Goal: Task Accomplishment & Management: Manage account settings

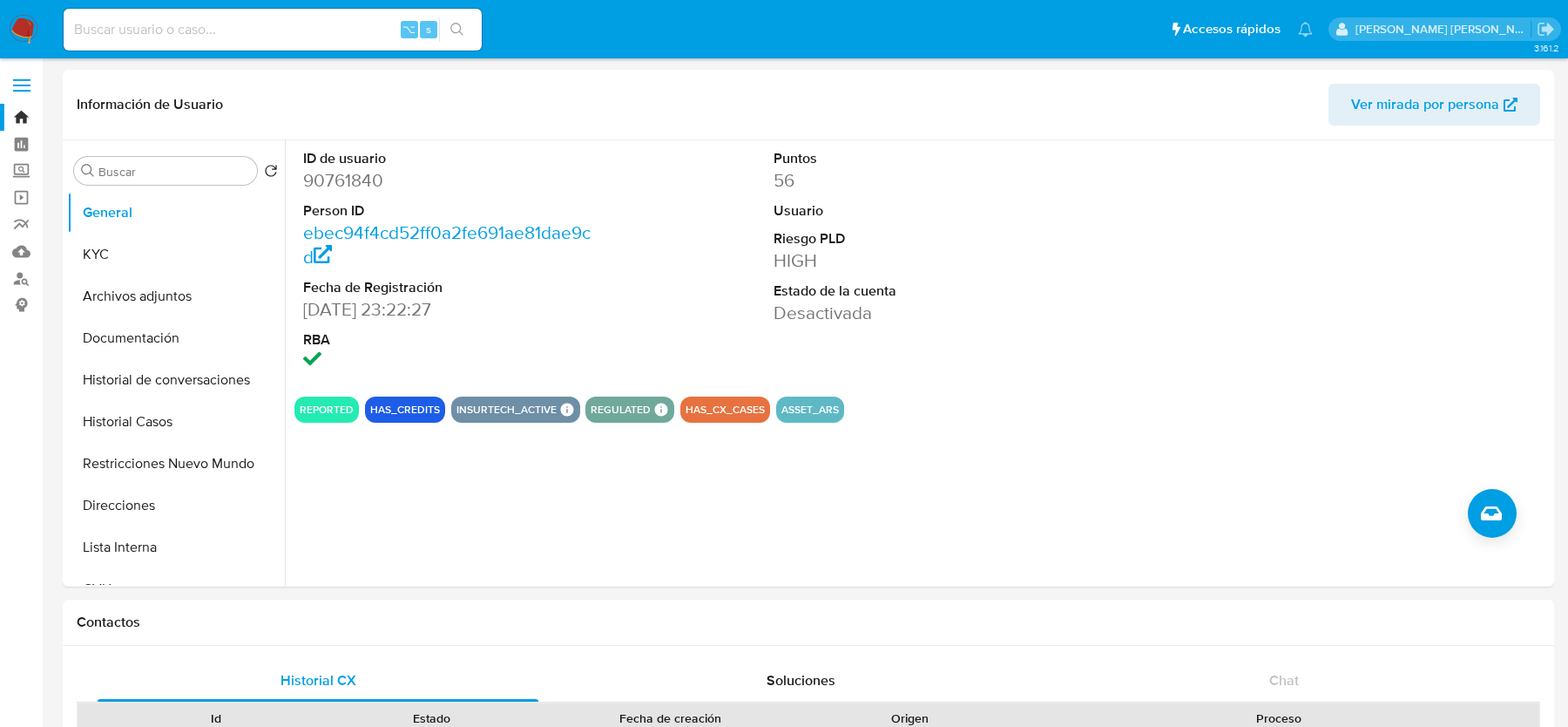
select select "10"
click at [157, 26] on input at bounding box center [273, 29] width 418 height 23
paste input "Gs0pAlKYiSxZMOwrRc17HhJi"
type input "Gs0pAlKYiSxZMOwrRc17HhJi"
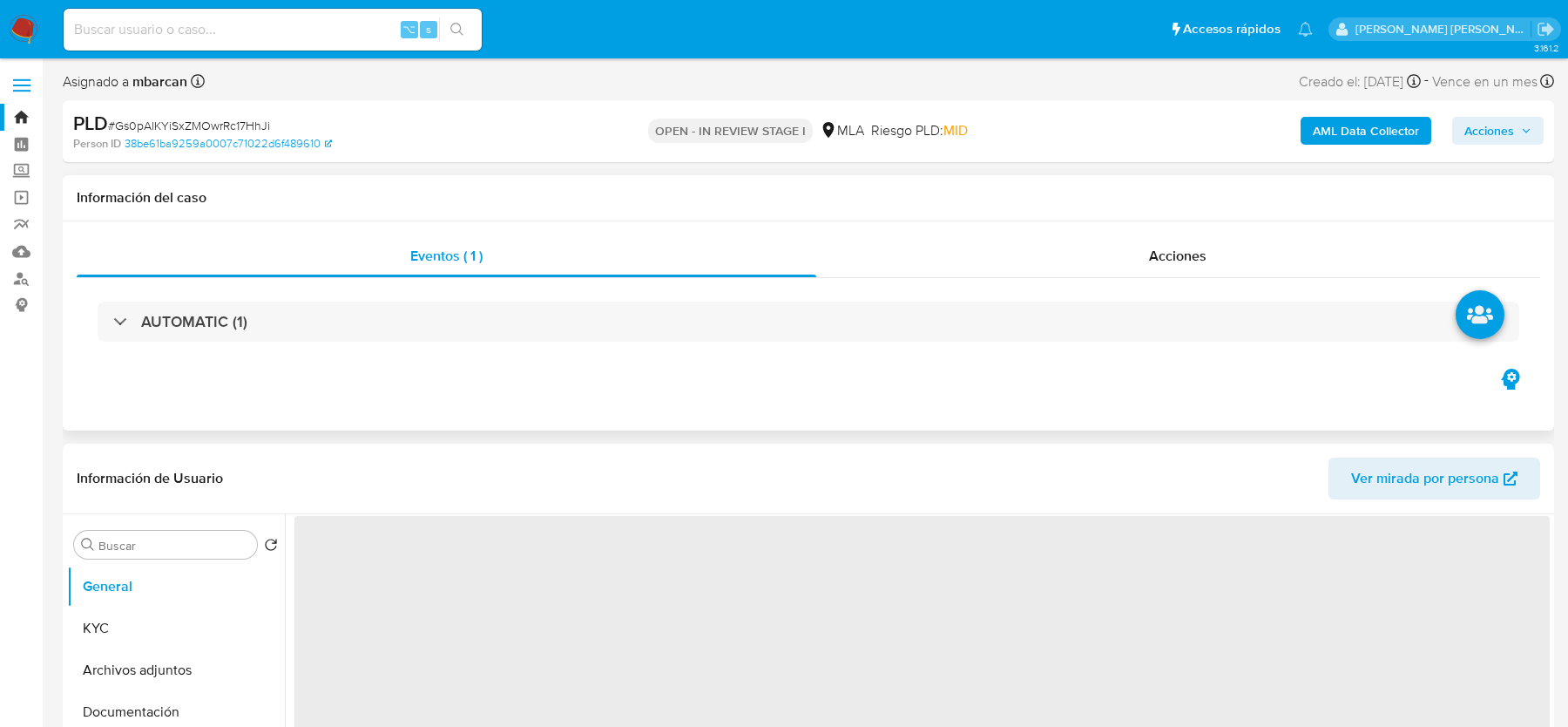
select select "10"
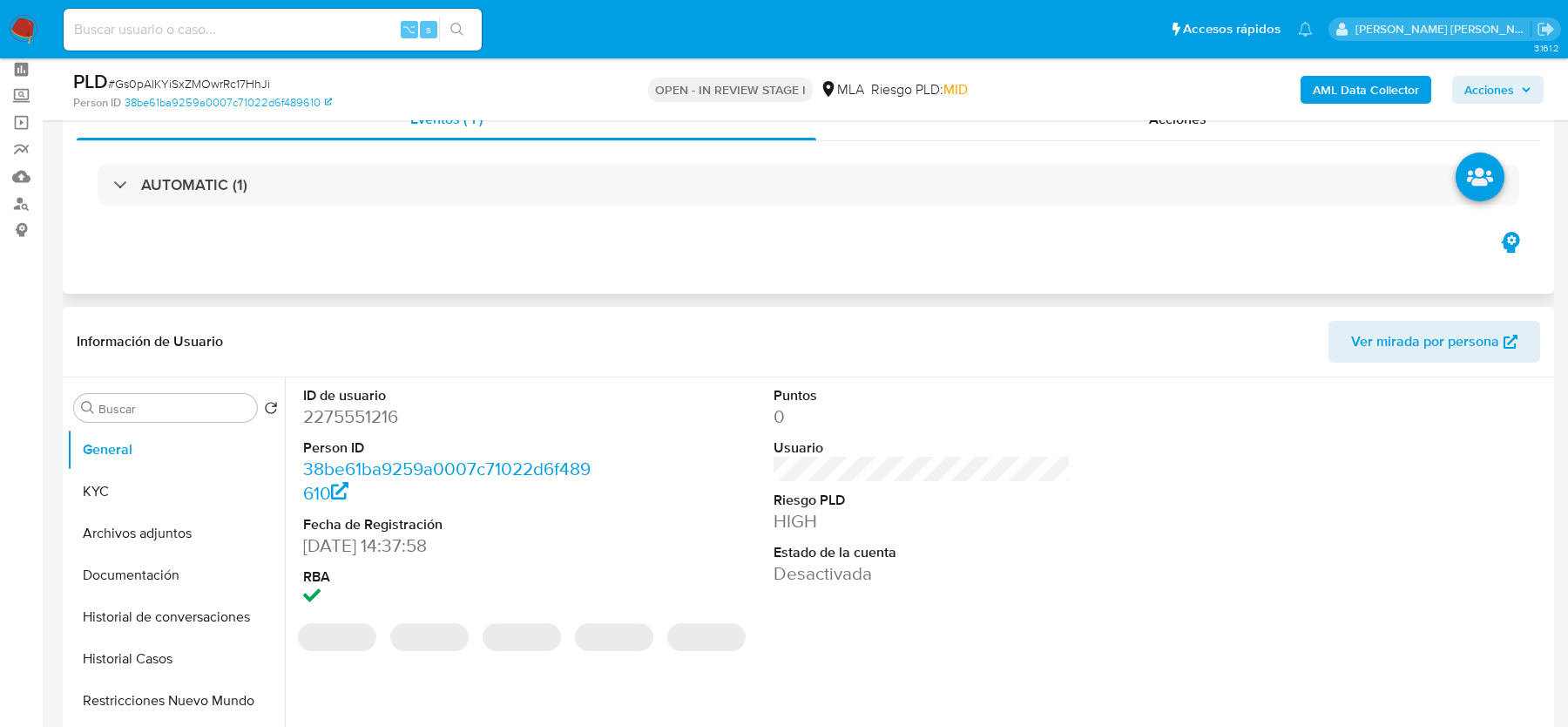
scroll to position [189, 0]
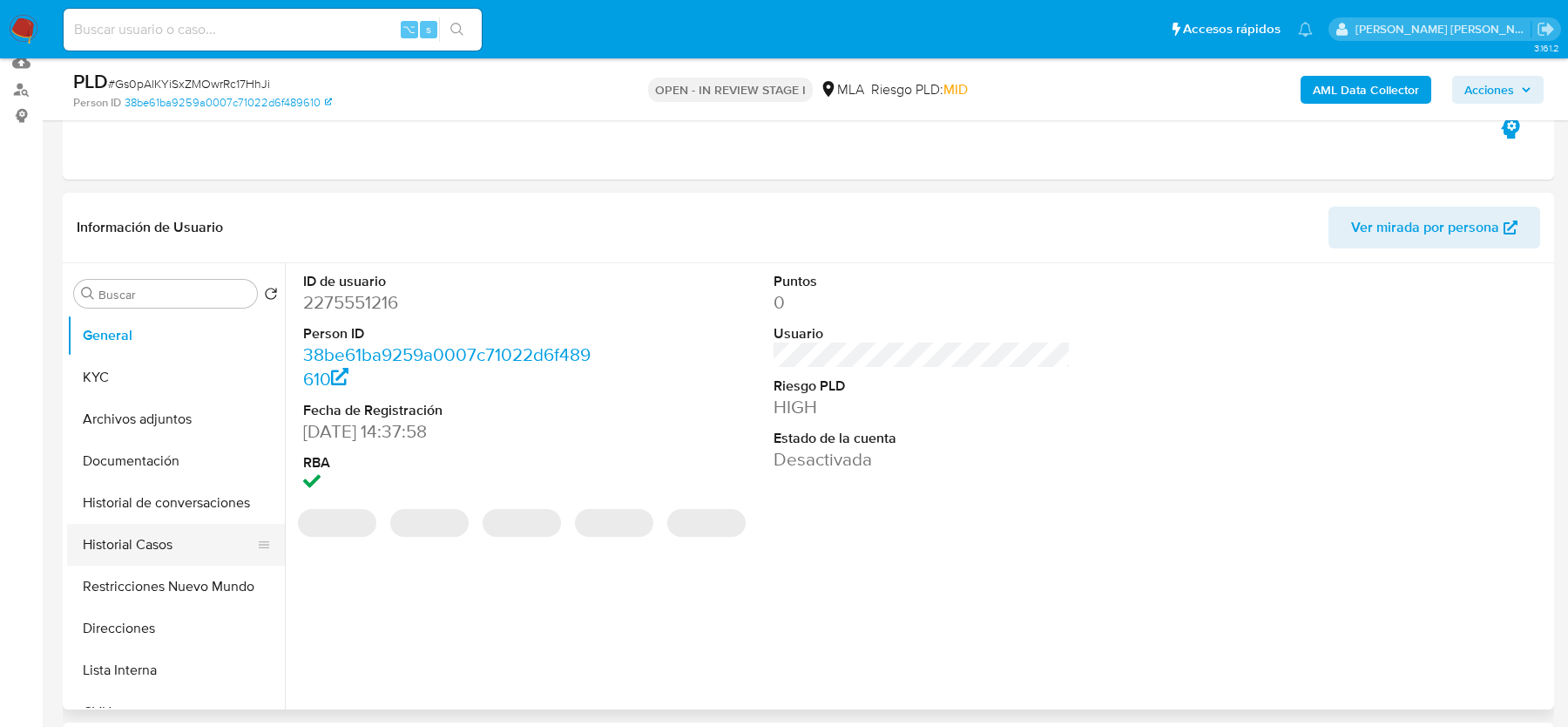
click at [142, 540] on button "Historial Casos" at bounding box center [169, 544] width 204 height 41
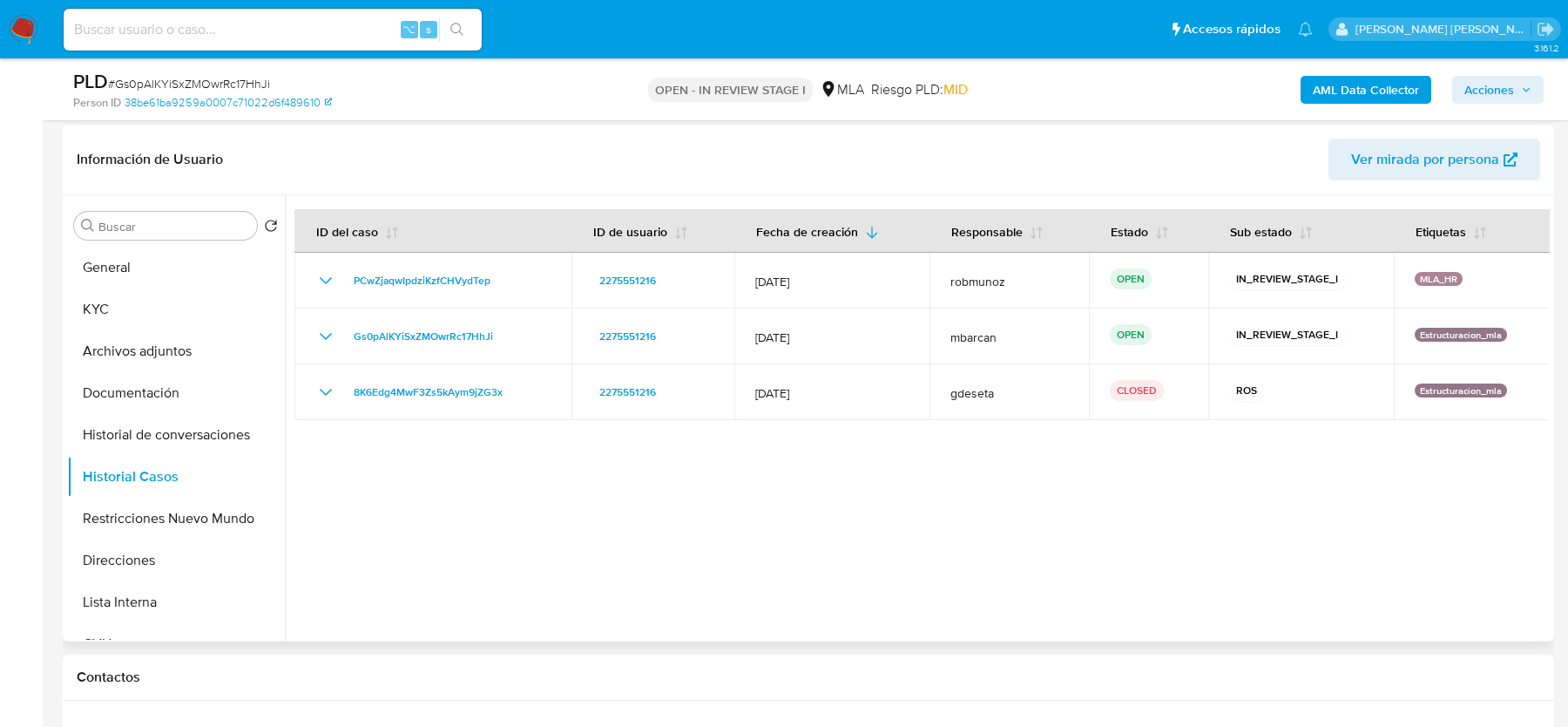
scroll to position [260, 0]
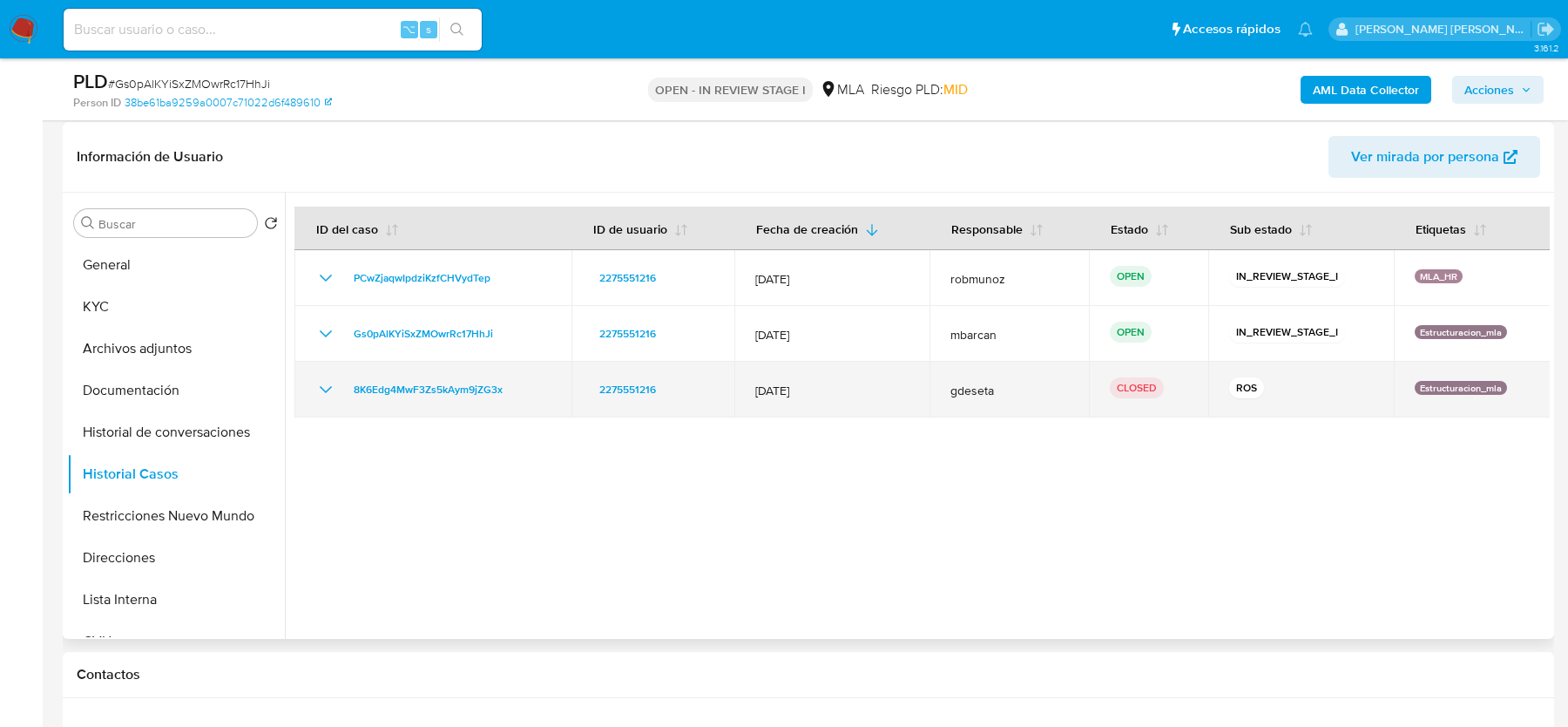
click at [323, 390] on icon "Mostrar/Ocultar" at bounding box center [325, 389] width 21 height 21
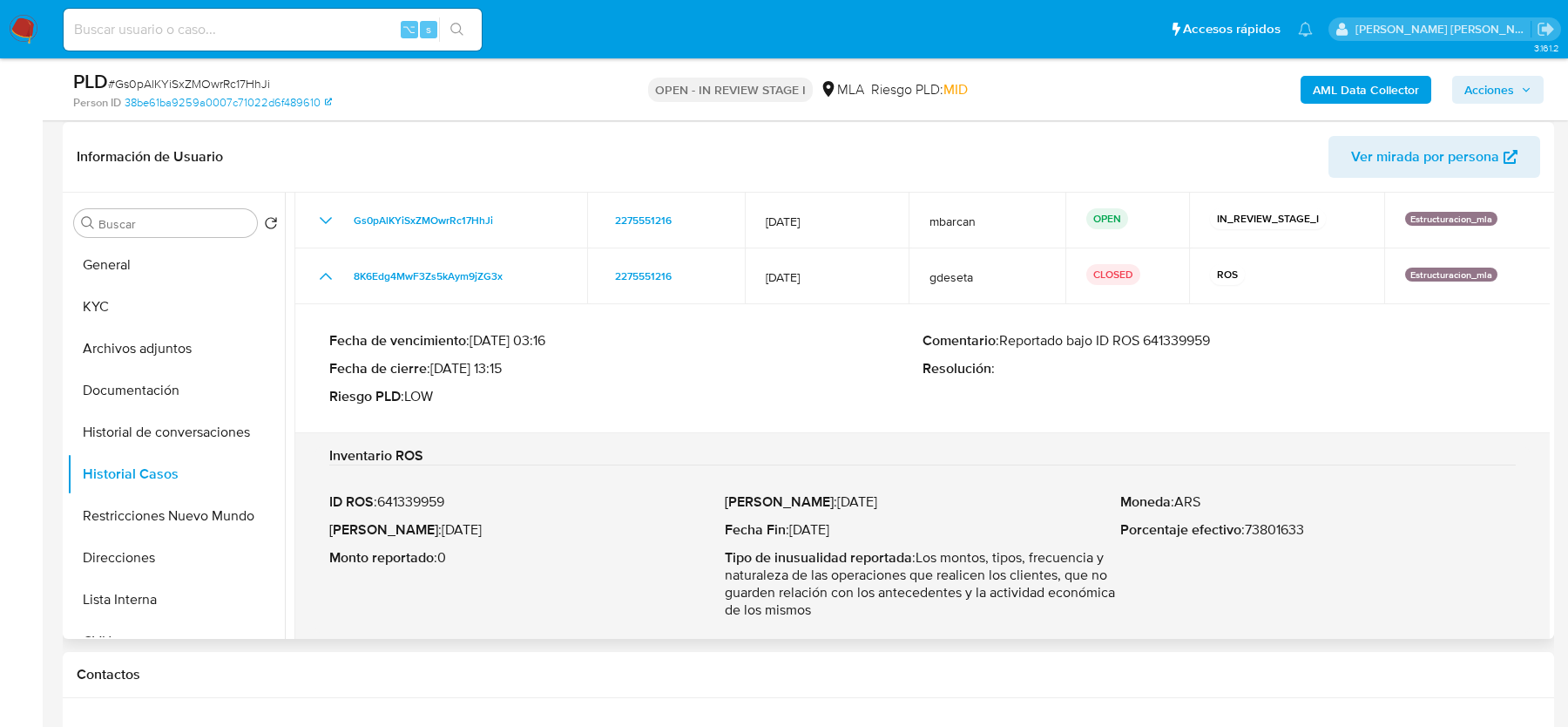
scroll to position [48, 0]
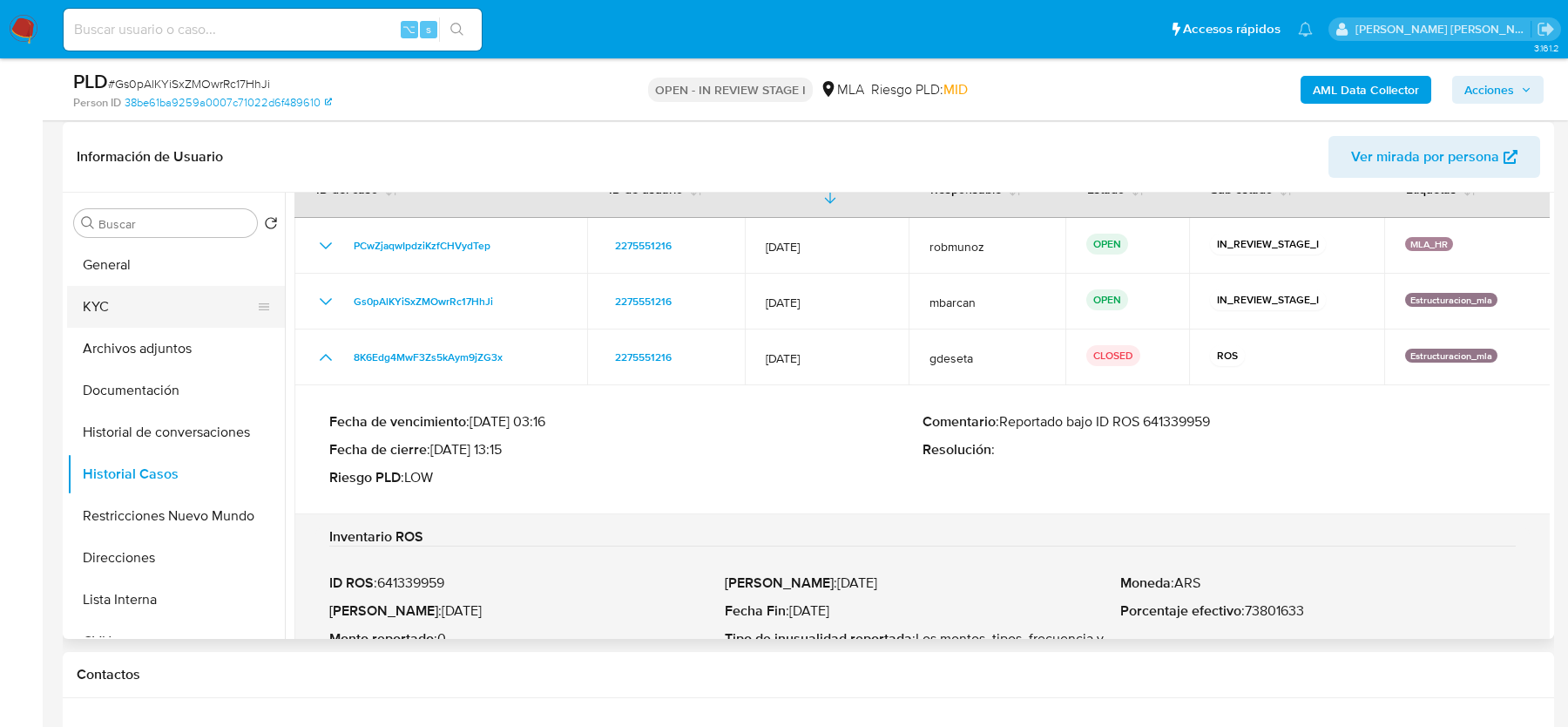
click at [145, 322] on button "KYC" at bounding box center [169, 306] width 204 height 41
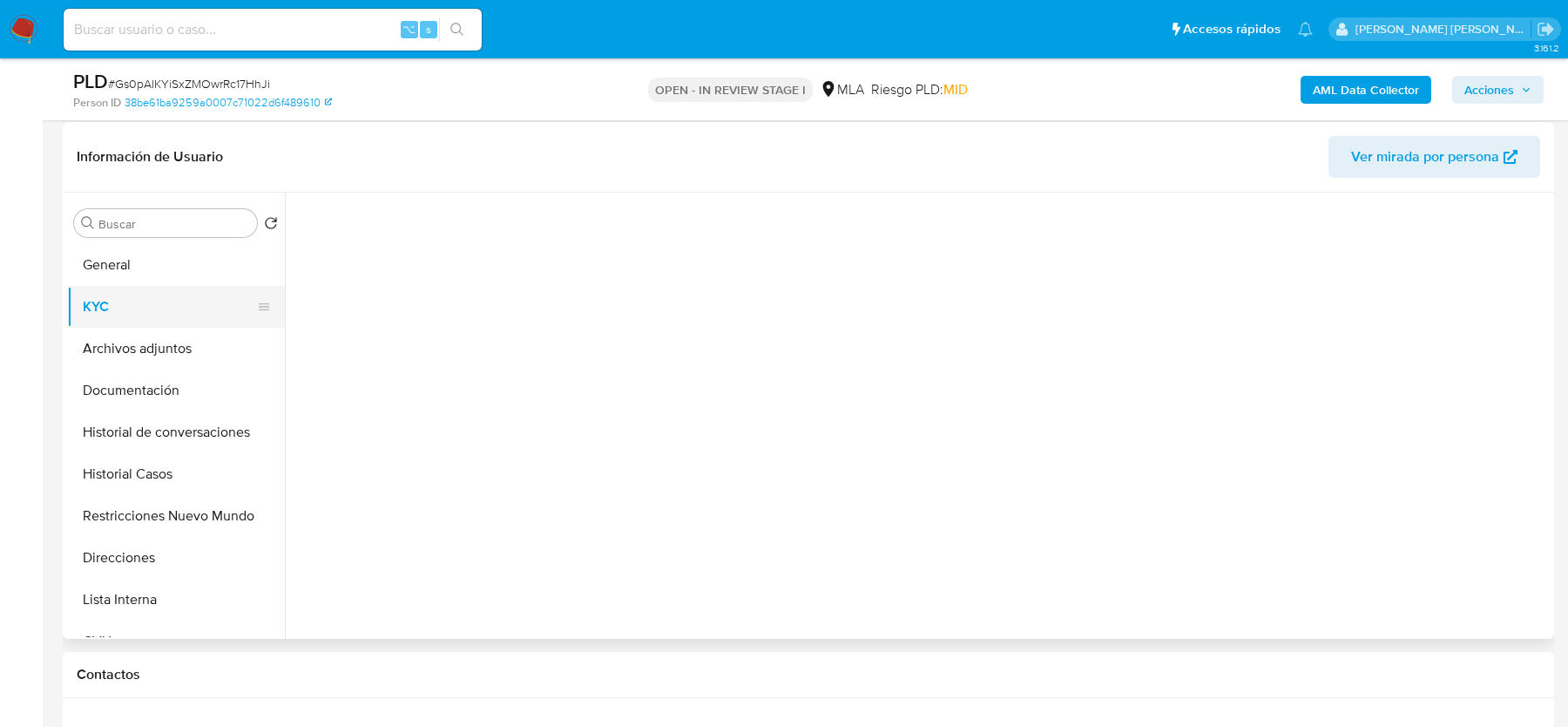
scroll to position [0, 0]
click at [146, 334] on button "Archivos adjuntos" at bounding box center [169, 348] width 204 height 41
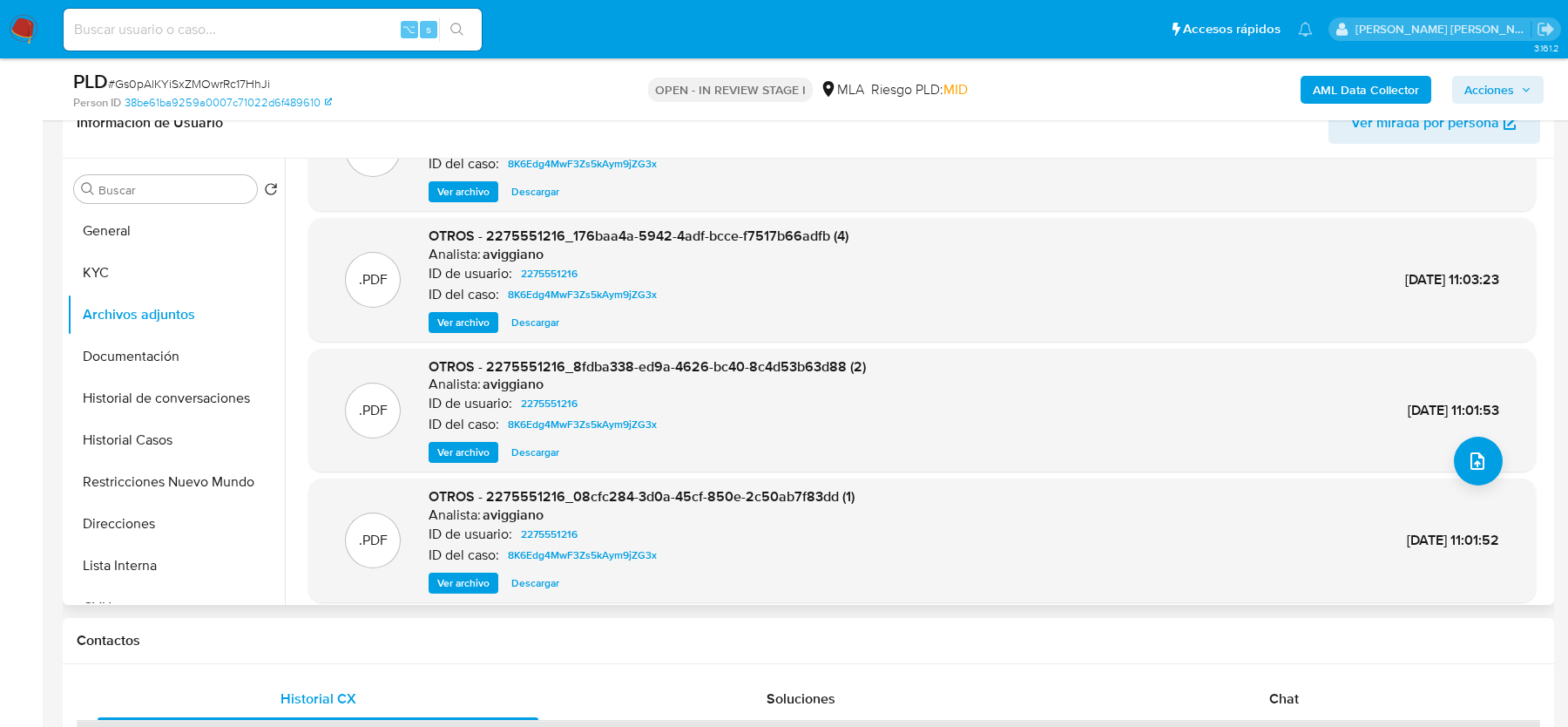
scroll to position [147, 0]
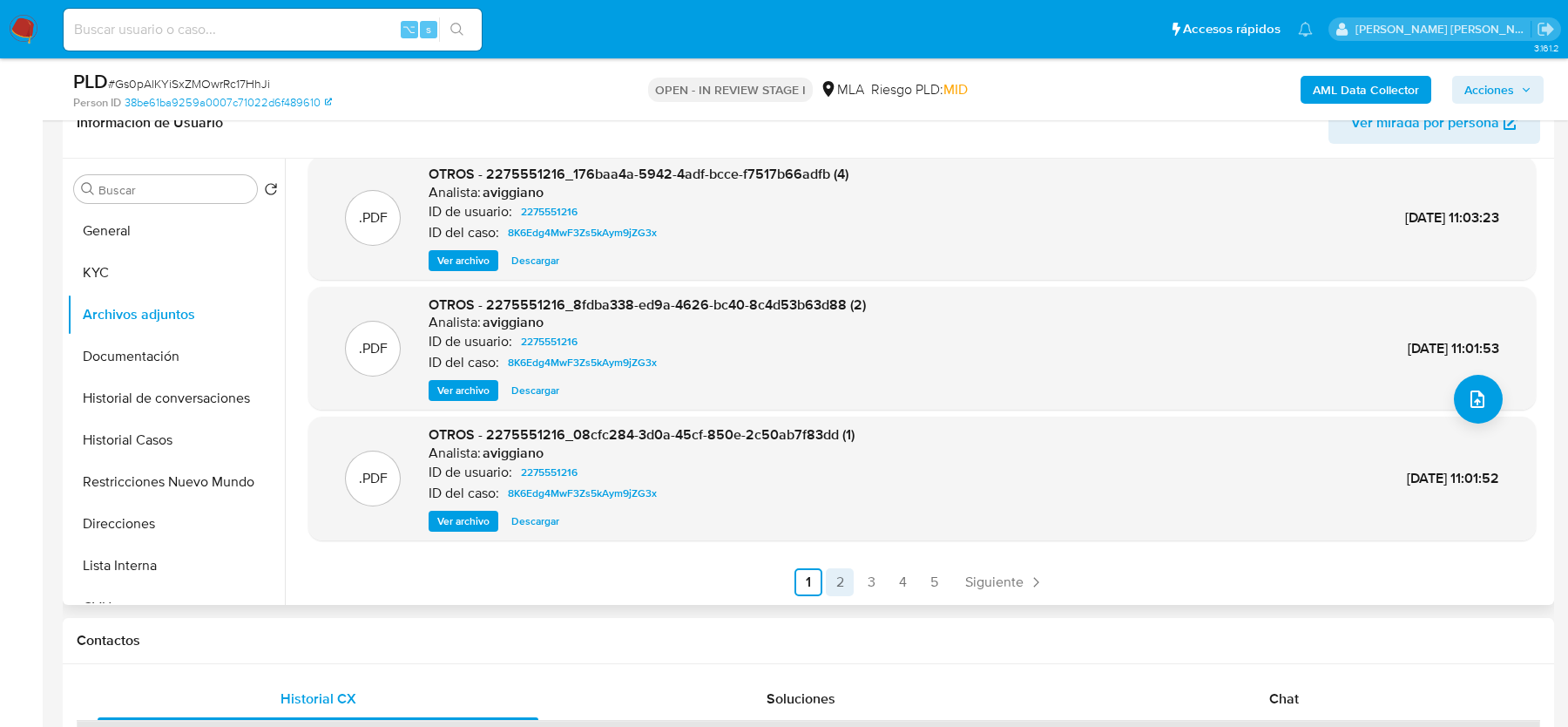
click at [846, 575] on link "2" at bounding box center [840, 582] width 28 height 28
click at [911, 583] on link "3" at bounding box center [919, 582] width 28 height 28
click at [938, 586] on link "4" at bounding box center [950, 582] width 28 height 28
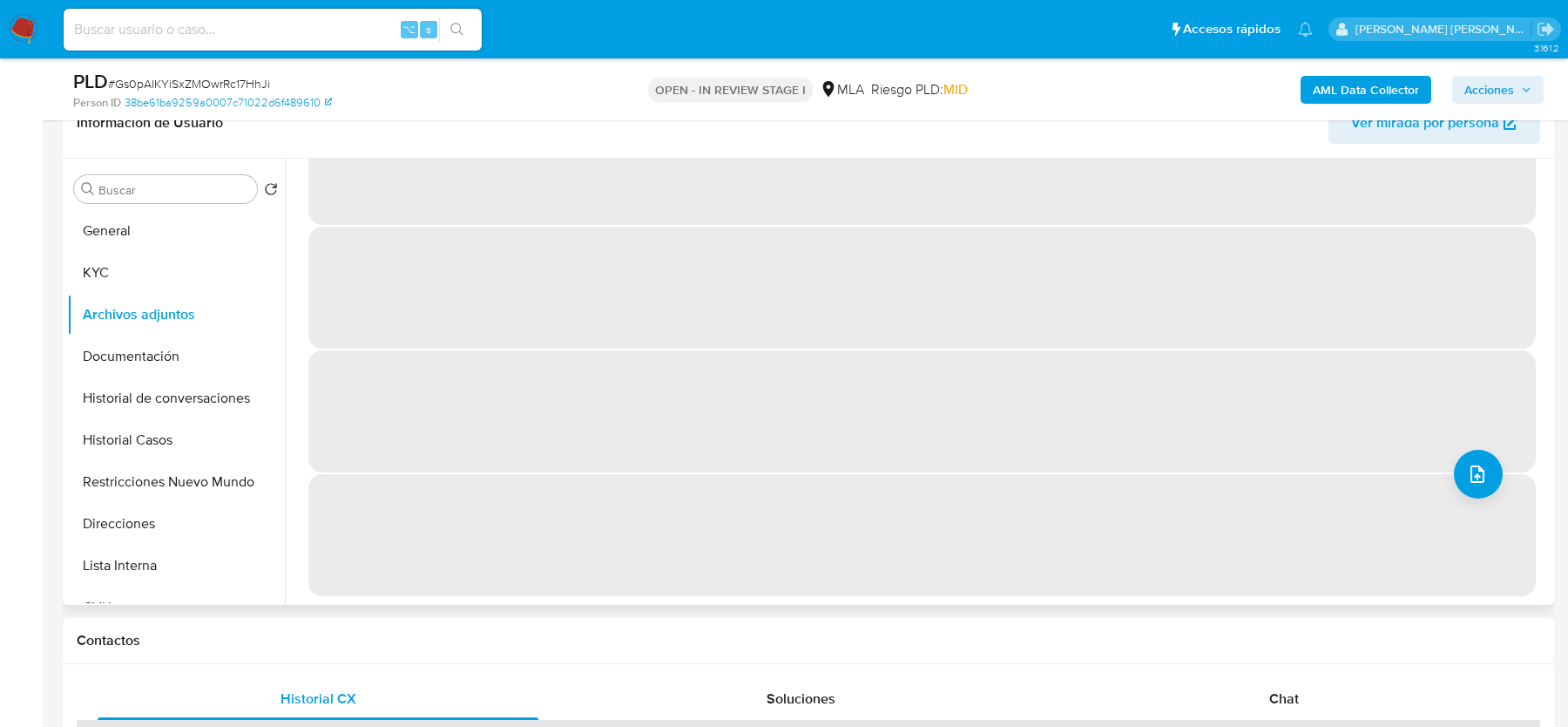
scroll to position [0, 0]
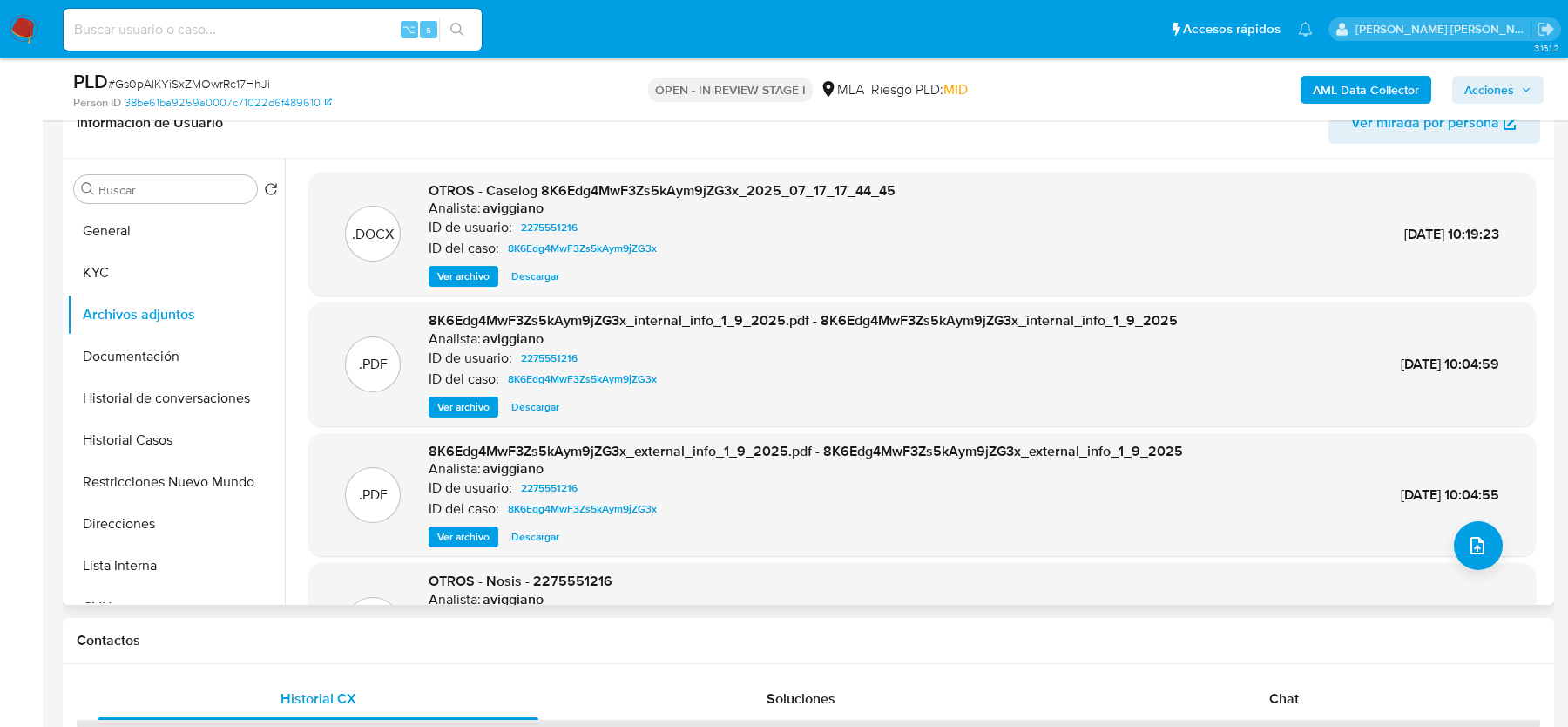
click at [462, 273] on span "Ver archivo" at bounding box center [463, 276] width 53 height 18
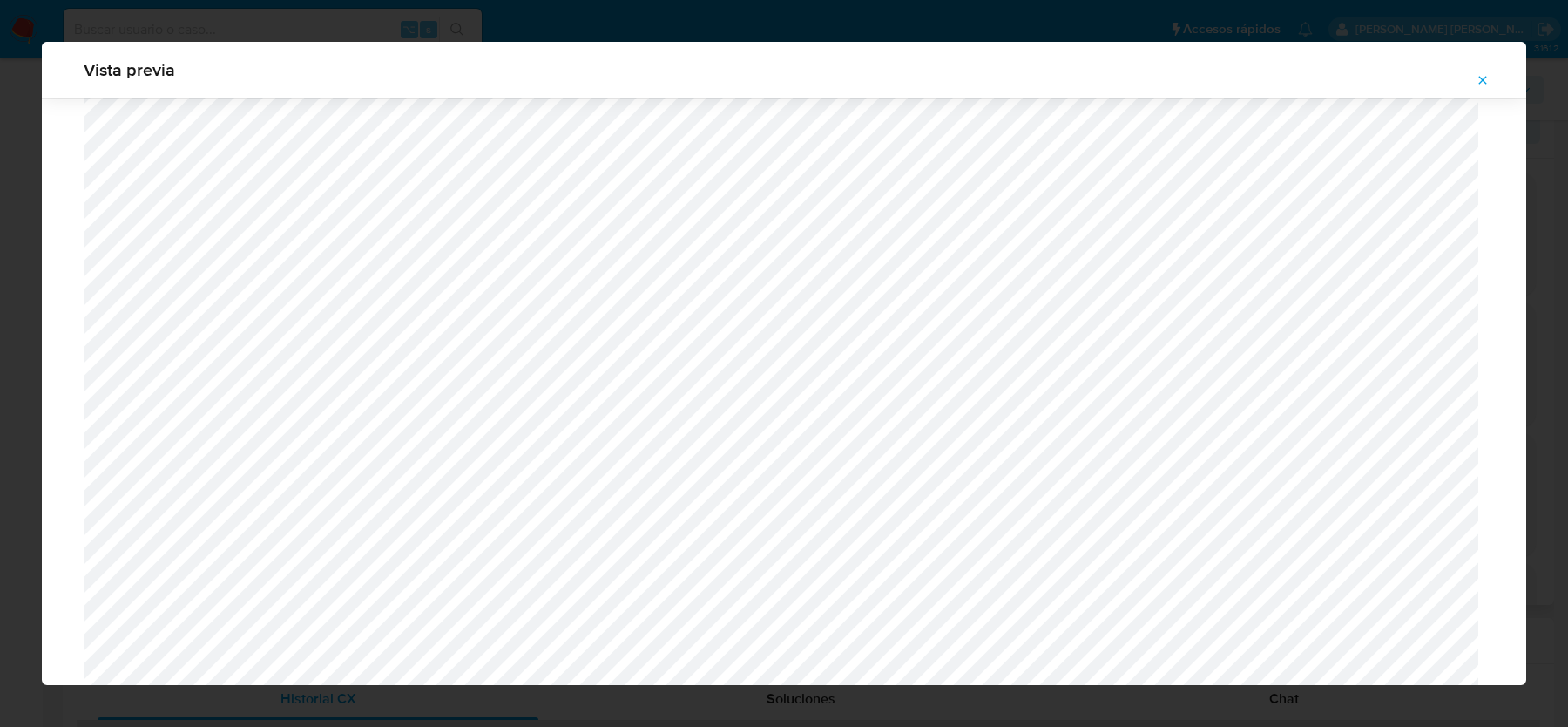
scroll to position [709, 0]
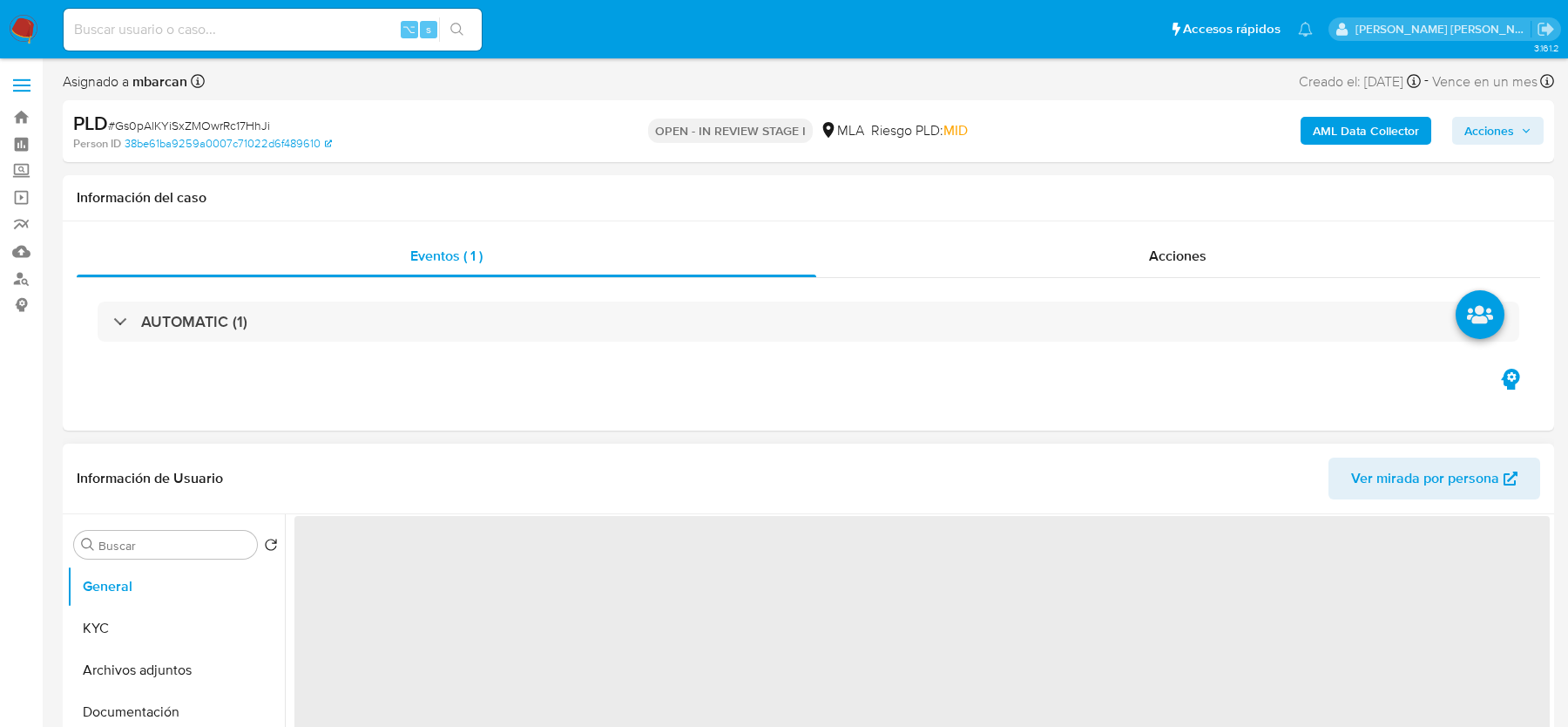
scroll to position [128, 0]
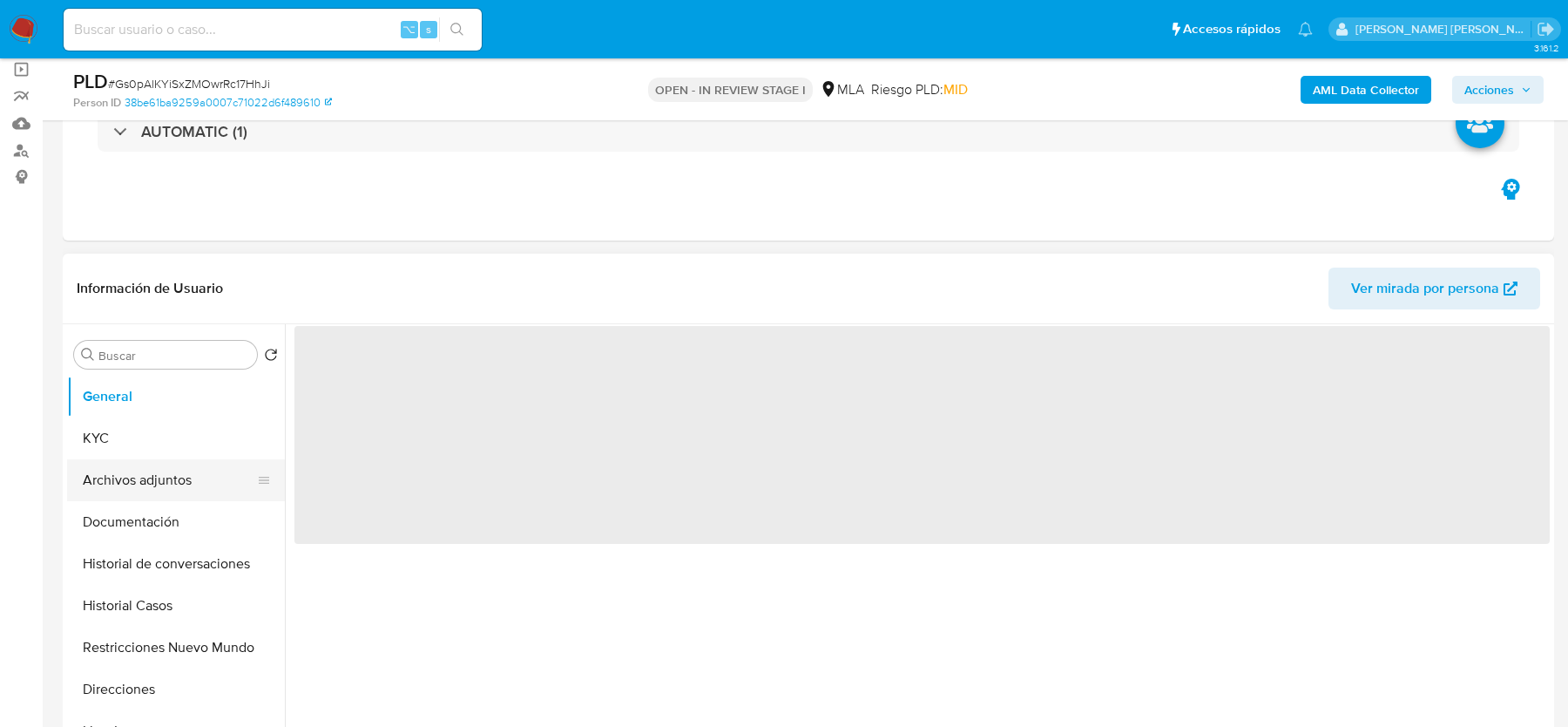
select select "10"
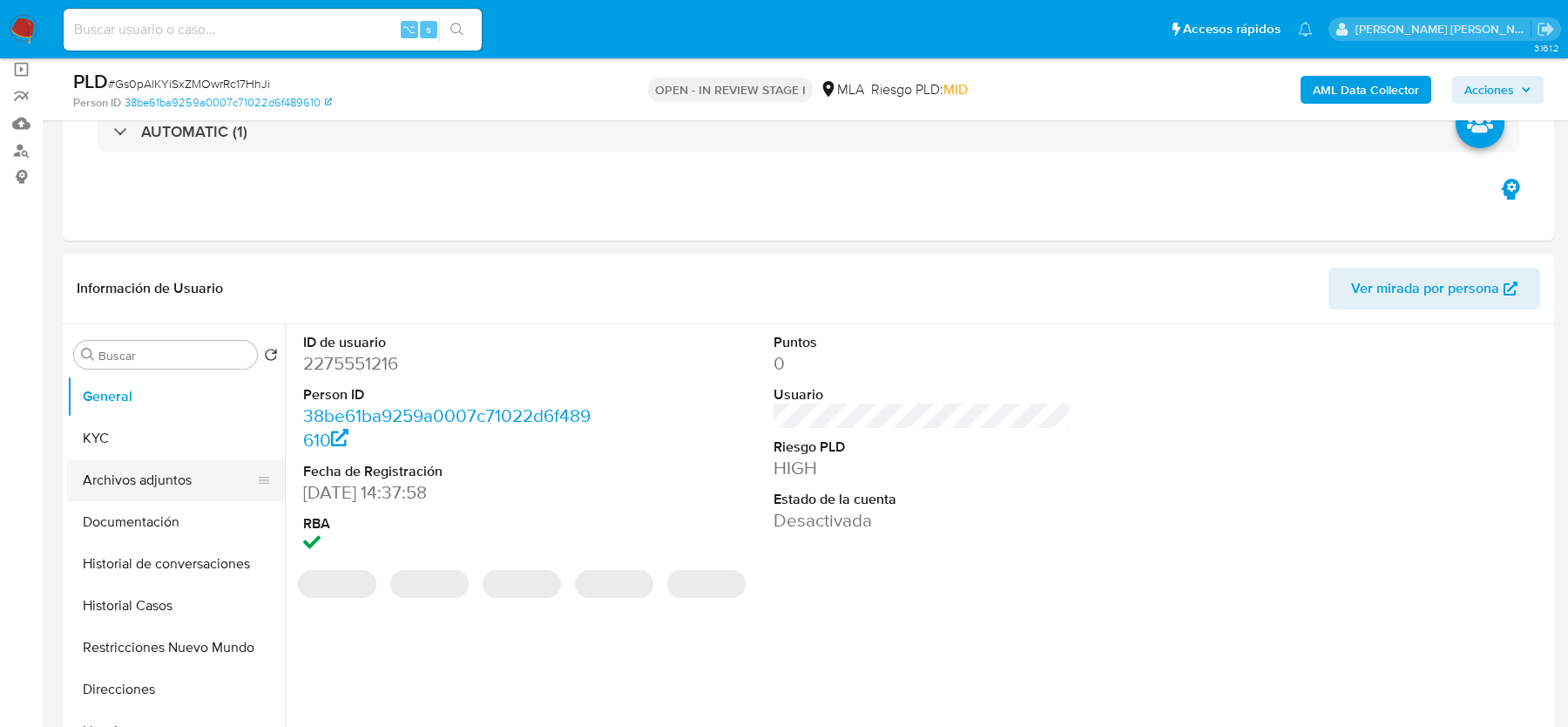
click at [132, 495] on button "Archivos adjuntos" at bounding box center [169, 479] width 204 height 41
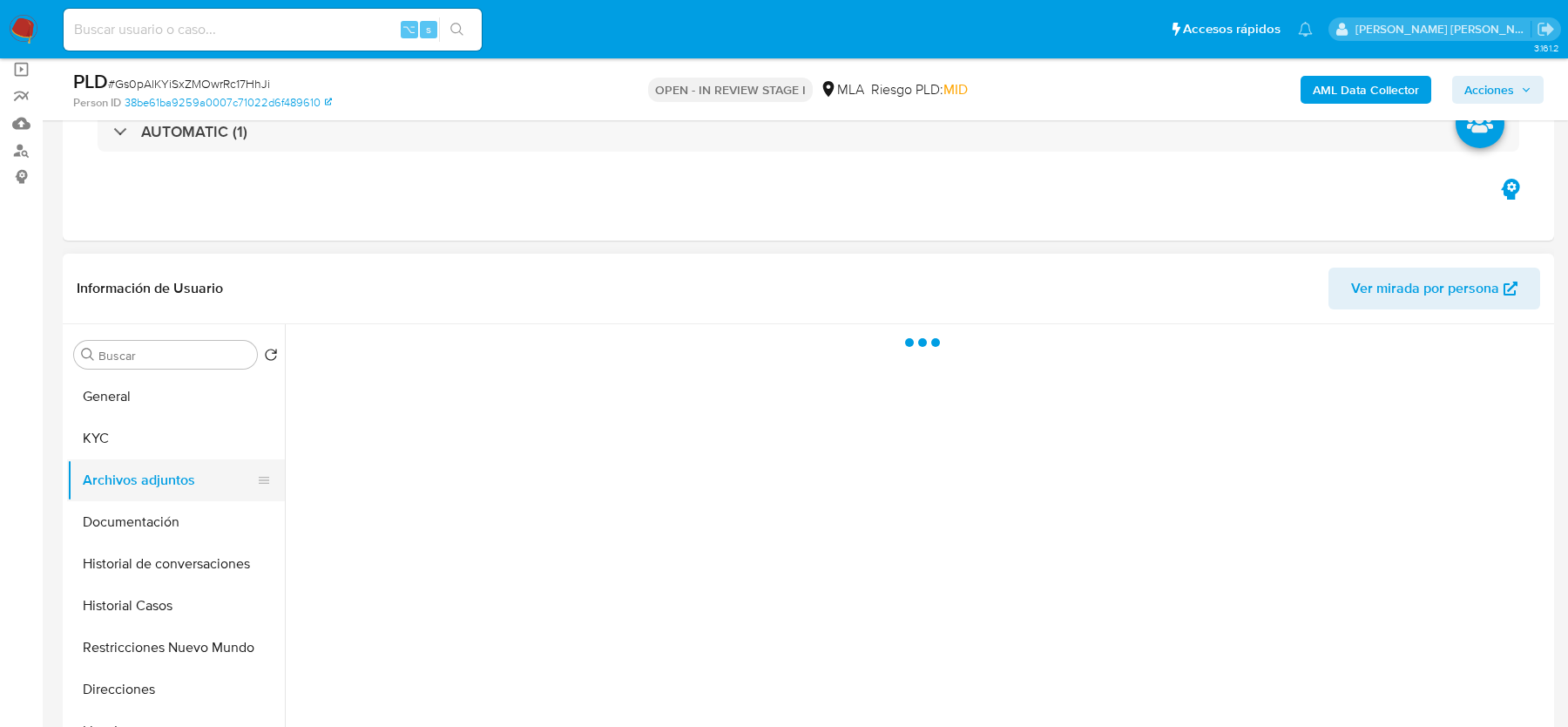
click at [132, 489] on button "Archivos adjuntos" at bounding box center [169, 479] width 204 height 41
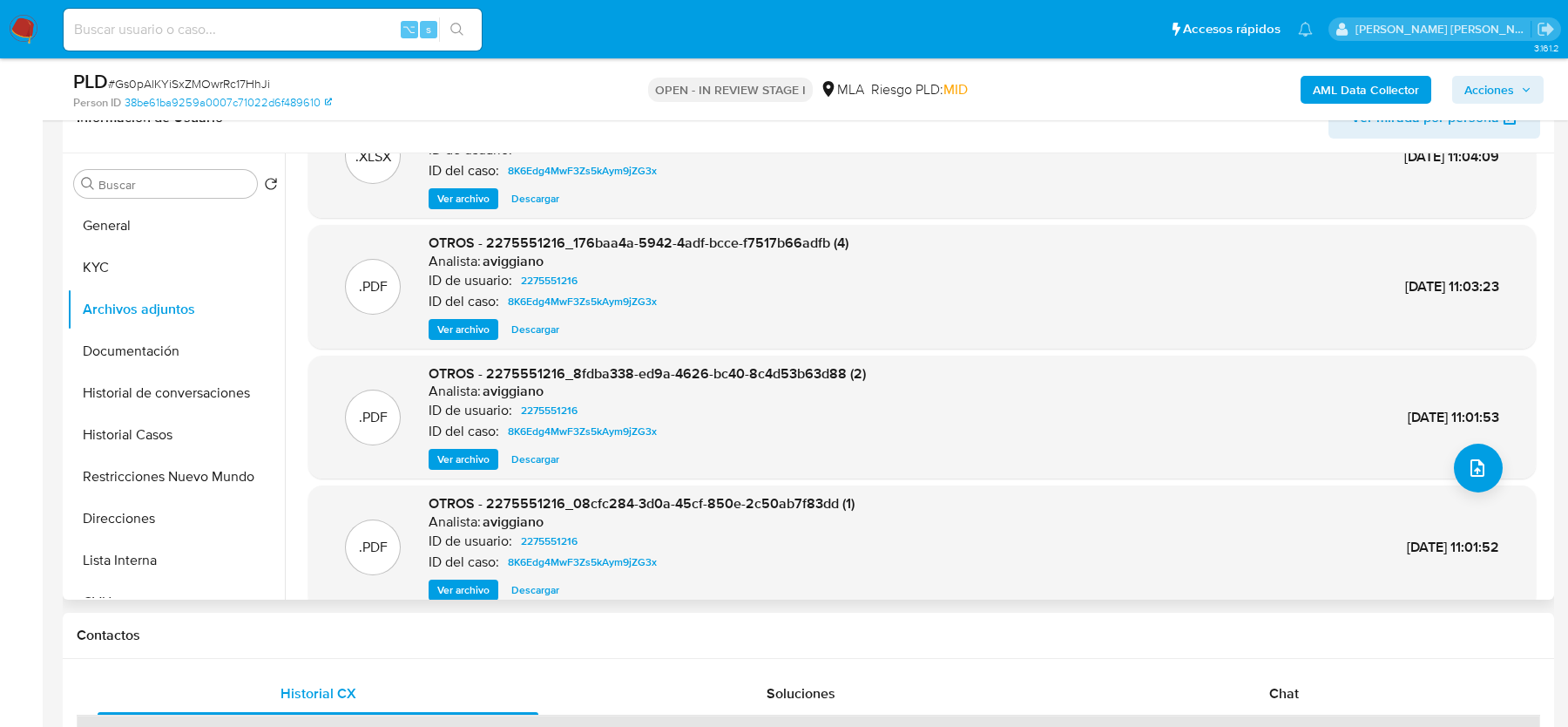
scroll to position [147, 0]
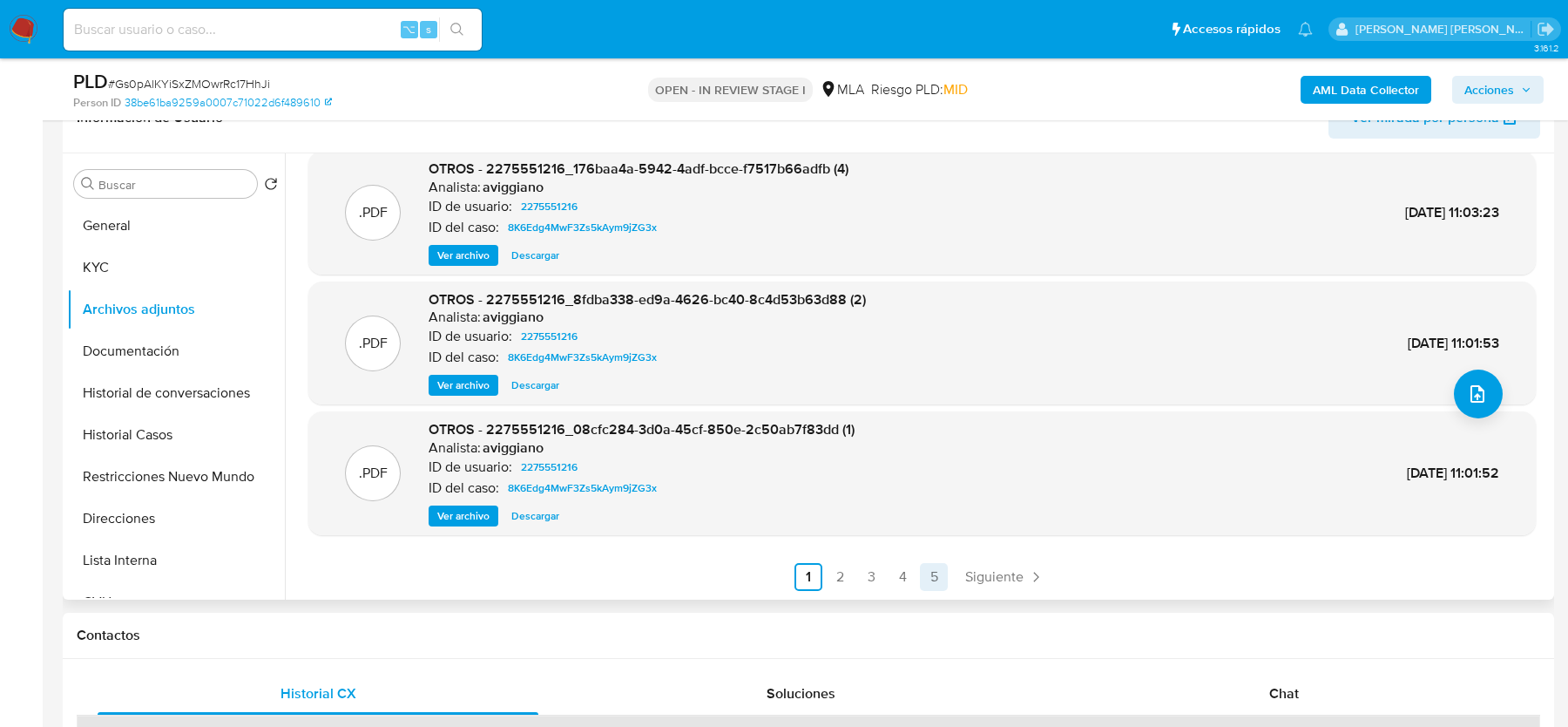
click at [938, 563] on link "5" at bounding box center [934, 577] width 28 height 28
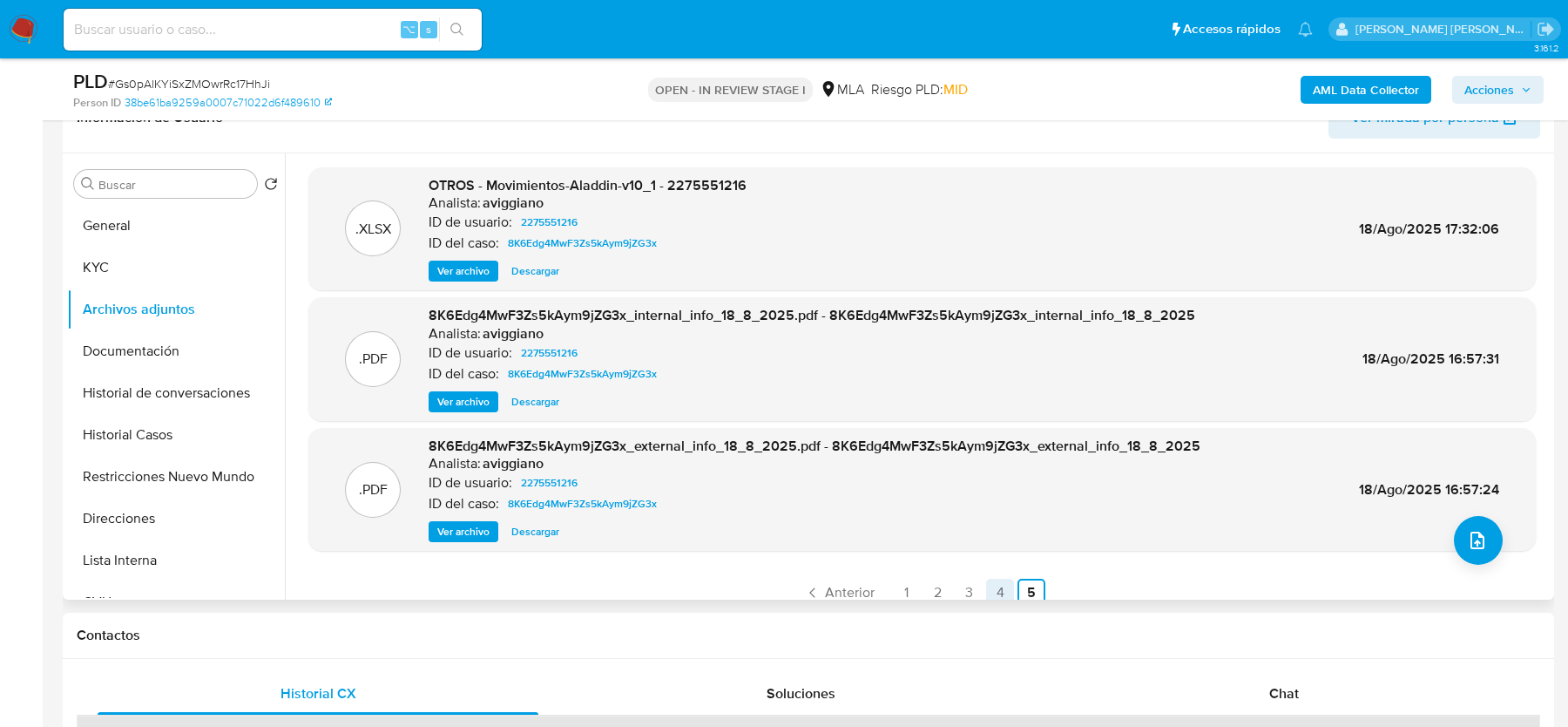
click at [987, 586] on link "4" at bounding box center [1000, 592] width 28 height 28
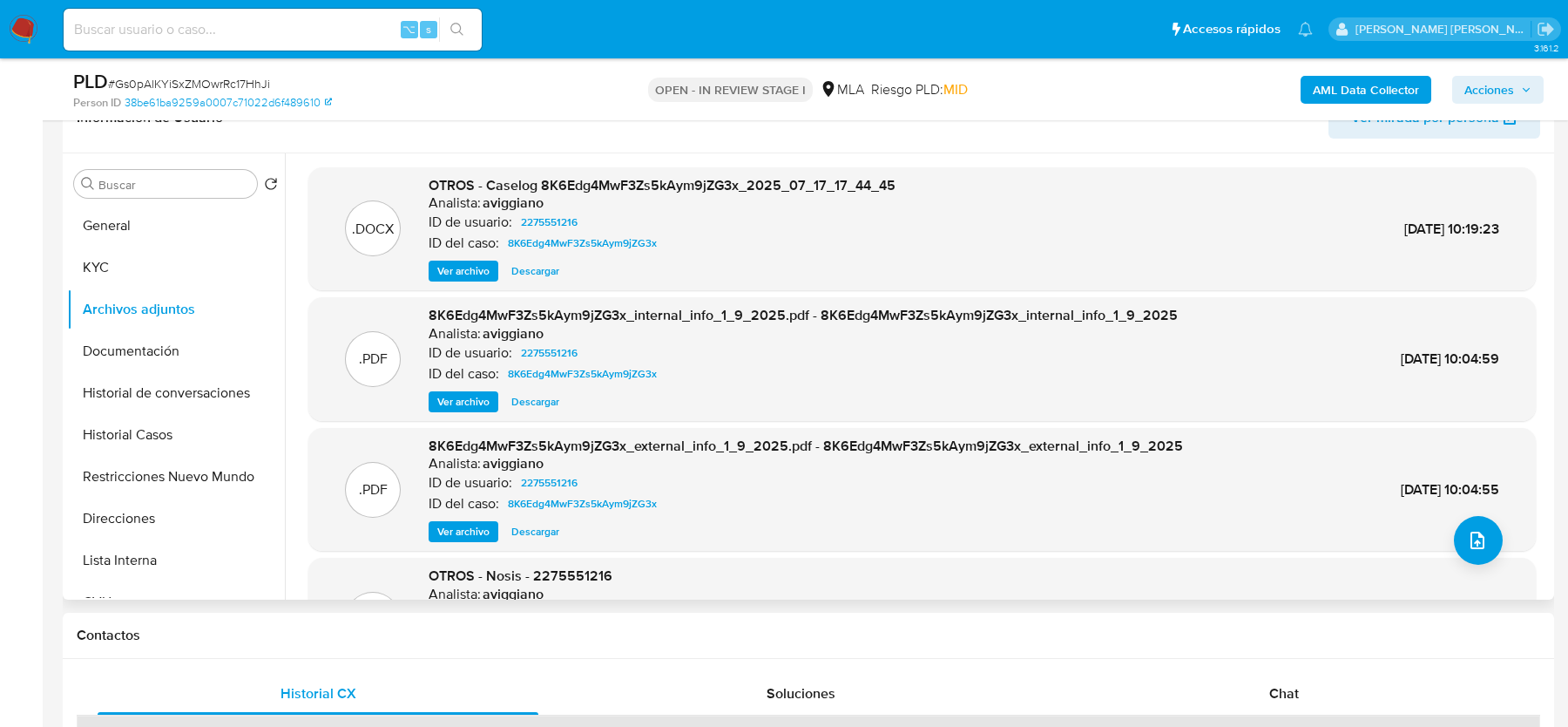
scroll to position [147, 0]
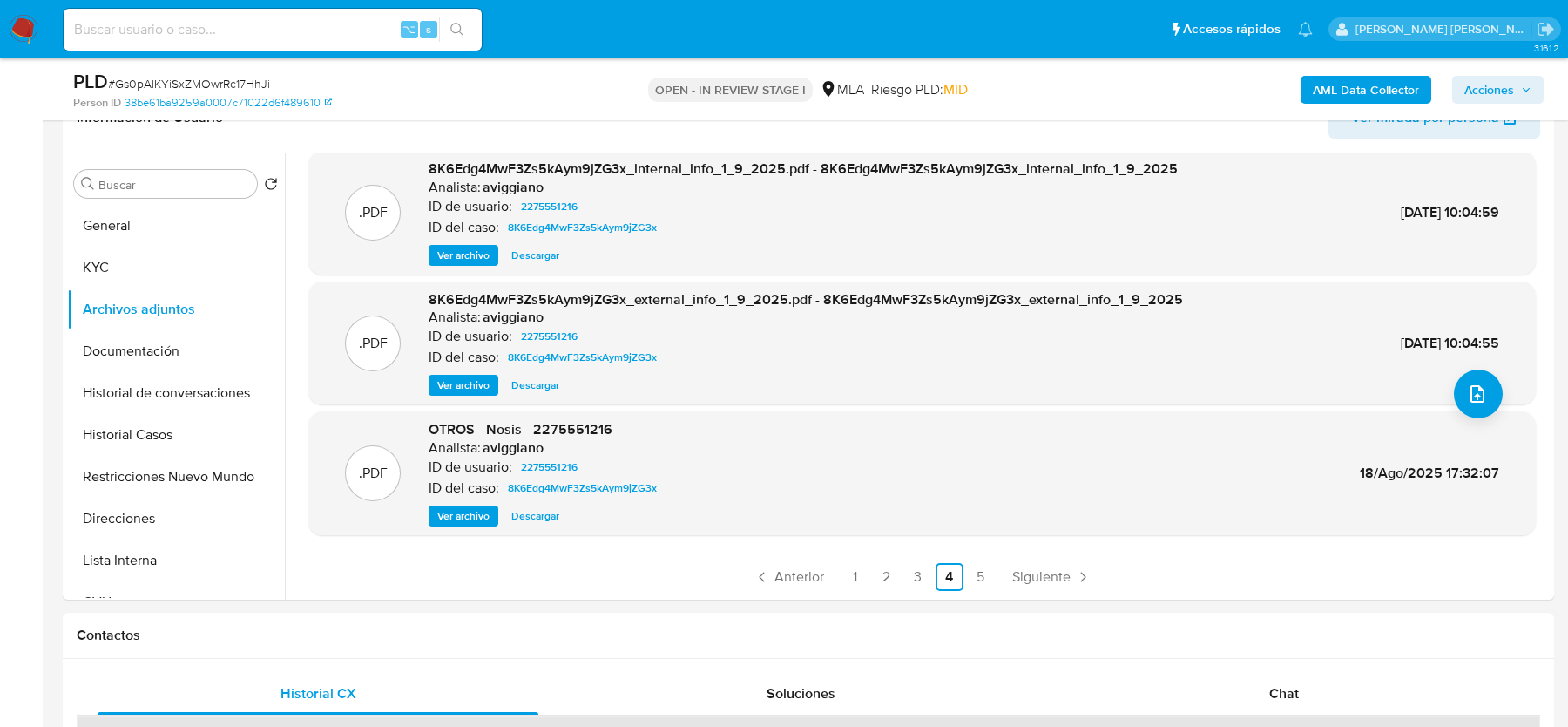
click at [208, 84] on span "# Gs0pAlKYiSxZMOwrRc17HhJi" at bounding box center [189, 83] width 162 height 18
click at [173, 430] on button "Historial Casos" at bounding box center [169, 434] width 204 height 41
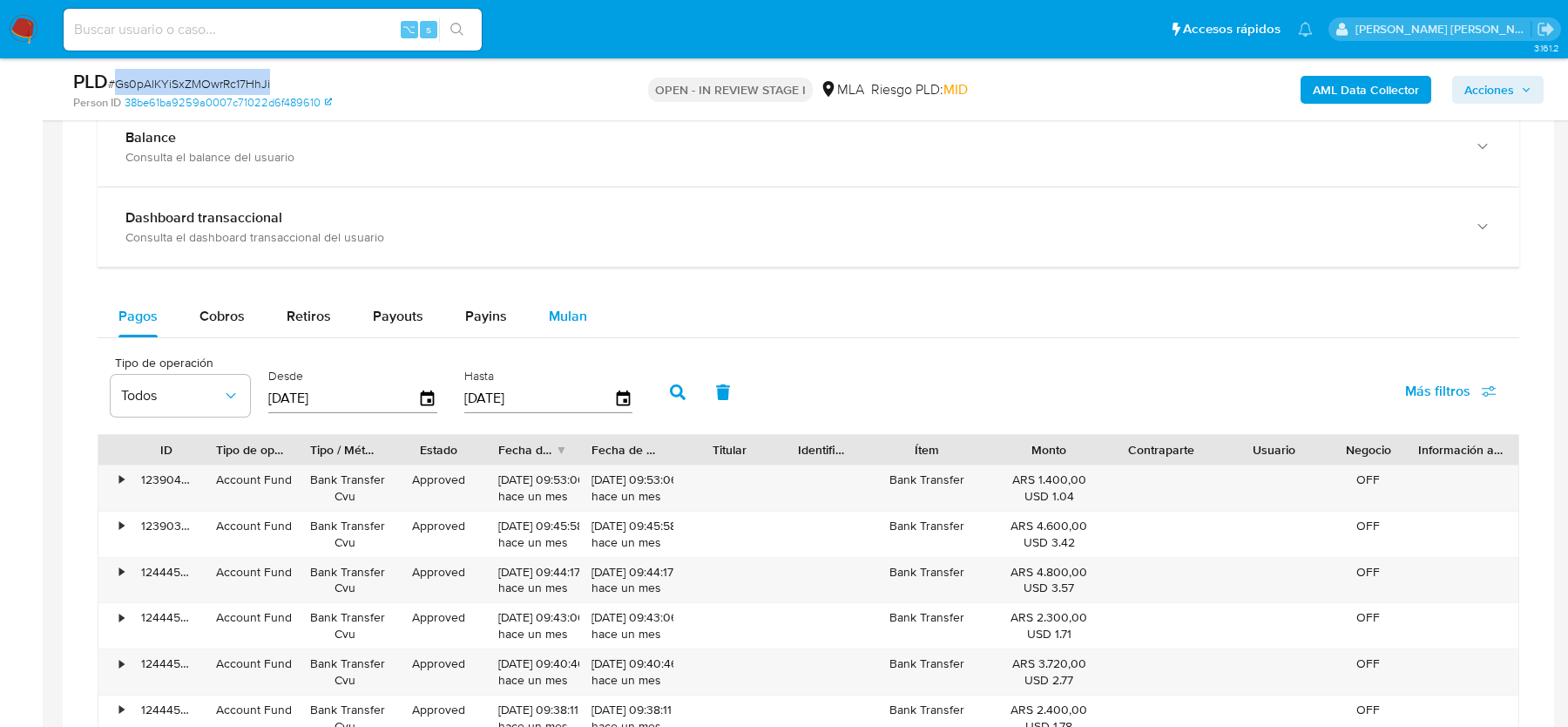
click at [588, 315] on button "Mulan" at bounding box center [568, 316] width 80 height 41
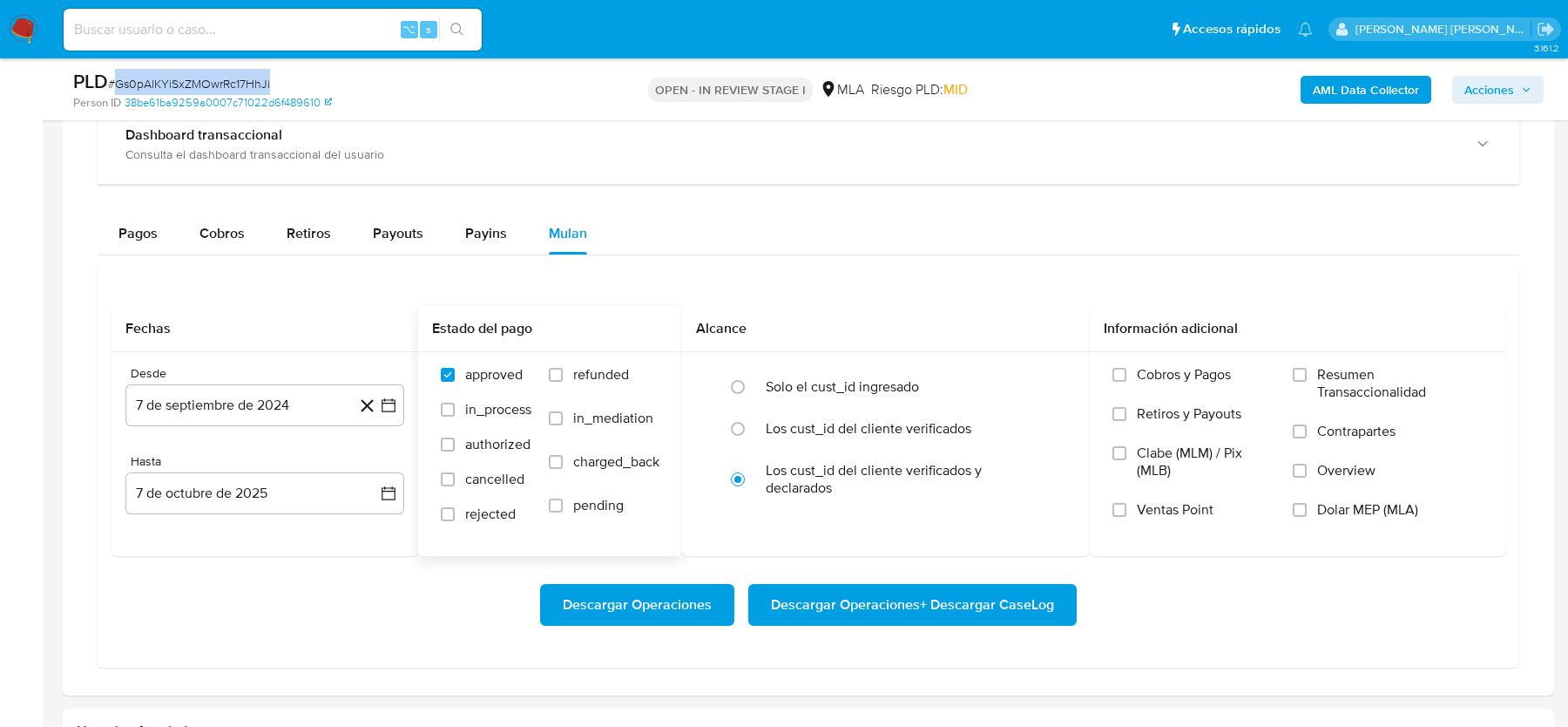
scroll to position [1497, 0]
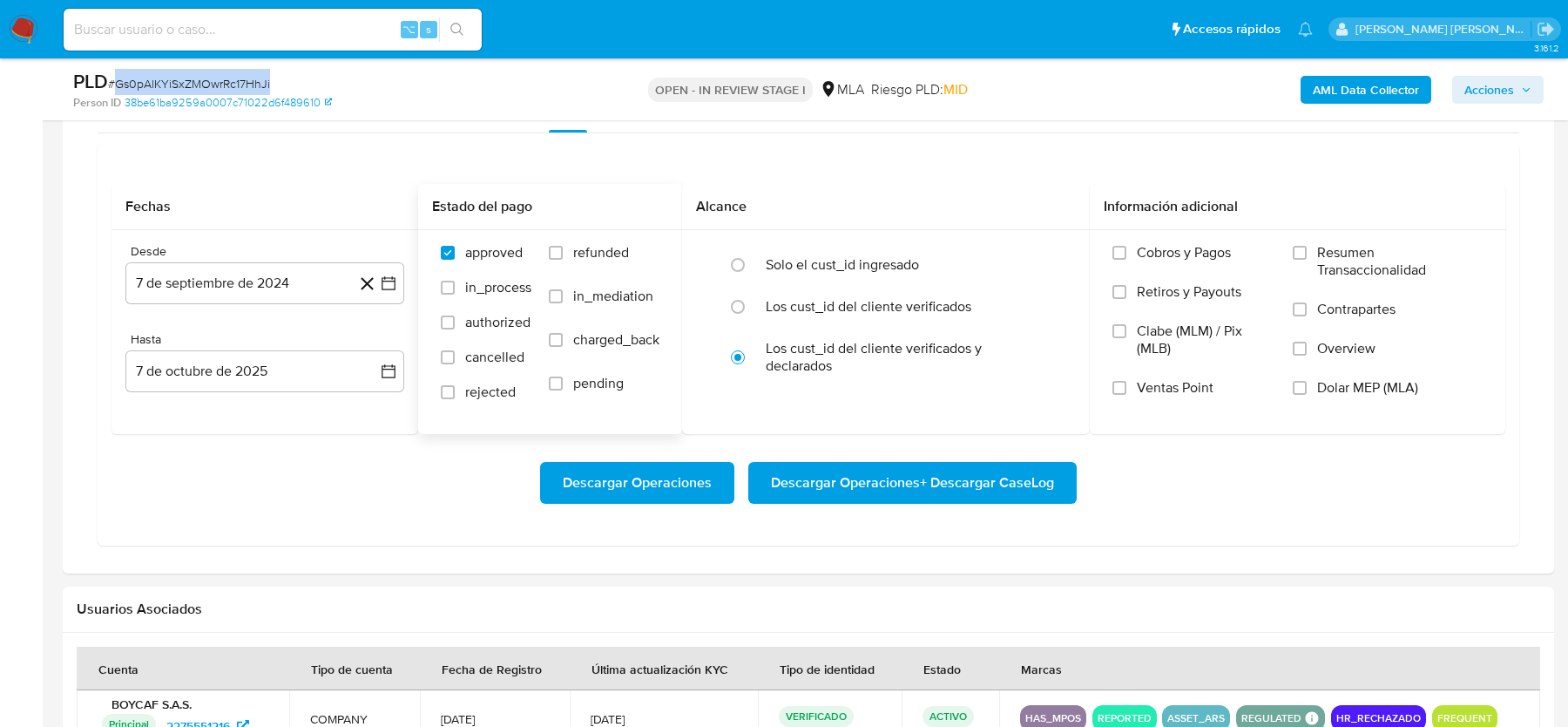
click at [598, 244] on span "refunded" at bounding box center [601, 252] width 56 height 18
click at [563, 246] on input "refunded" at bounding box center [556, 252] width 14 height 14
checkbox input "true"
click at [1324, 383] on span "Dolar MEP (MLA)" at bounding box center [1368, 387] width 101 height 18
click at [1307, 383] on input "Dolar MEP (MLA)" at bounding box center [1299, 387] width 14 height 14
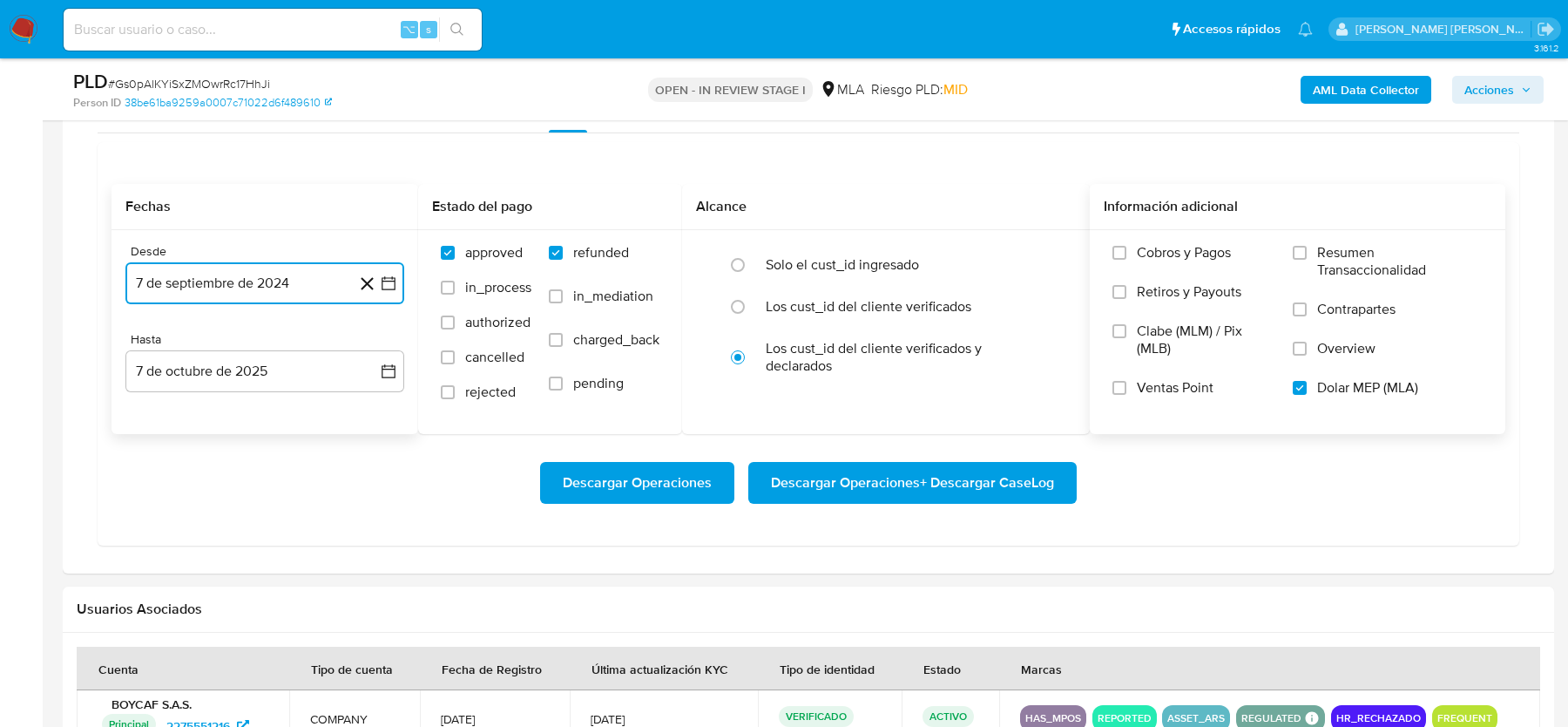
click at [238, 295] on button "7 de septiembre de 2024" at bounding box center [264, 283] width 279 height 41
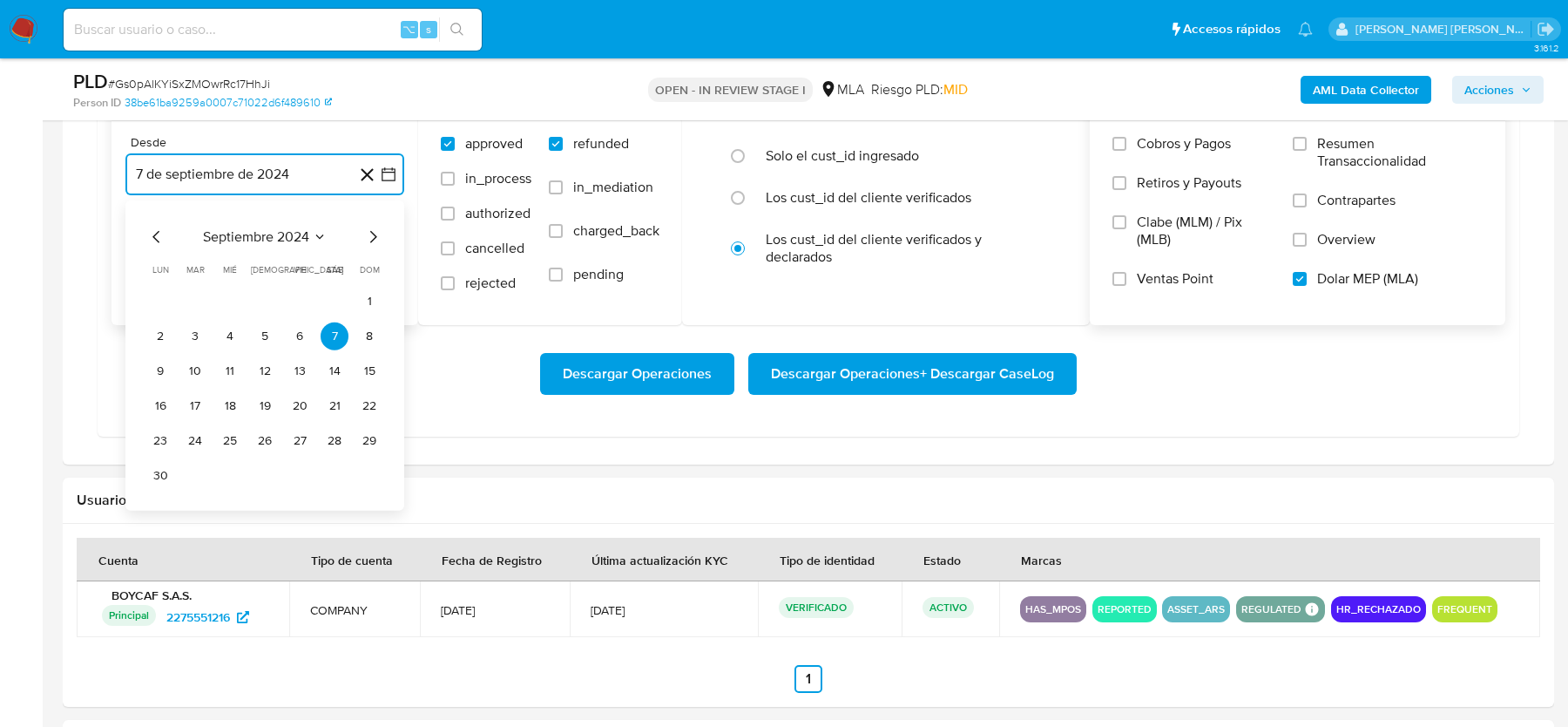
scroll to position [1617, 0]
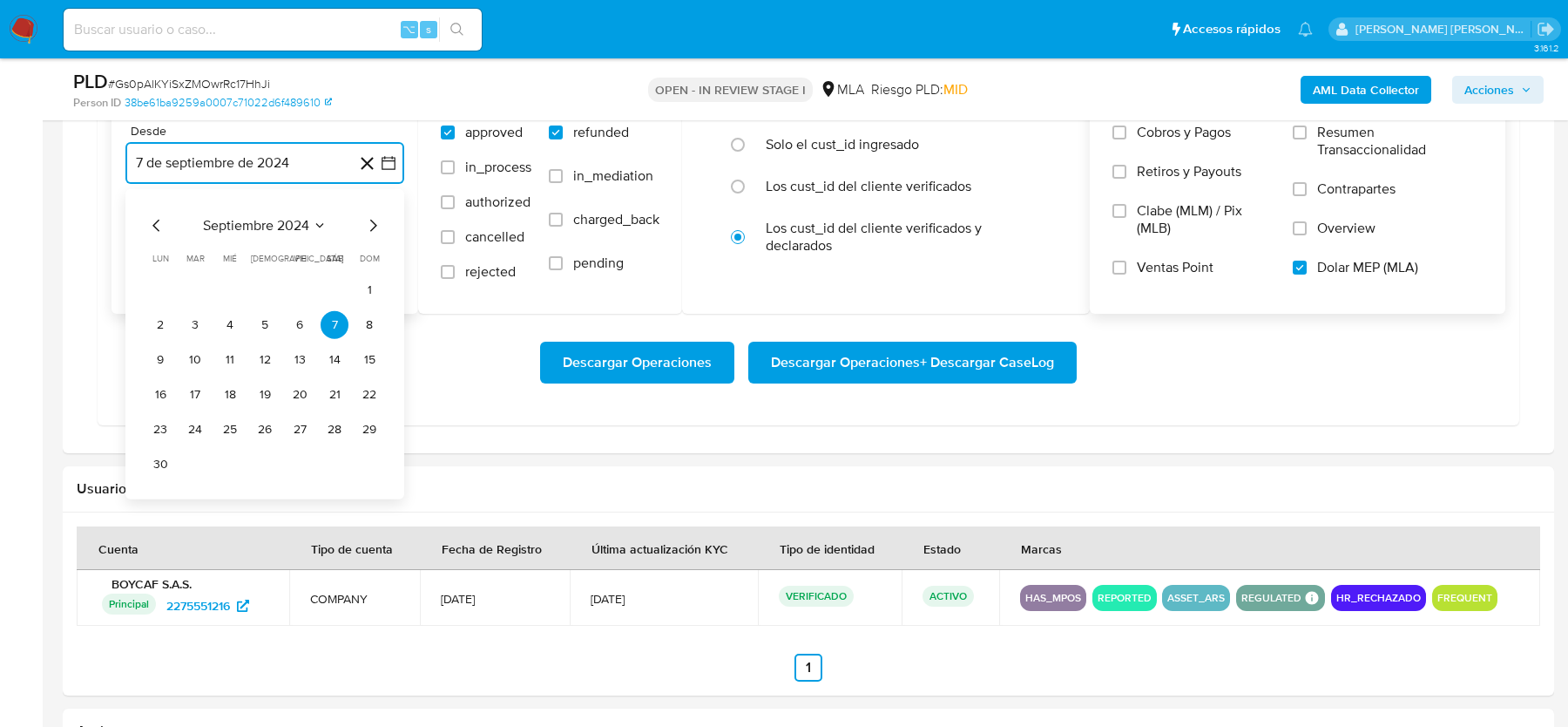
click at [371, 219] on icon "Mes siguiente" at bounding box center [374, 225] width 7 height 12
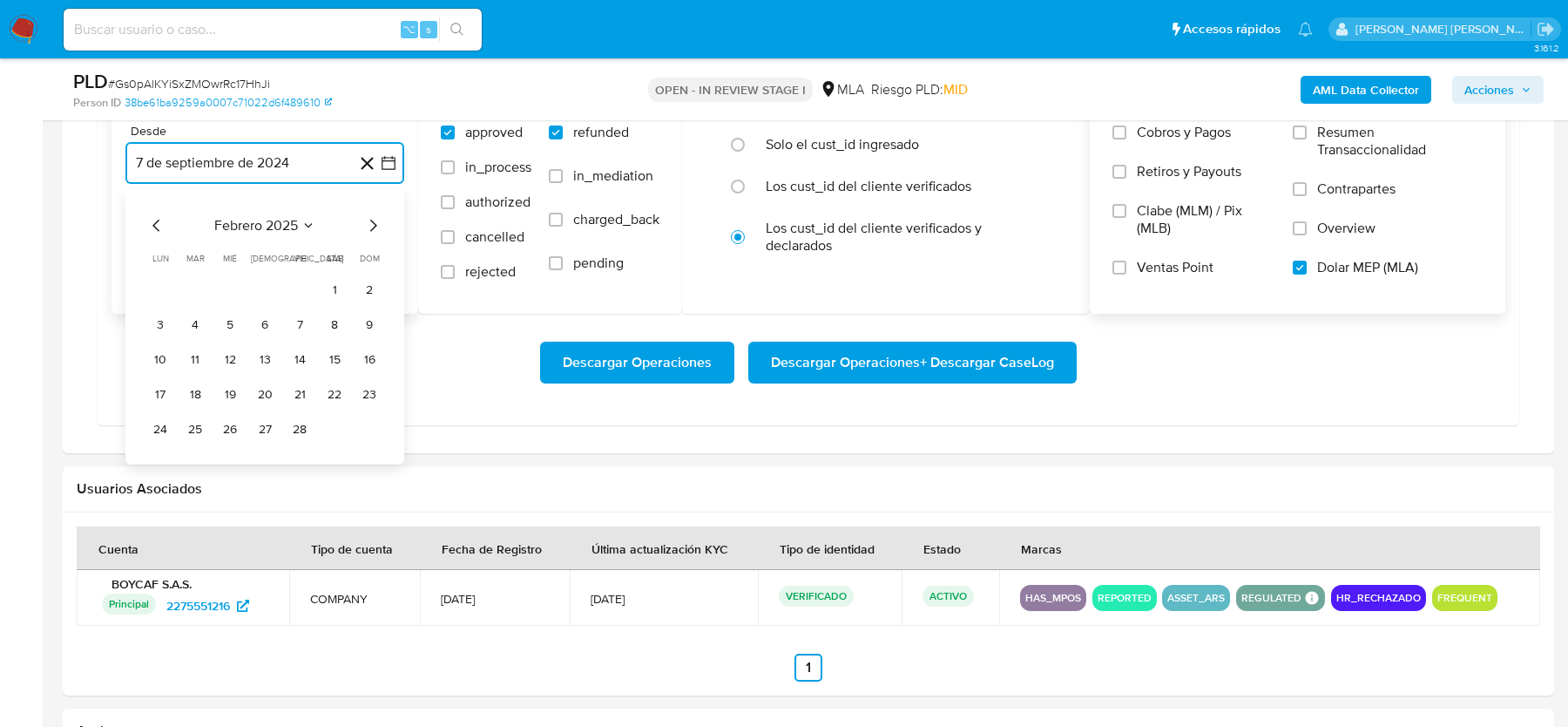
click at [371, 219] on icon "Mes siguiente" at bounding box center [374, 225] width 7 height 12
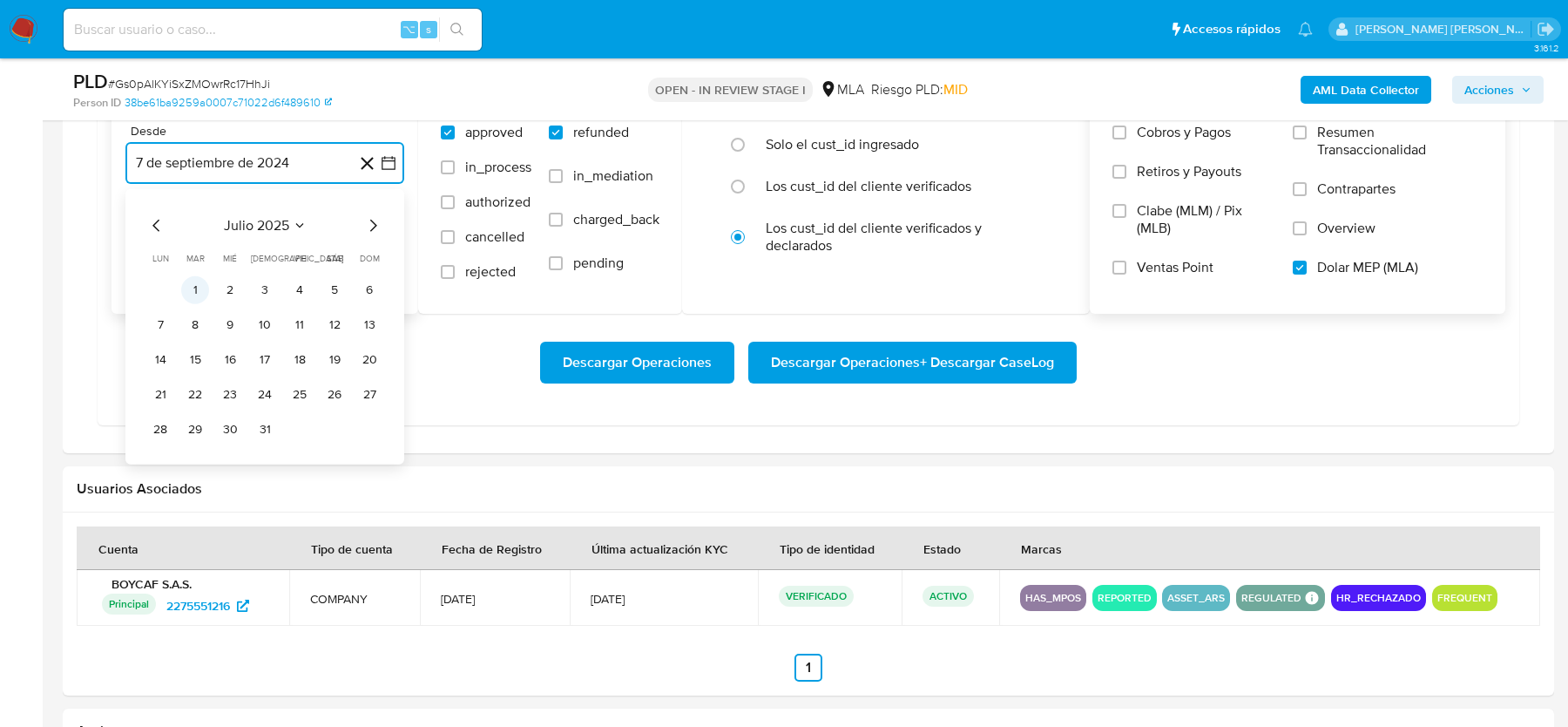
click at [199, 287] on button "1" at bounding box center [195, 290] width 28 height 28
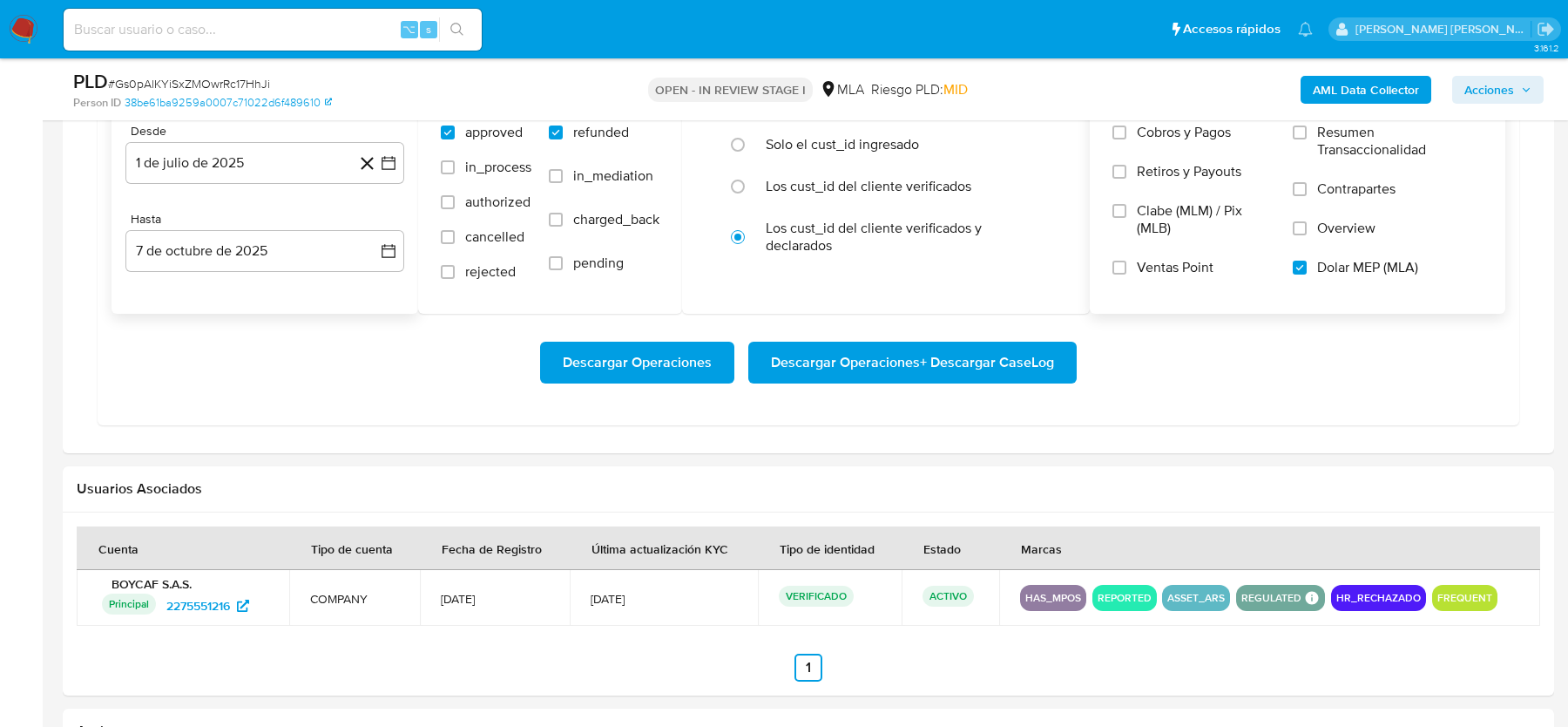
click at [223, 266] on div "Desde 1 de julio de 2025 1-07-2025 Hasta 7 de octubre de 2025 7-10-2025" at bounding box center [264, 211] width 307 height 204
click at [223, 249] on button "7 de octubre de 2025" at bounding box center [264, 251] width 279 height 41
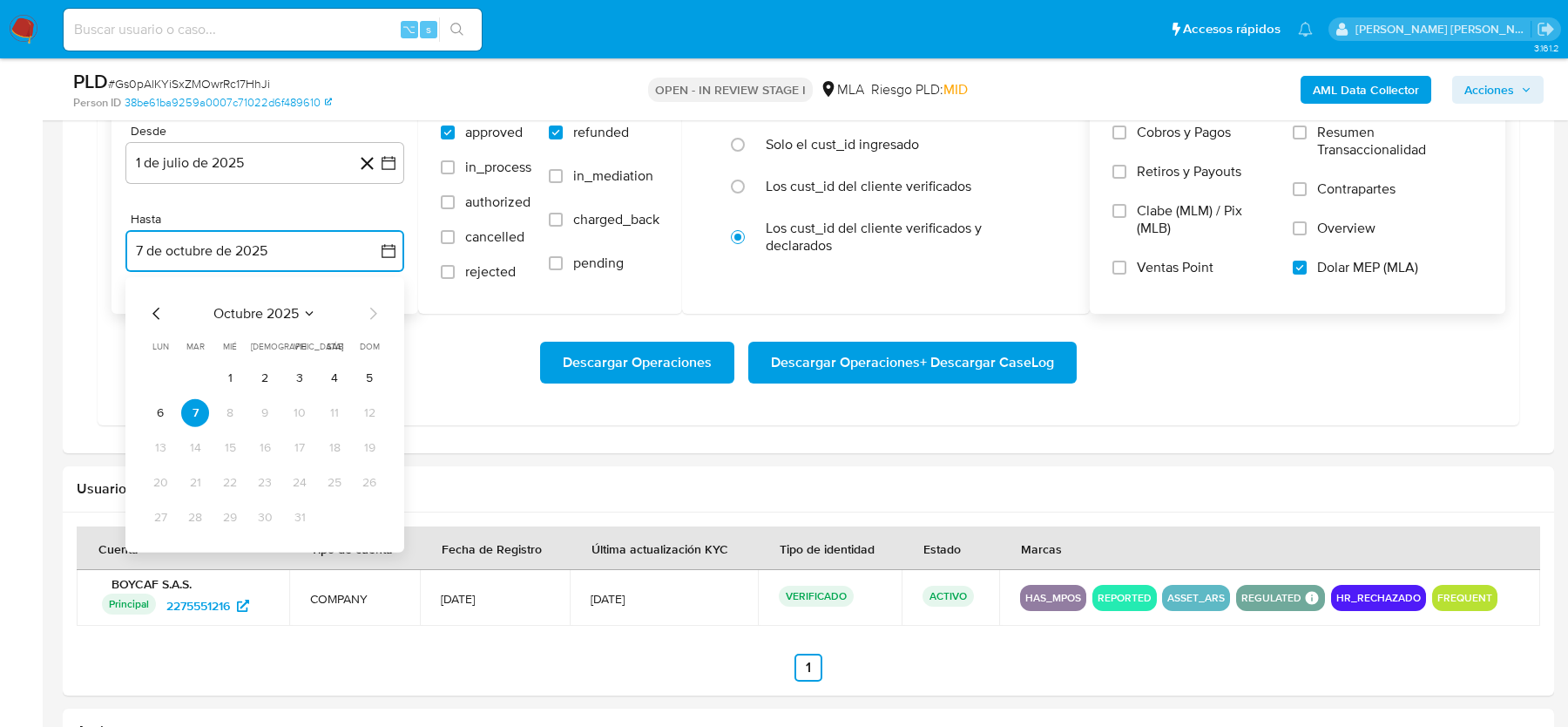
click at [146, 313] on icon "Mes anterior" at bounding box center [157, 313] width 21 height 21
click at [368, 504] on button "31" at bounding box center [369, 518] width 28 height 28
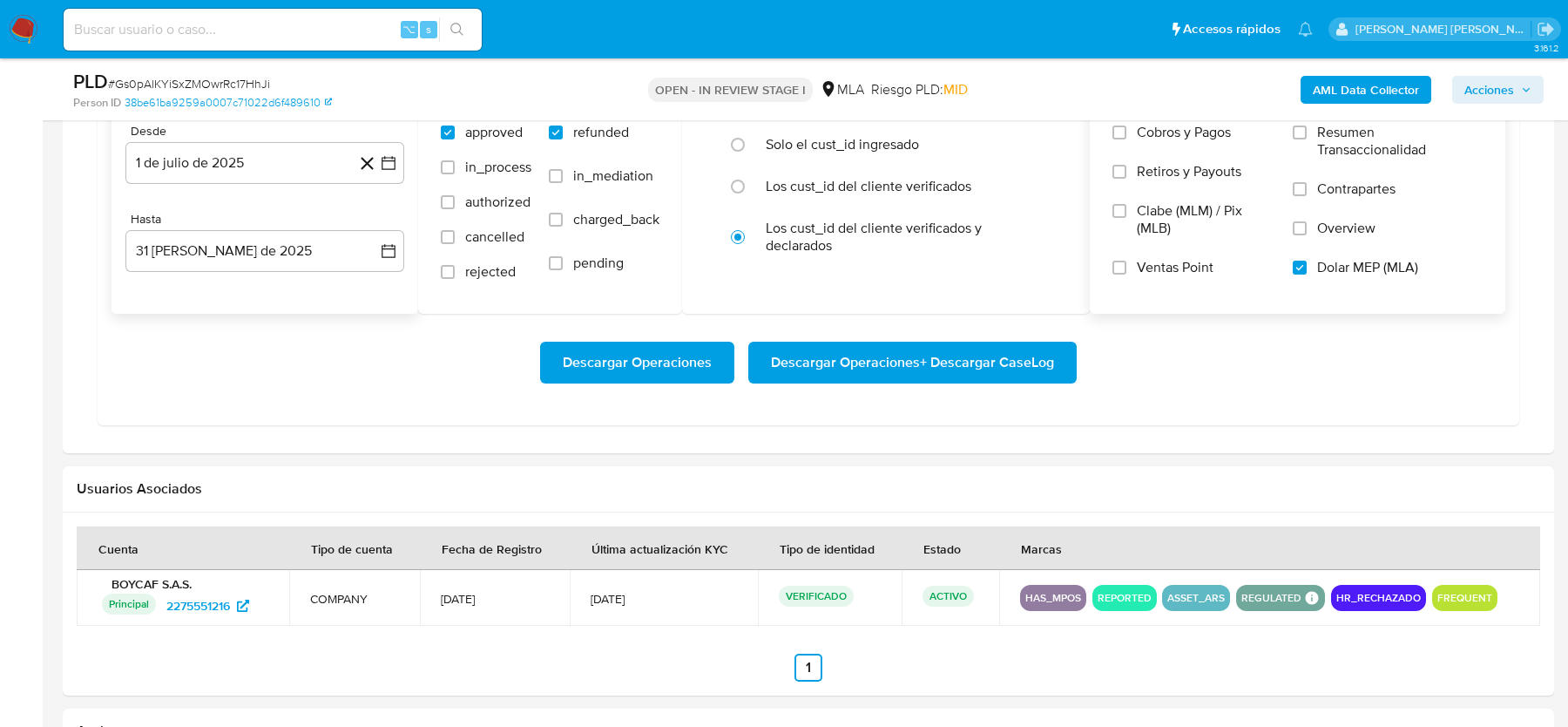
click at [428, 353] on div "Descargar Operaciones Descargar Operaciones + Descargar CaseLog" at bounding box center [808, 362] width 1394 height 41
click at [917, 356] on span "Descargar Operaciones + Descargar CaseLog" at bounding box center [912, 363] width 283 height 39
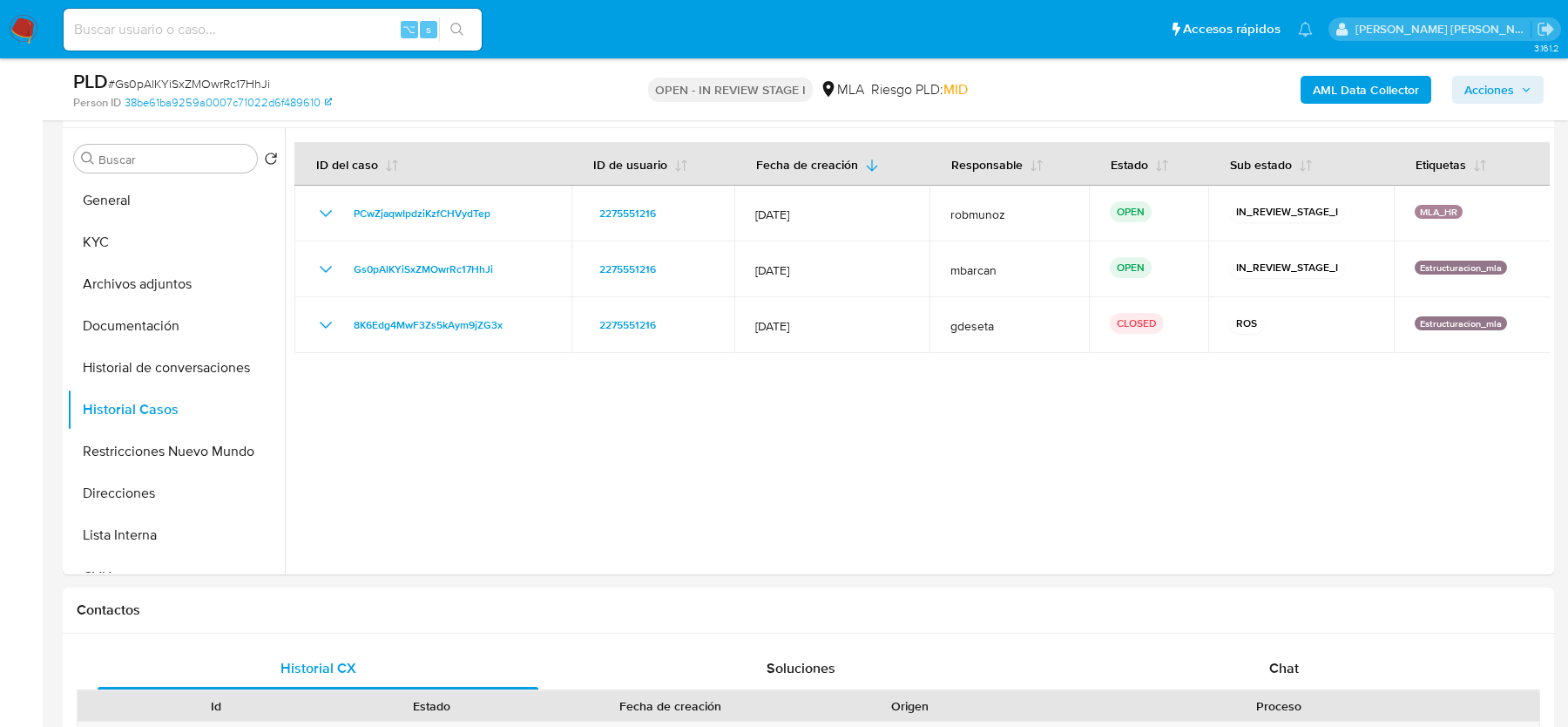
scroll to position [444, 0]
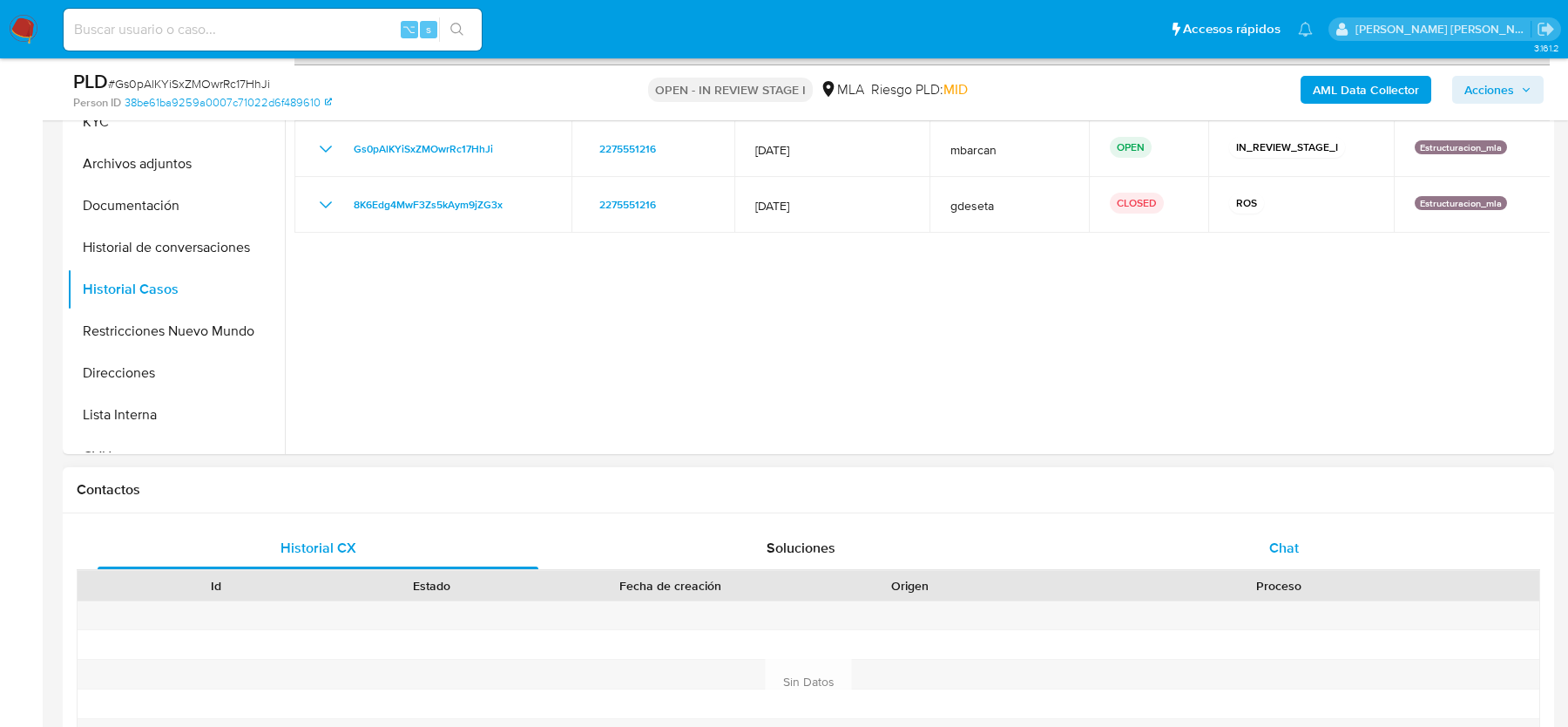
click at [1261, 527] on div "Chat" at bounding box center [1284, 547] width 441 height 41
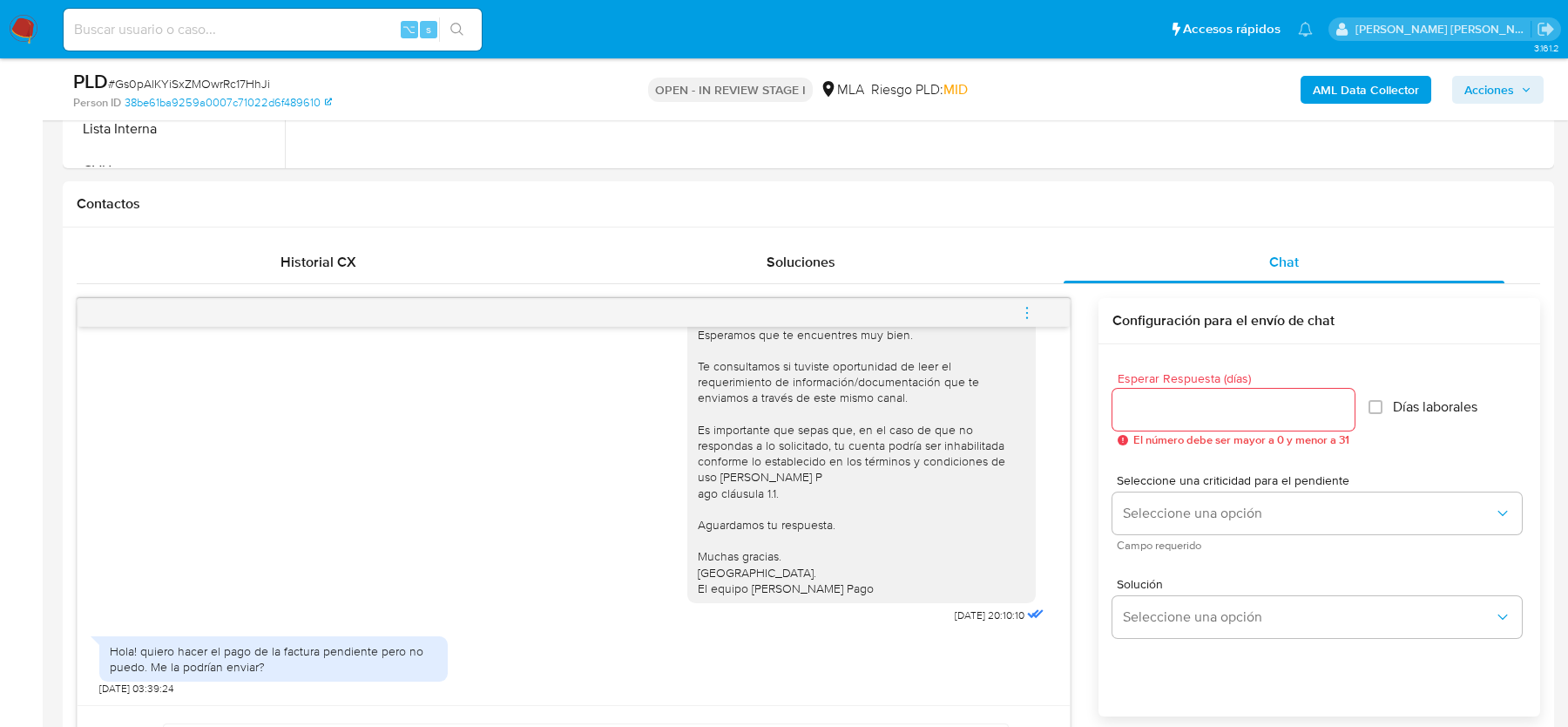
scroll to position [693, 0]
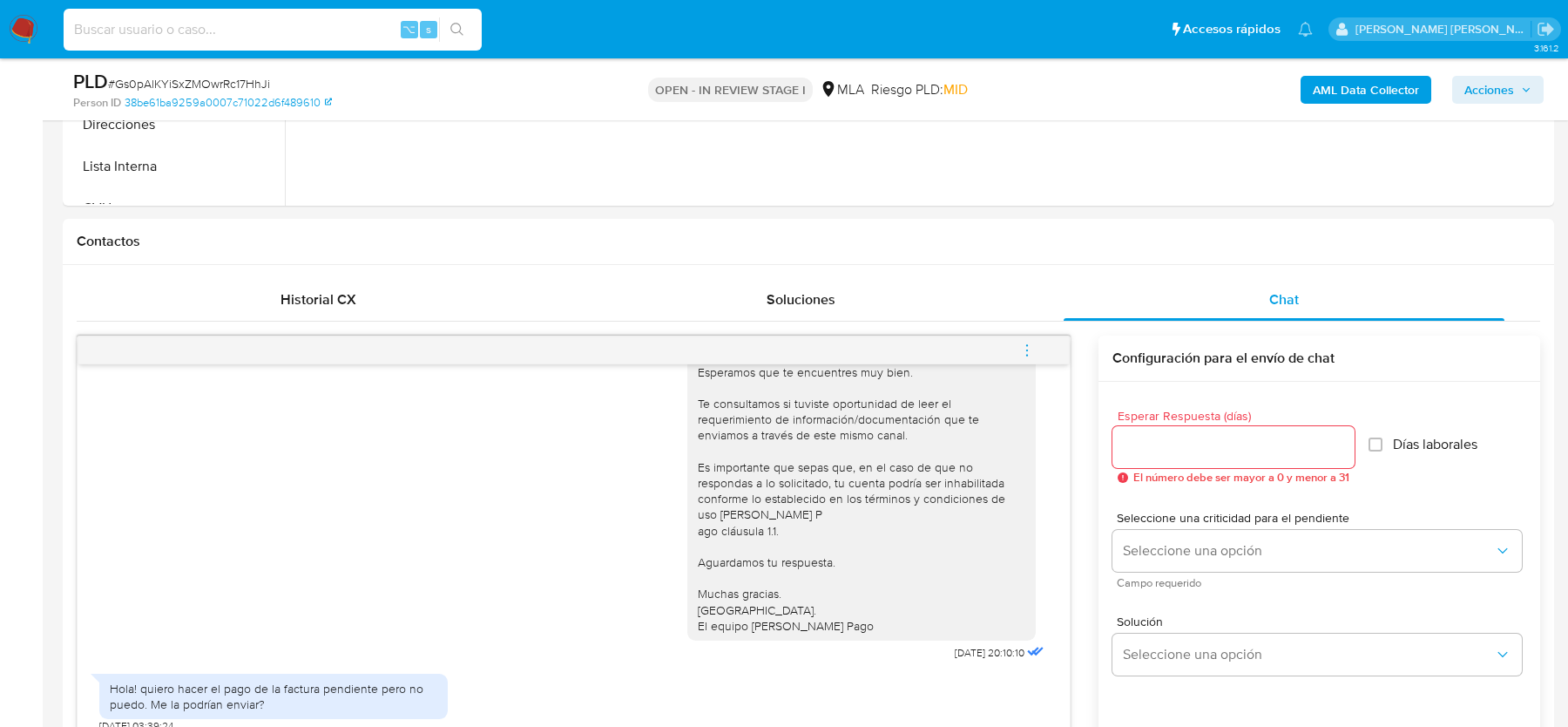
click at [177, 33] on input at bounding box center [273, 29] width 418 height 23
paste input "ANvC1307TYIW8zP7ZfFy1uBF"
type input "ANvC1307TYIW8zP7ZfFy1uBF"
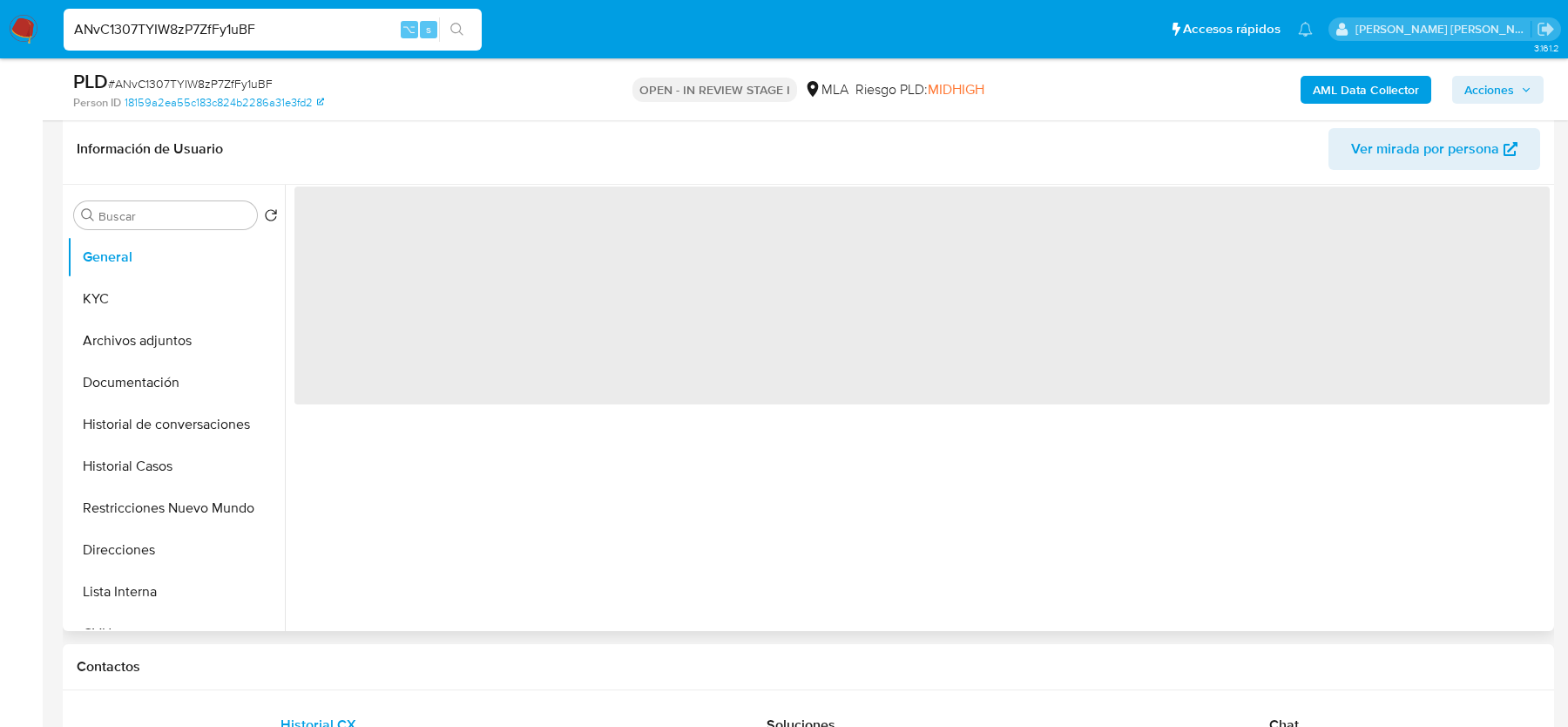
select select "10"
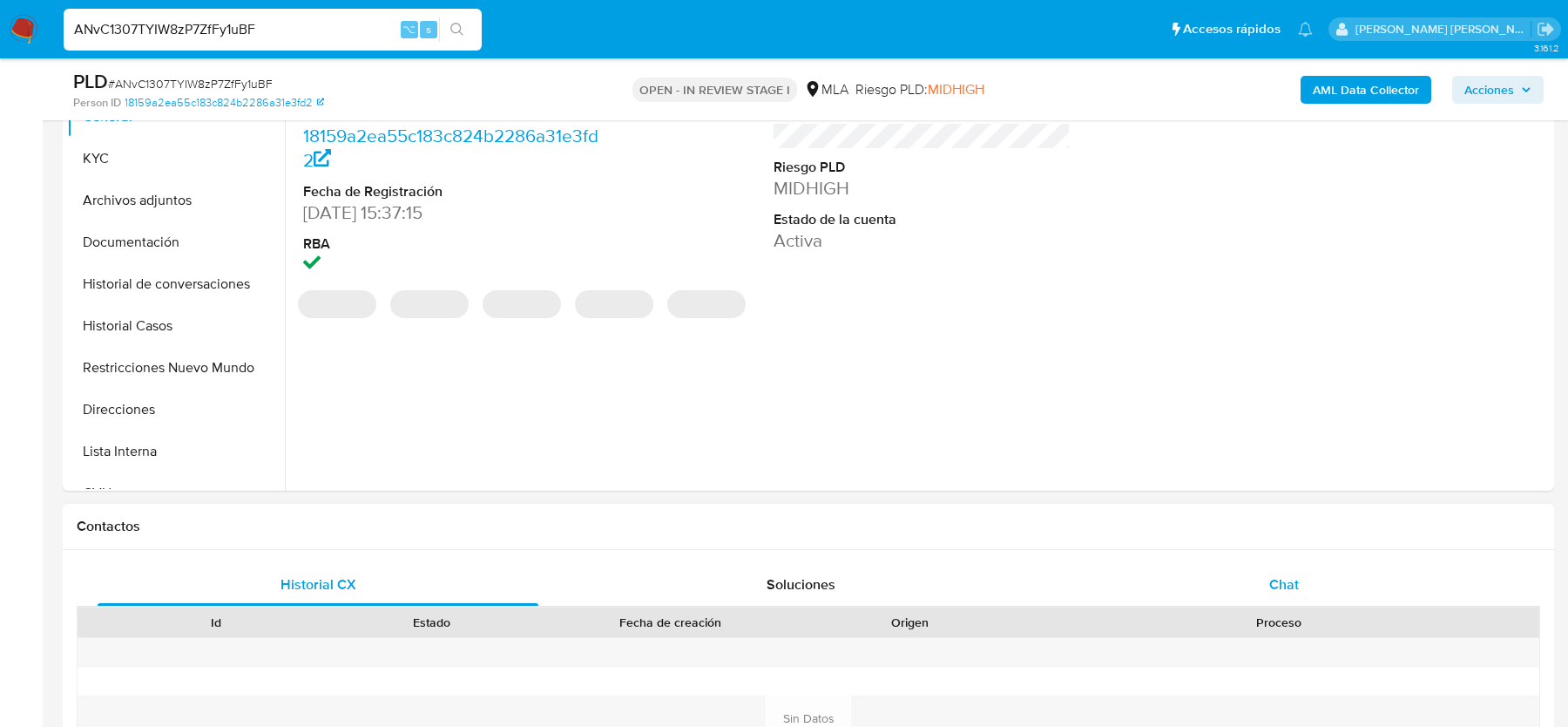
click at [1274, 592] on span "Chat" at bounding box center [1284, 584] width 29 height 20
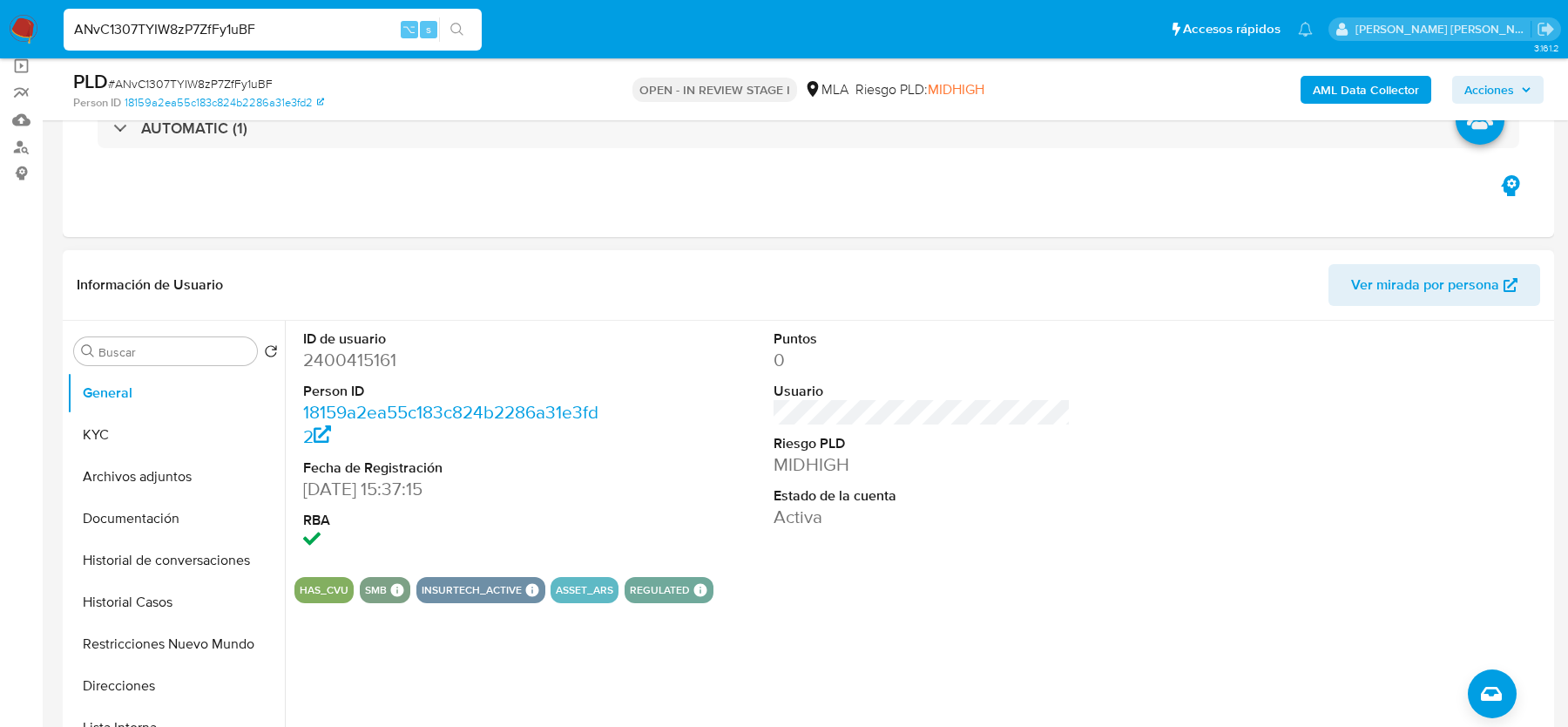
scroll to position [122, 0]
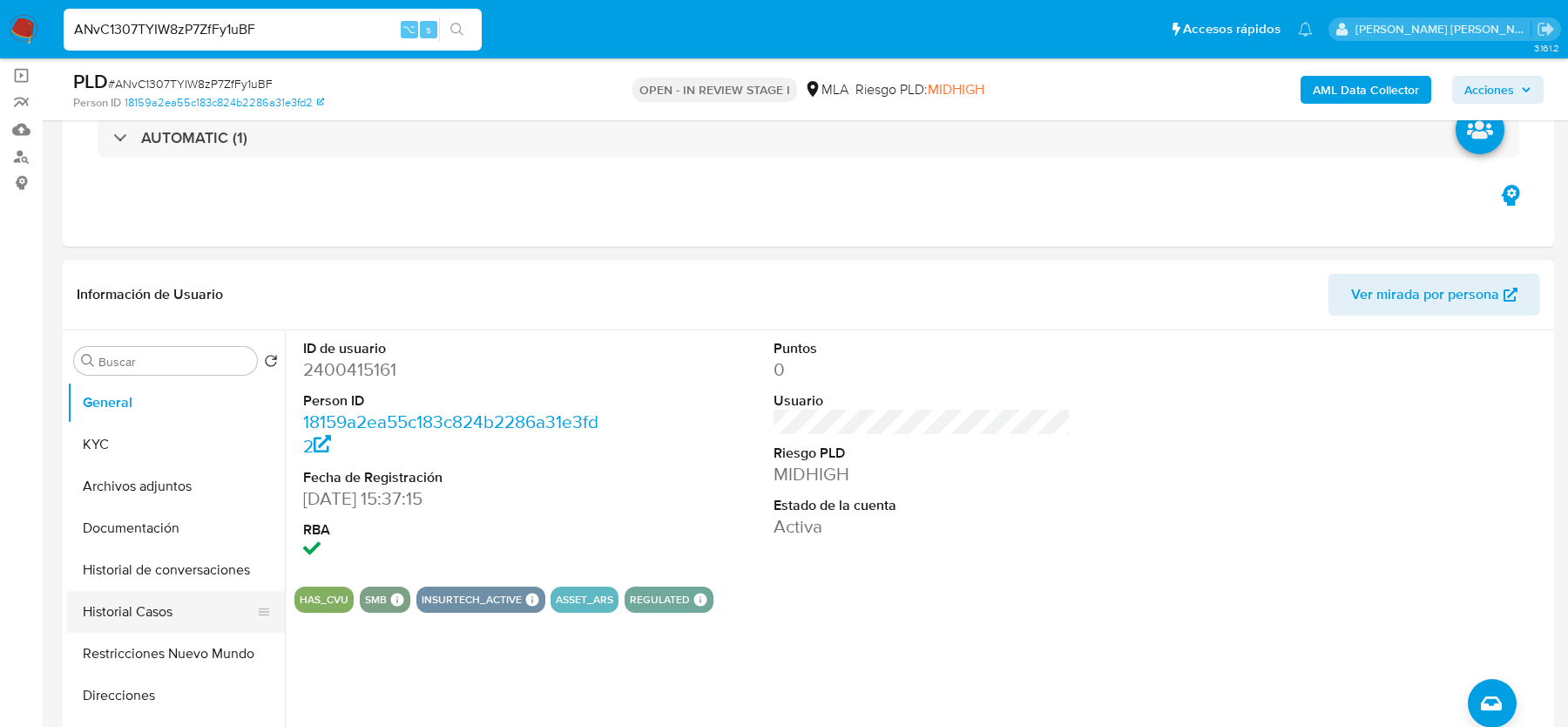
click at [127, 617] on button "Historial Casos" at bounding box center [169, 611] width 204 height 41
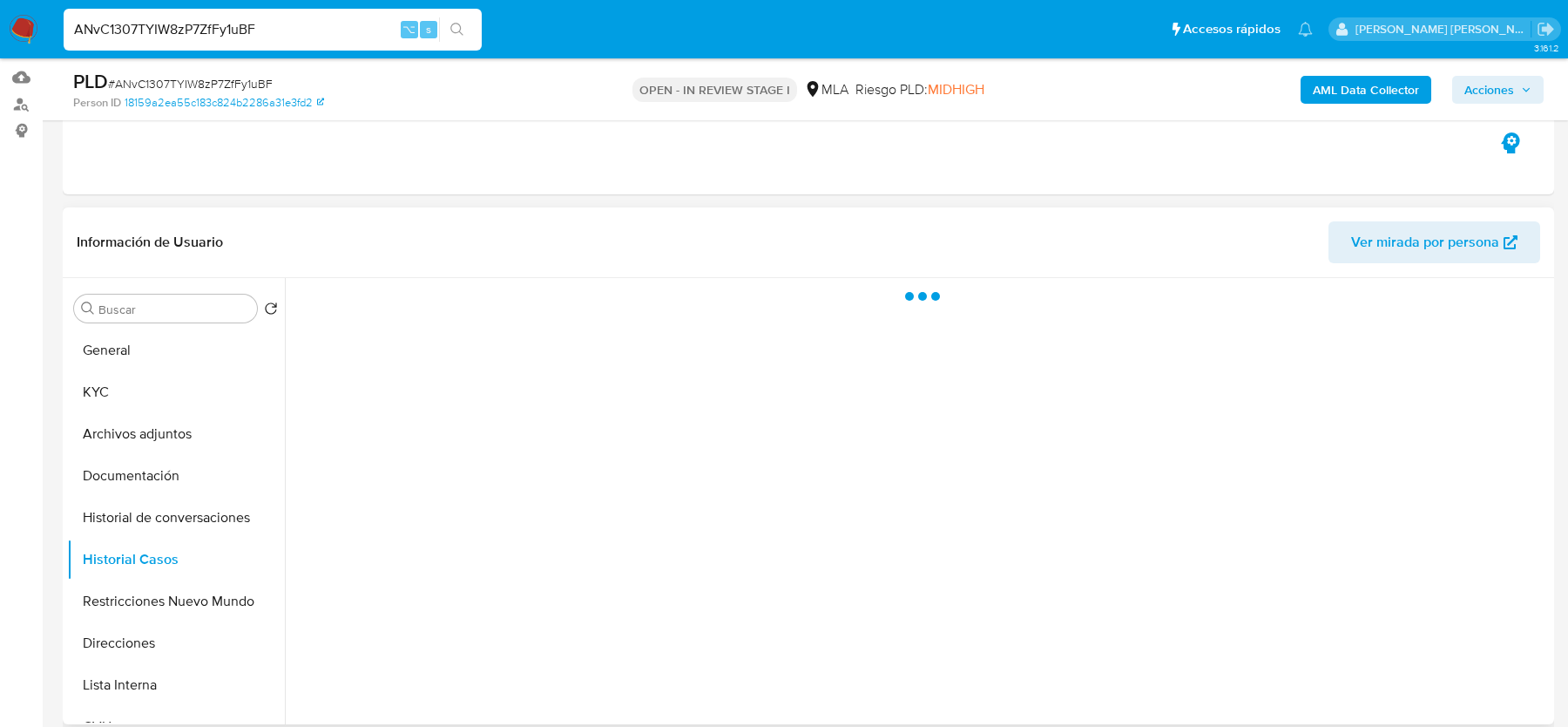
scroll to position [233, 0]
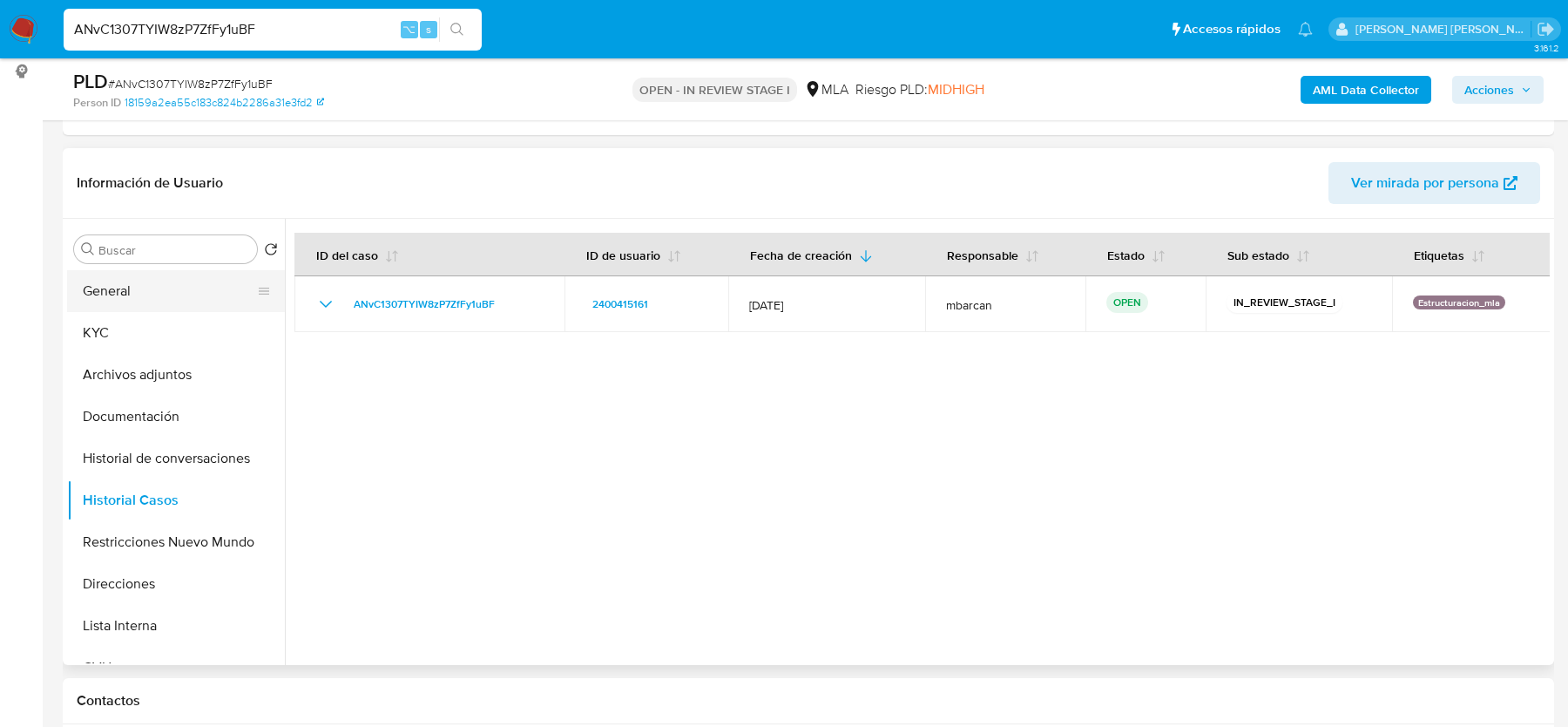
click at [104, 297] on button "General" at bounding box center [169, 290] width 204 height 41
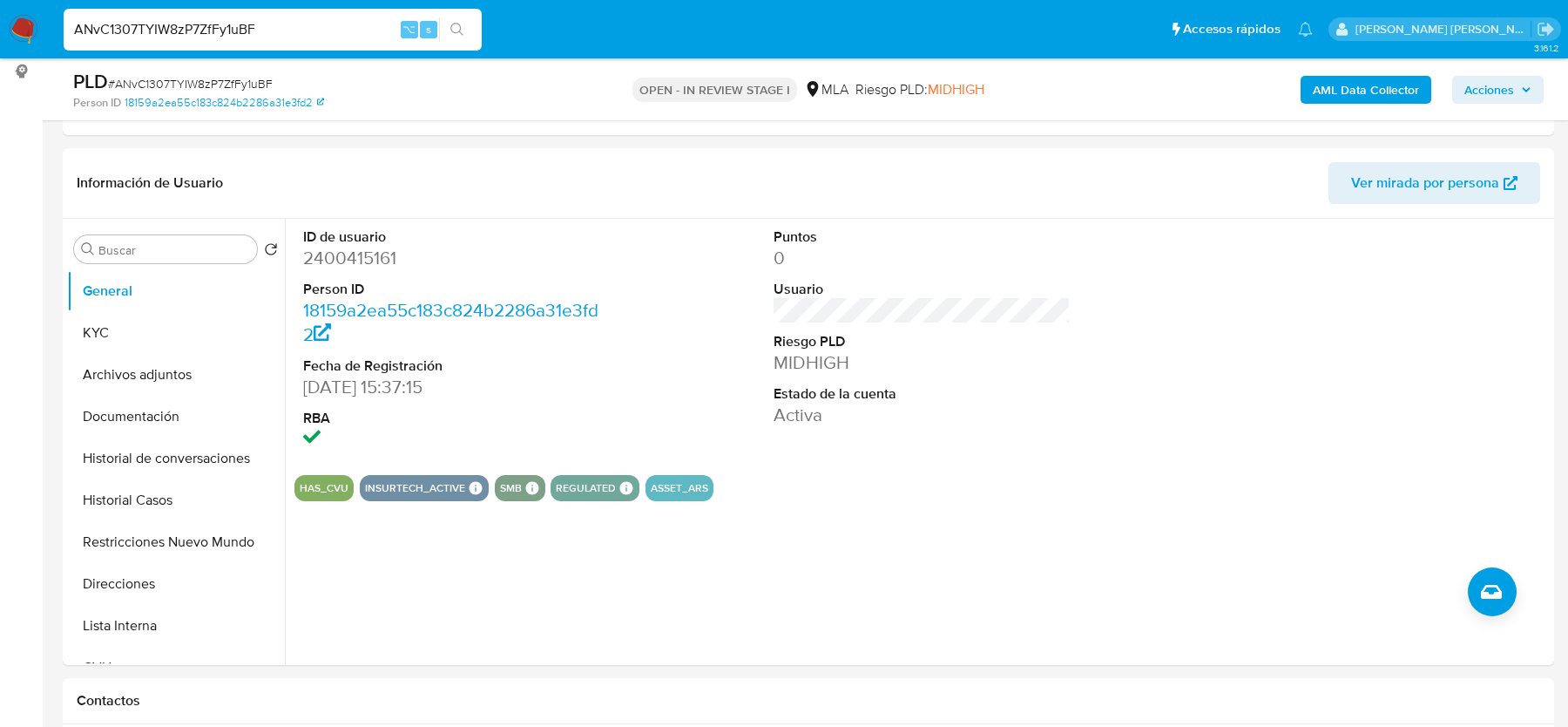
click at [228, 88] on span "# ANvC1307TYIW8zP7ZfFy1uBF" at bounding box center [190, 83] width 165 height 18
click at [328, 268] on dd "2400415161" at bounding box center [451, 258] width 297 height 24
click at [345, 252] on dd "2400415161" at bounding box center [451, 258] width 297 height 24
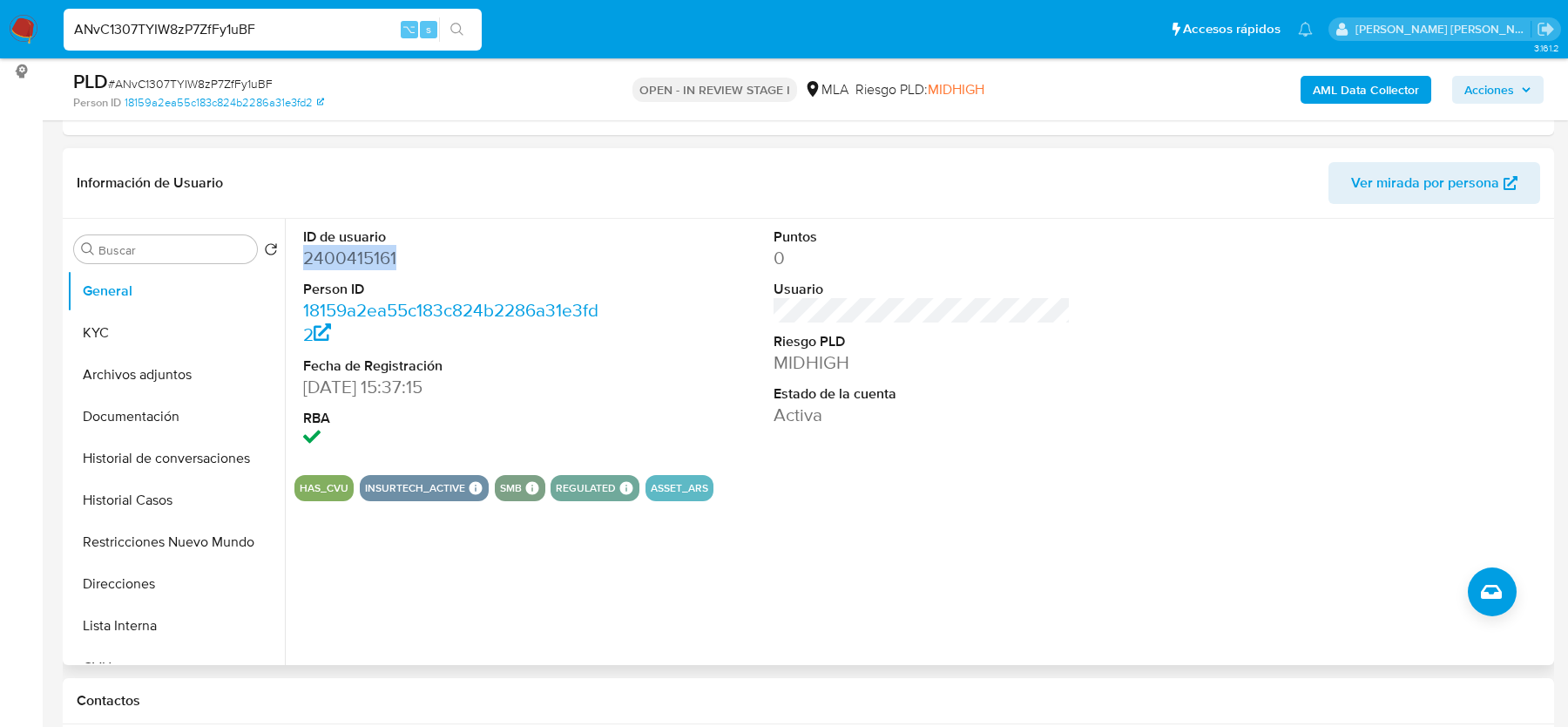
copy dd "2400415161"
click at [205, 87] on span "# ANvC1307TYIW8zP7ZfFy1uBF" at bounding box center [190, 83] width 165 height 18
copy span "ANvC1307TYIW8zP7ZfFy1uBF"
click at [1345, 96] on b "AML Data Collector" at bounding box center [1365, 89] width 106 height 28
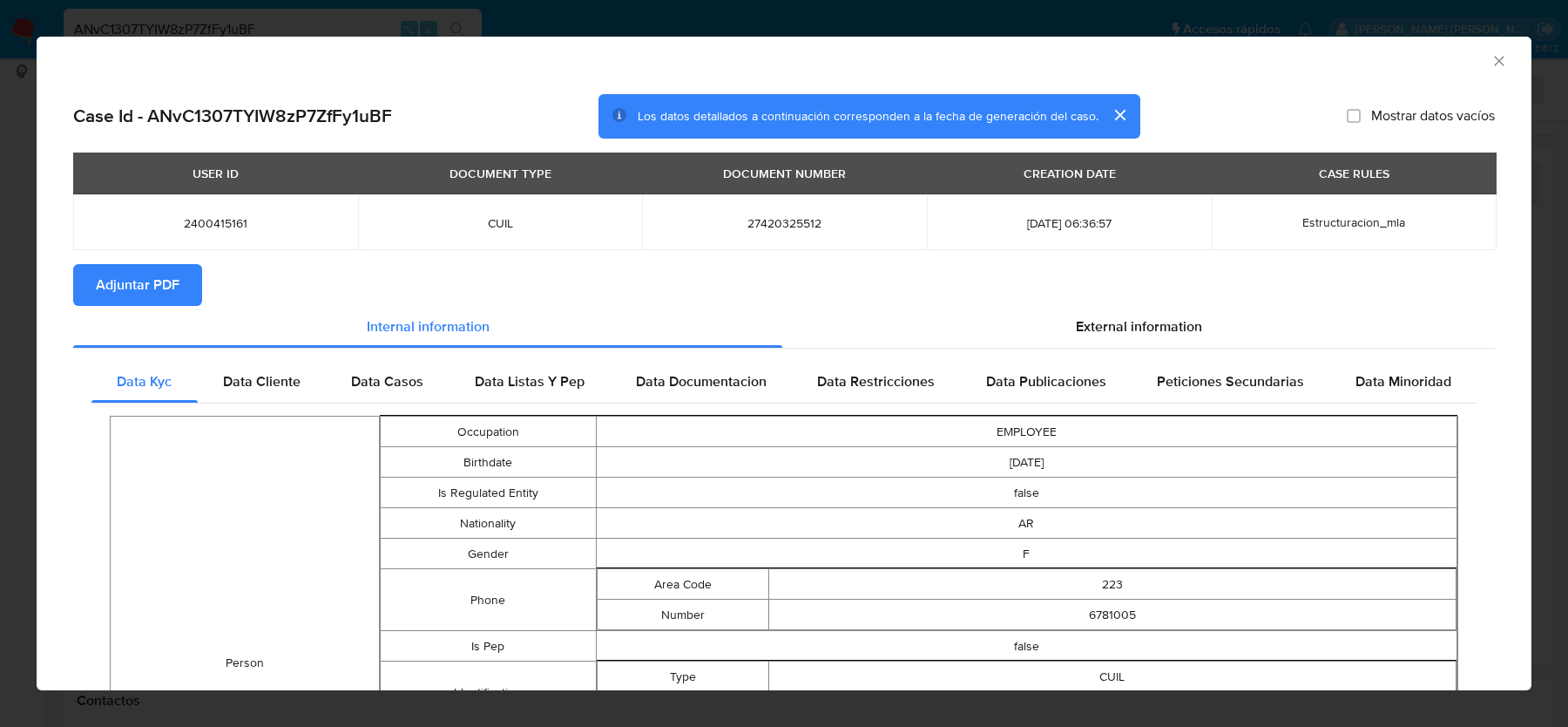
click at [1493, 53] on icon "Cerrar ventana" at bounding box center [1499, 61] width 18 height 18
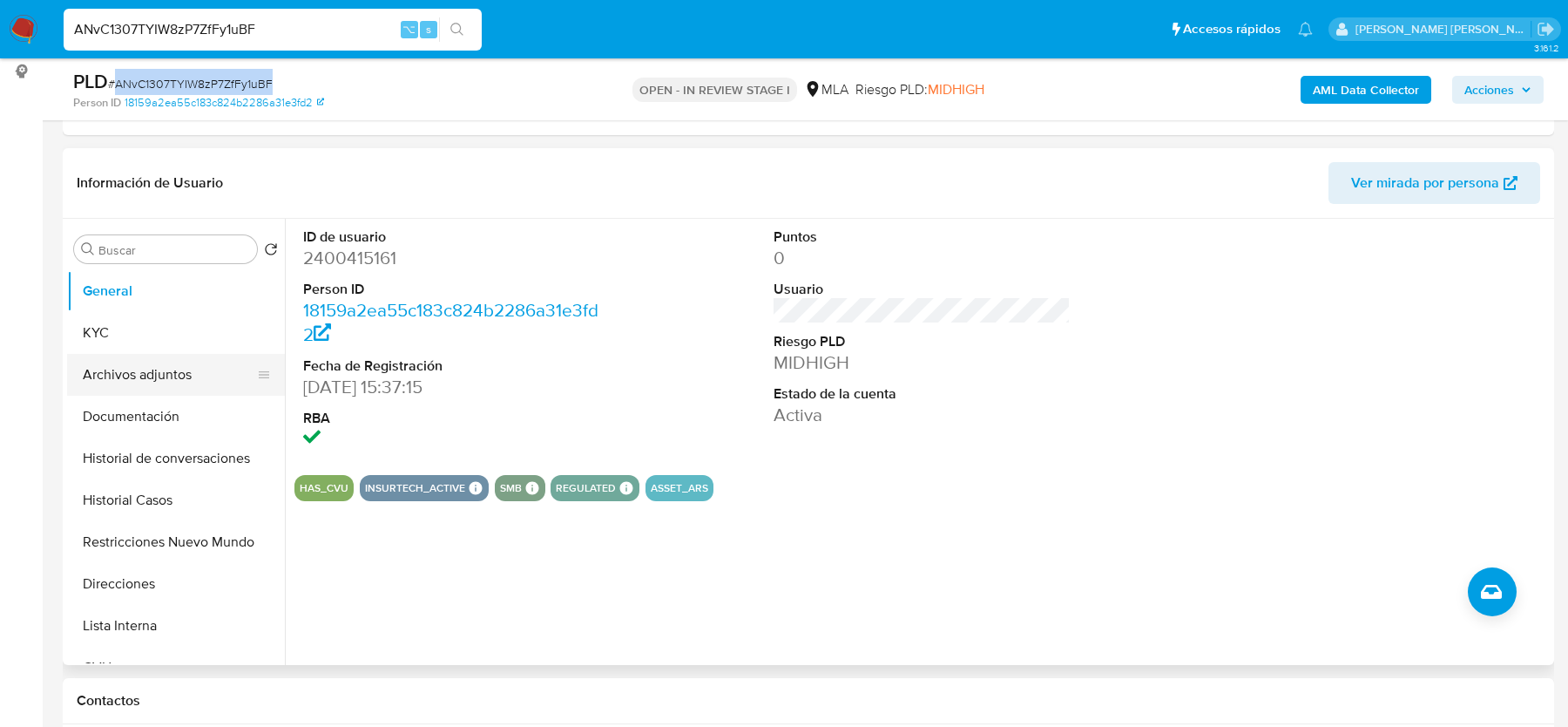
click at [140, 386] on button "Archivos adjuntos" at bounding box center [169, 374] width 204 height 41
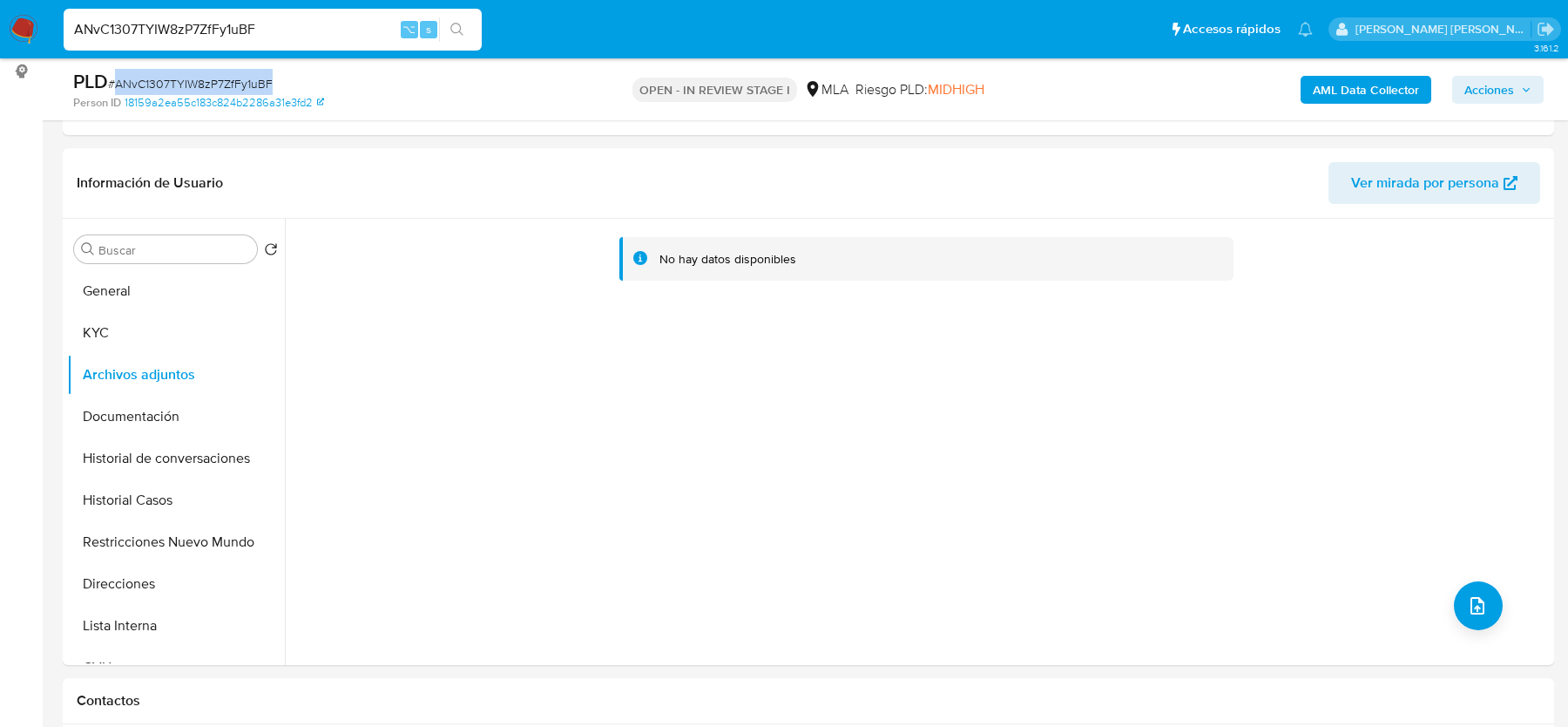
click at [1375, 93] on b "AML Data Collector" at bounding box center [1365, 89] width 106 height 28
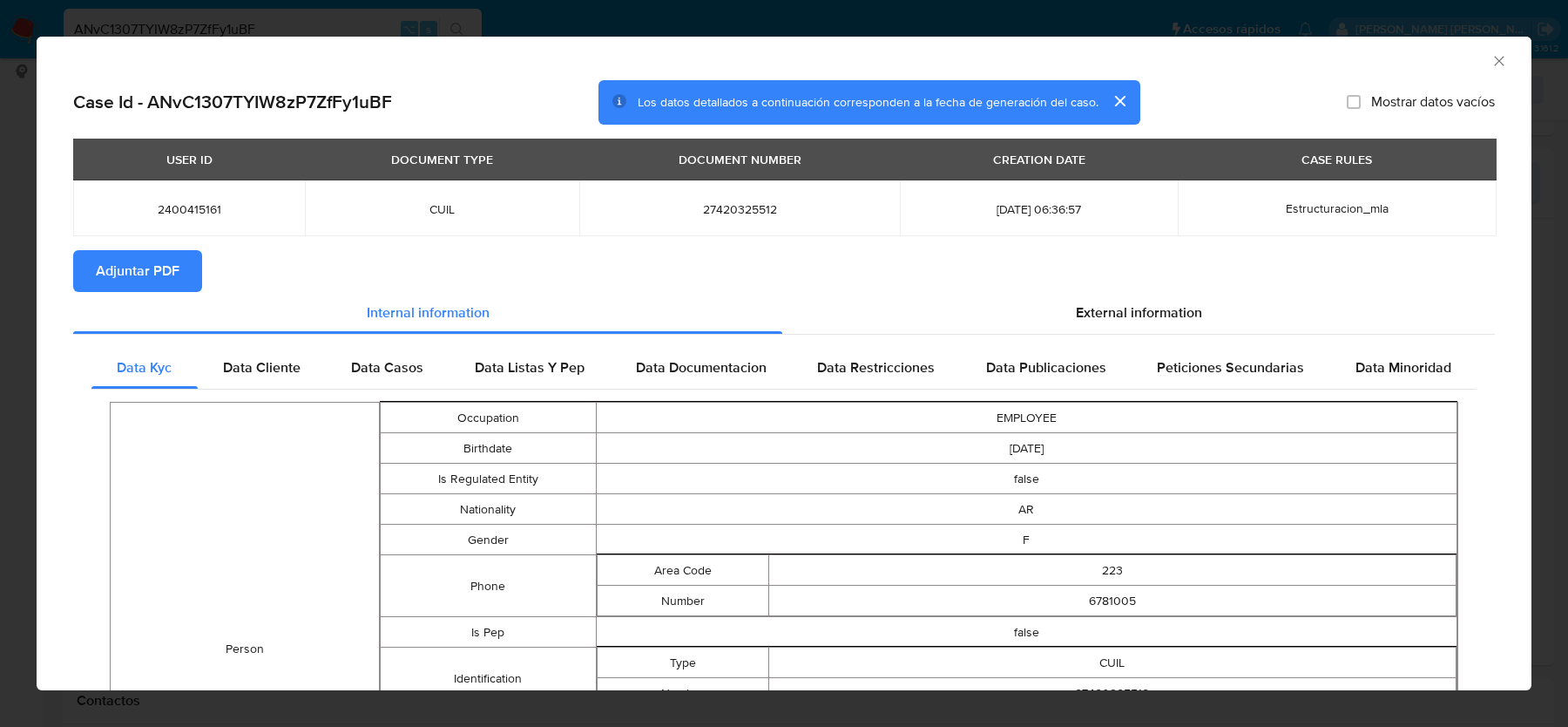
click at [161, 268] on span "Adjuntar PDF" at bounding box center [137, 271] width 84 height 39
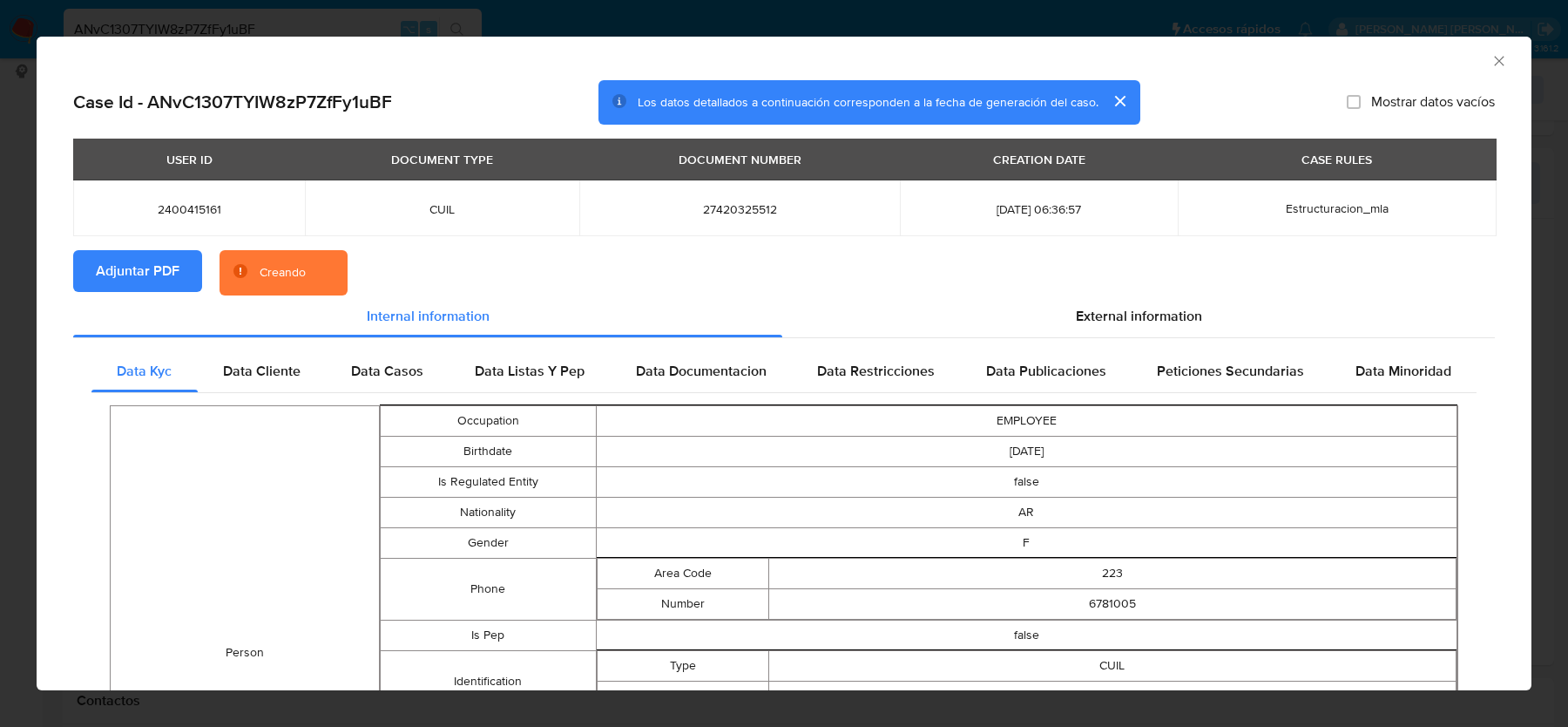
drag, startPoint x: 1368, startPoint y: 232, endPoint x: 1181, endPoint y: 288, distance: 195.2
click at [1367, 232] on td "Estructuracion_mla" at bounding box center [1338, 208] width 319 height 56
click at [1180, 288] on section "Adjuntar PDF Creando" at bounding box center [783, 272] width 1422 height 45
click at [1165, 310] on span "External information" at bounding box center [1139, 316] width 126 height 20
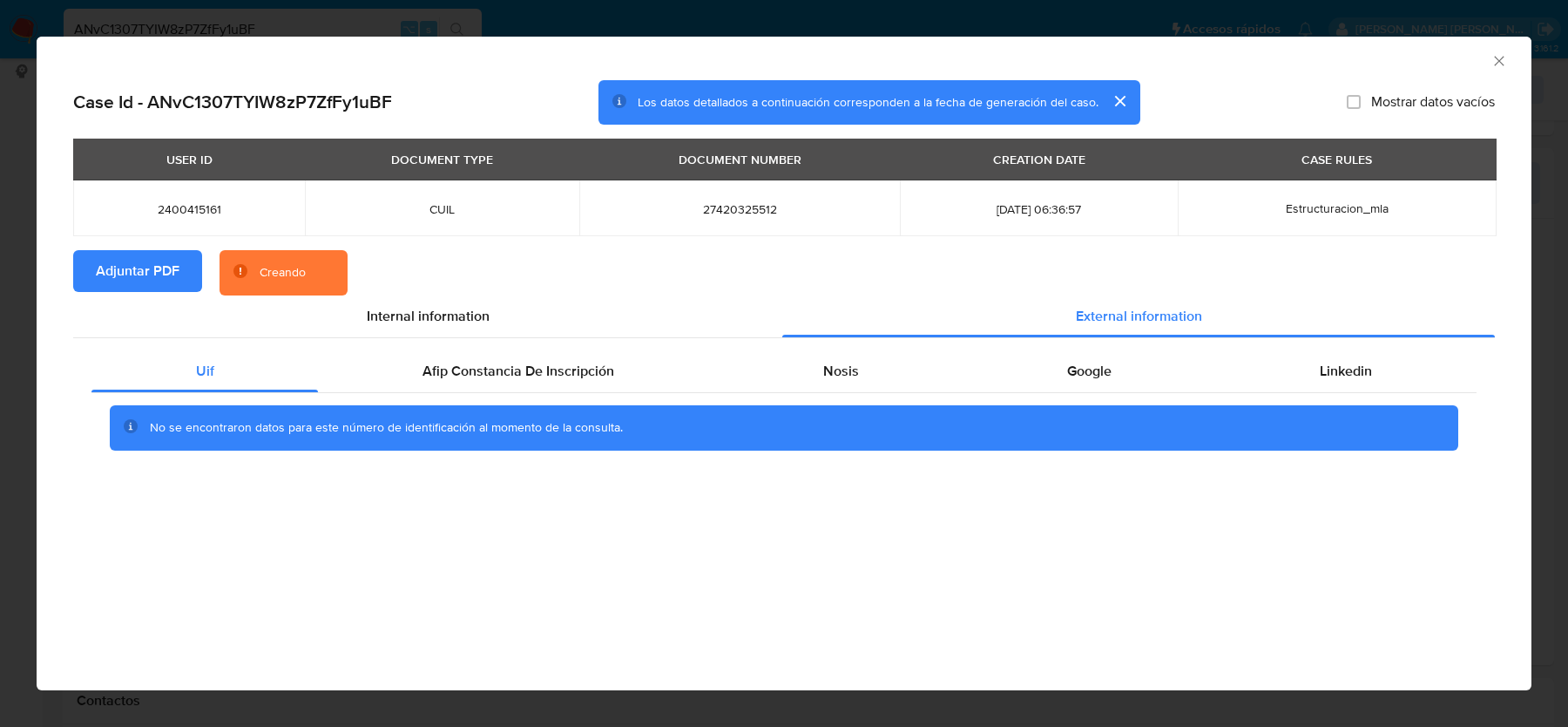
click at [462, 426] on span "No se encontraron datos para este número de identificación al momento de la con…" at bounding box center [387, 427] width 474 height 18
click at [505, 371] on span "Afip Constancia De Inscripción" at bounding box center [519, 371] width 192 height 20
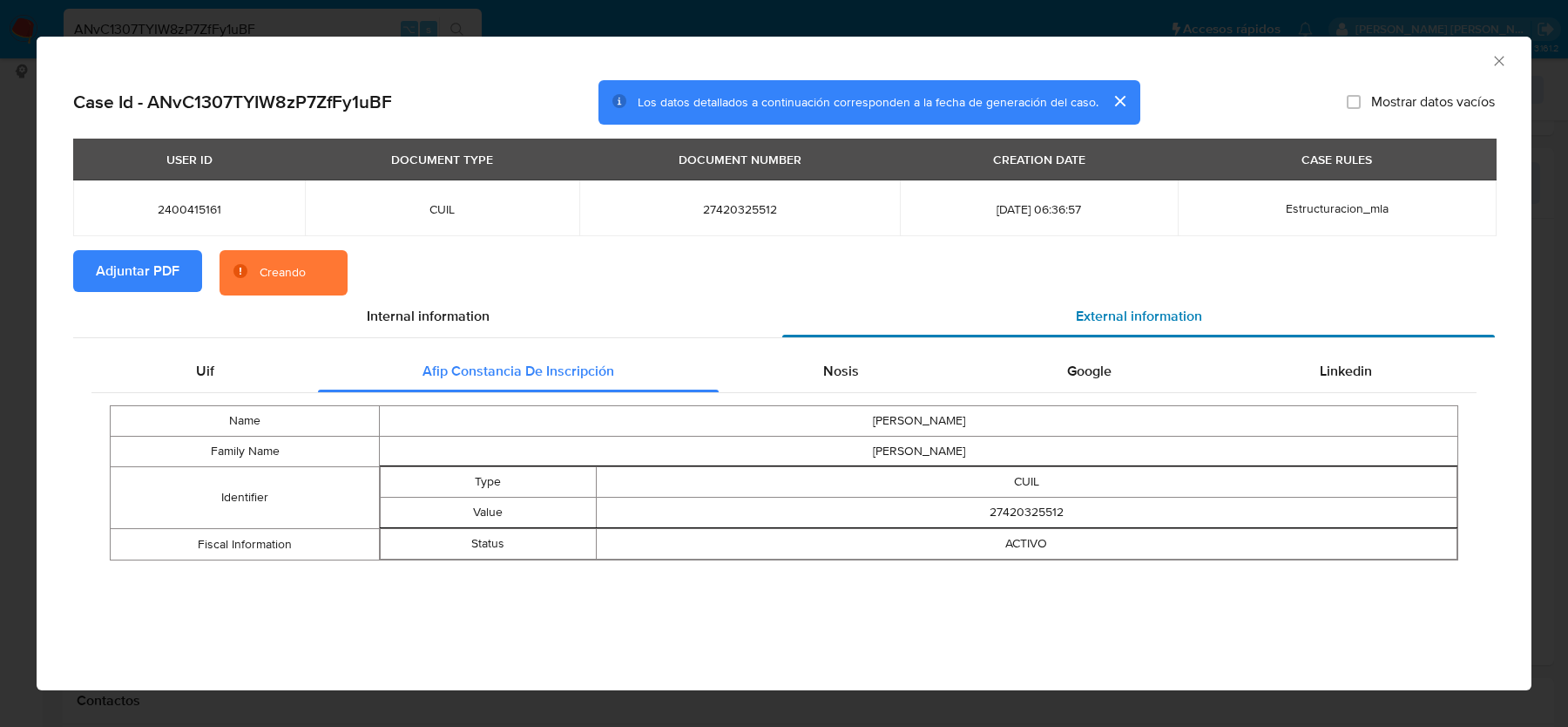
click at [899, 323] on div "External information" at bounding box center [1139, 316] width 713 height 41
click at [873, 357] on div "Nosis" at bounding box center [840, 370] width 244 height 41
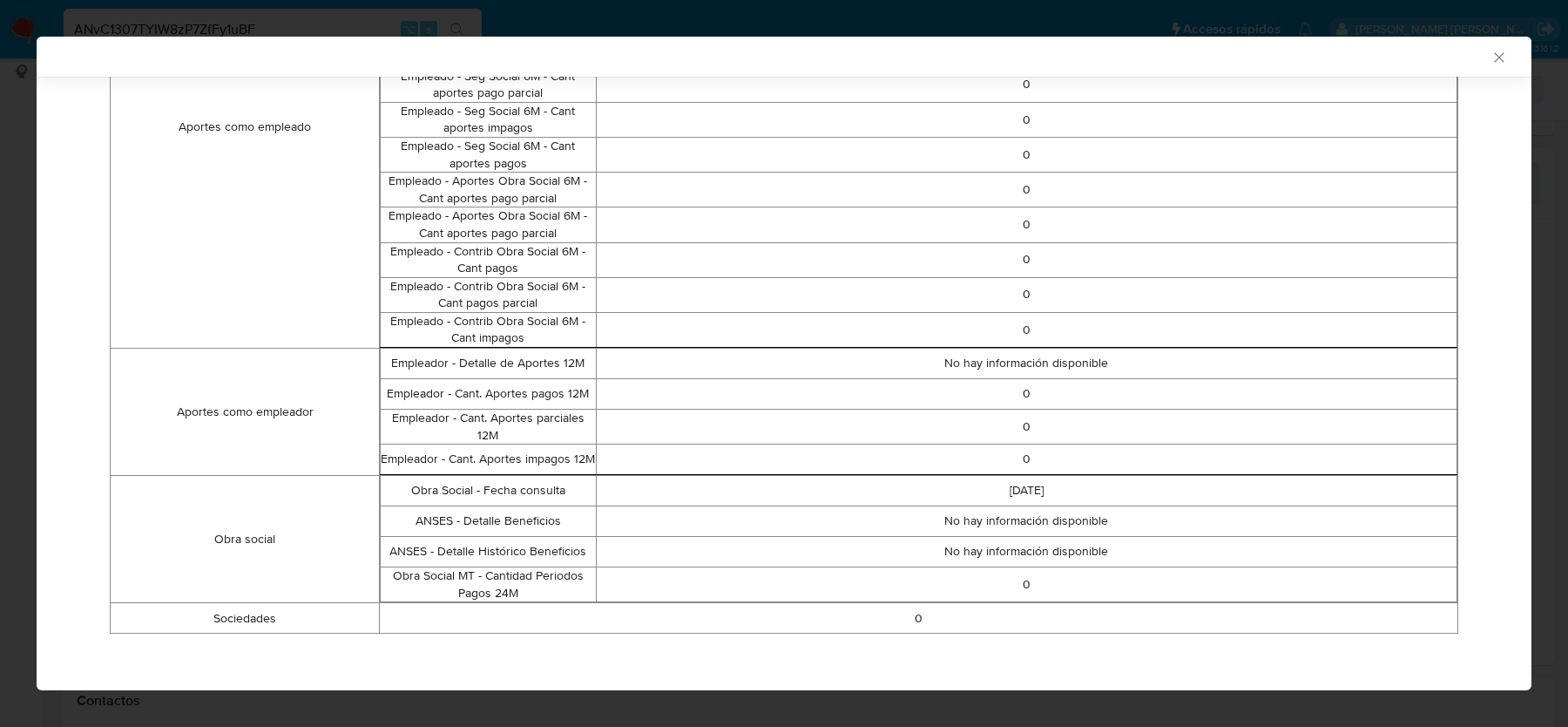
scroll to position [0, 0]
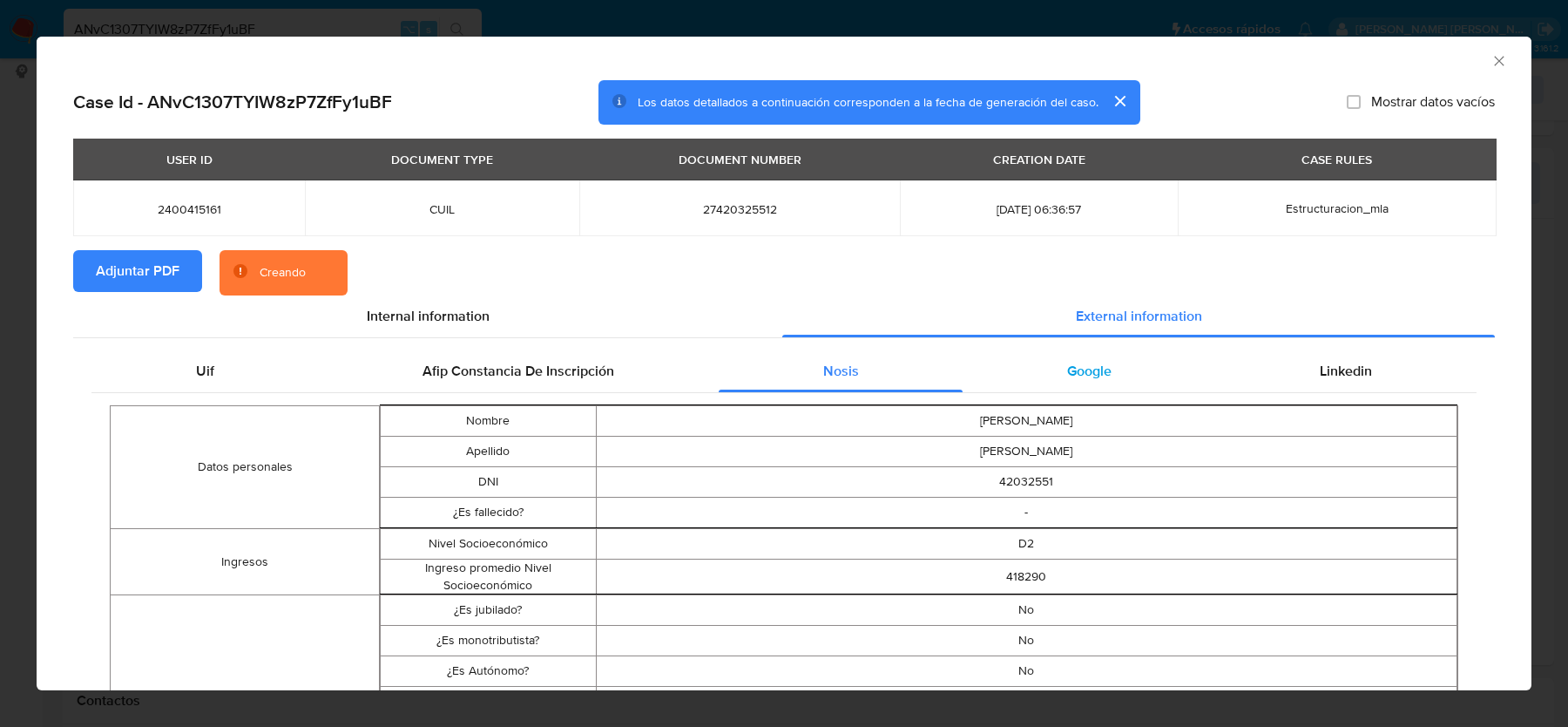
click at [1107, 362] on span "Google" at bounding box center [1089, 371] width 44 height 20
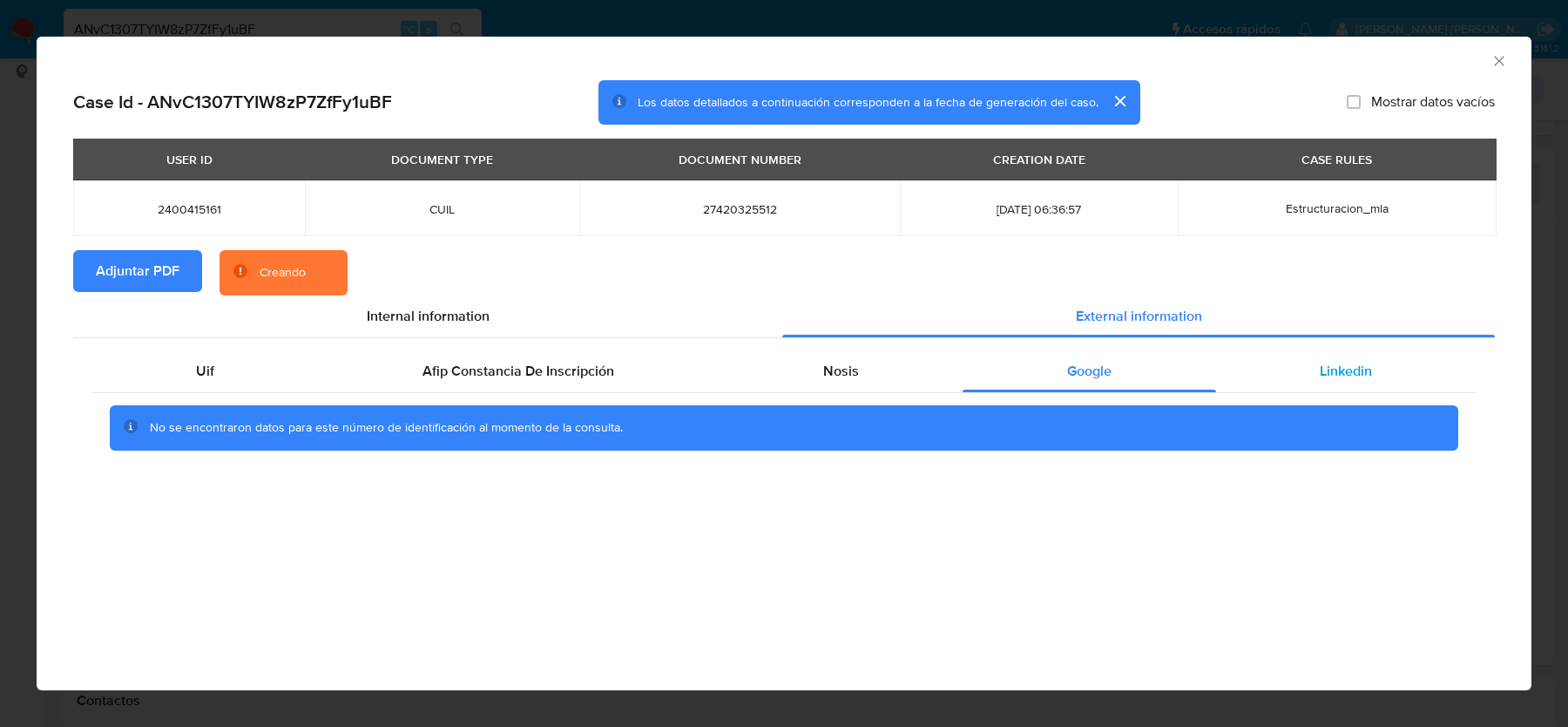
click at [1372, 361] on span "Linkedin" at bounding box center [1346, 371] width 53 height 20
click at [896, 357] on div "Nosis" at bounding box center [840, 370] width 244 height 41
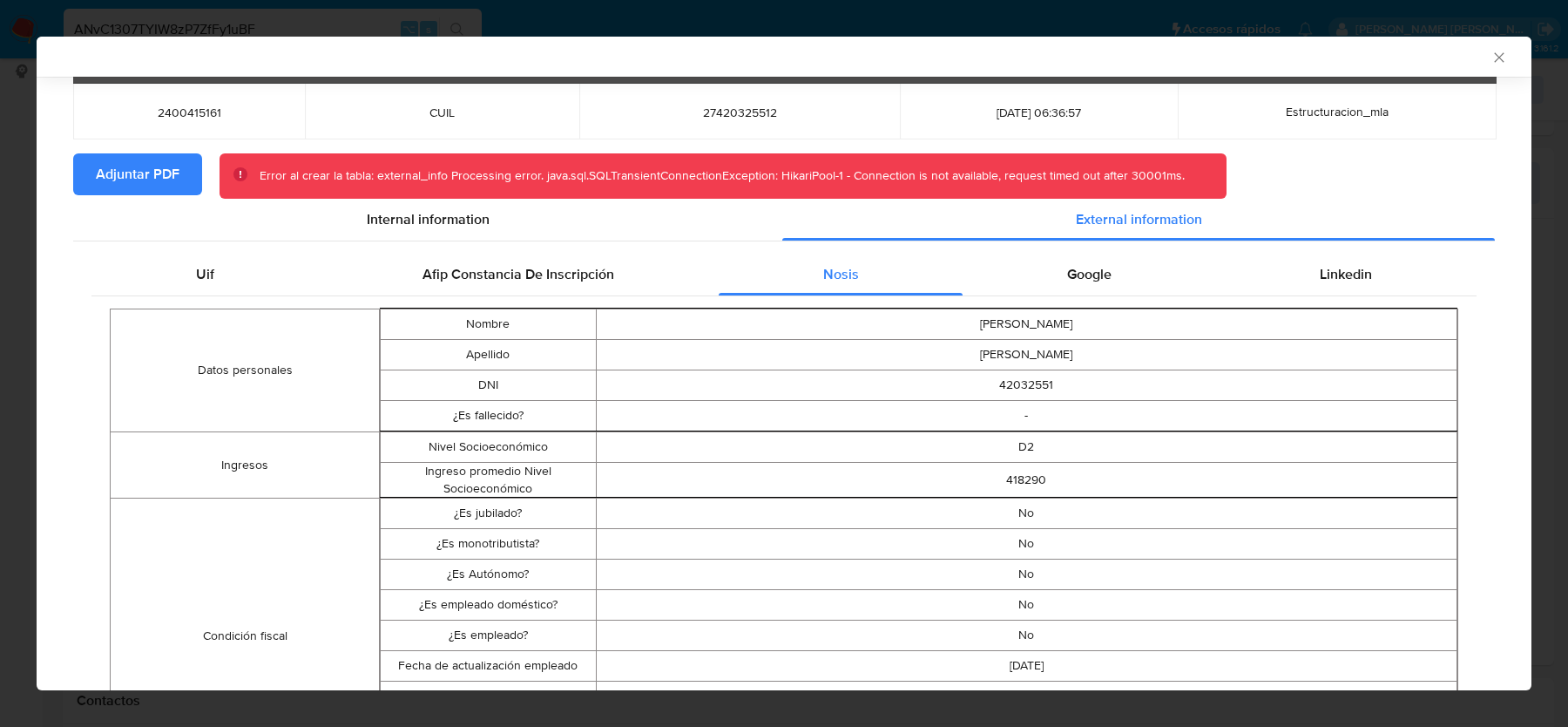
scroll to position [10, 0]
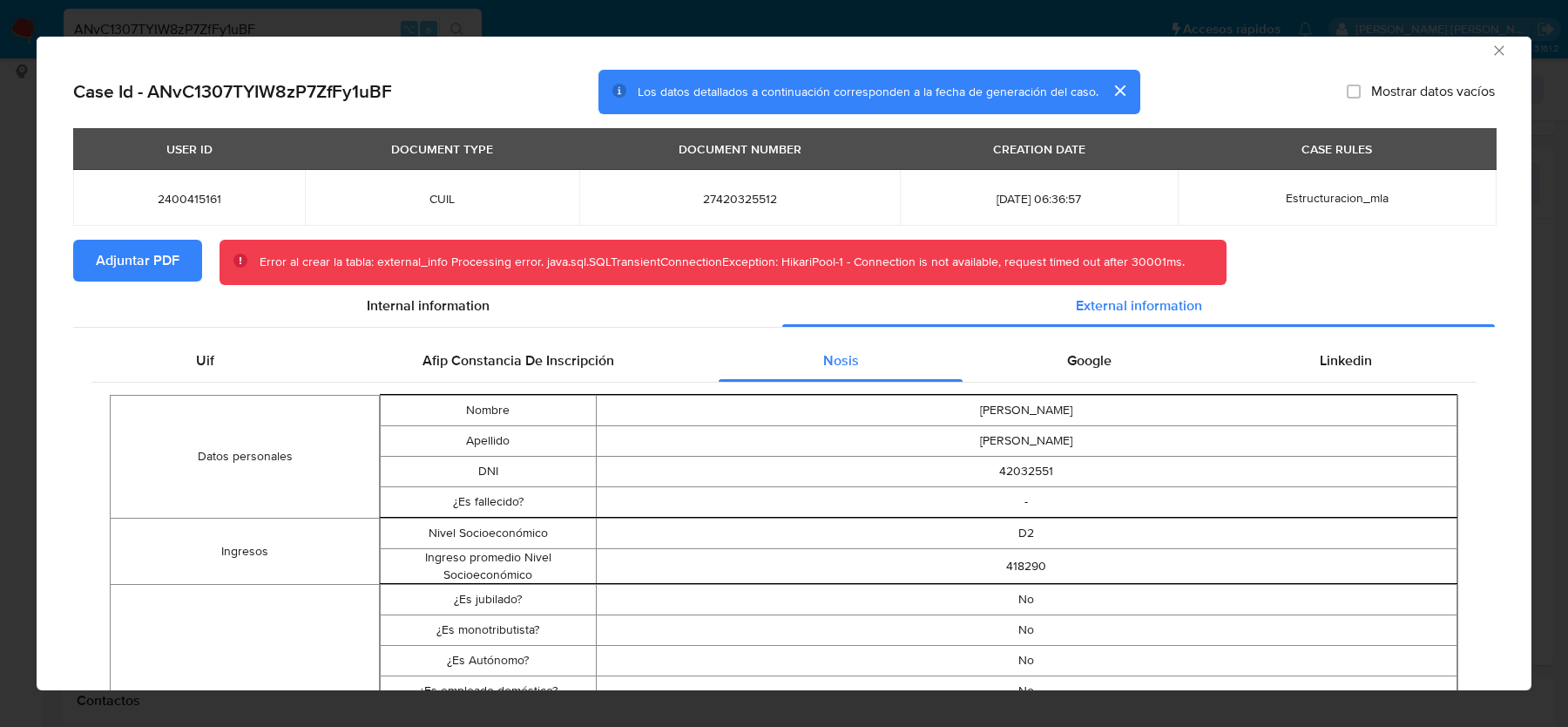
click at [1499, 54] on icon "Cerrar ventana" at bounding box center [1499, 50] width 18 height 18
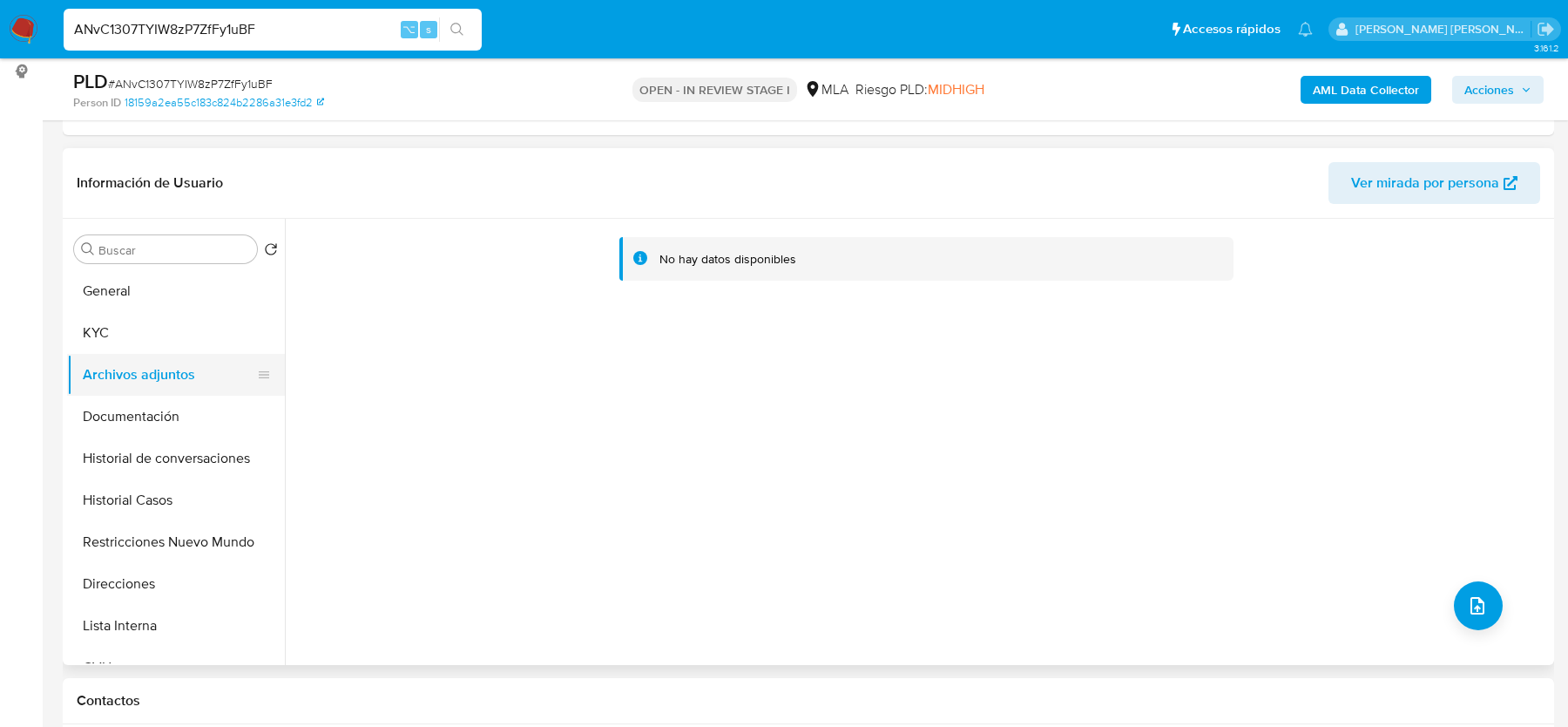
click at [167, 340] on button "KYC" at bounding box center [176, 333] width 217 height 41
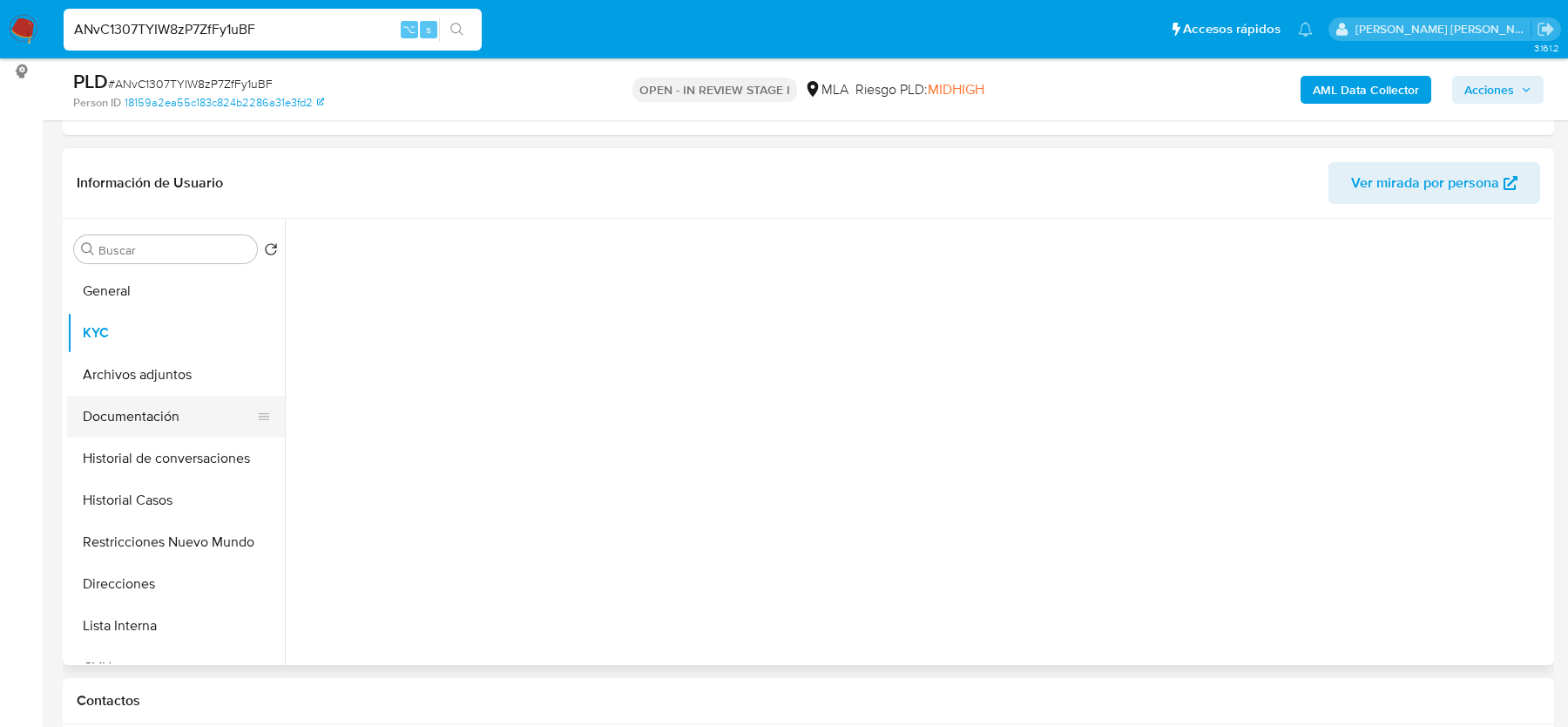
click at [160, 395] on button "Documentación" at bounding box center [169, 416] width 204 height 41
click at [162, 364] on button "Archivos adjuntos" at bounding box center [169, 374] width 204 height 41
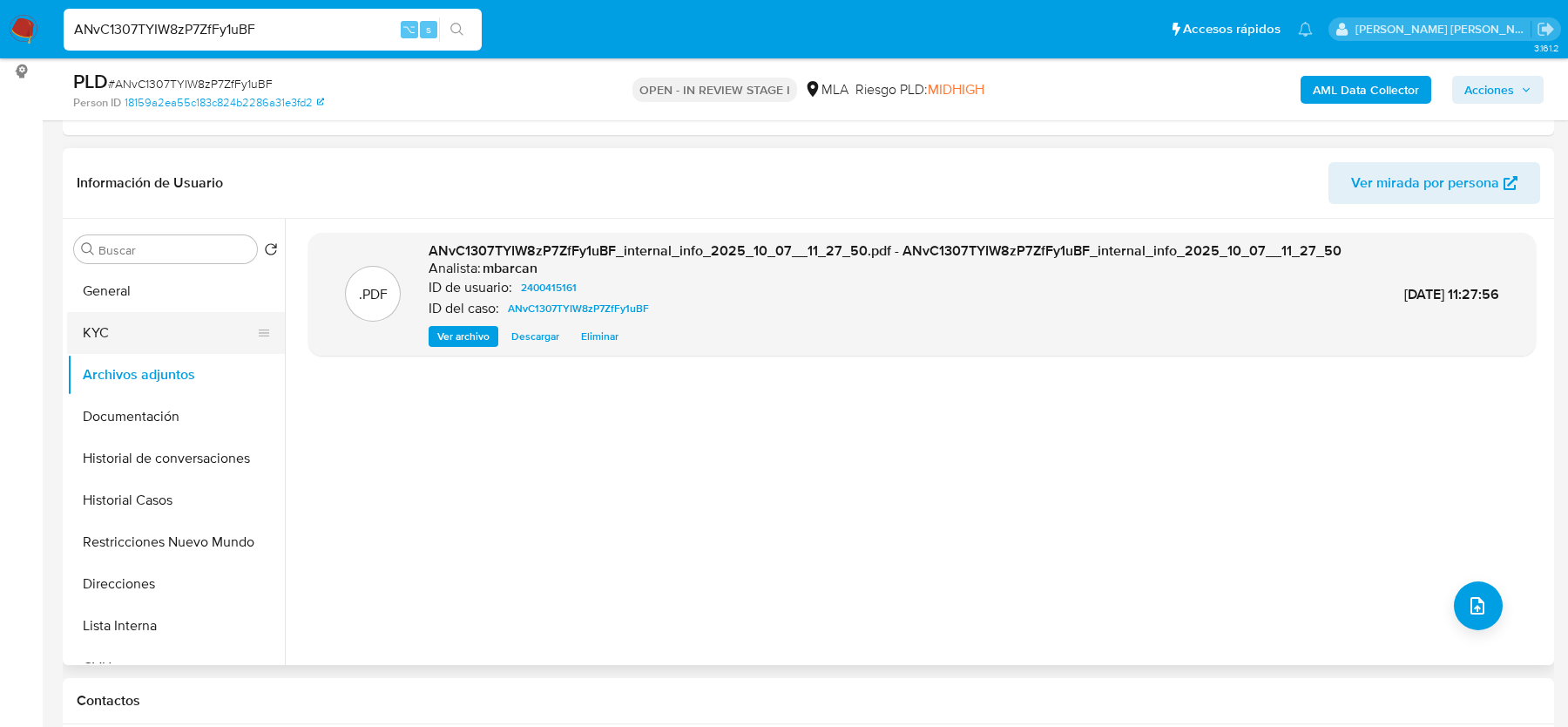
click at [135, 350] on ul "General KYC Archivos adjuntos Documentación Historial de conversaciones Histori…" at bounding box center [176, 466] width 217 height 393
click at [115, 303] on button "General" at bounding box center [169, 290] width 204 height 41
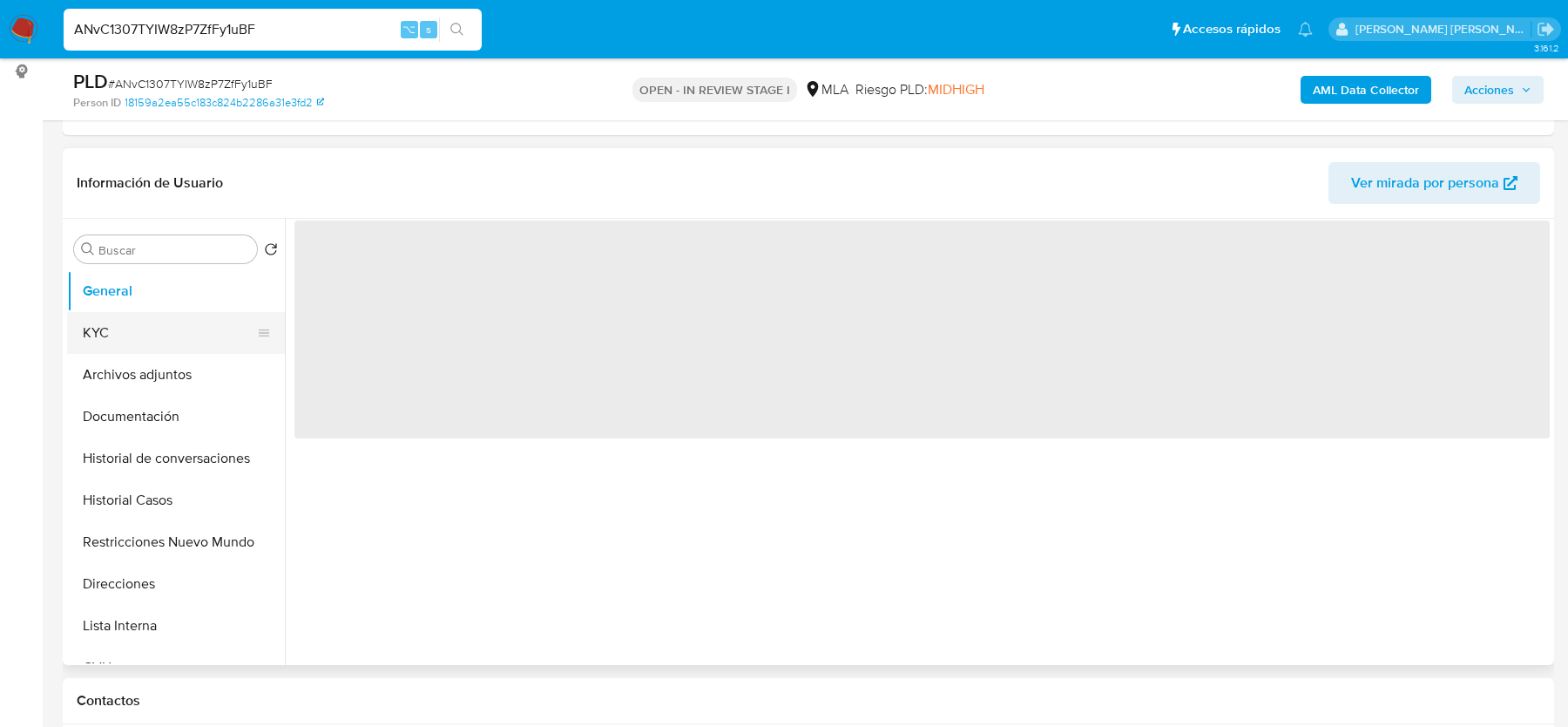
click at [117, 322] on button "KYC" at bounding box center [169, 333] width 204 height 41
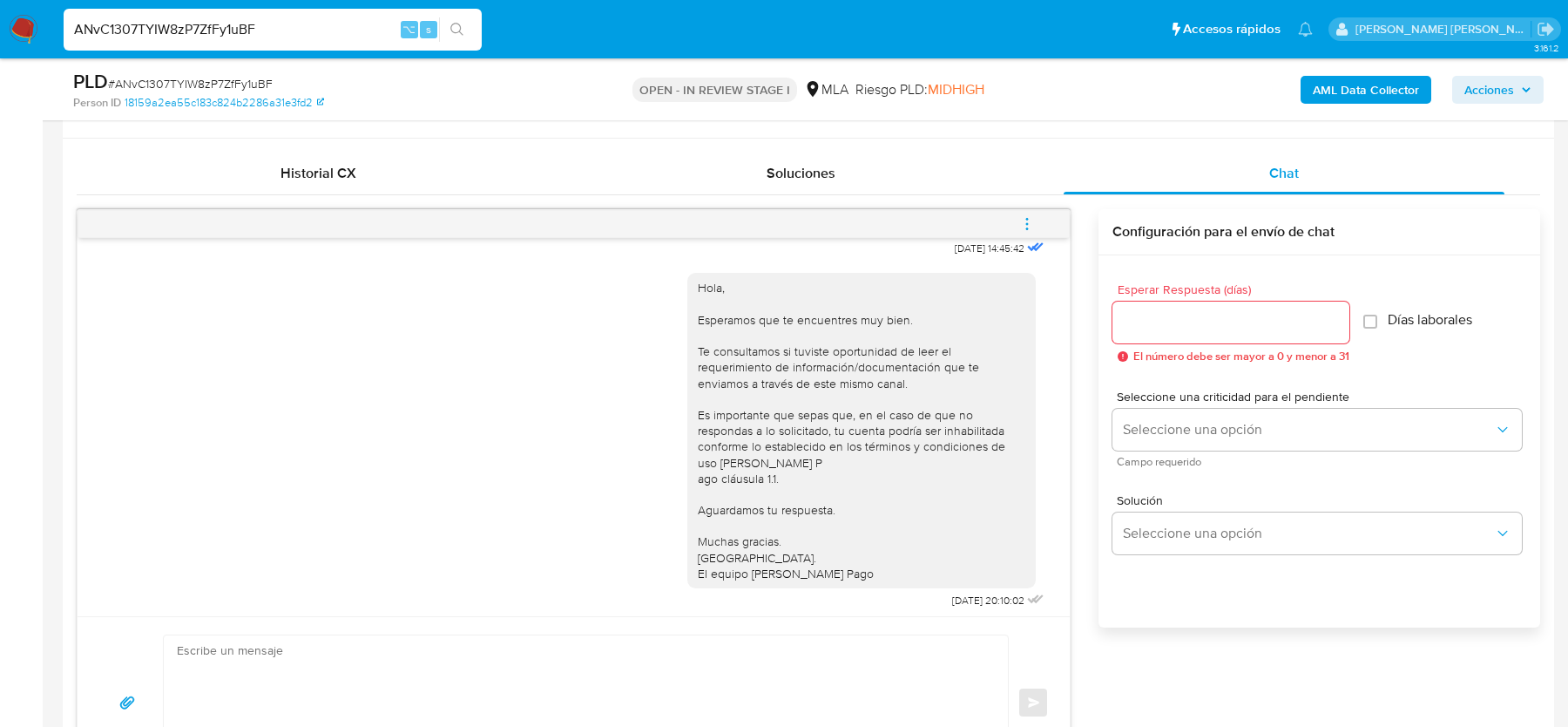
scroll to position [937, 0]
drag, startPoint x: 931, startPoint y: 281, endPoint x: 985, endPoint y: 282, distance: 54.0
copy span "17/09/2025"
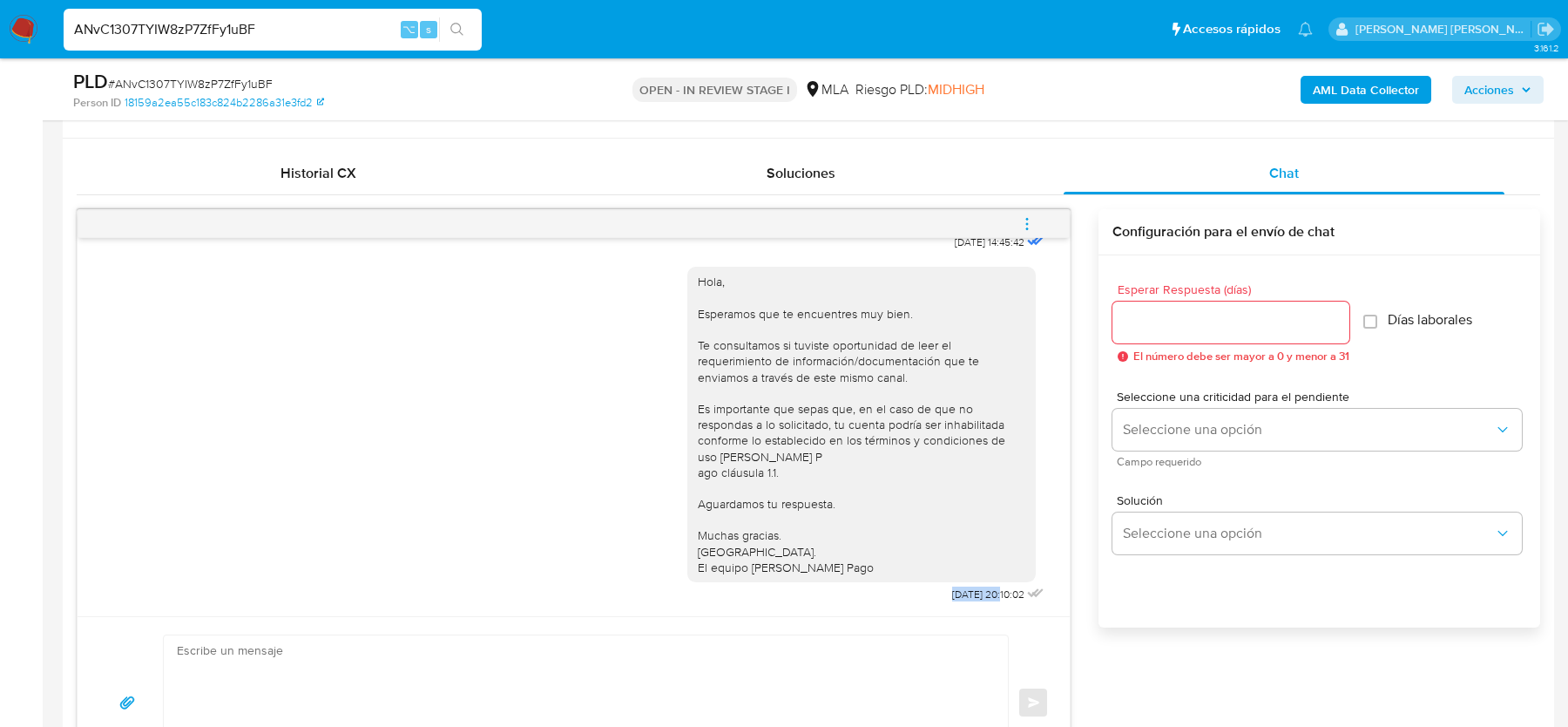
drag, startPoint x: 924, startPoint y: 589, endPoint x: 983, endPoint y: 589, distance: 59.0
click at [983, 589] on div "Hola, Esperamos que te encuentres muy bien. Te consultamos si tuviste oportunid…" at bounding box center [868, 430] width 361 height 352
copy span "22/09/2025"
click at [1026, 228] on icon "menu-action" at bounding box center [1026, 224] width 16 height 16
click at [763, 231] on li "Cerrar conversación" at bounding box center [785, 226] width 128 height 21
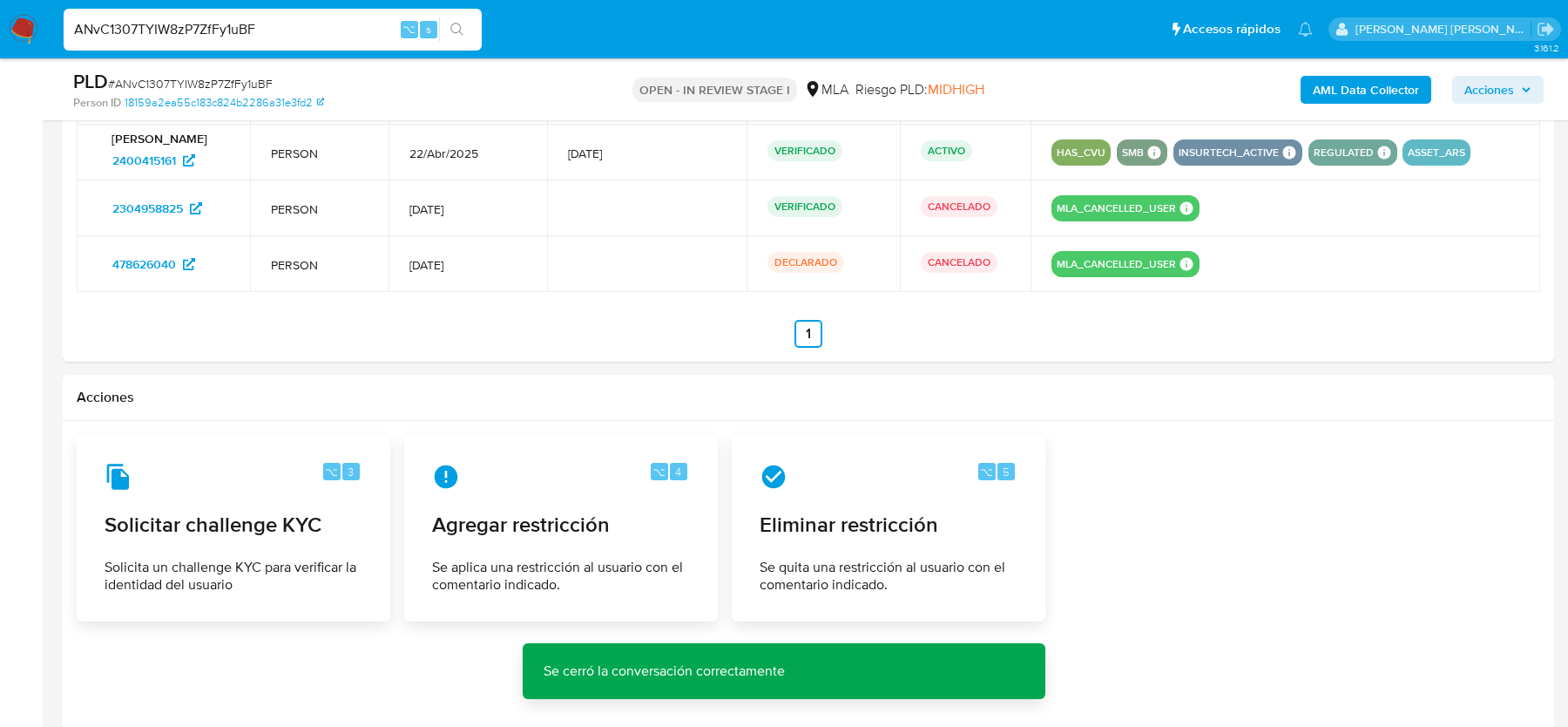
scroll to position [2879, 0]
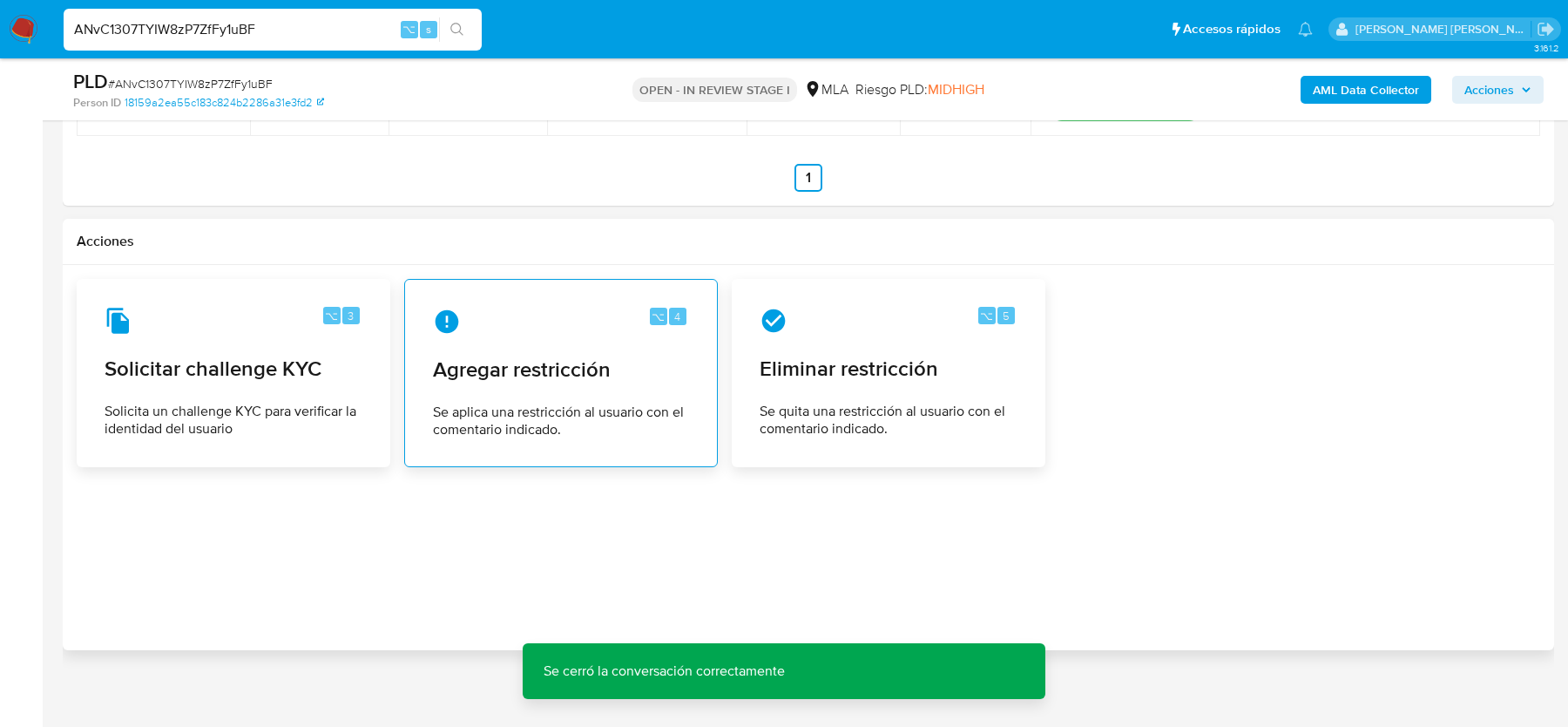
click at [481, 343] on div "⌥ 4 Agregar restricción Se aplica una restricción al usuario con el comentario …" at bounding box center [561, 373] width 284 height 158
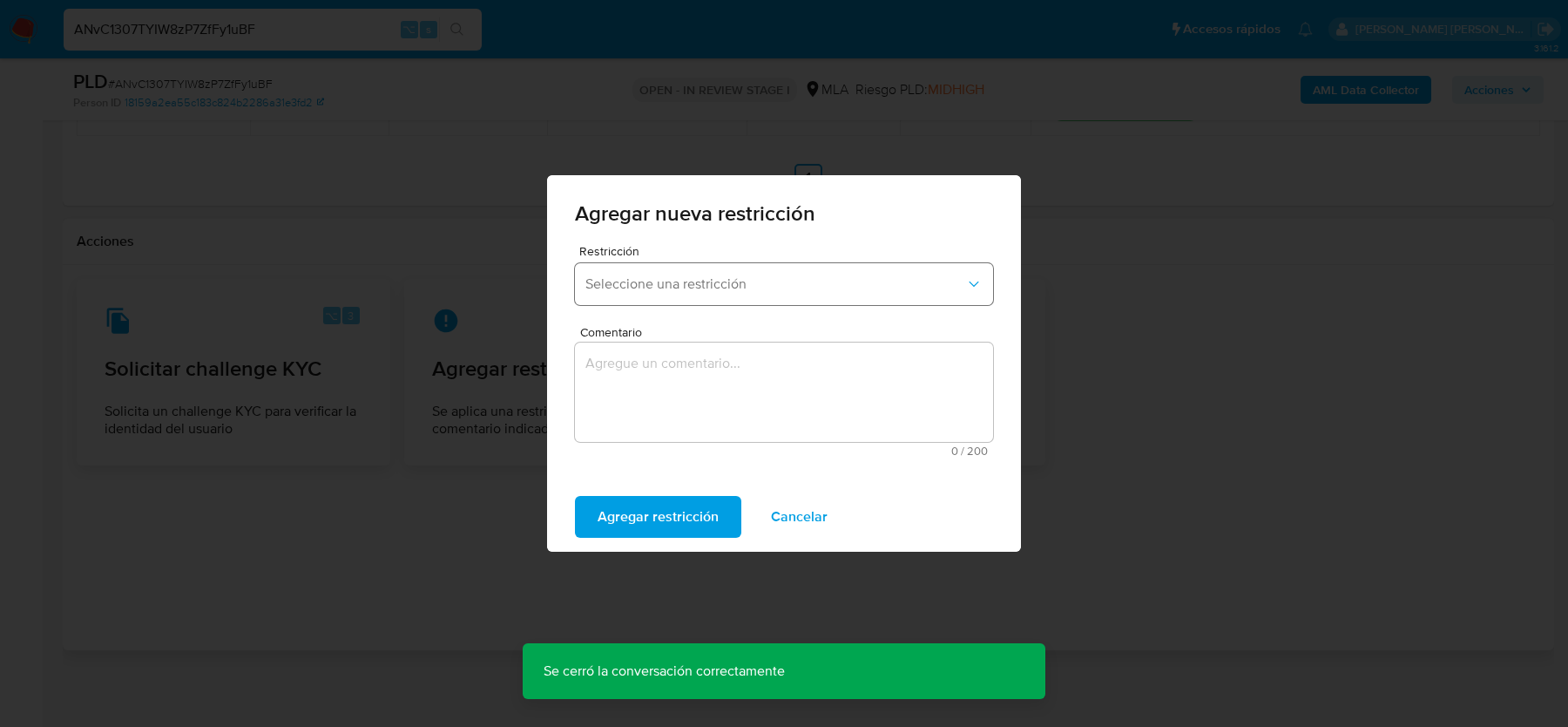
click at [634, 276] on span "Seleccione una restricción" at bounding box center [776, 284] width 380 height 18
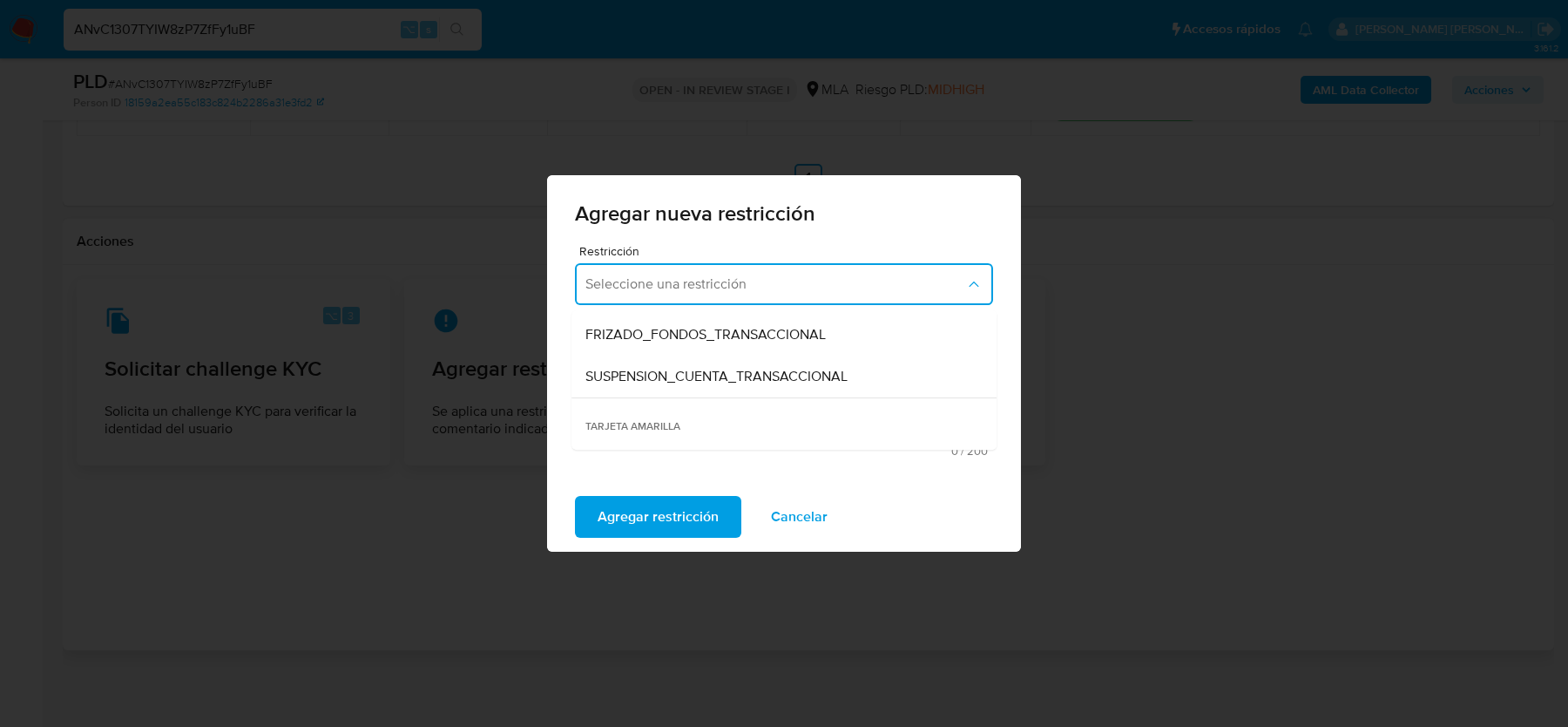
scroll to position [212, 0]
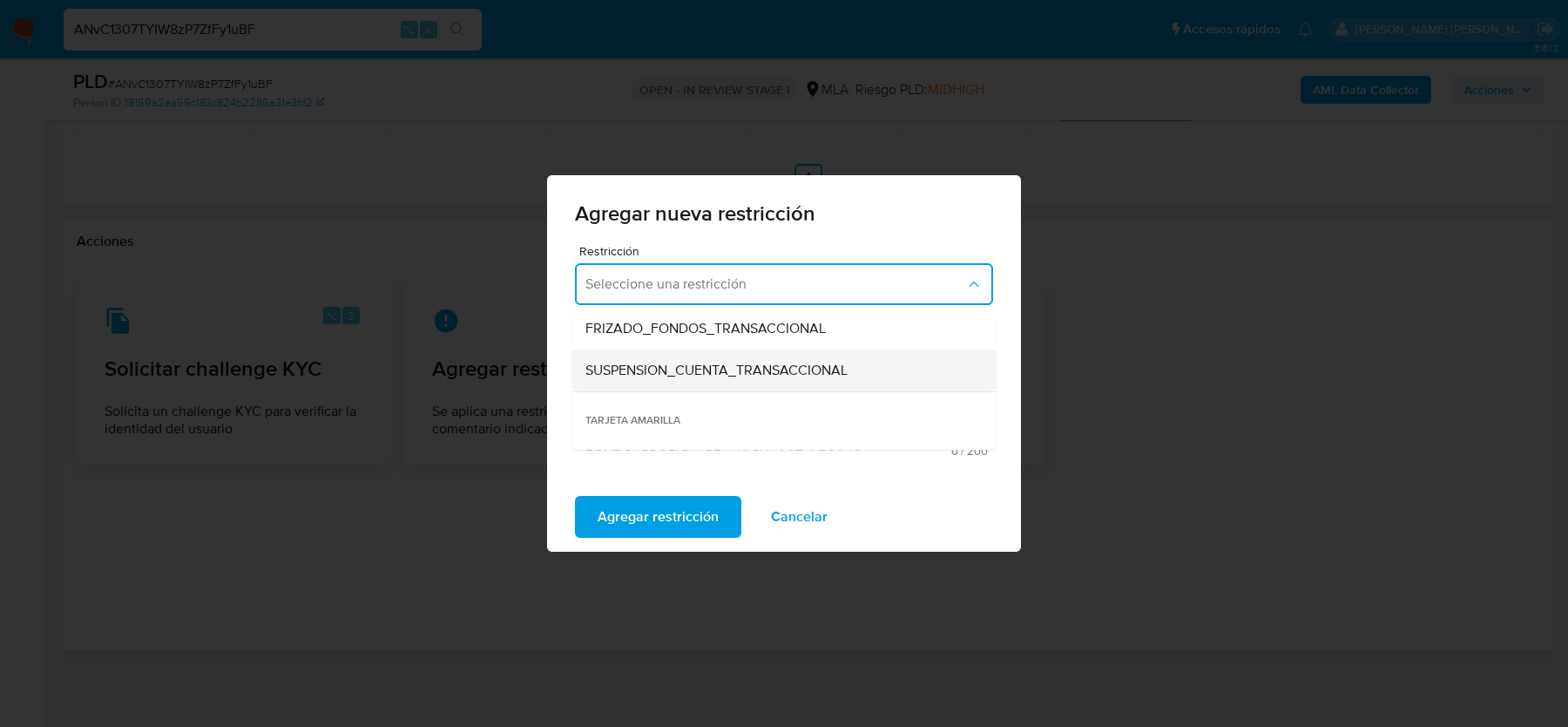
click at [664, 371] on span "SUSPENSION_CUENTA_TRANSACCIONAL" at bounding box center [717, 369] width 263 height 18
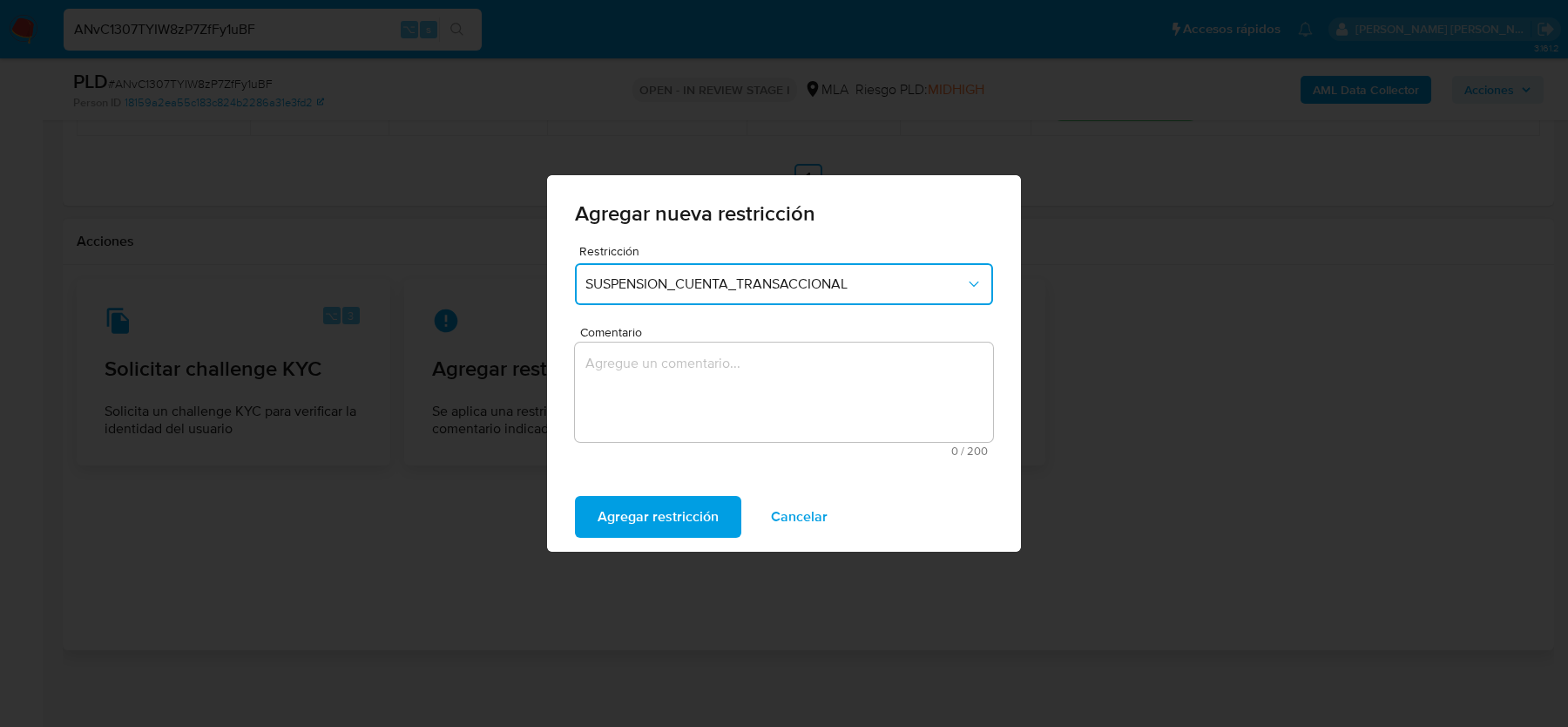
click at [664, 371] on textarea "Comentario" at bounding box center [784, 393] width 418 height 100
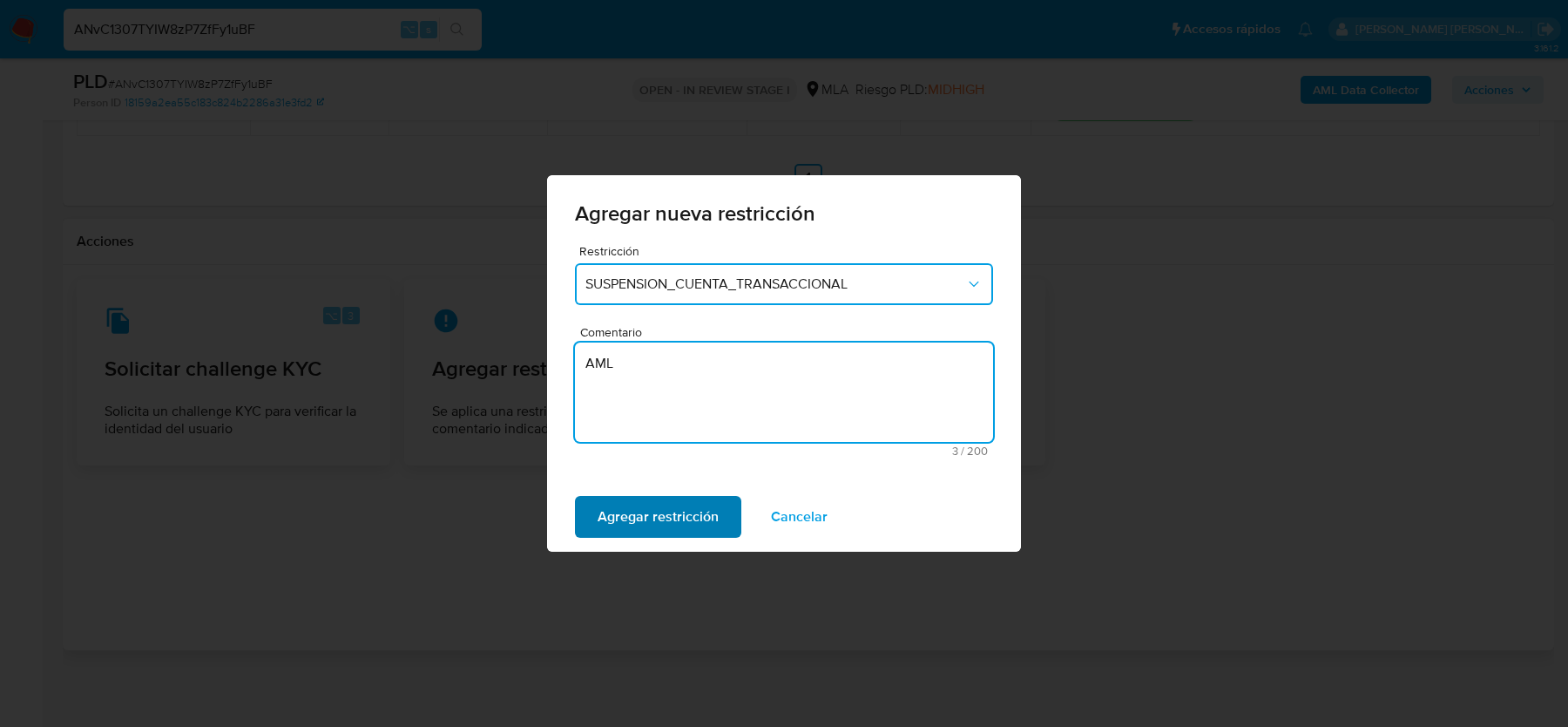
type textarea "AML"
click at [595, 513] on button "Agregar restricción" at bounding box center [658, 516] width 167 height 41
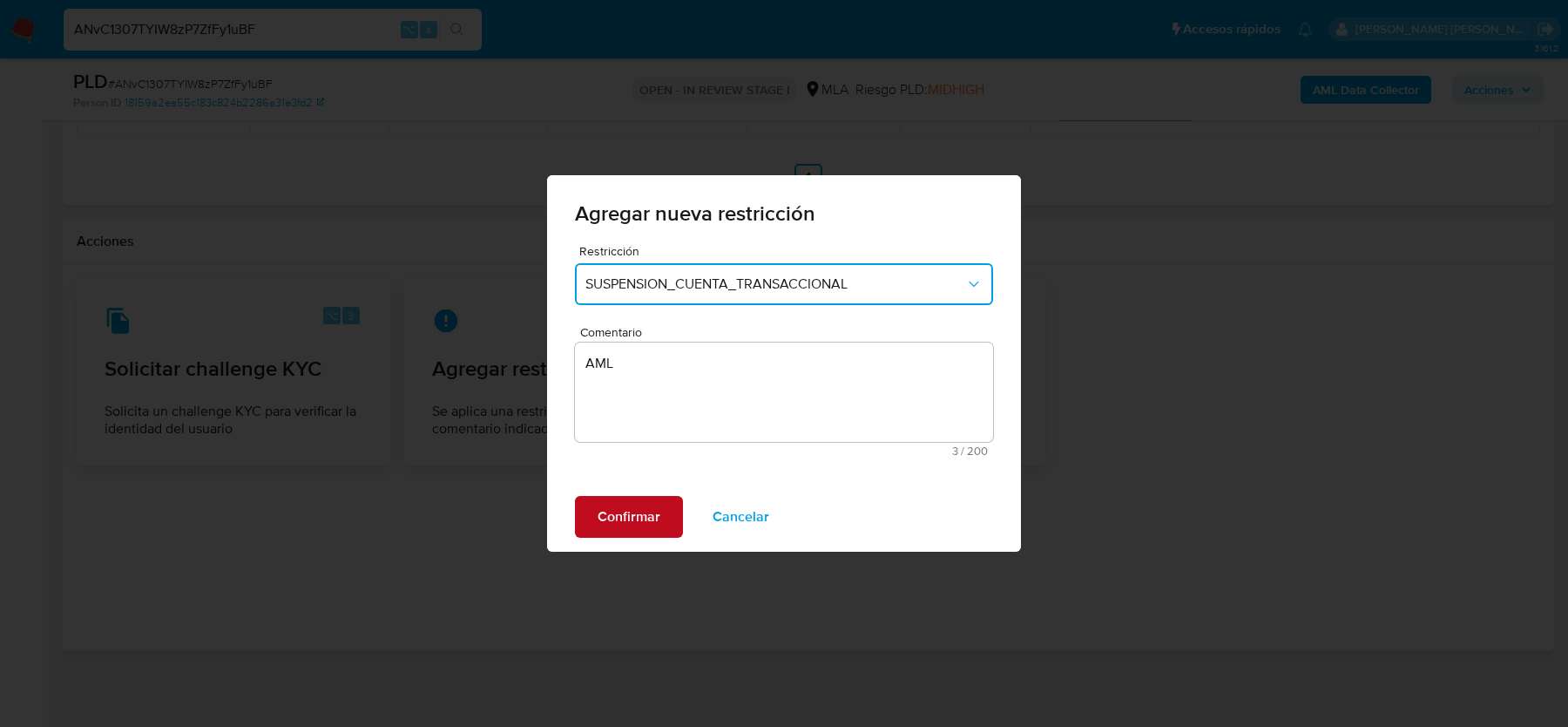
click at [614, 512] on span "Confirmar" at bounding box center [629, 517] width 63 height 39
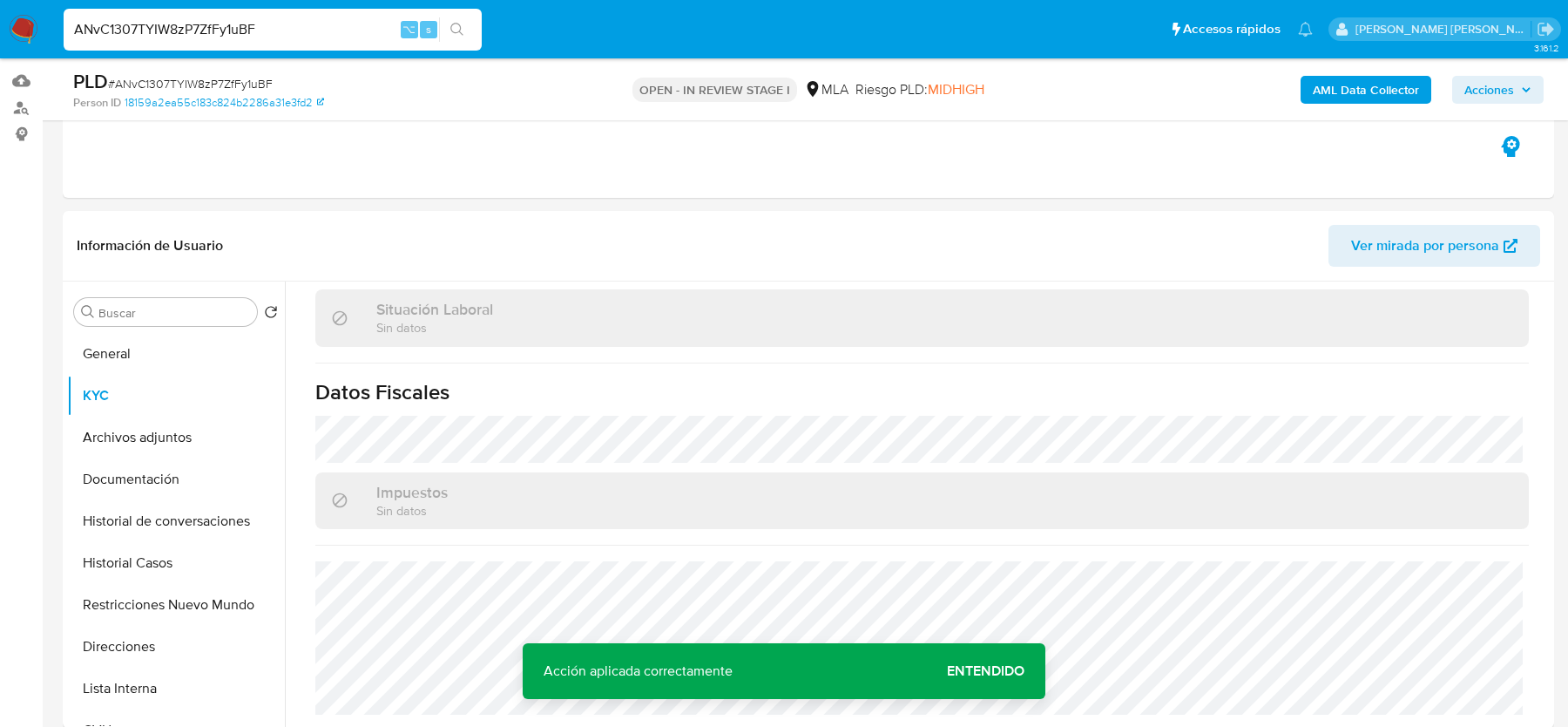
scroll to position [132, 0]
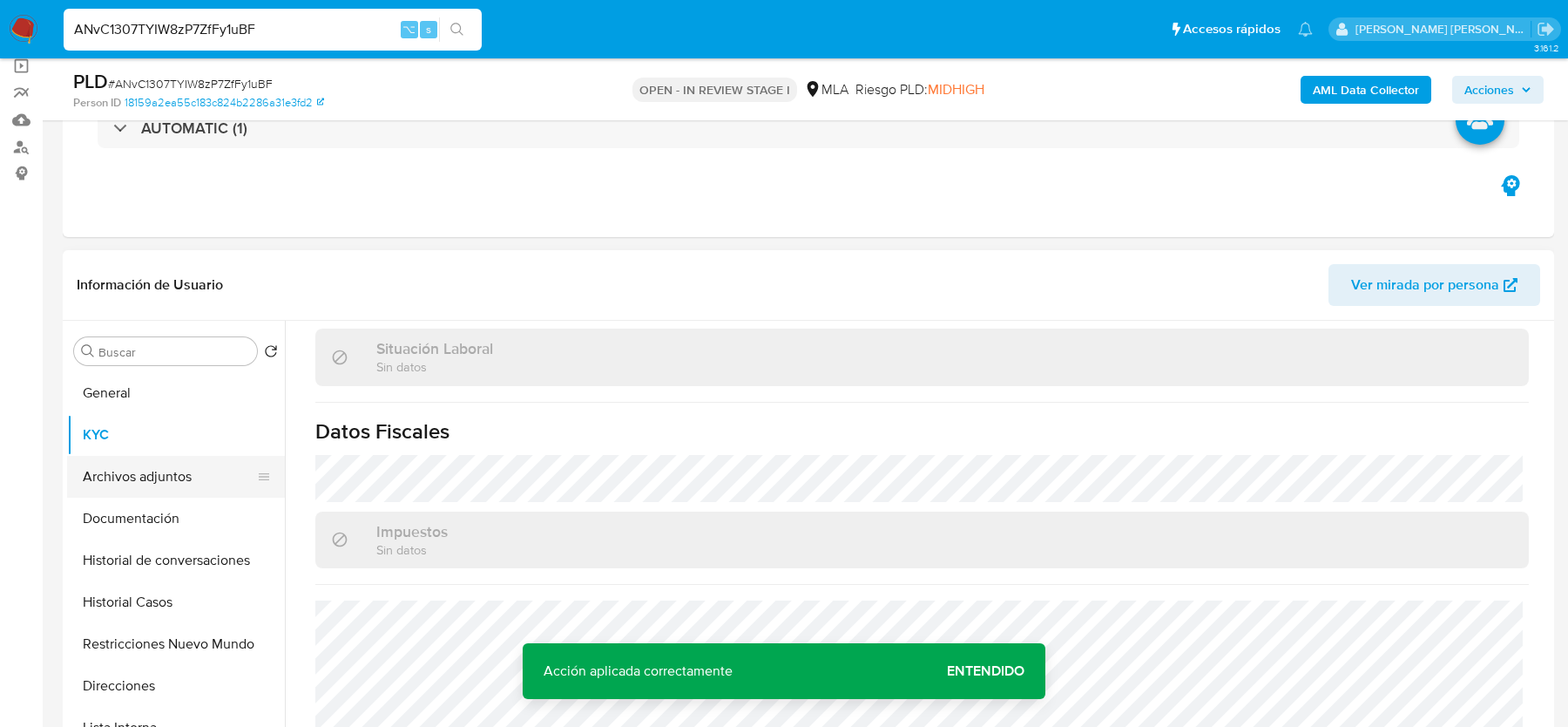
click at [123, 462] on button "Archivos adjuntos" at bounding box center [169, 476] width 204 height 41
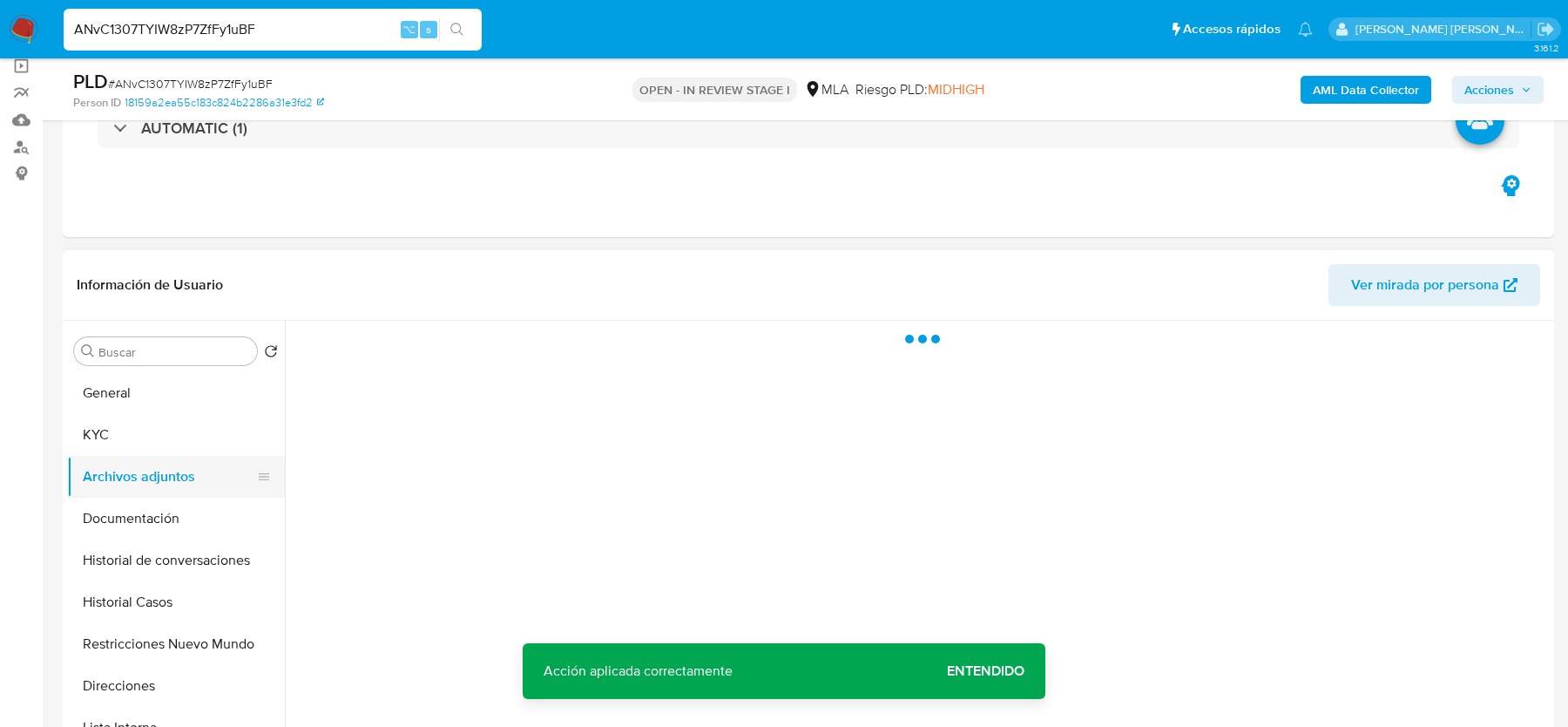
click at [123, 462] on button "Archivos adjuntos" at bounding box center [169, 476] width 204 height 41
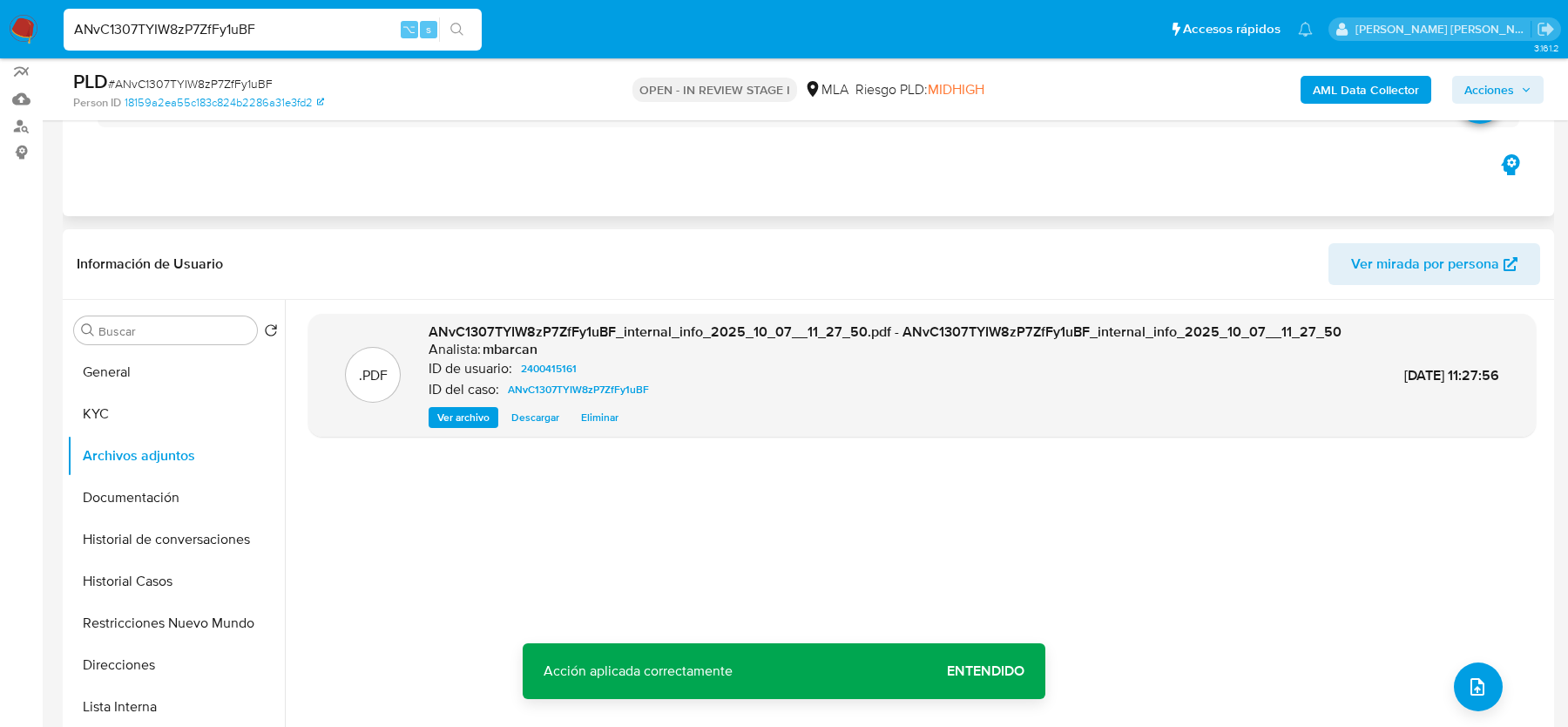
scroll to position [266, 0]
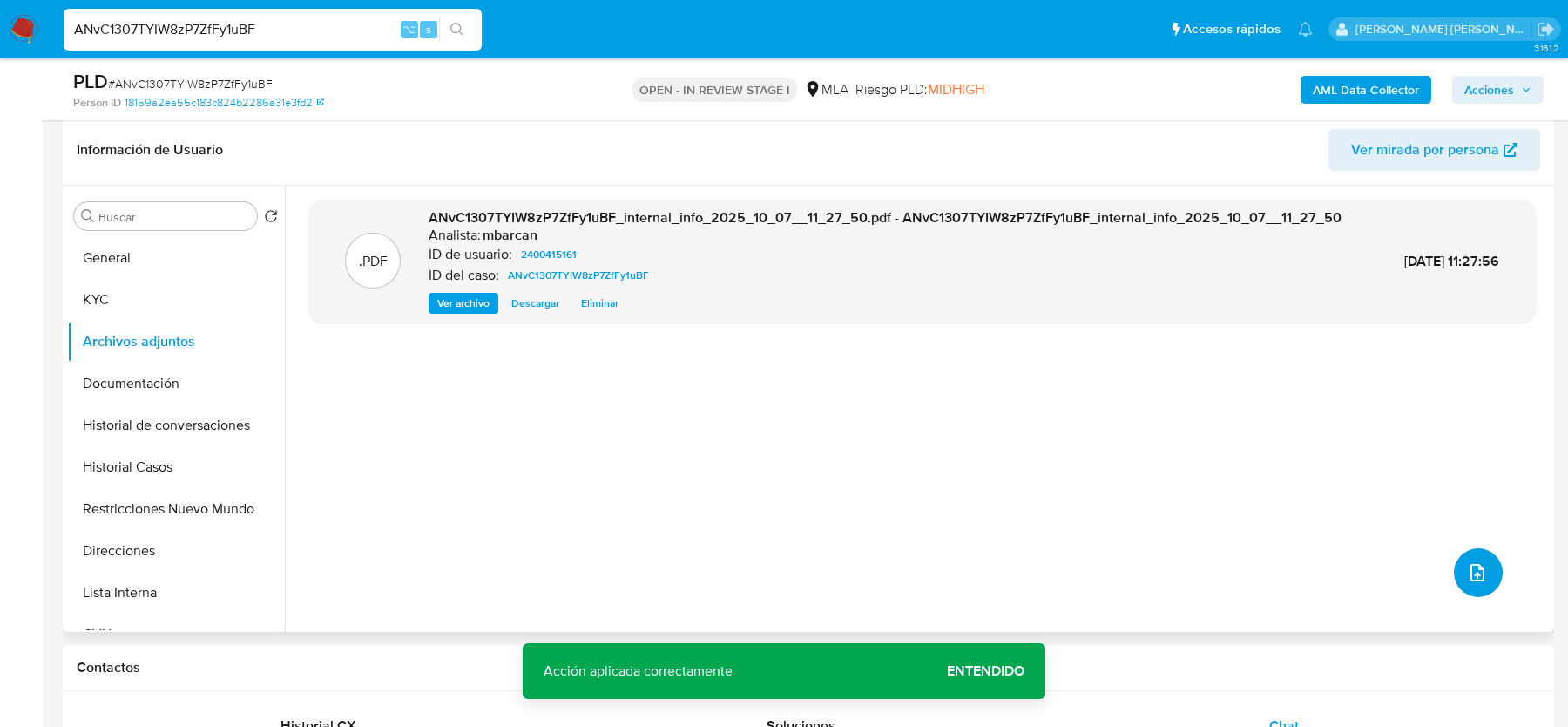
click at [1485, 576] on button "upload-file" at bounding box center [1478, 572] width 49 height 49
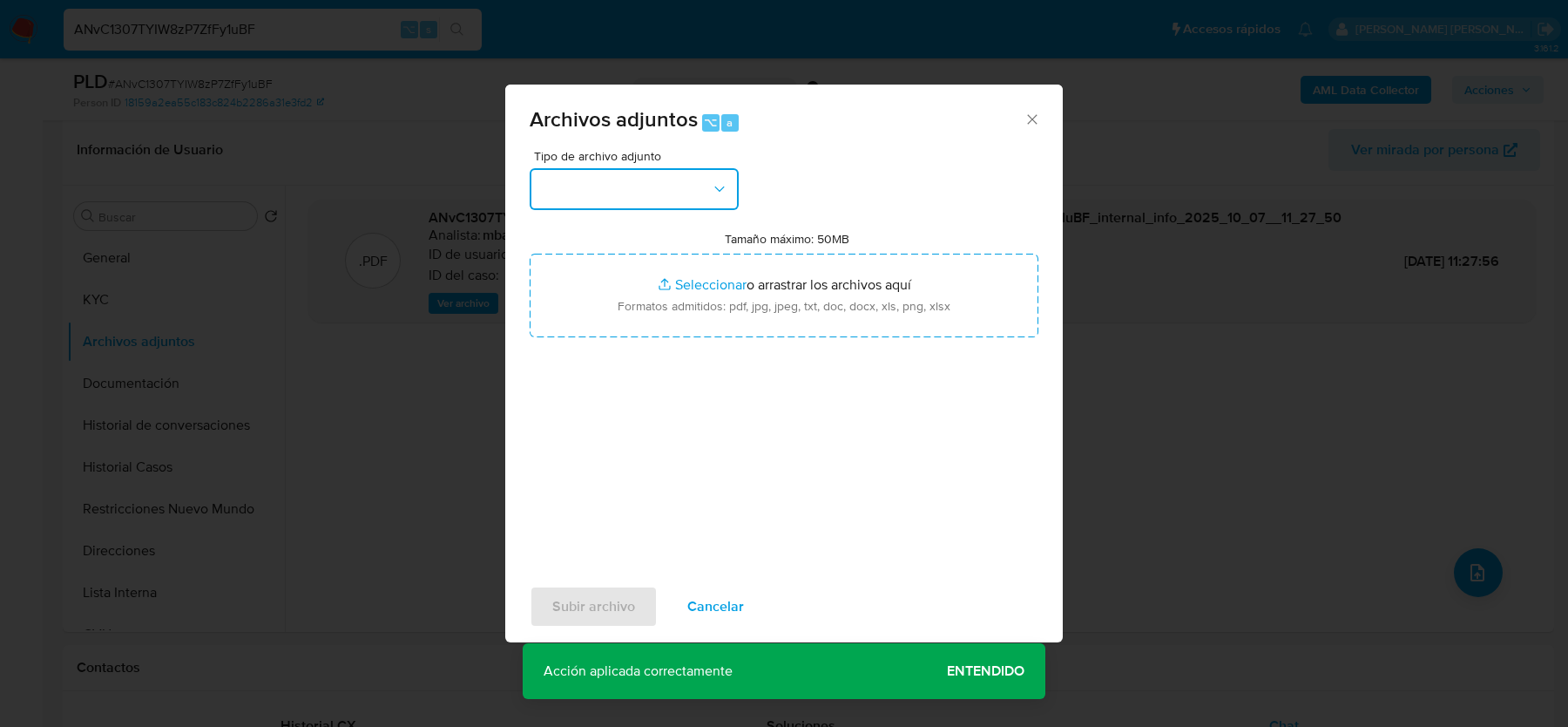
click at [582, 208] on button "button" at bounding box center [634, 189] width 209 height 41
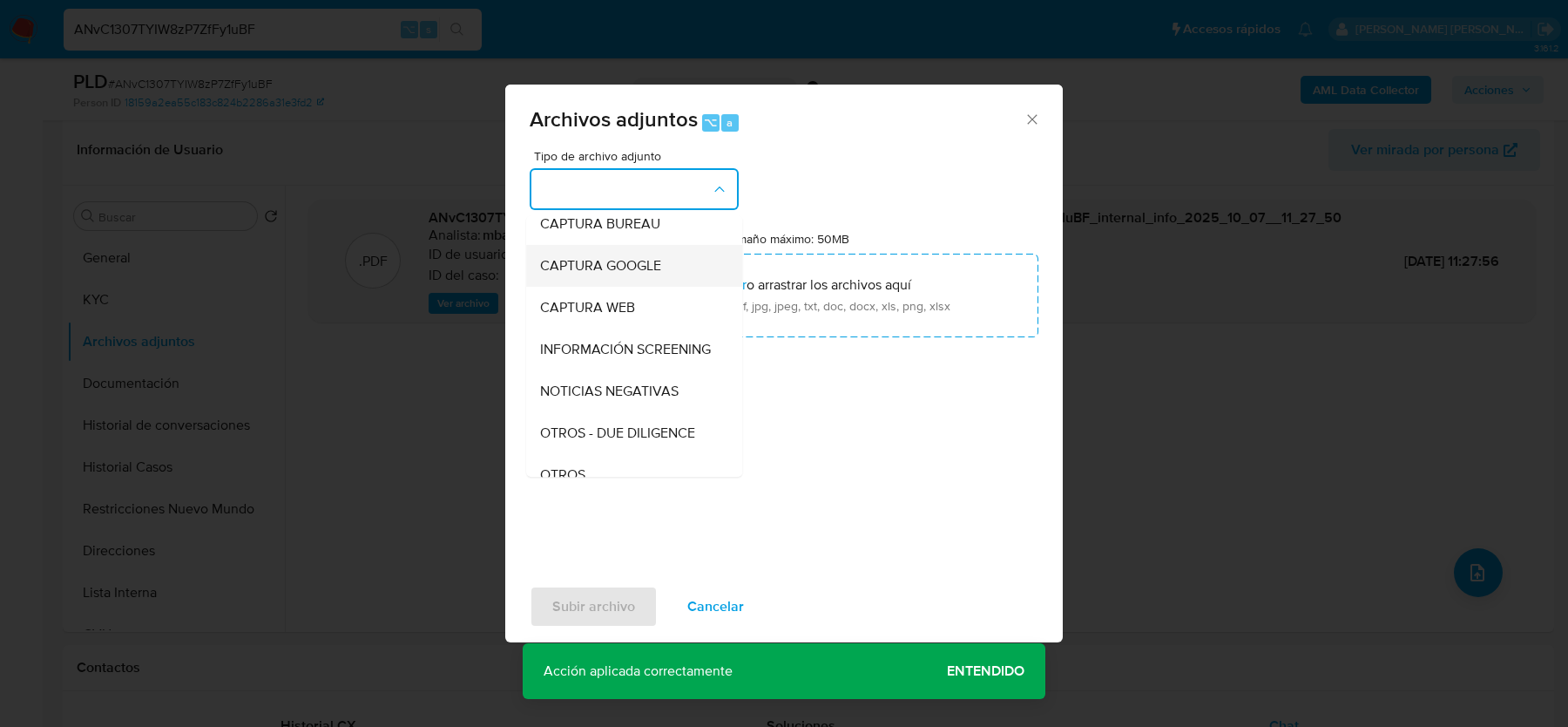
scroll to position [149, 0]
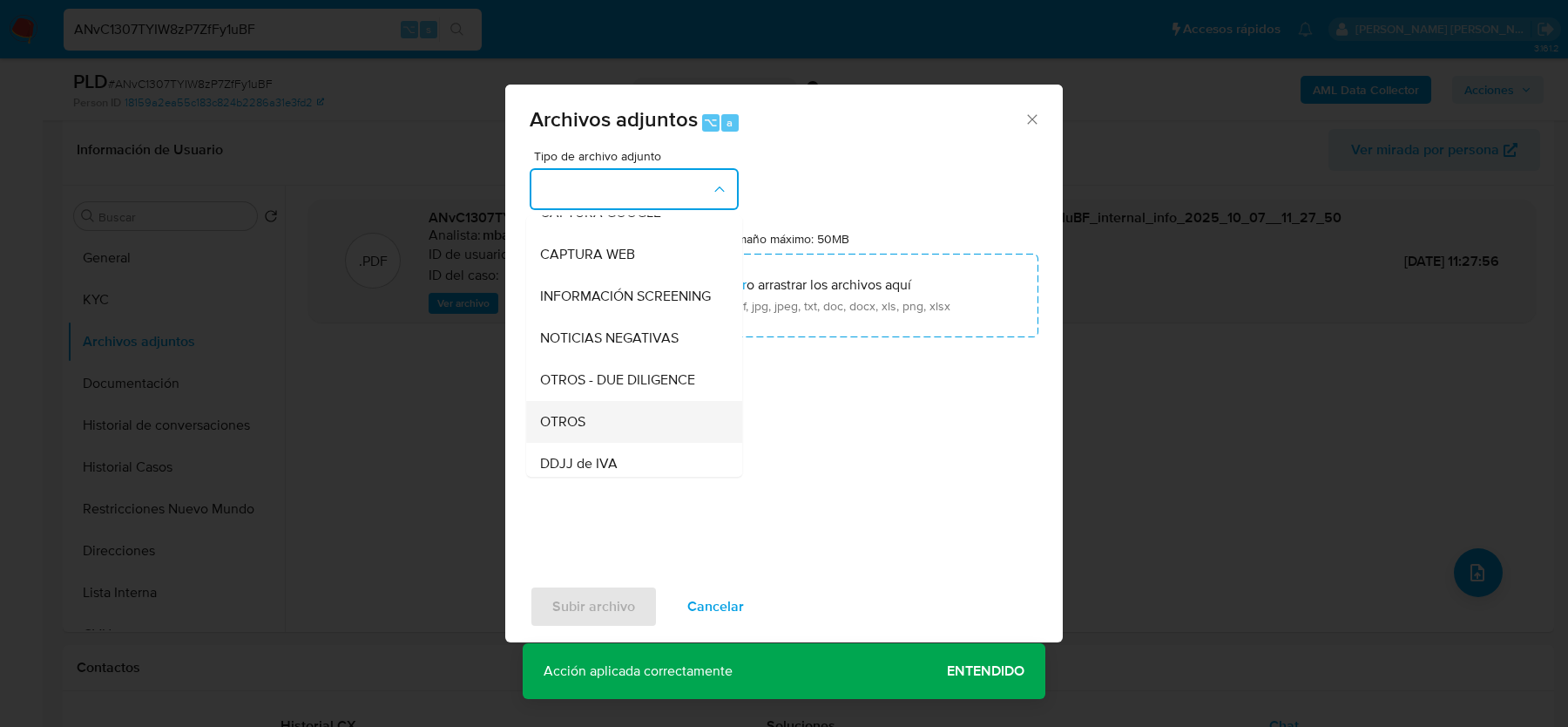
click at [582, 417] on span "OTROS" at bounding box center [562, 421] width 45 height 18
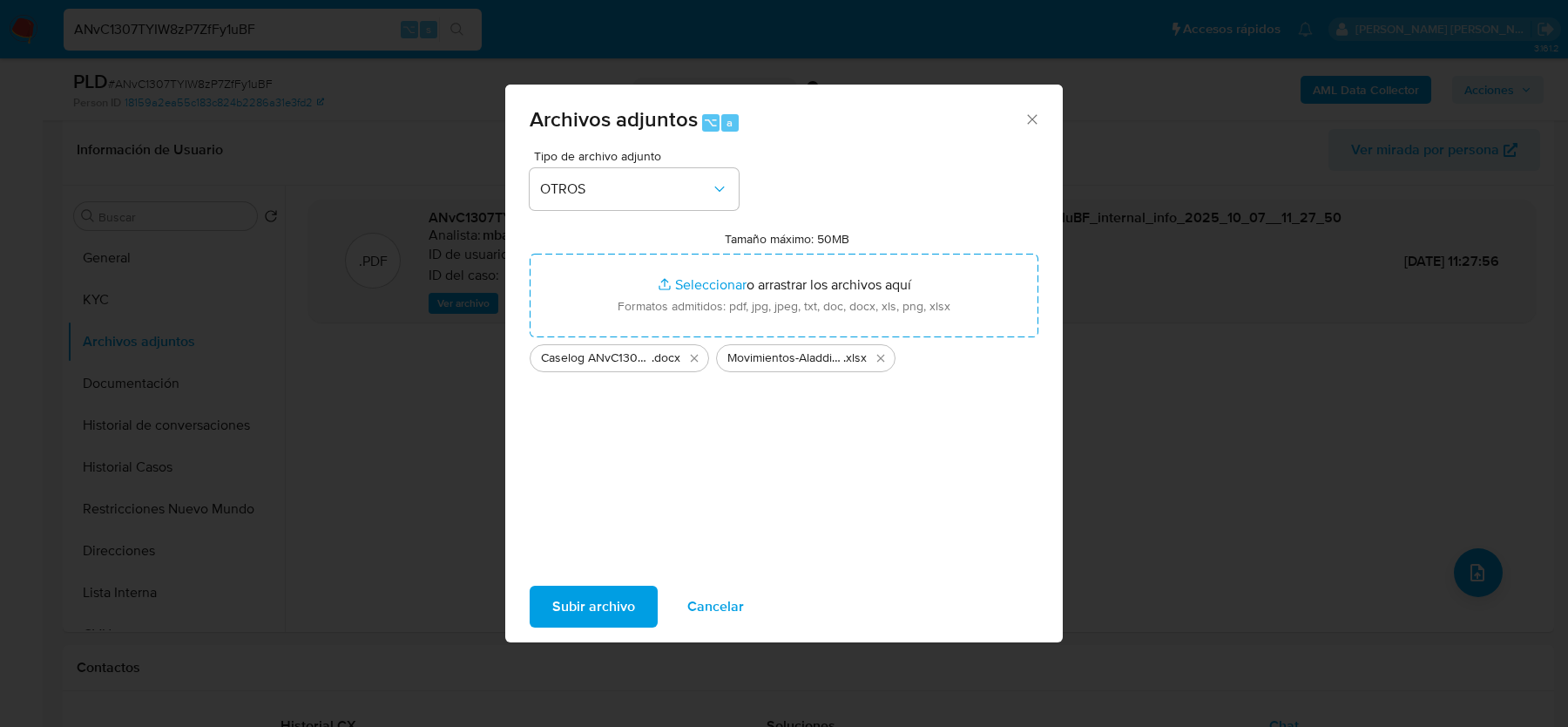
click at [580, 598] on span "Subir archivo" at bounding box center [594, 606] width 83 height 39
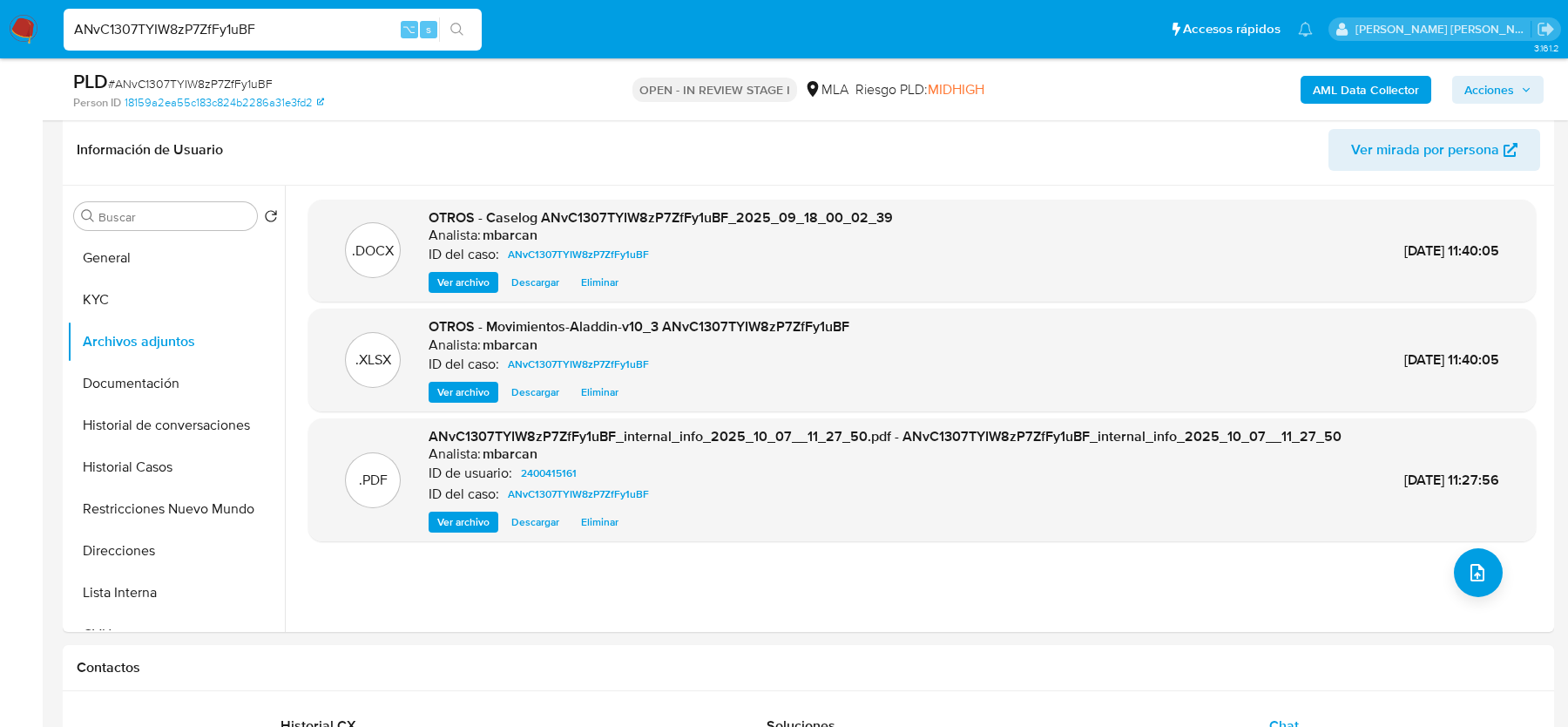
click at [1329, 91] on b "AML Data Collector" at bounding box center [1365, 89] width 106 height 28
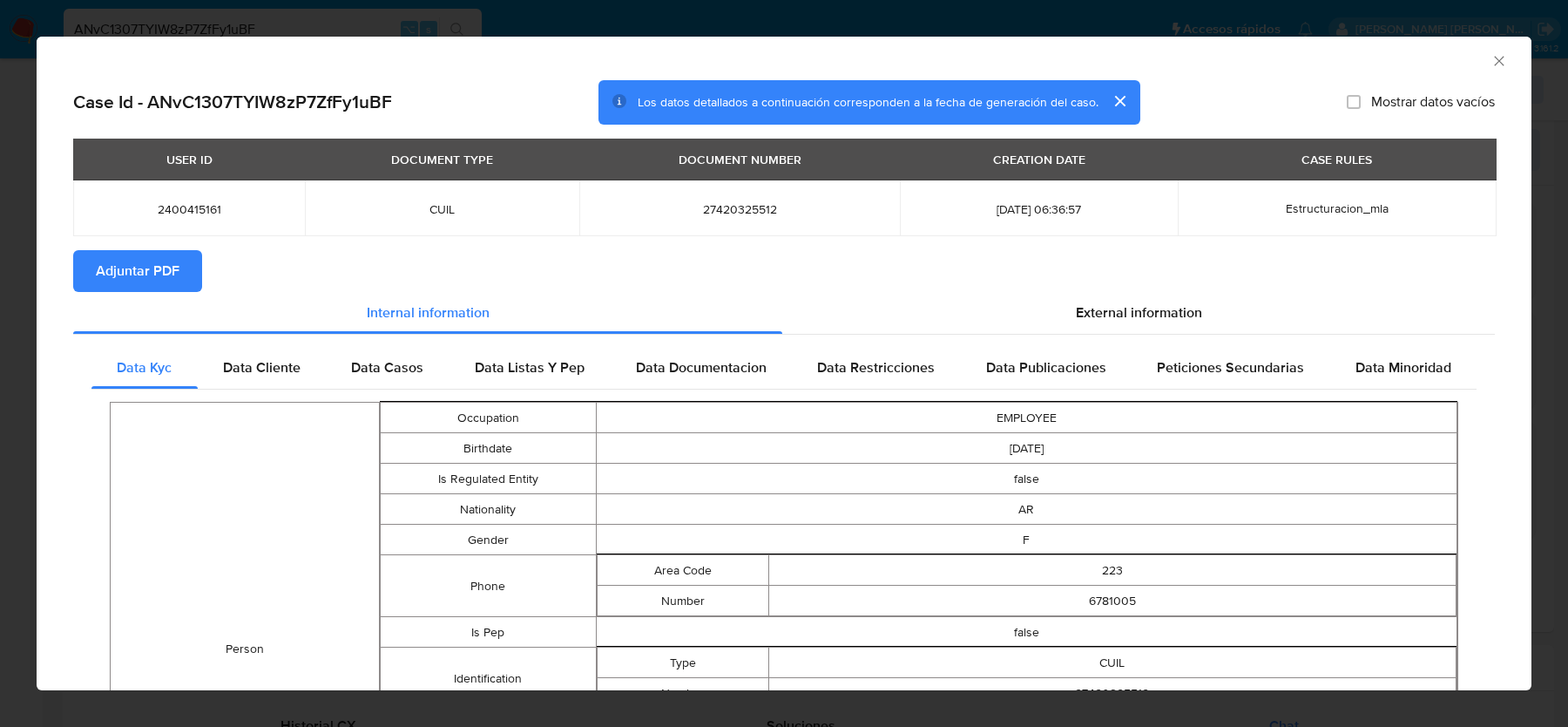
click at [140, 273] on span "Adjuntar PDF" at bounding box center [137, 271] width 84 height 39
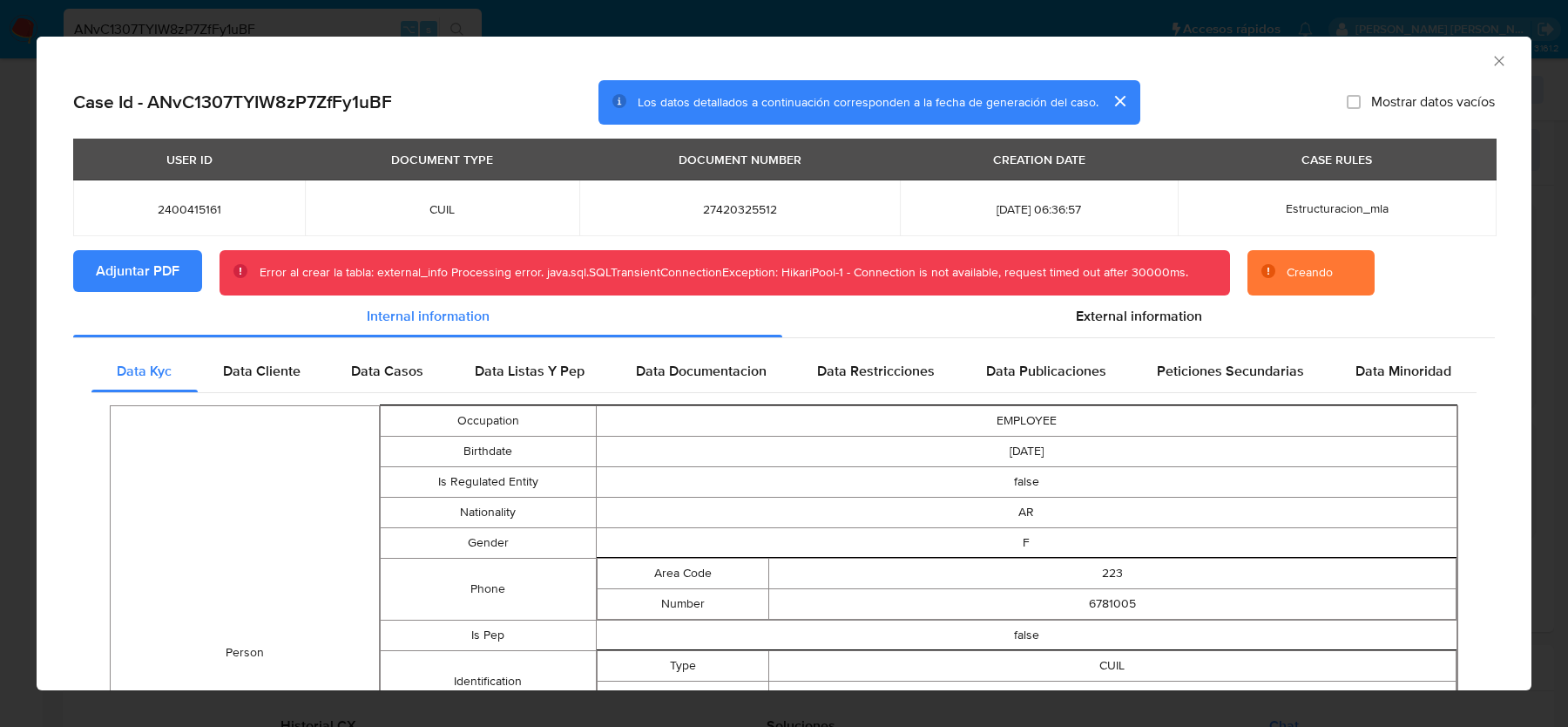
click at [1504, 64] on icon "Cerrar ventana" at bounding box center [1499, 61] width 18 height 18
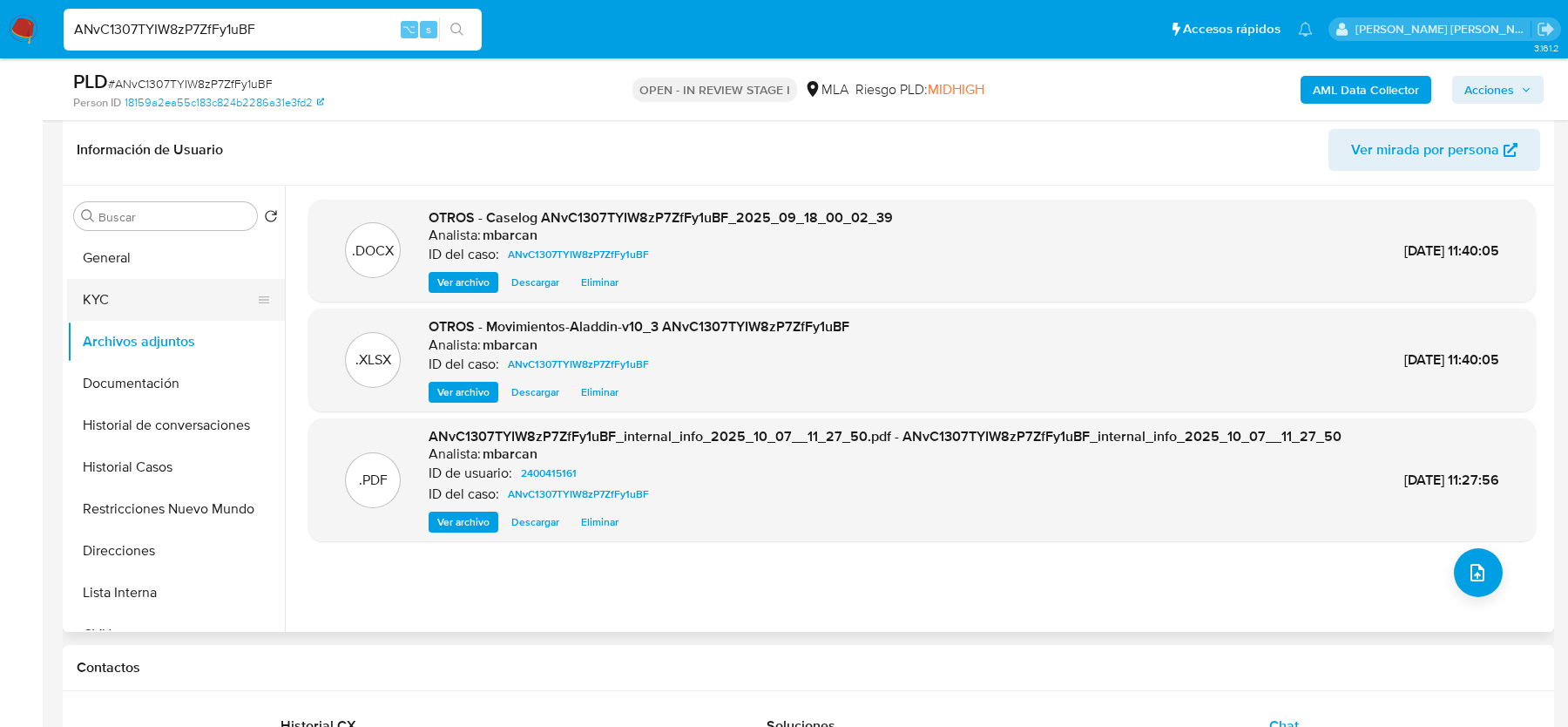
click at [158, 293] on button "KYC" at bounding box center [169, 299] width 204 height 41
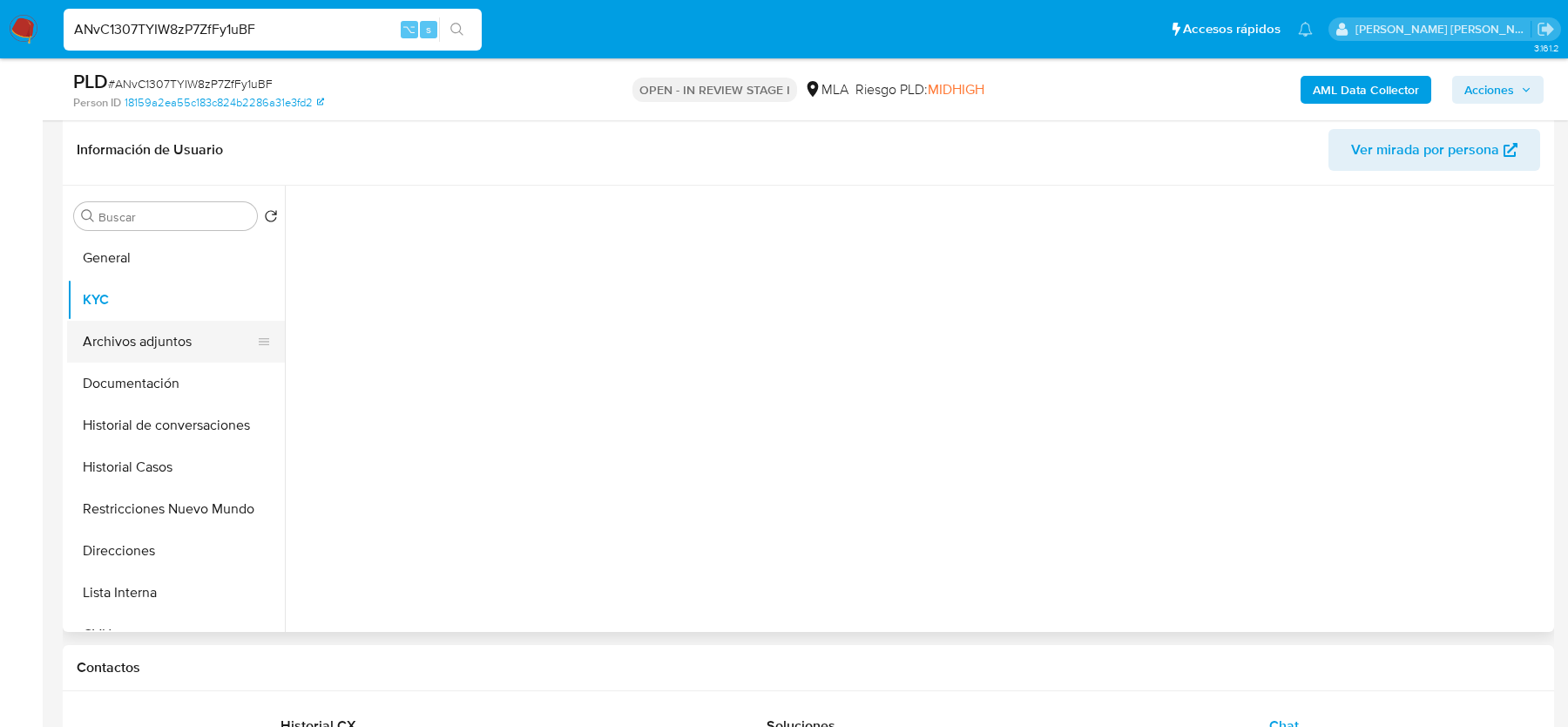
click at [158, 335] on button "Archivos adjuntos" at bounding box center [169, 341] width 204 height 41
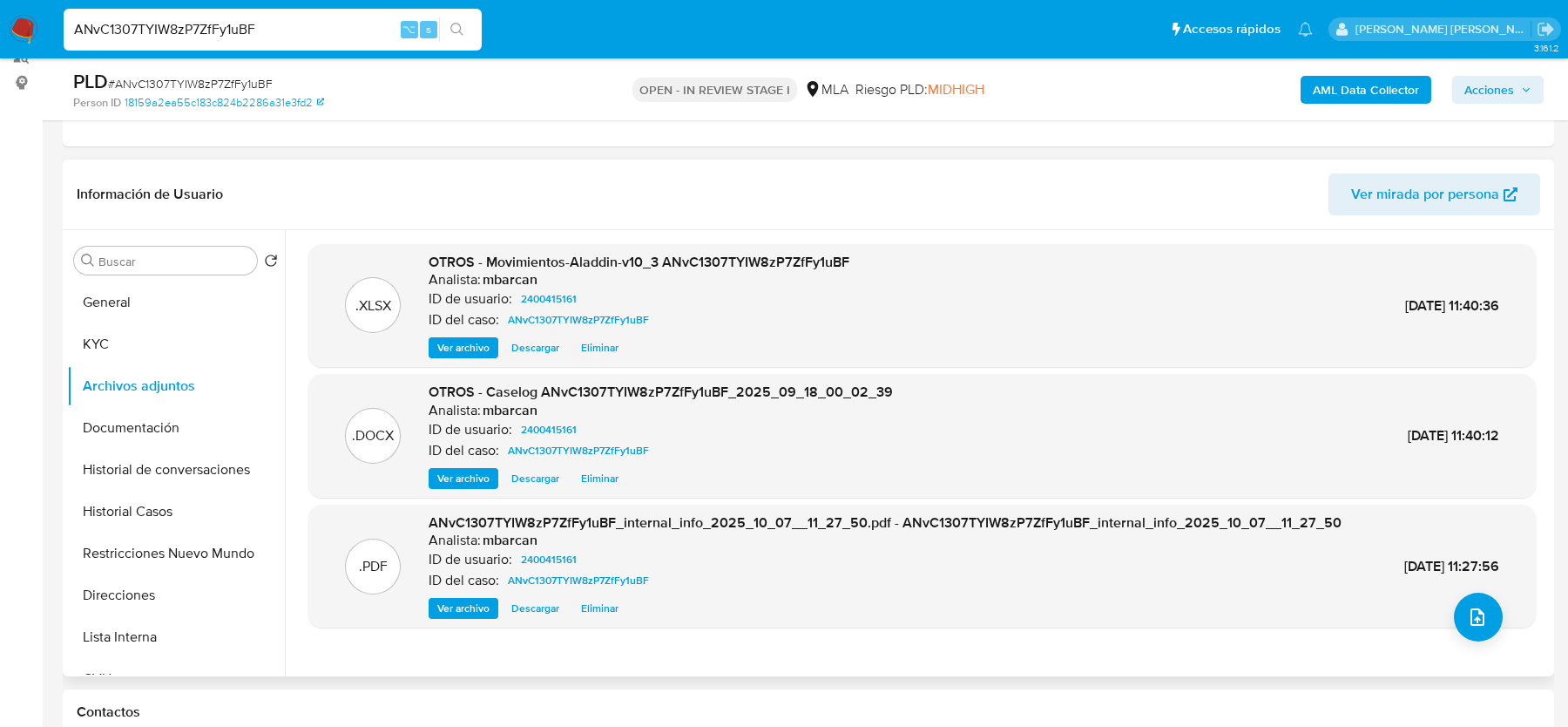
scroll to position [111, 0]
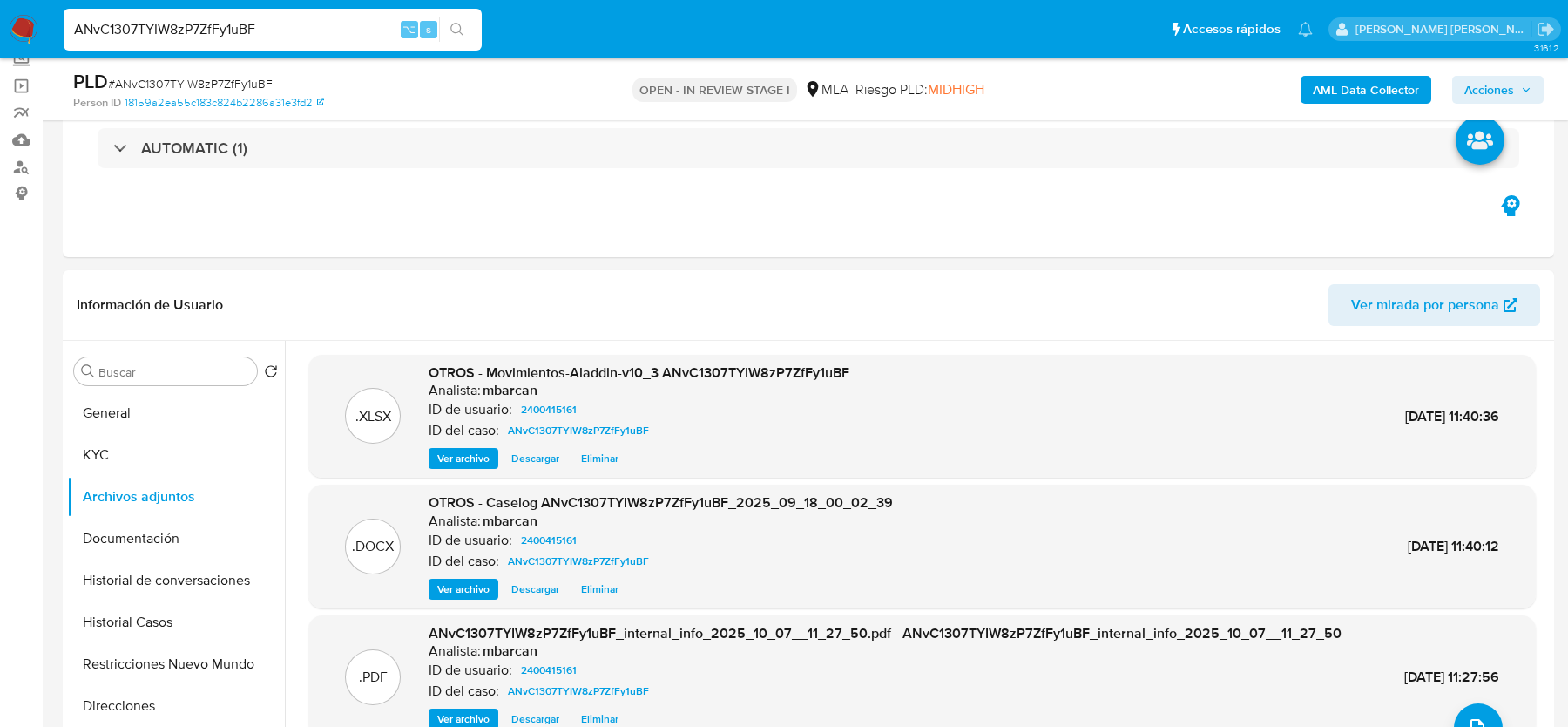
click at [1320, 97] on b "AML Data Collector" at bounding box center [1365, 89] width 106 height 28
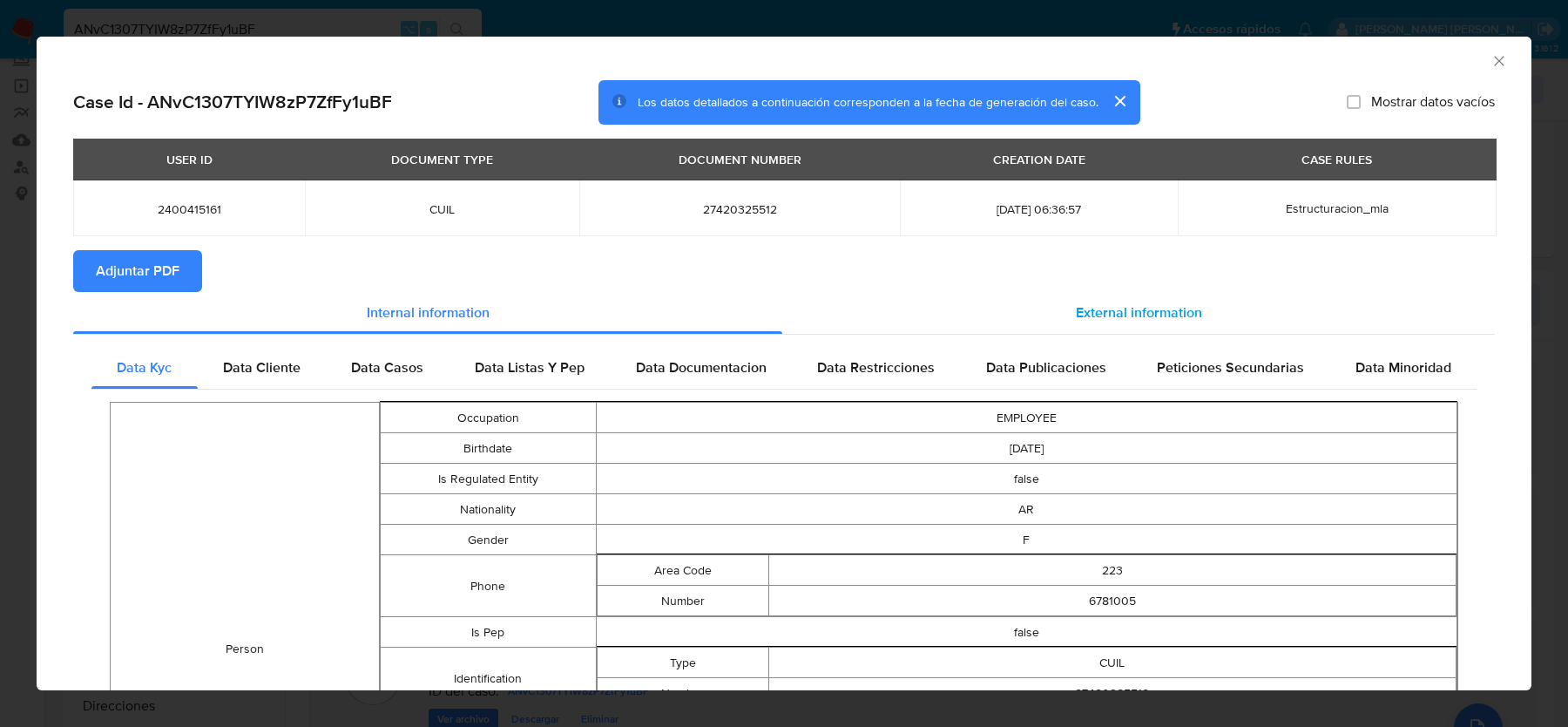
click at [1158, 311] on span "External information" at bounding box center [1139, 312] width 126 height 20
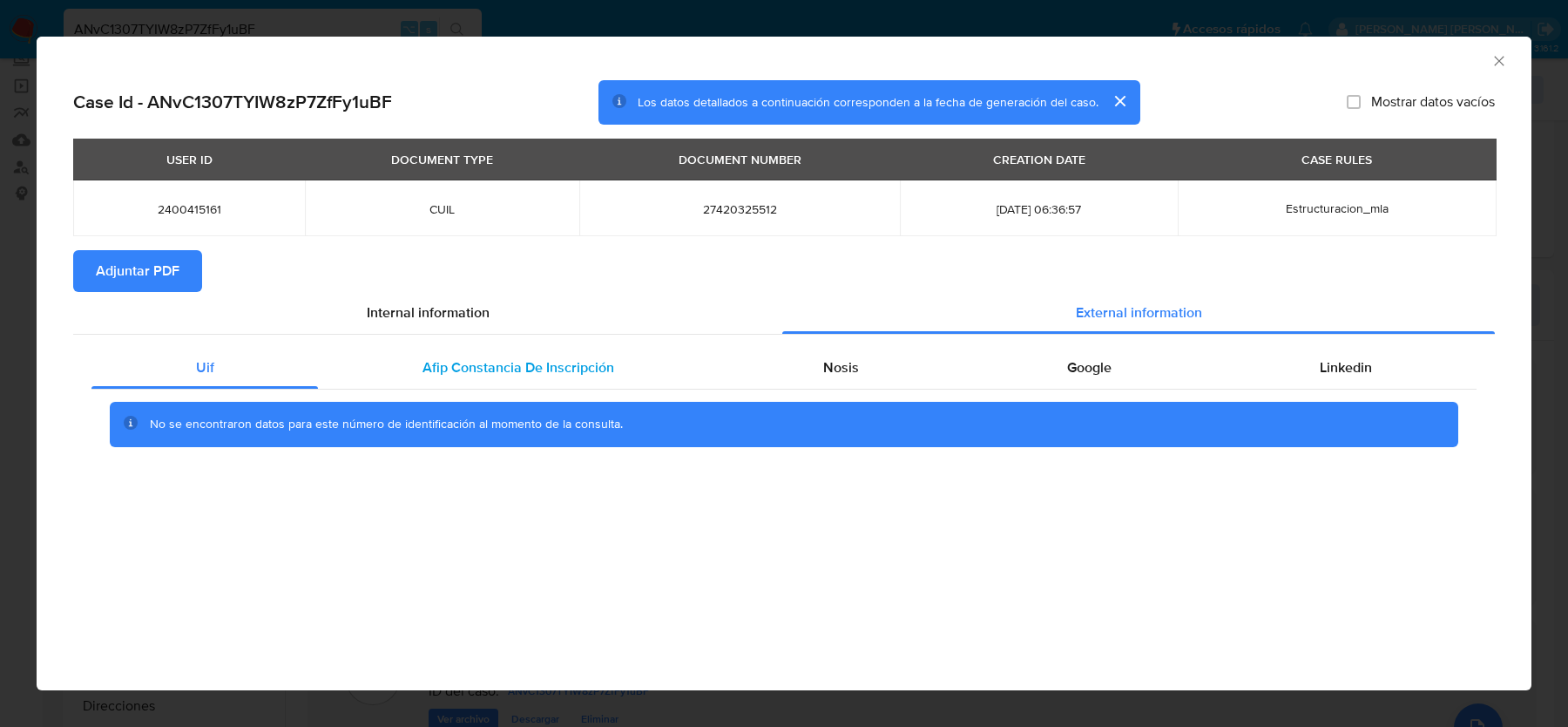
click at [667, 366] on div "Afip Constancia De Inscripción" at bounding box center [518, 367] width 400 height 41
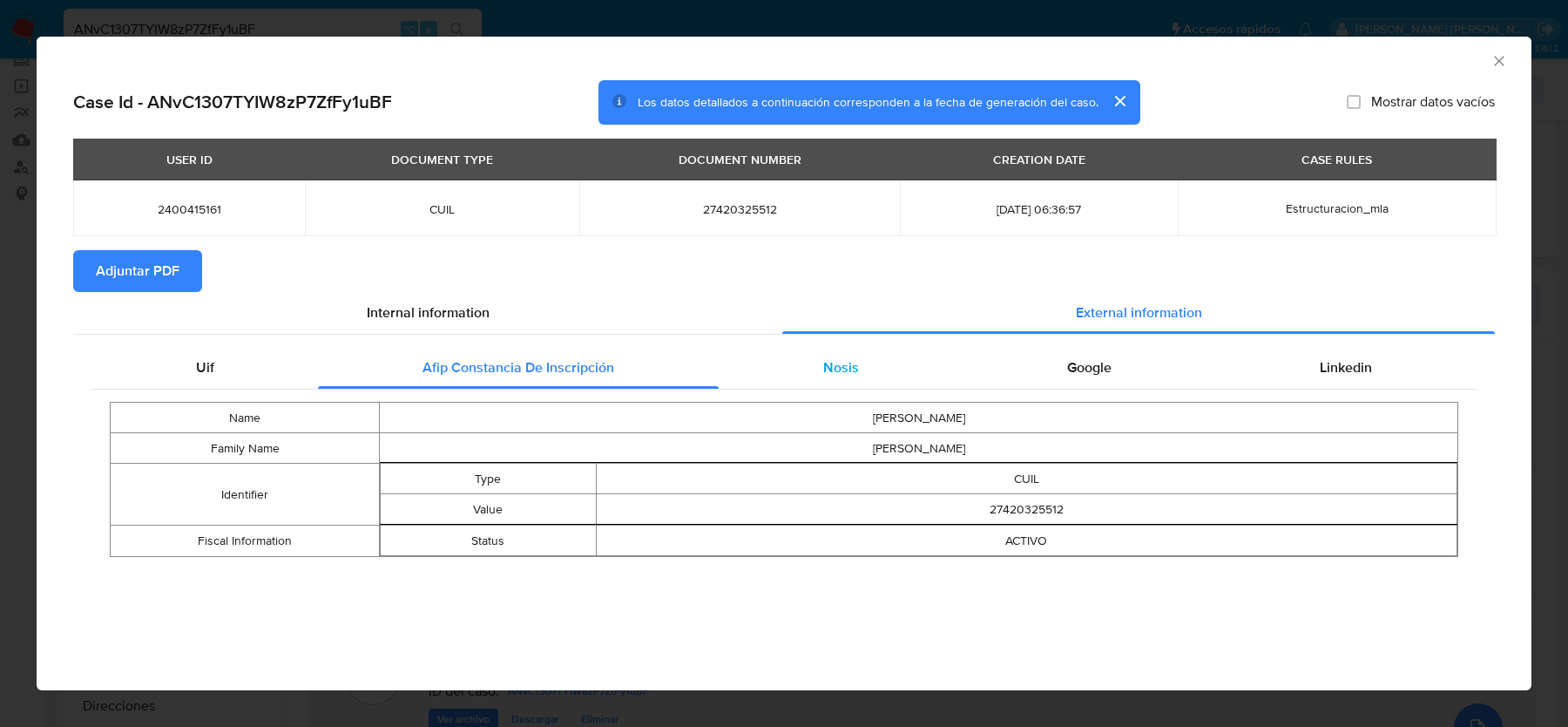
click at [853, 373] on span "Nosis" at bounding box center [841, 368] width 36 height 20
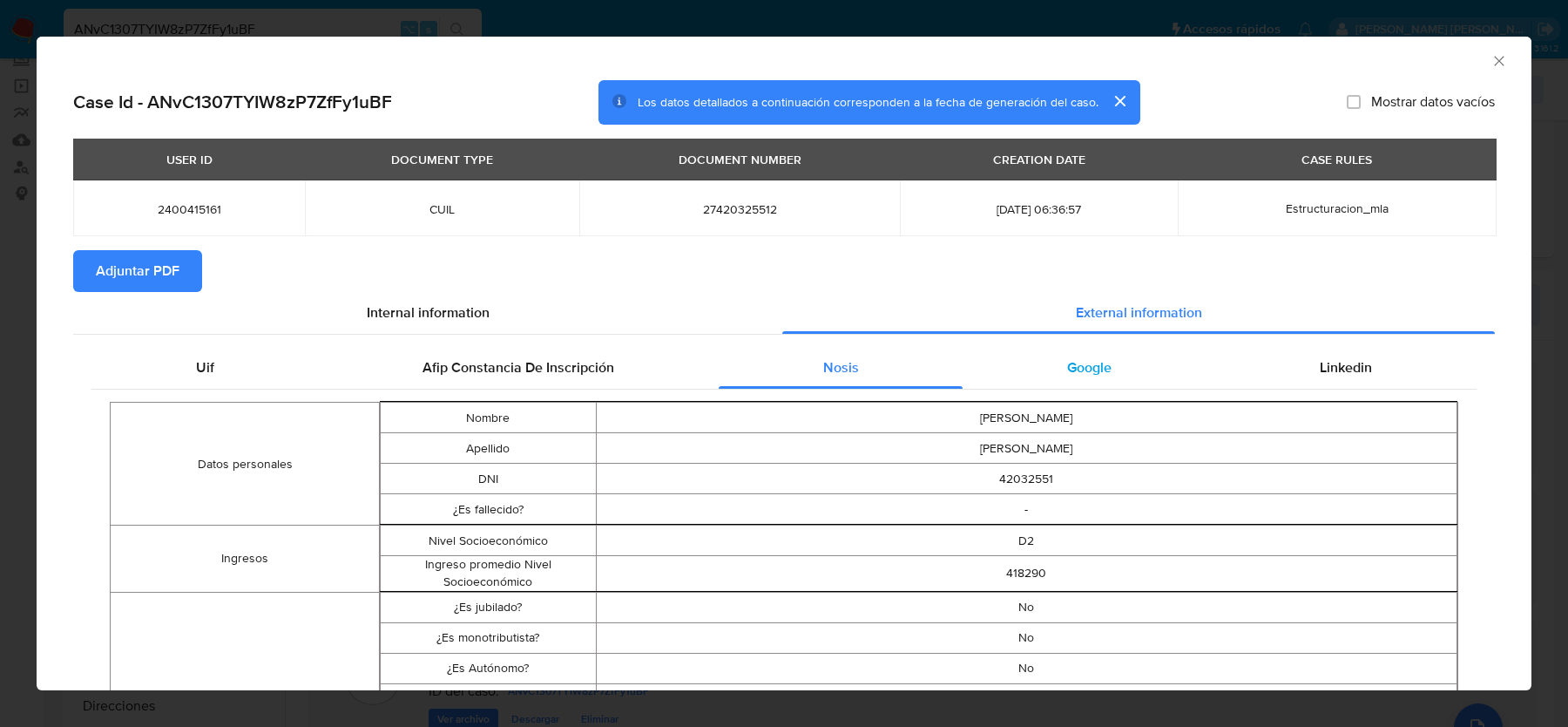
click at [1067, 374] on span "Google" at bounding box center [1089, 368] width 44 height 20
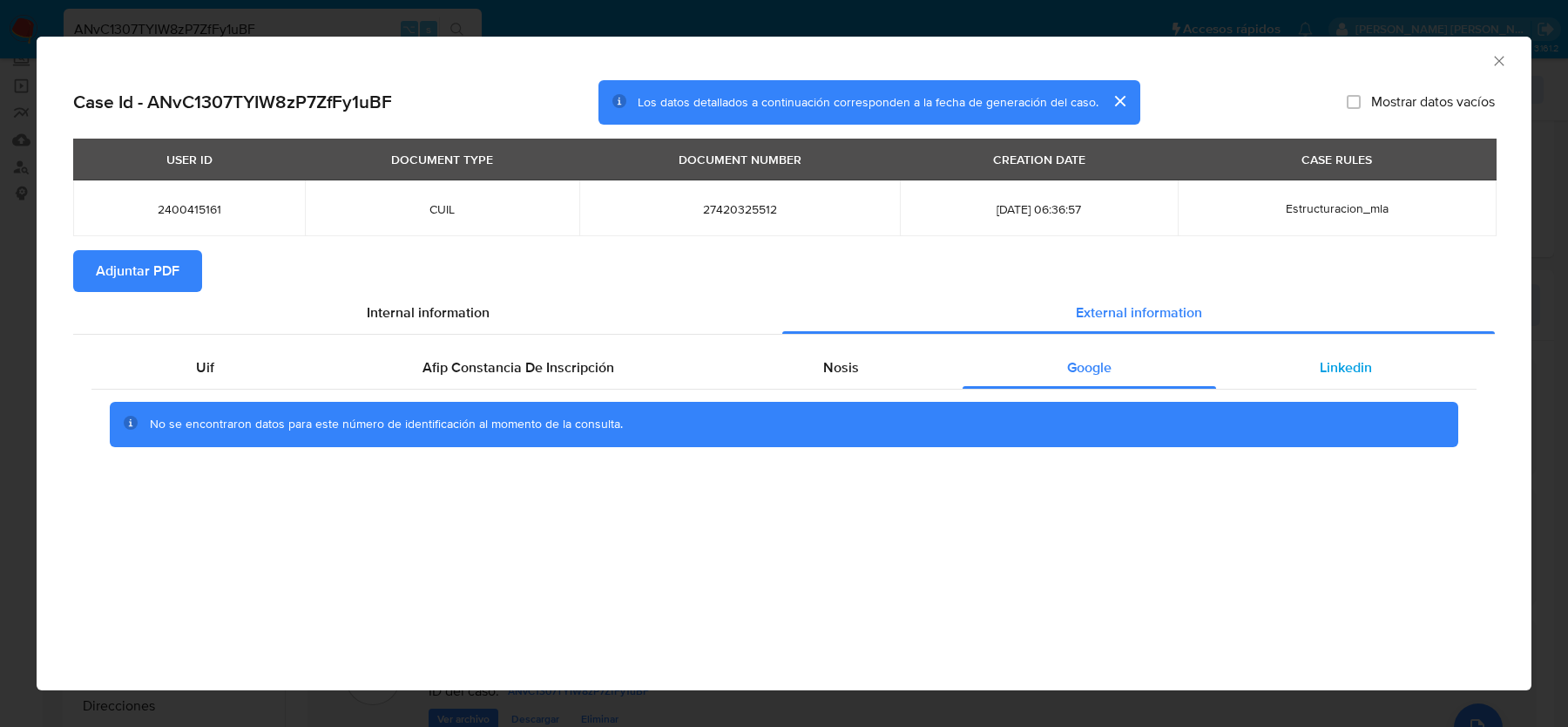
click at [1381, 375] on div "Linkedin" at bounding box center [1346, 367] width 261 height 41
click at [1504, 59] on icon "Cerrar ventana" at bounding box center [1499, 61] width 18 height 18
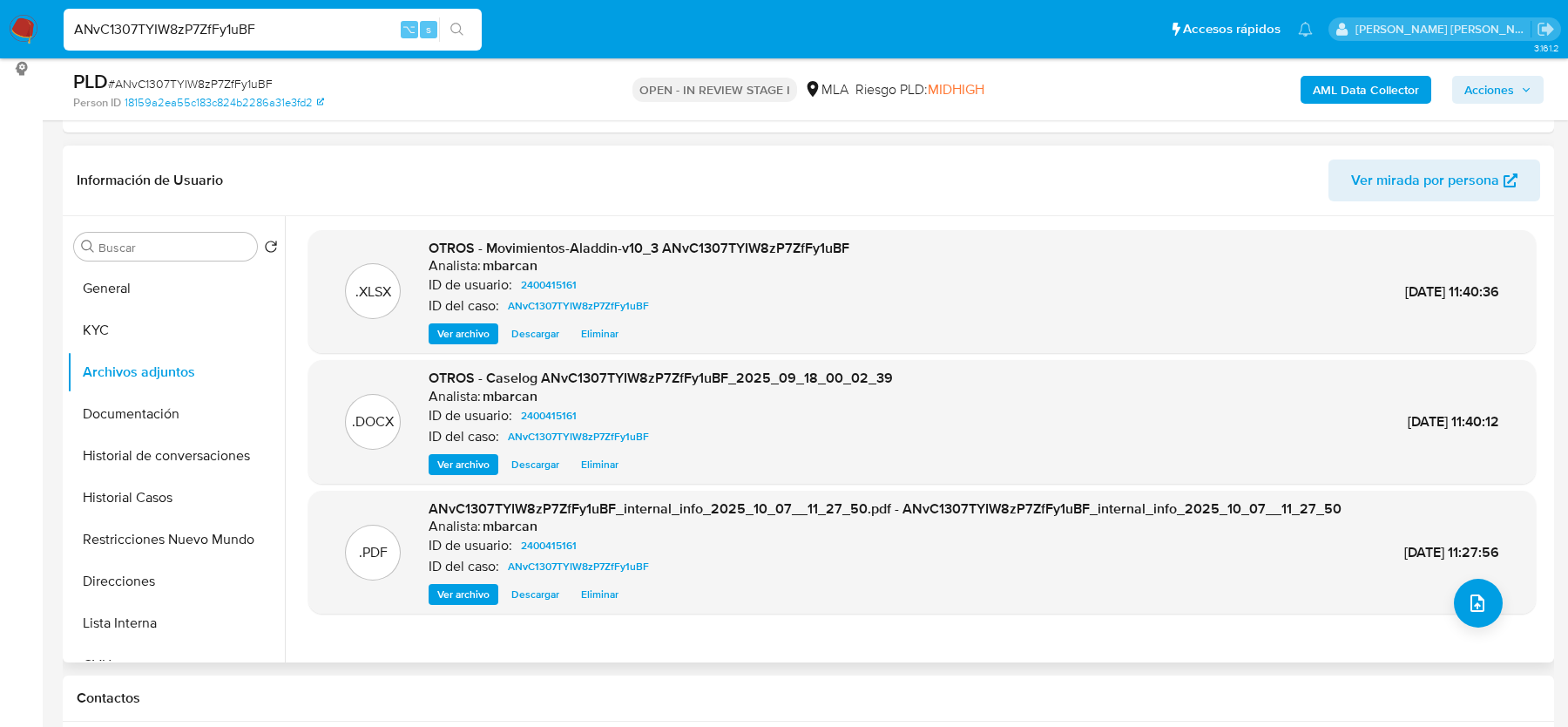
scroll to position [240, 0]
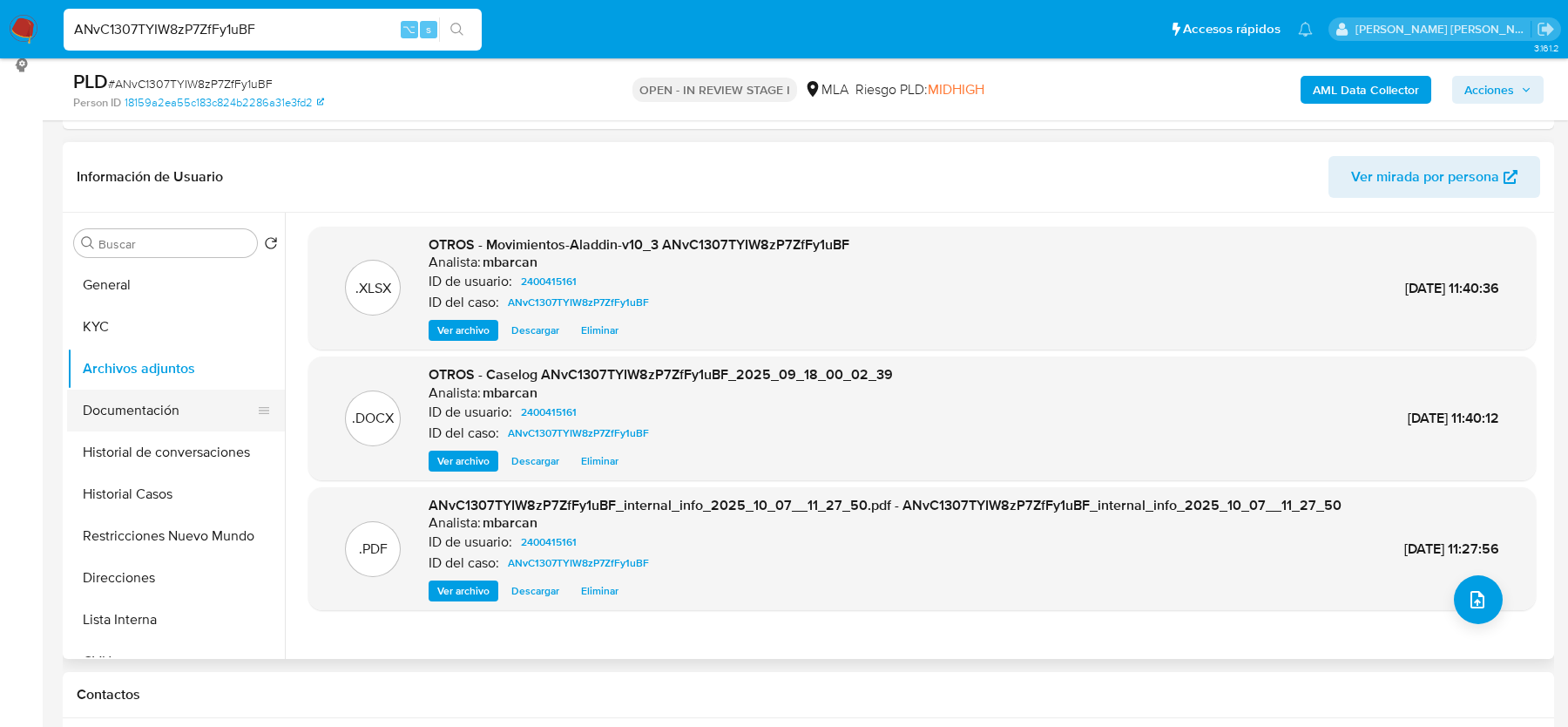
click at [158, 414] on button "Documentación" at bounding box center [169, 410] width 204 height 41
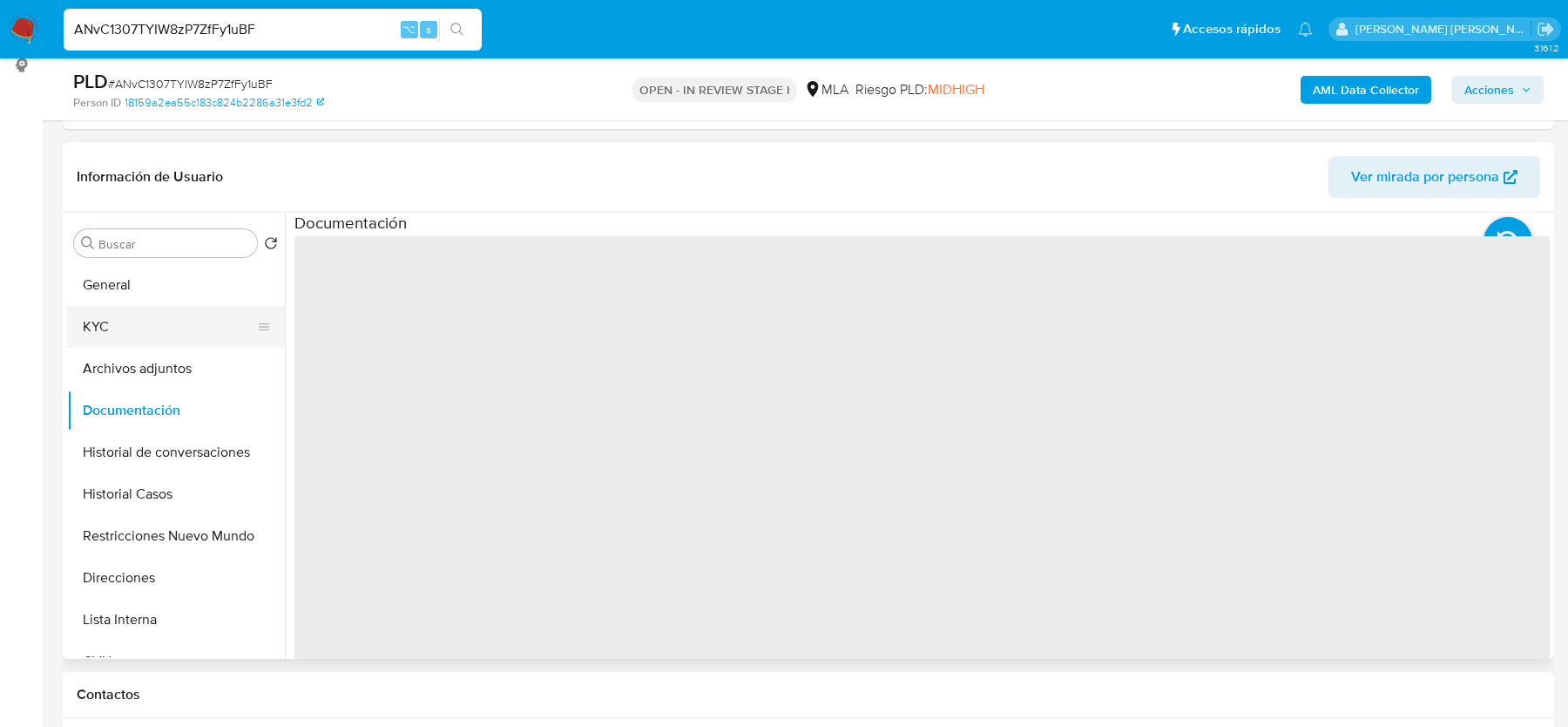
click at [158, 332] on button "KYC" at bounding box center [169, 326] width 204 height 41
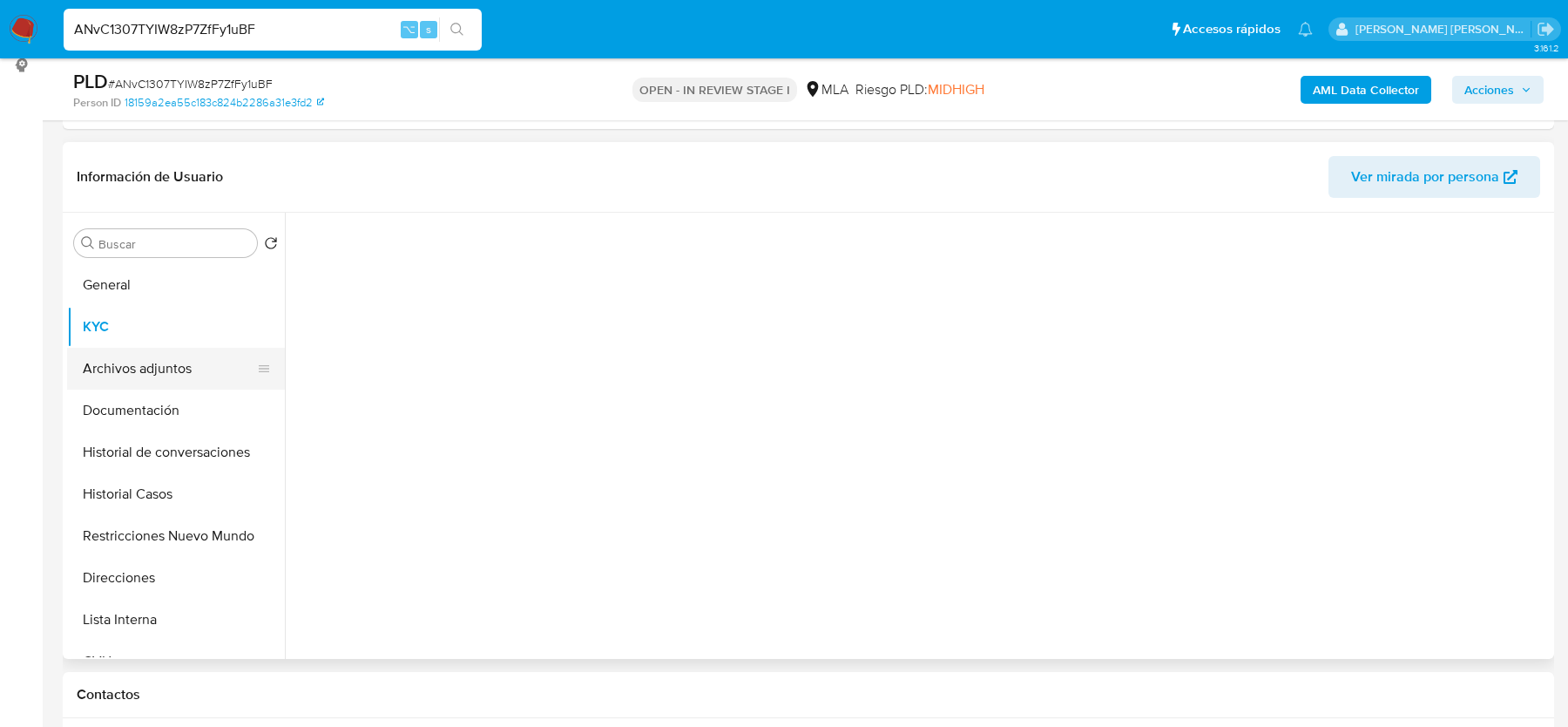
click at [155, 383] on button "Archivos adjuntos" at bounding box center [169, 368] width 204 height 41
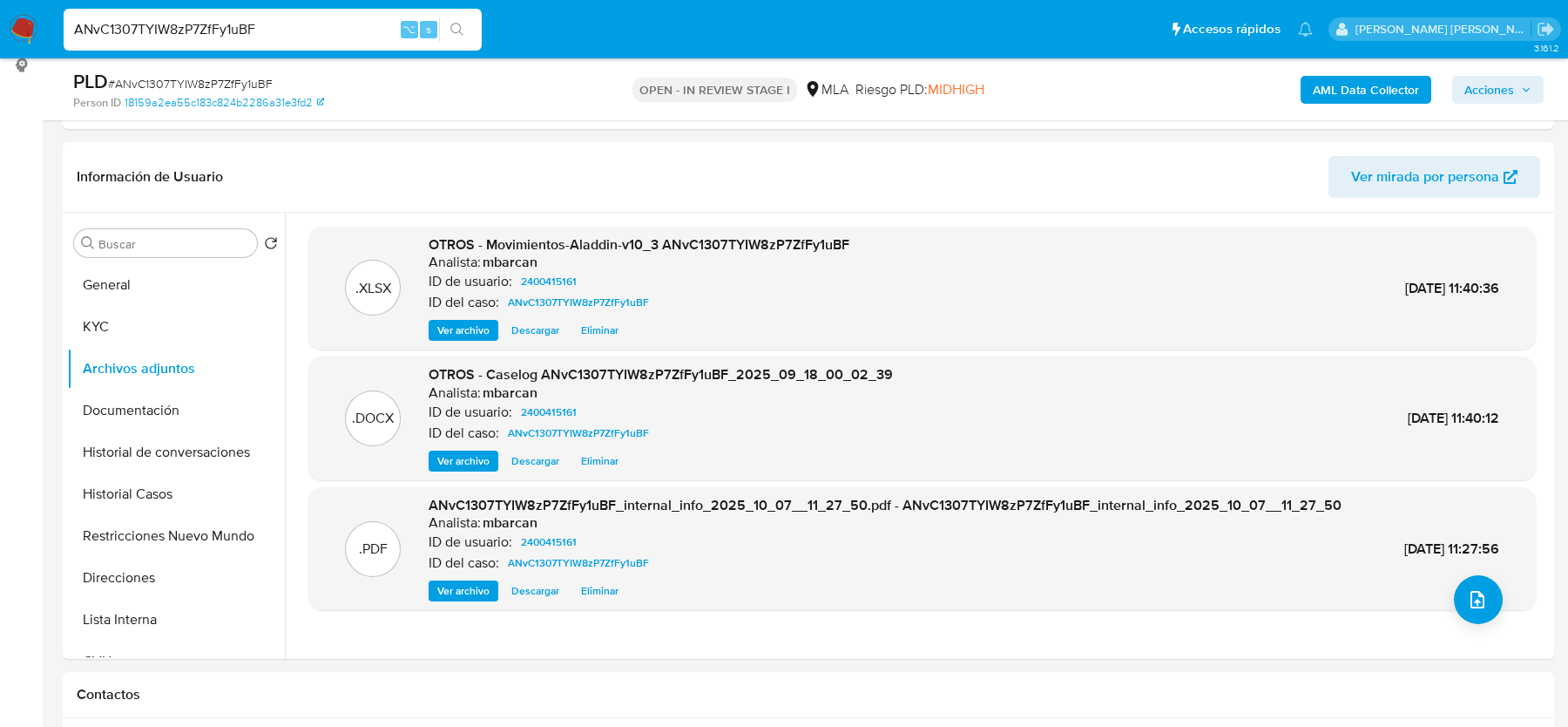
click at [198, 28] on input "ANvC1307TYIW8zP7ZfFy1uBF" at bounding box center [273, 29] width 418 height 23
paste input "dUwjYiy6CC9MOWrsMKnlxt"
type input "AdUwjYiy6CC9MOWrsMKnlxtF"
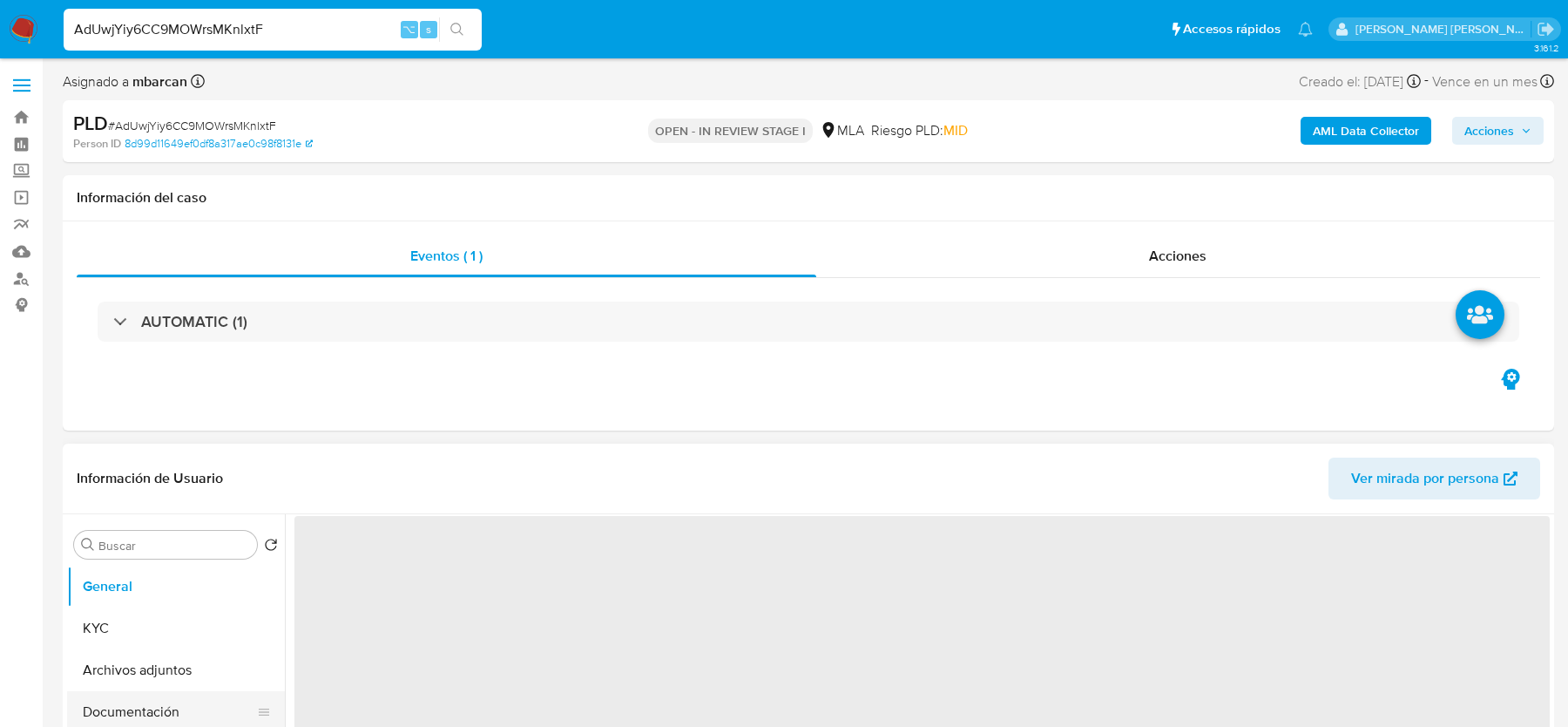
select select "10"
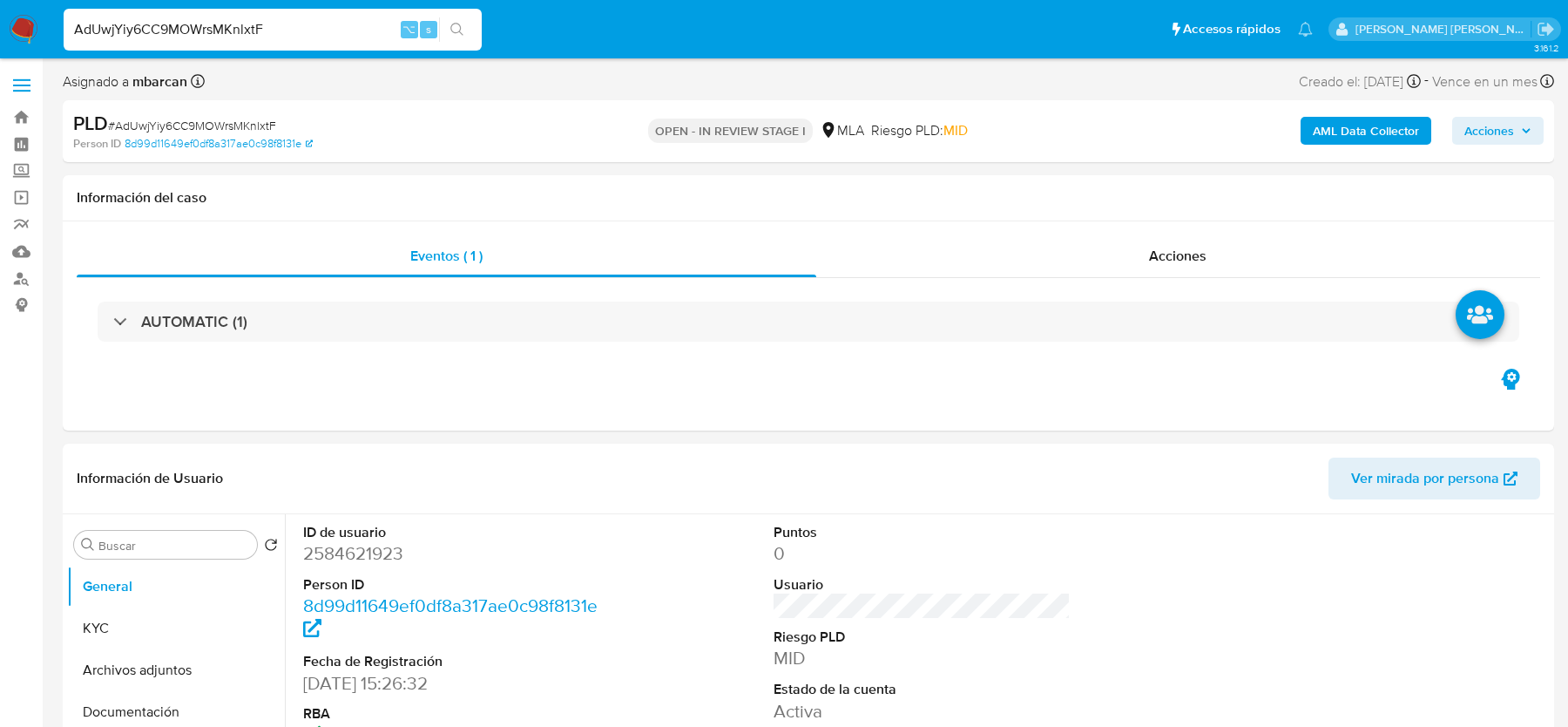
click at [202, 122] on span "# AdUwjYiy6CC9MOWrsMKnlxtF" at bounding box center [192, 125] width 169 height 18
click at [328, 552] on dd "2584621923" at bounding box center [451, 553] width 297 height 24
click at [233, 129] on span "# AdUwjYiy6CC9MOWrsMKnlxtF" at bounding box center [192, 125] width 169 height 18
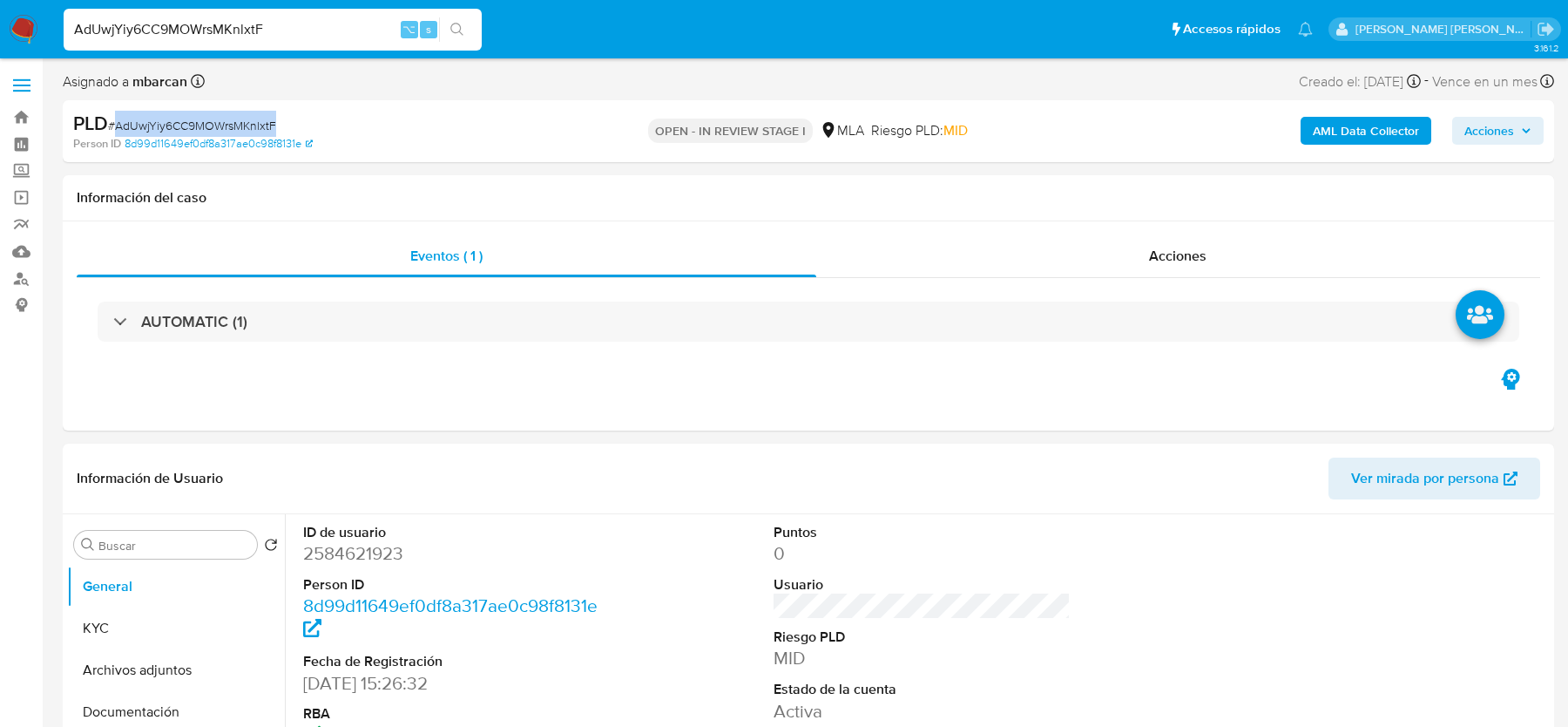
click at [233, 129] on span "# AdUwjYiy6CC9MOWrsMKnlxtF" at bounding box center [192, 125] width 169 height 18
copy span "AdUwjYiy6CC9MOWrsMKnlxtF"
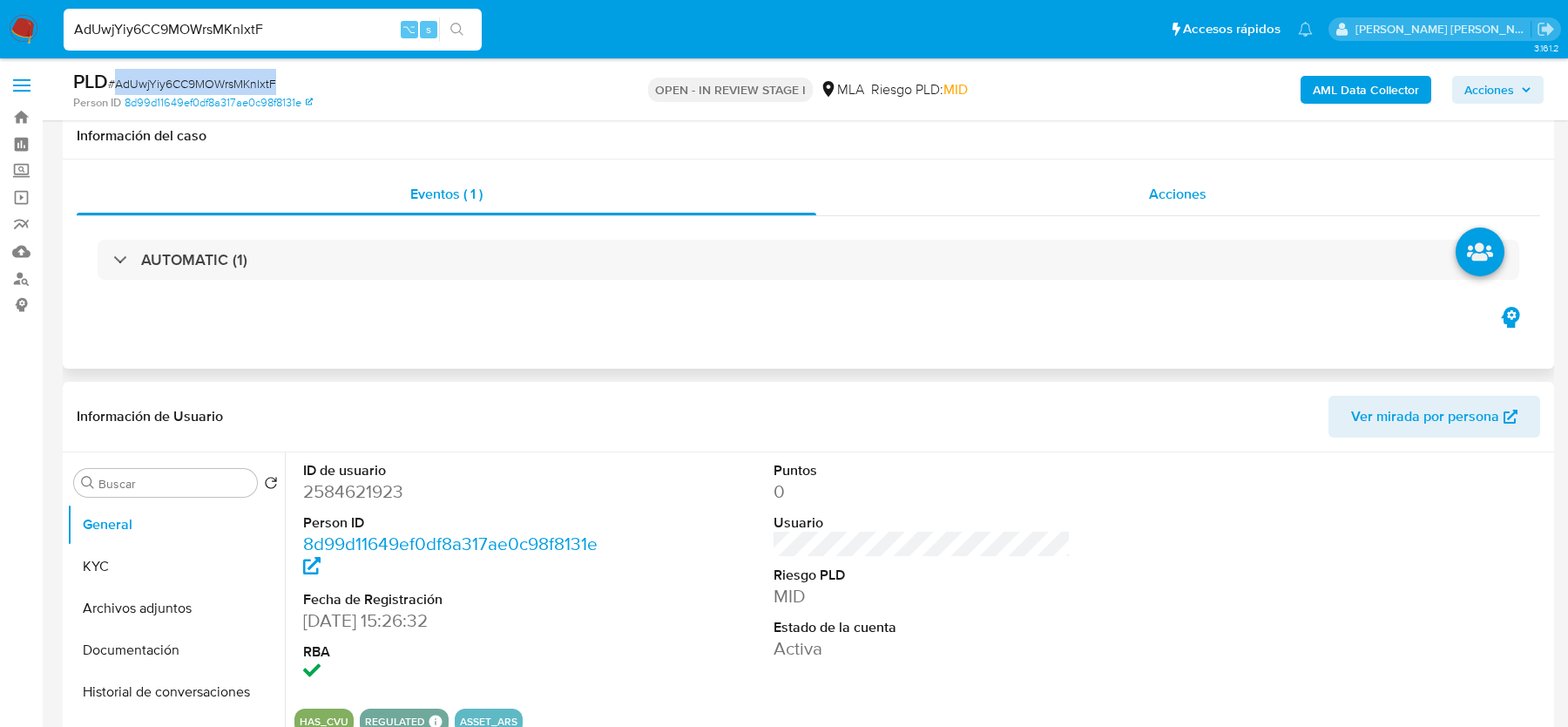
scroll to position [510, 0]
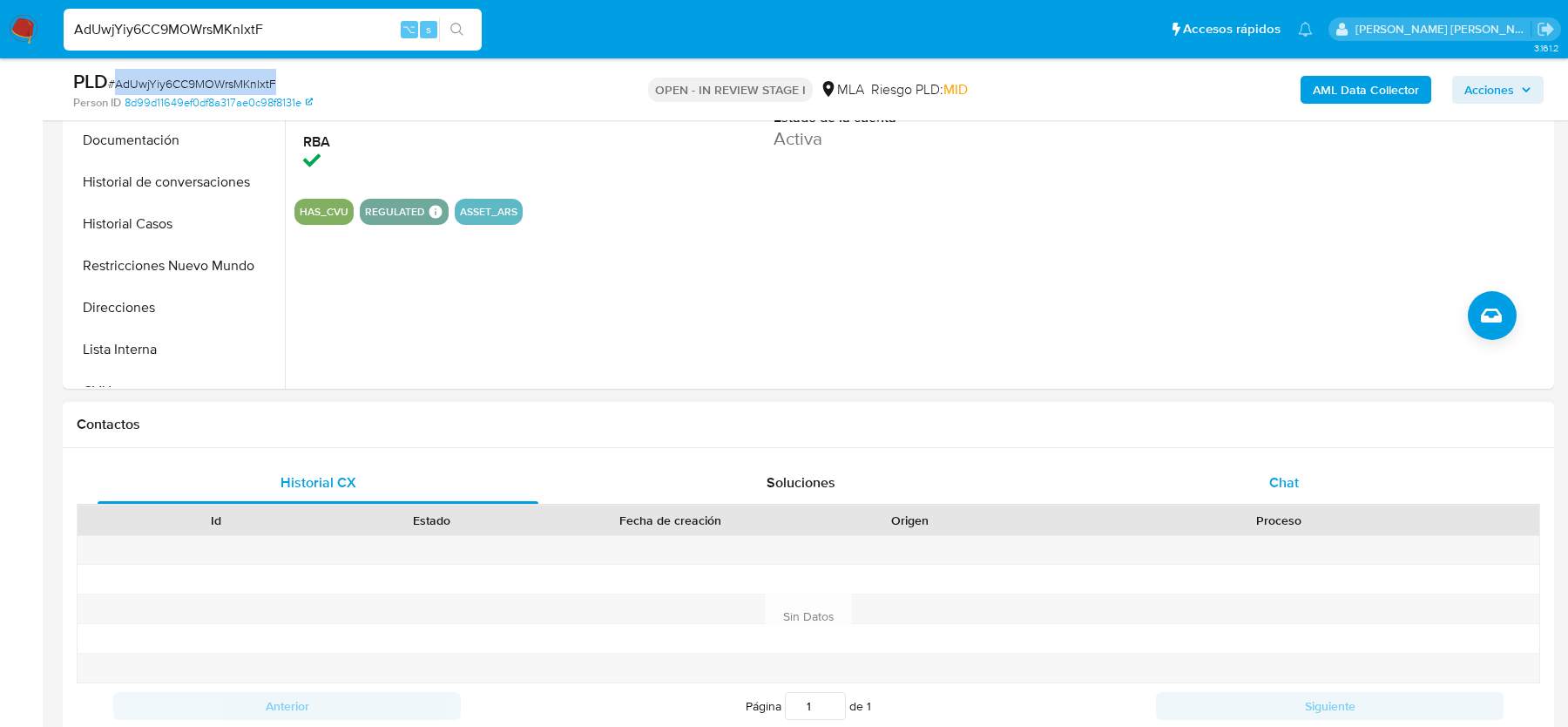
click at [1284, 484] on span "Chat" at bounding box center [1284, 483] width 29 height 20
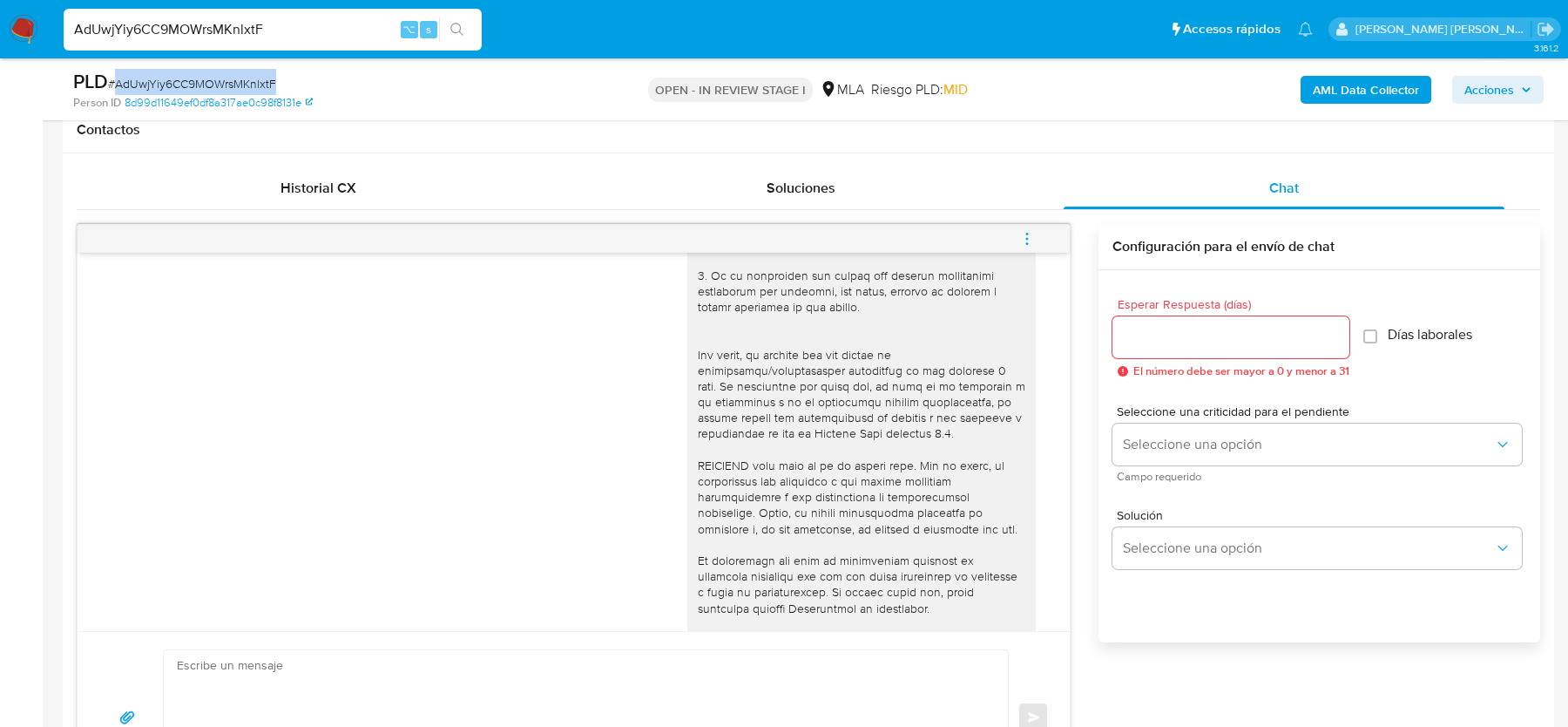
scroll to position [993, 0]
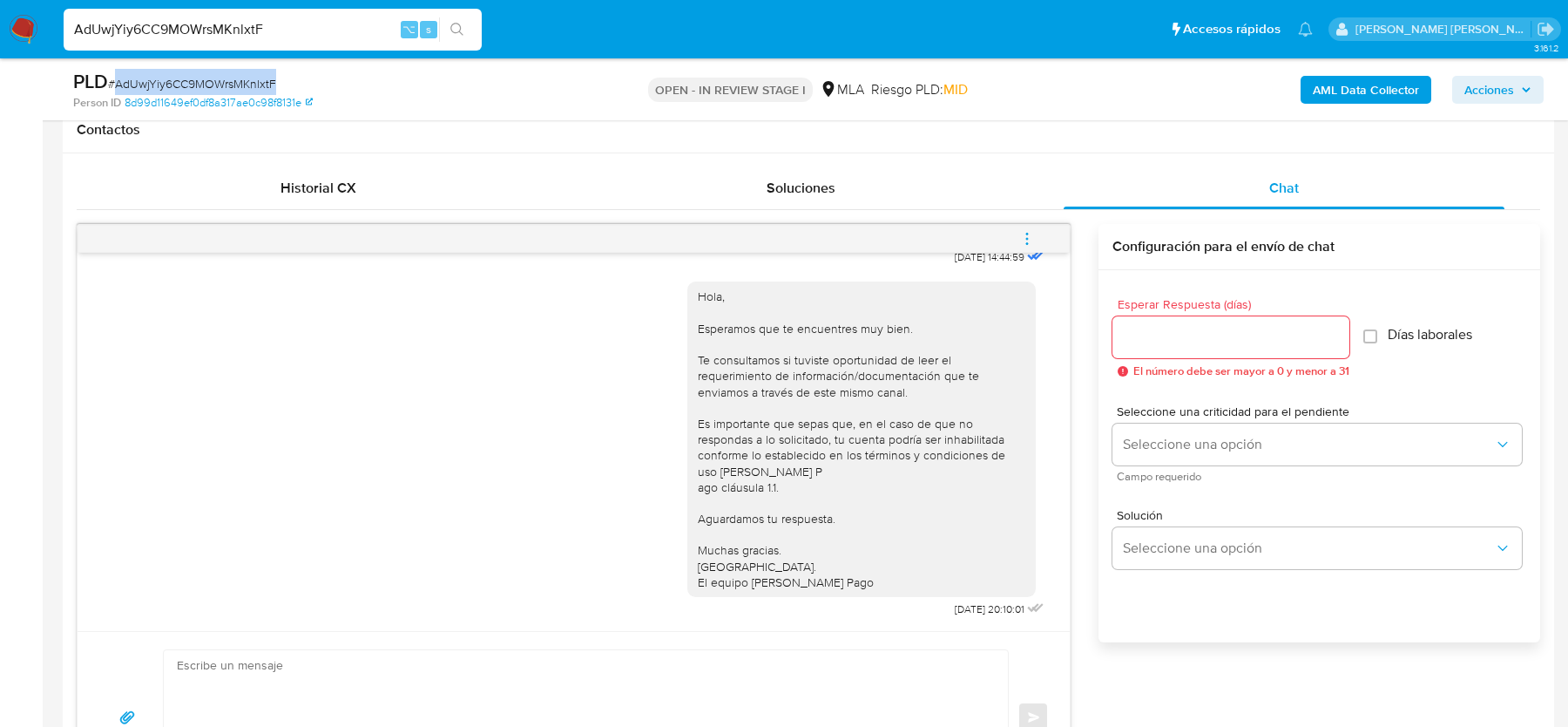
click at [245, 85] on span "# AdUwjYiy6CC9MOWrsMKnlxtF" at bounding box center [192, 83] width 169 height 18
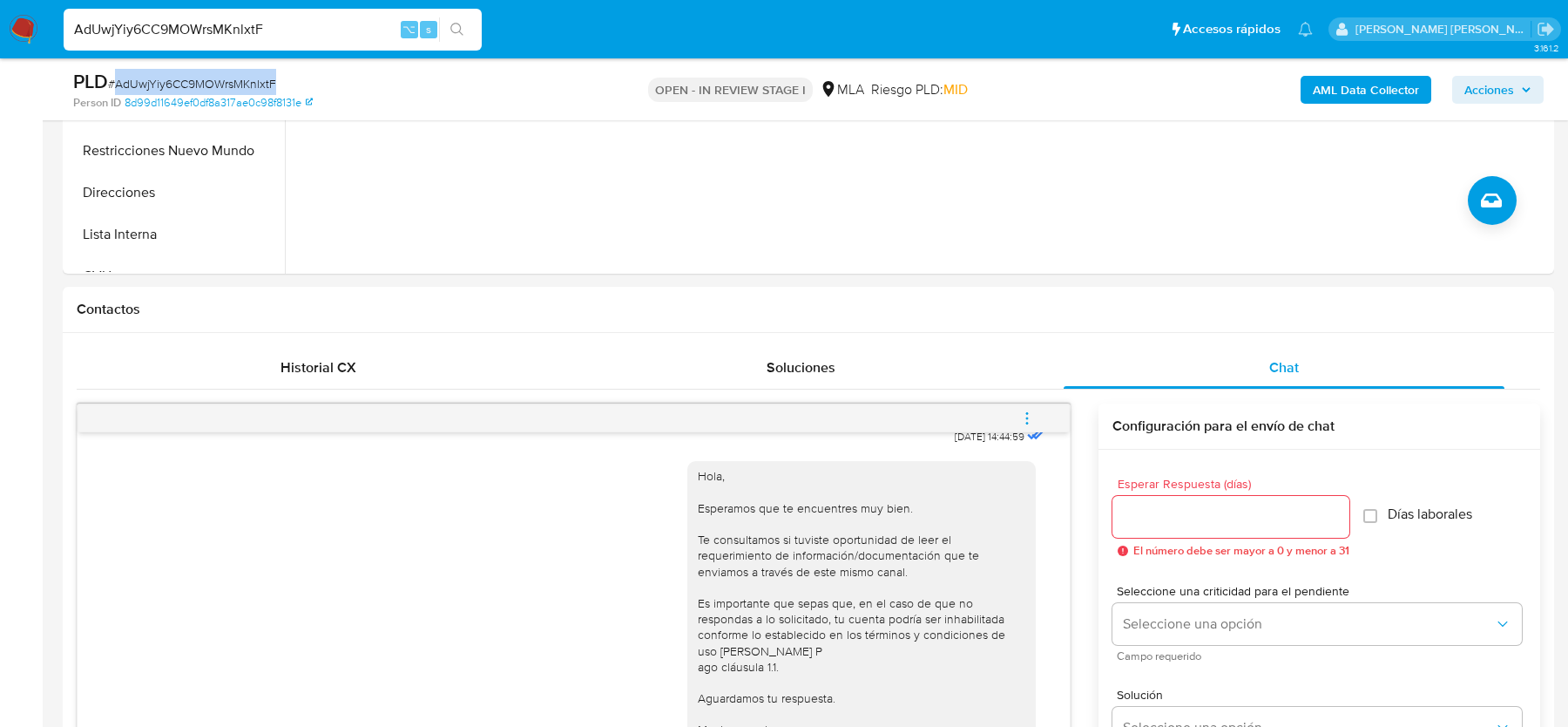
scroll to position [323, 0]
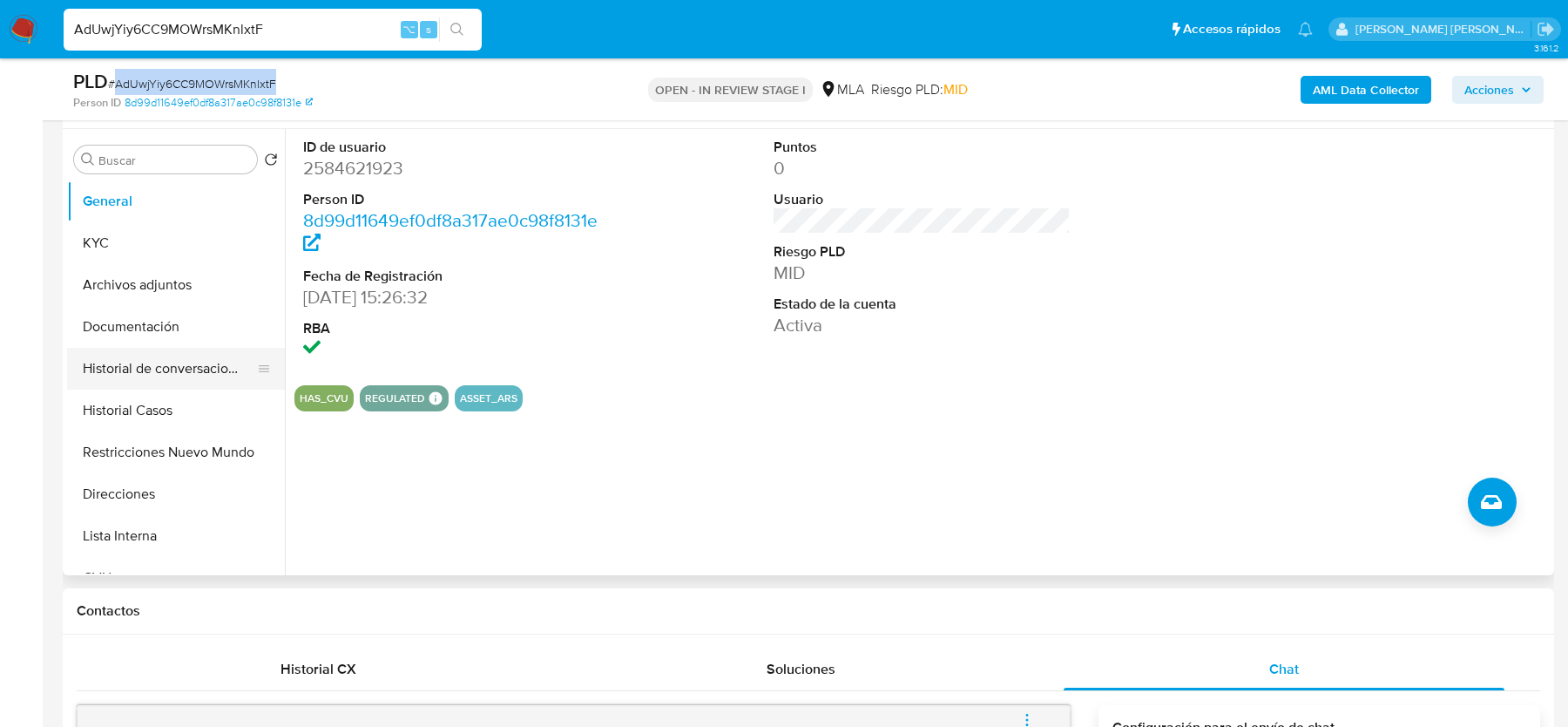
click at [173, 383] on button "Historial de conversaciones" at bounding box center [169, 368] width 204 height 41
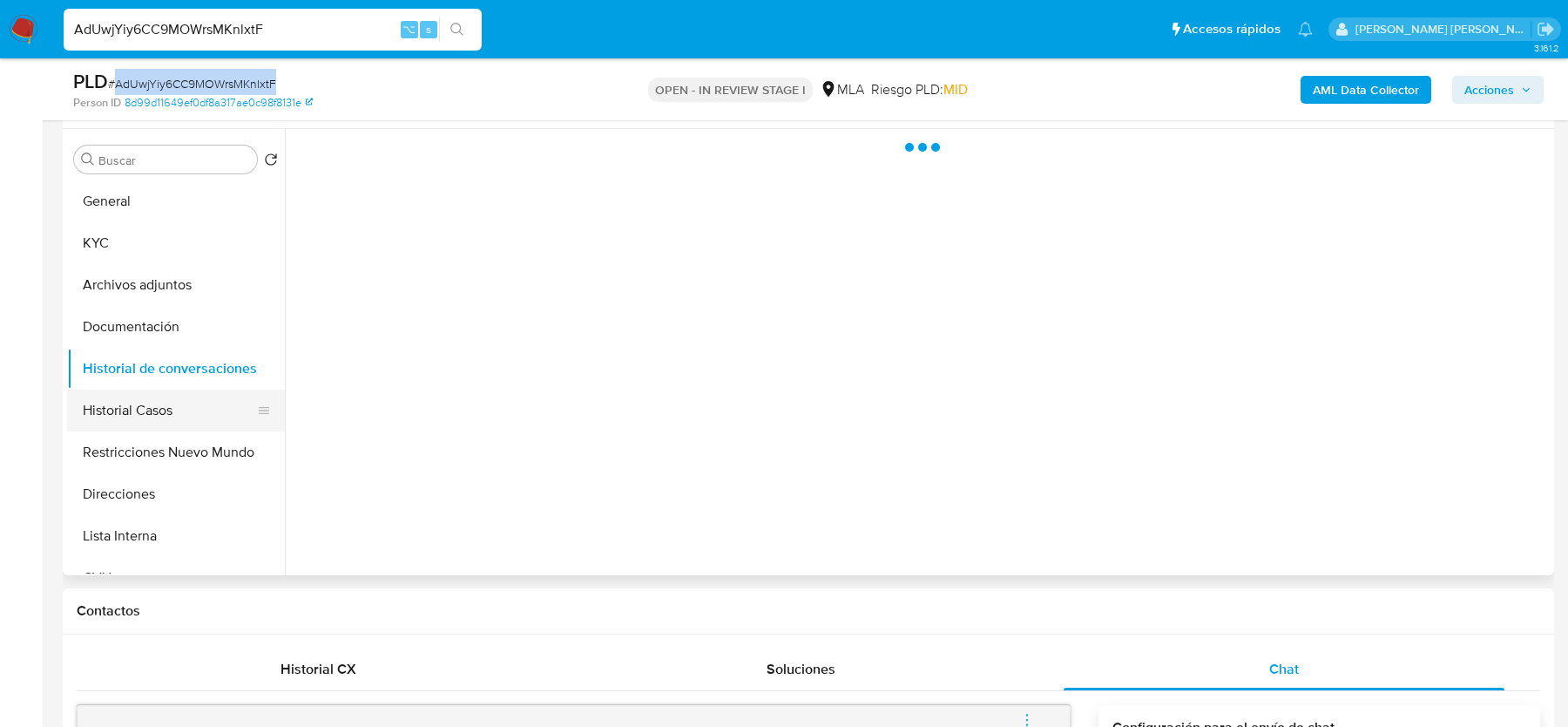
click at [162, 400] on button "Historial Casos" at bounding box center [169, 410] width 204 height 41
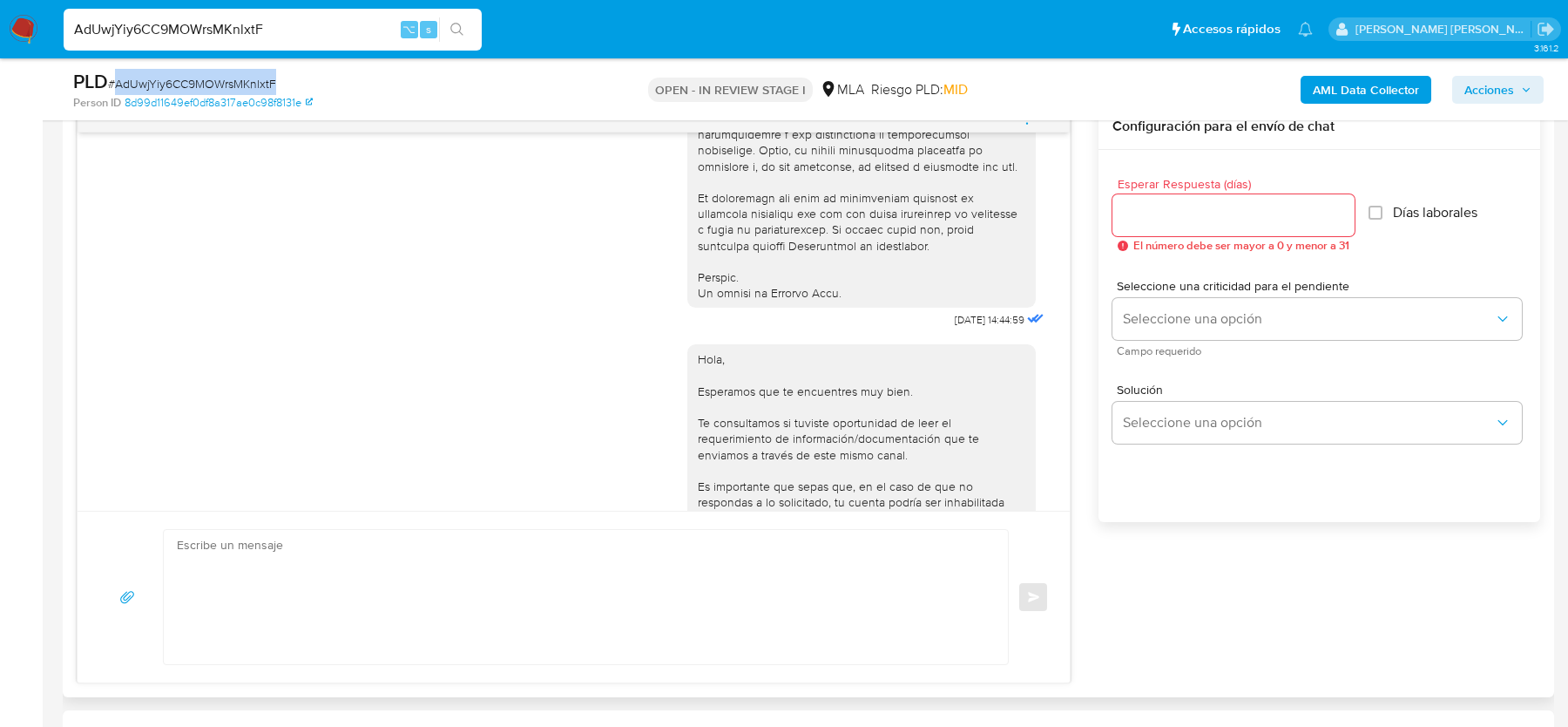
scroll to position [913, 0]
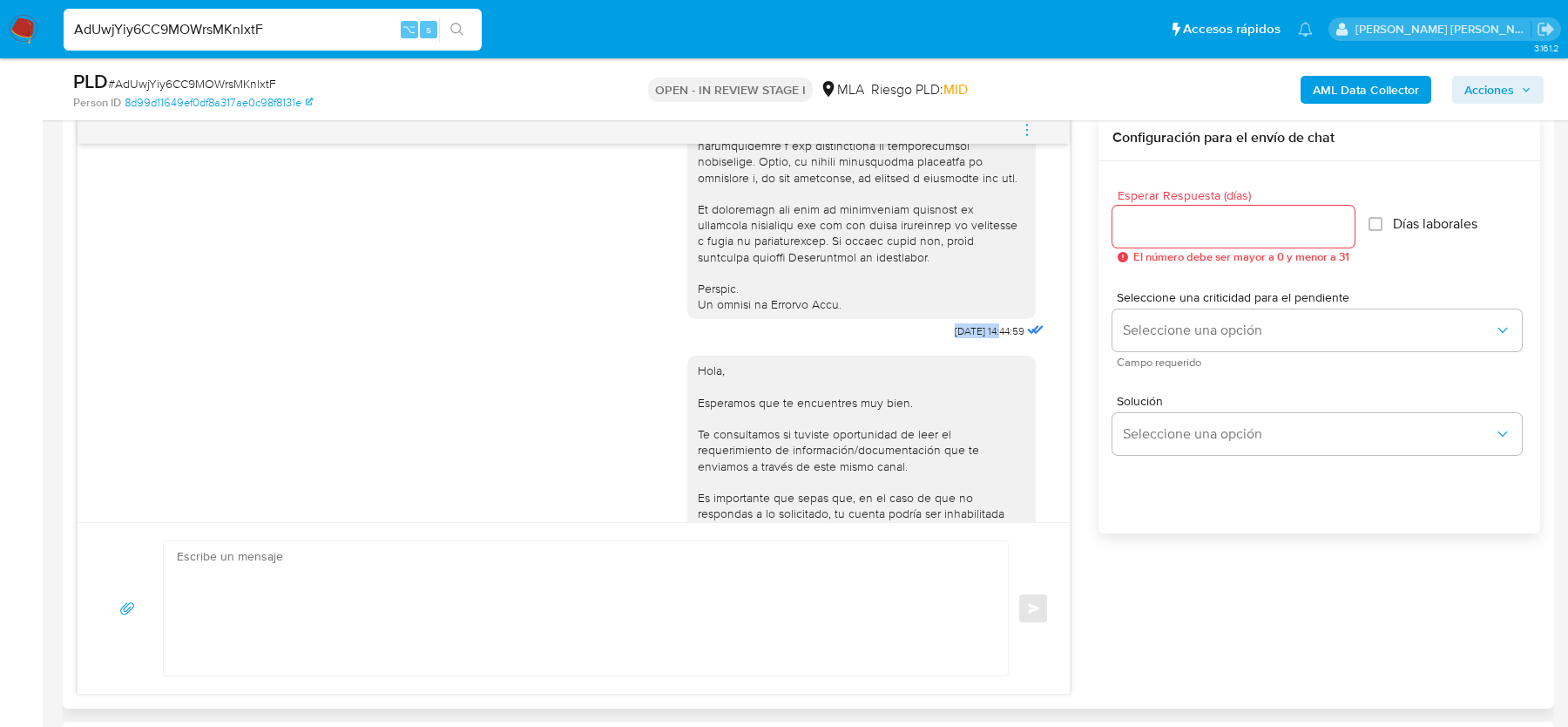
drag, startPoint x: 915, startPoint y: 360, endPoint x: 985, endPoint y: 361, distance: 70.0
copy div "17/09/2025"
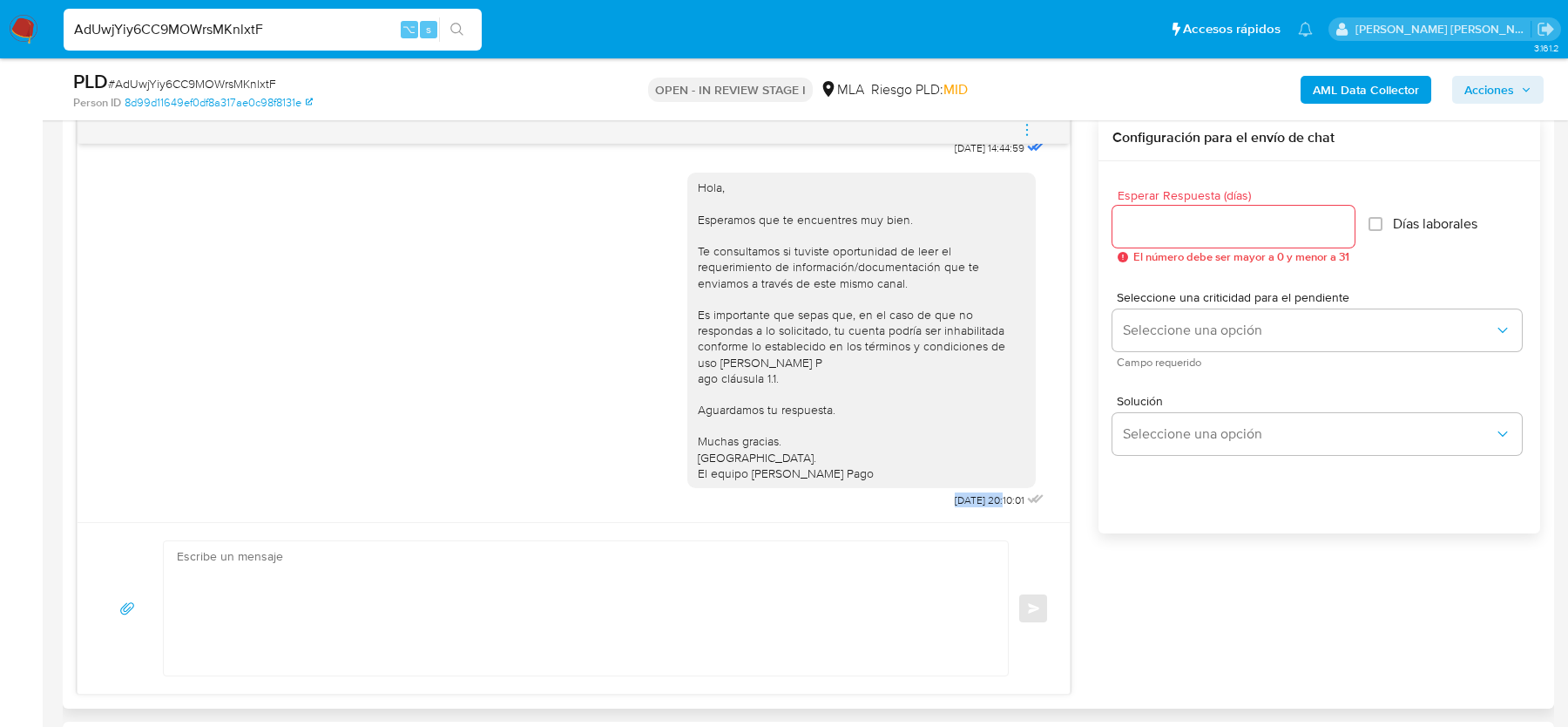
drag, startPoint x: 930, startPoint y: 498, endPoint x: 984, endPoint y: 498, distance: 54.0
click at [984, 498] on span "22/09/2025 20:10:01" at bounding box center [990, 499] width 70 height 14
copy span "22/09/2025"
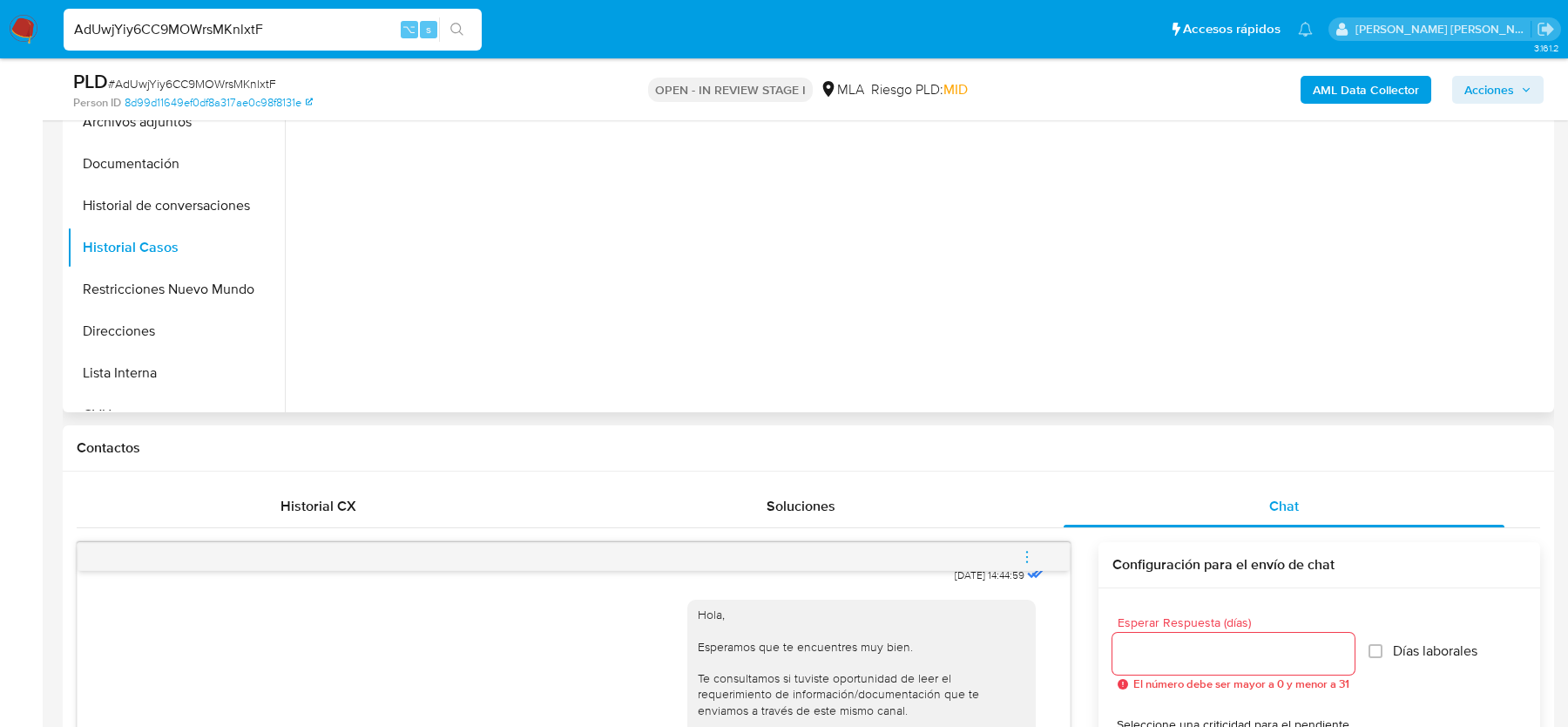
scroll to position [520, 0]
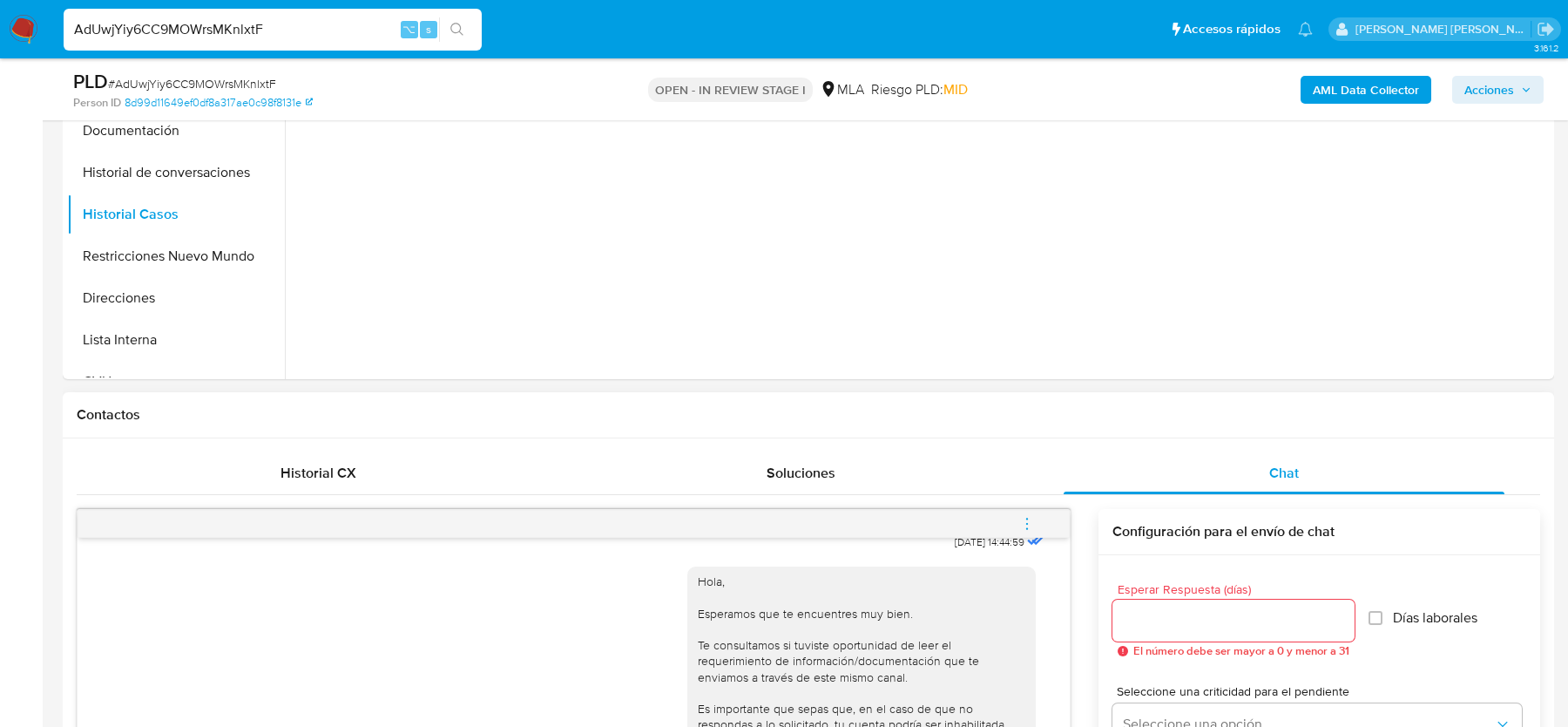
click at [1040, 505] on button "menu-action" at bounding box center [1027, 523] width 57 height 41
click at [765, 518] on li "Cerrar conversación" at bounding box center [785, 524] width 128 height 21
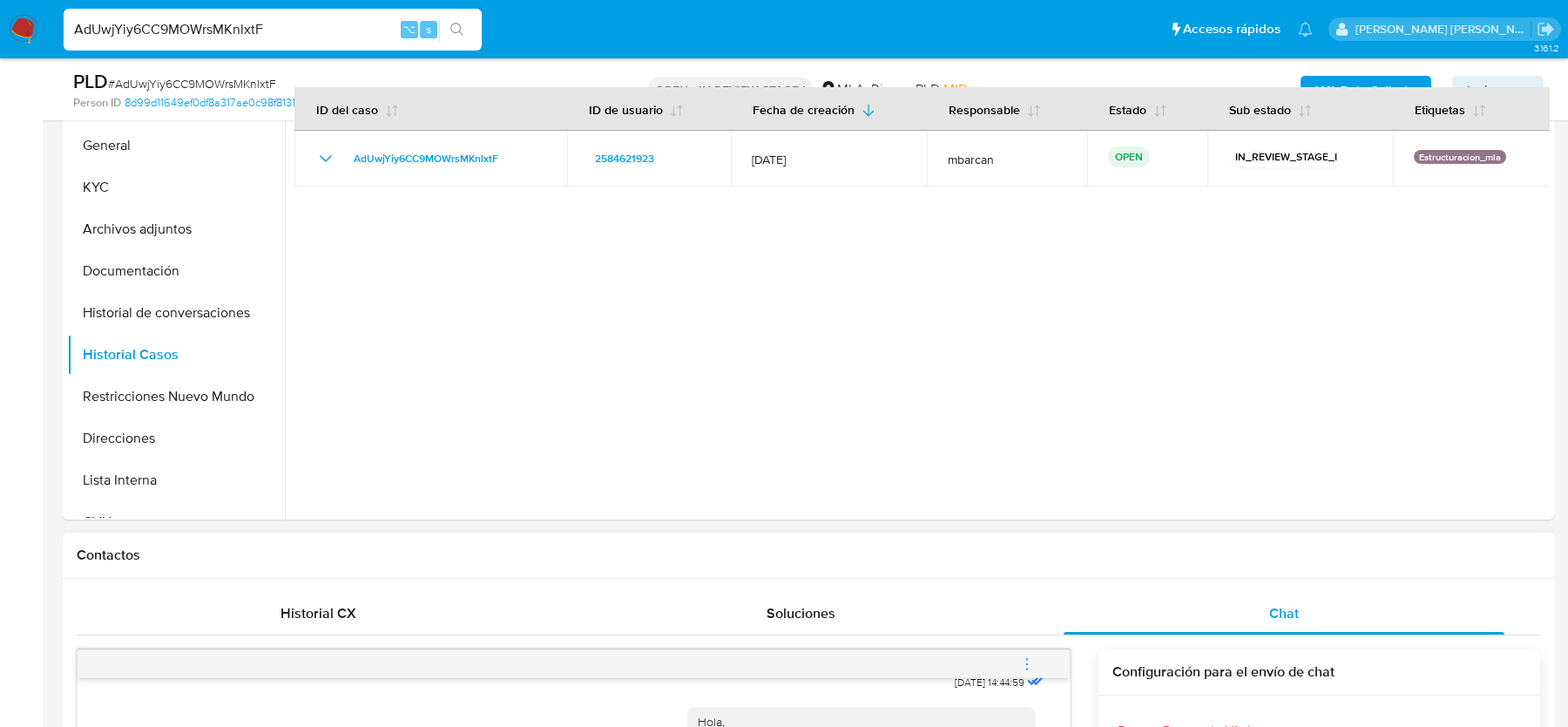
scroll to position [240, 0]
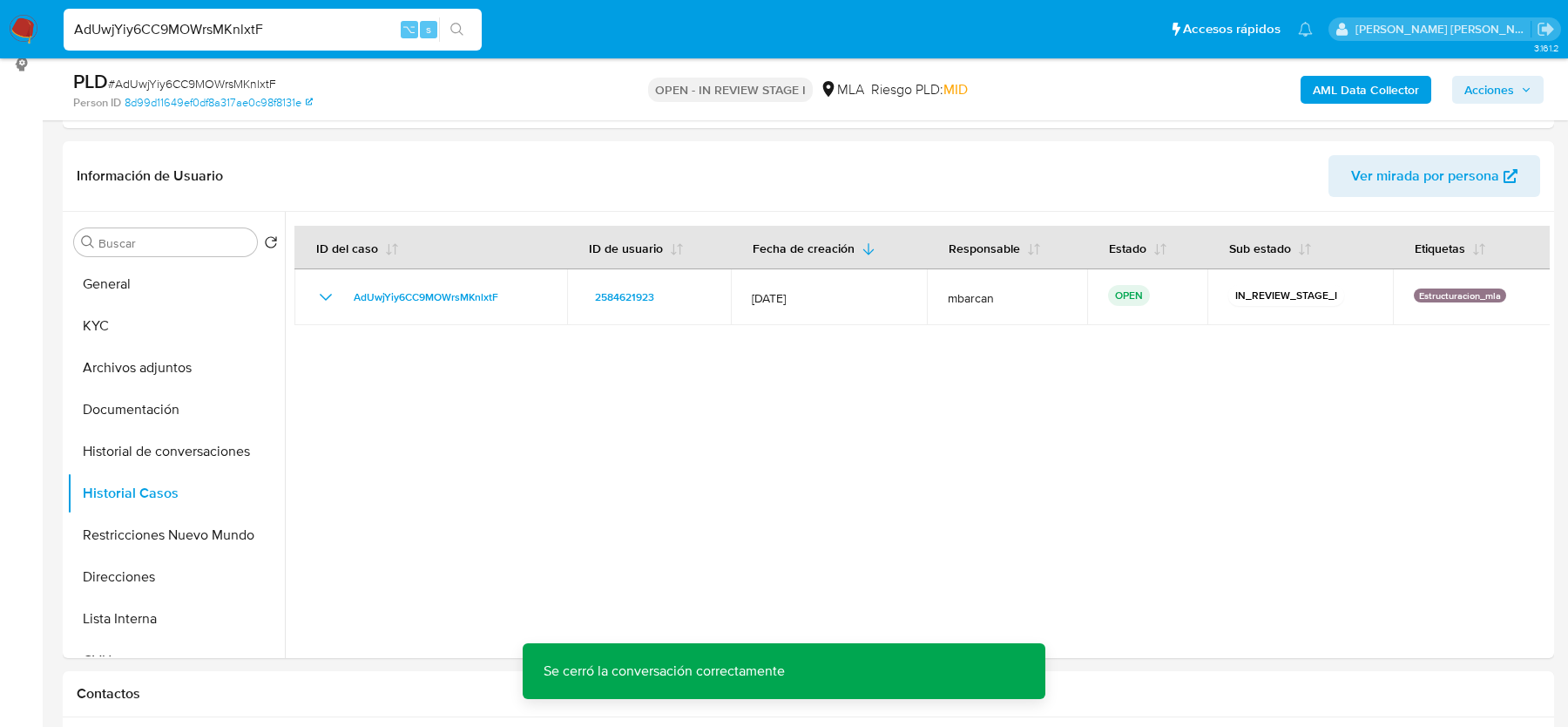
click at [1361, 88] on b "AML Data Collector" at bounding box center [1365, 89] width 106 height 28
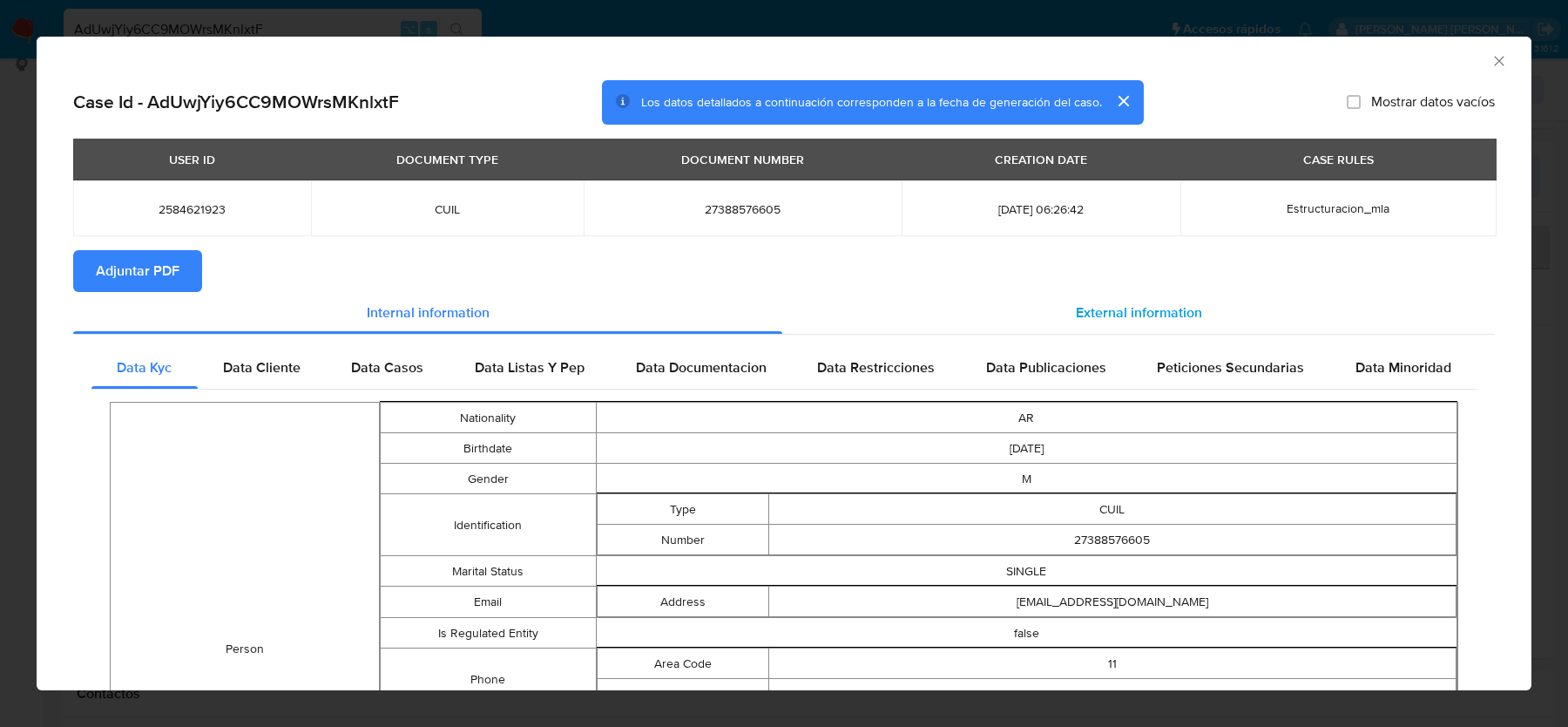
click at [1035, 315] on div "External information" at bounding box center [1139, 312] width 713 height 41
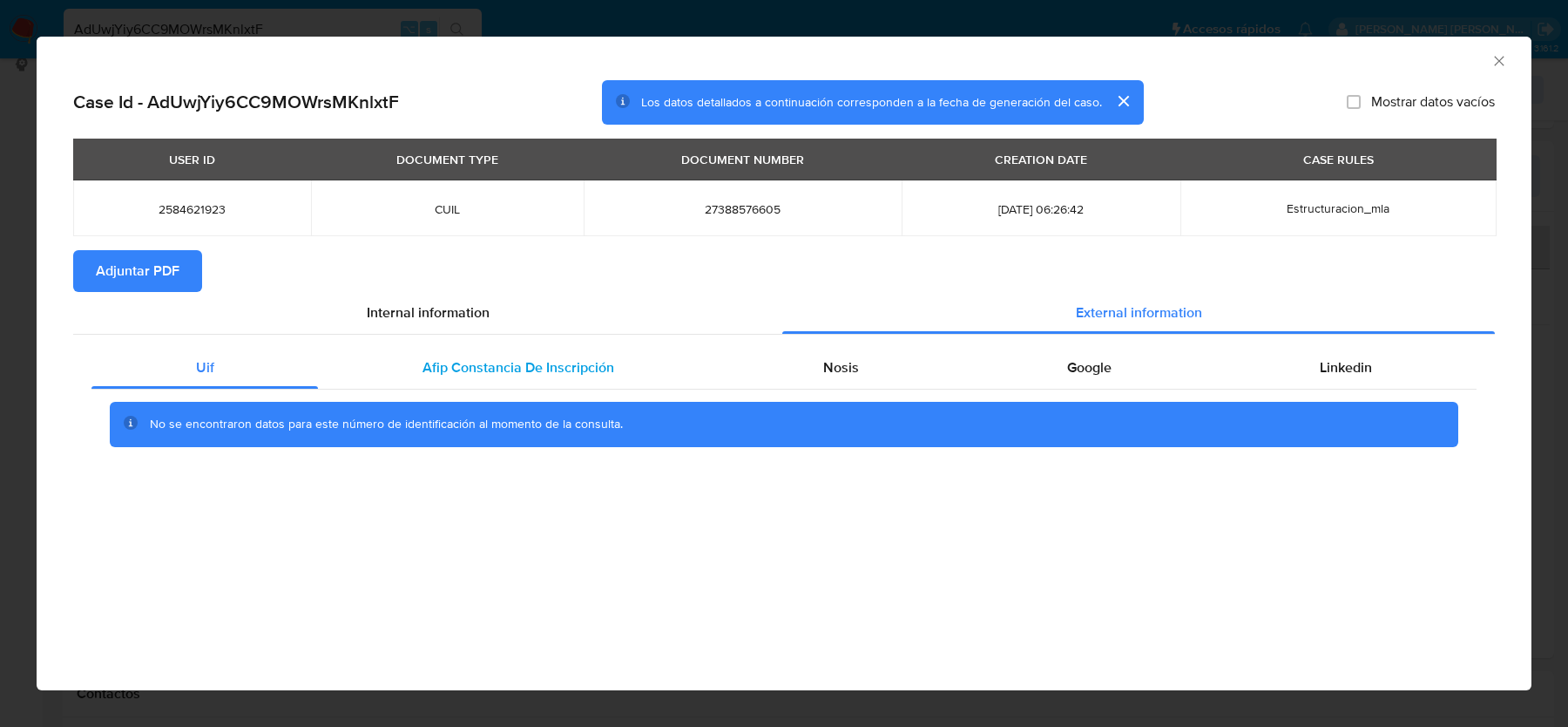
click at [517, 379] on div "Afip Constancia De Inscripción" at bounding box center [518, 367] width 400 height 41
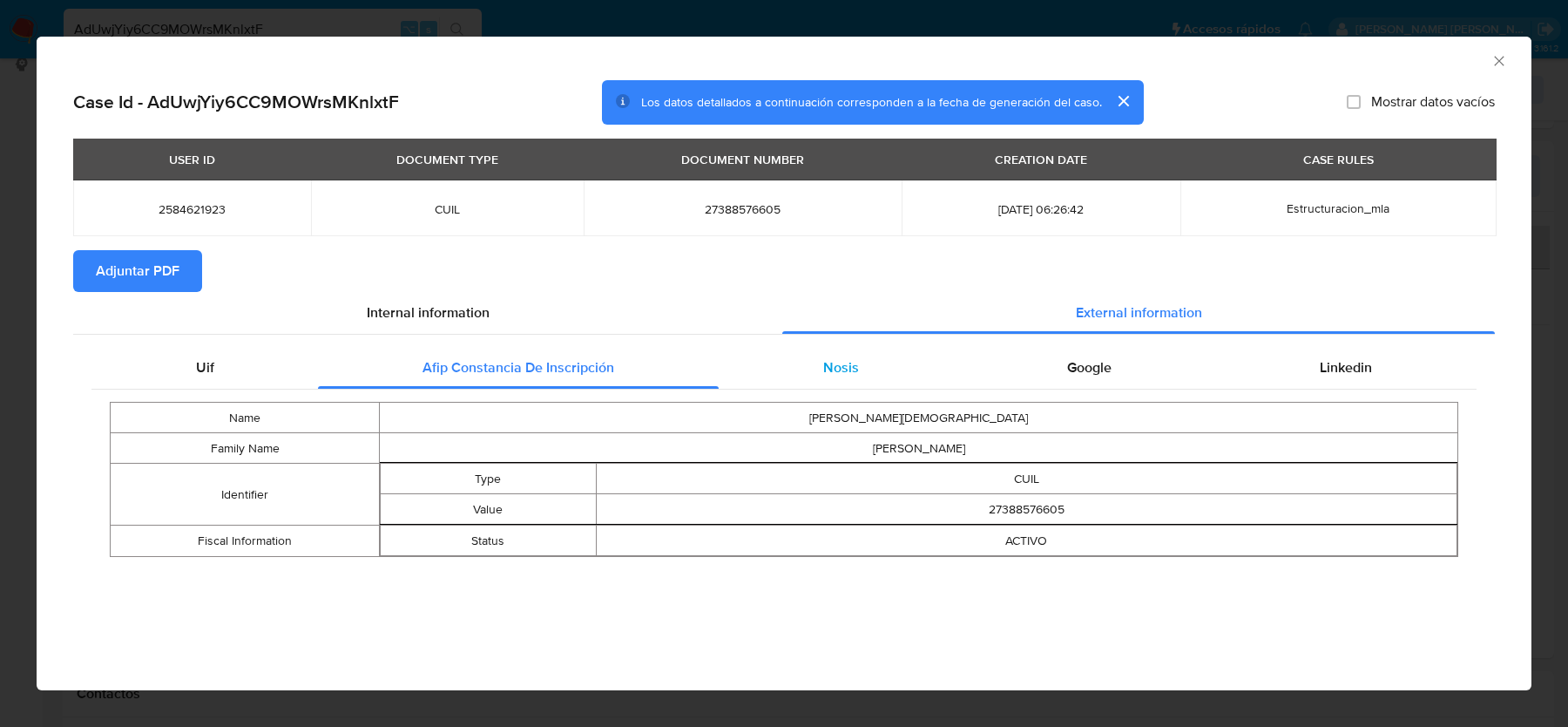
click at [856, 379] on div "Nosis" at bounding box center [840, 367] width 244 height 41
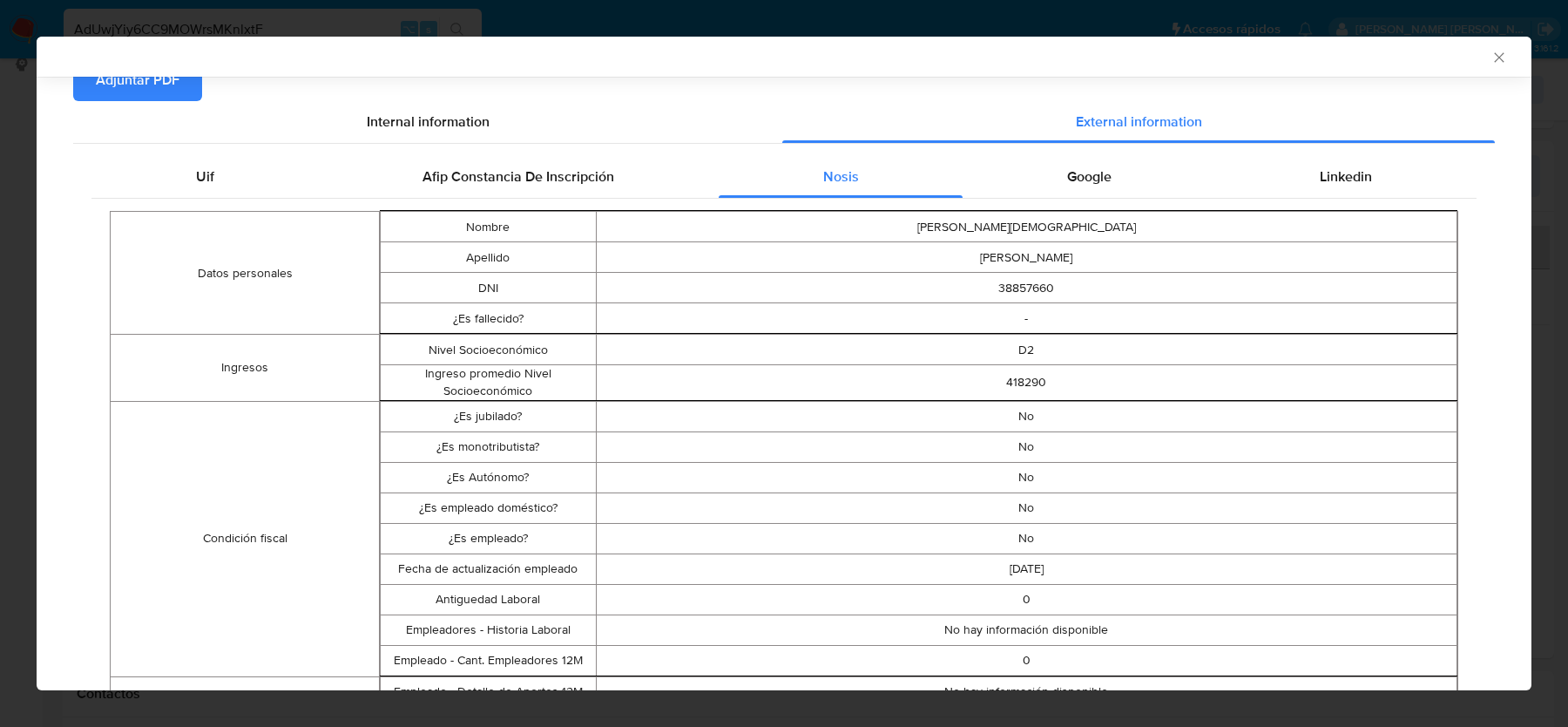
scroll to position [110, 0]
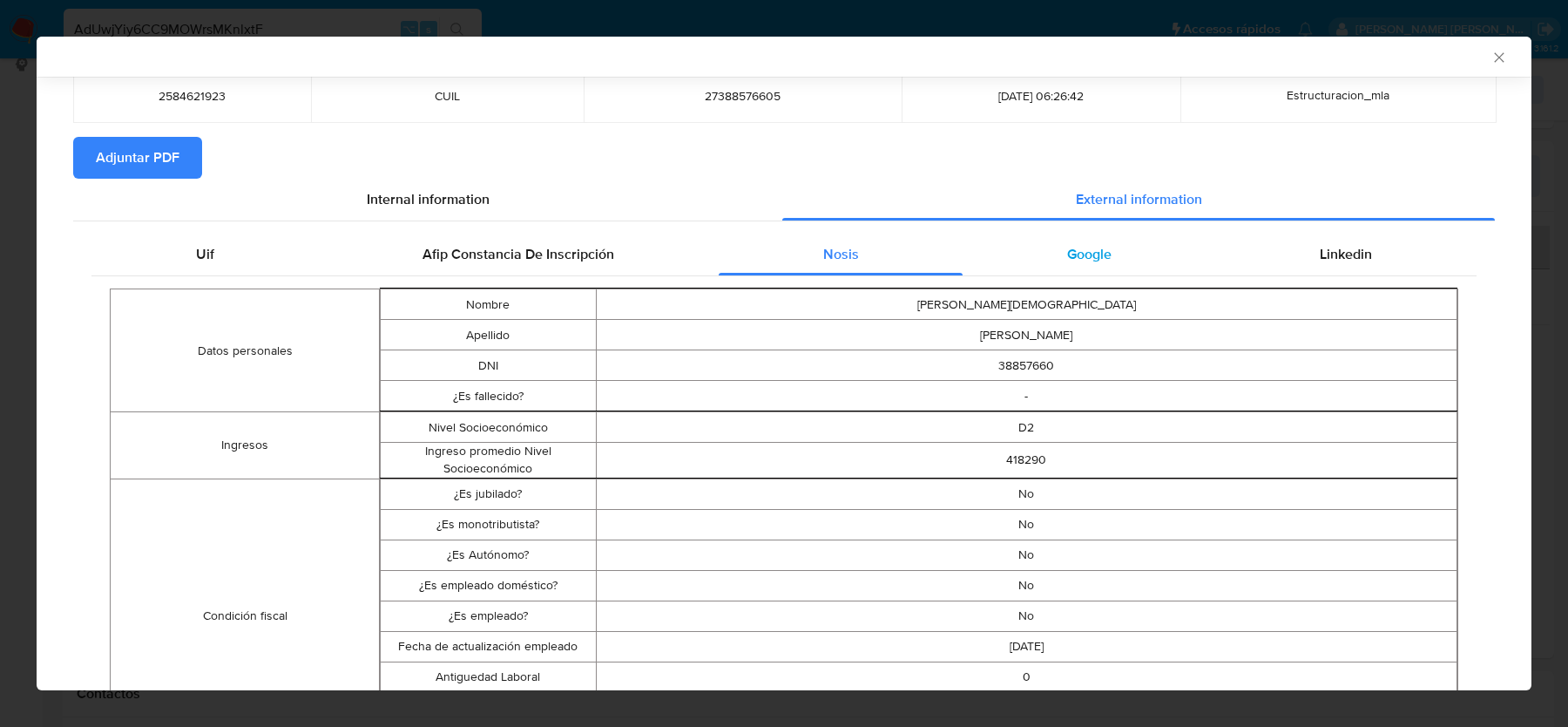
click at [1099, 271] on div "Google" at bounding box center [1089, 253] width 252 height 41
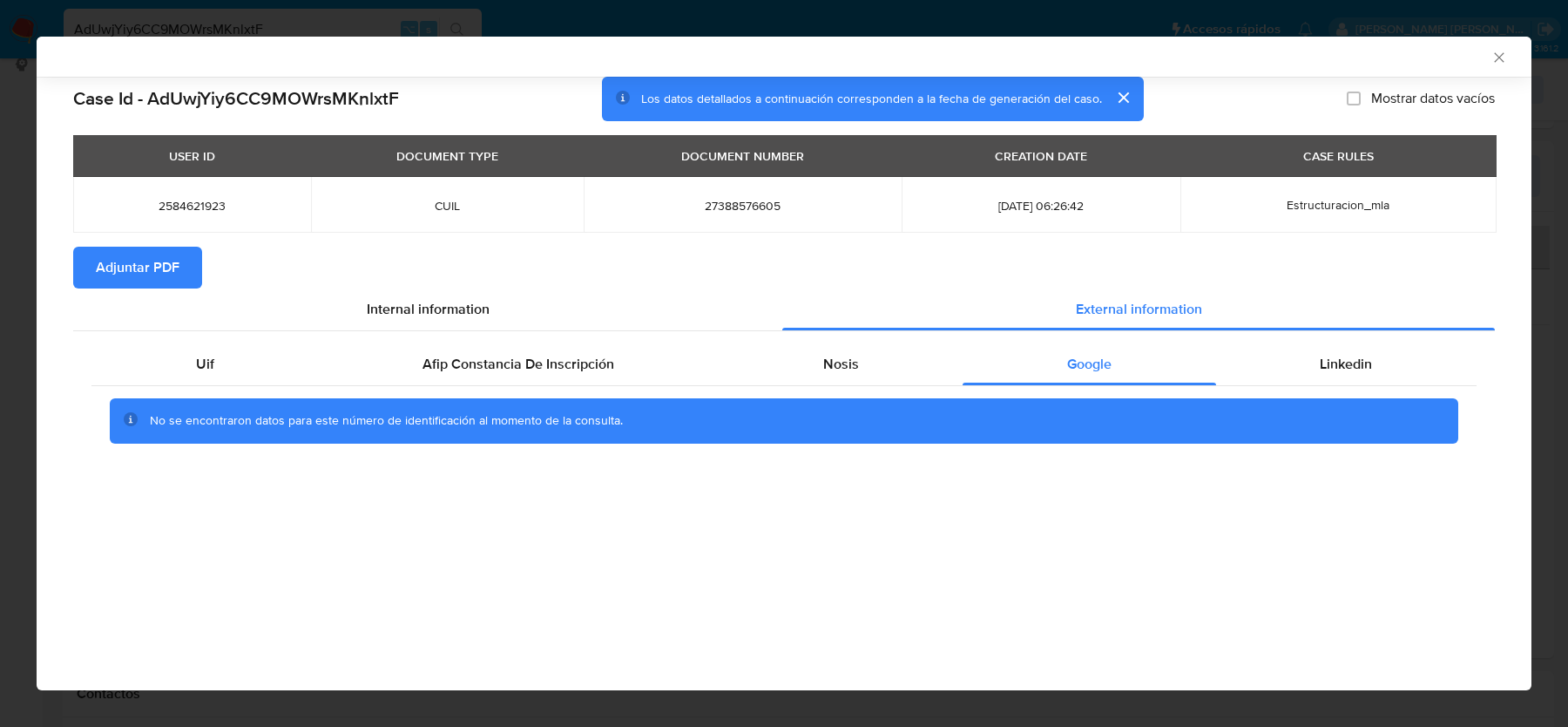
click at [1486, 56] on div "AML Data Collector" at bounding box center [769, 56] width 1442 height 16
click at [1488, 56] on div "AML Data Collector" at bounding box center [769, 56] width 1442 height 16
click at [1489, 56] on div "AML Data Collector" at bounding box center [769, 56] width 1442 height 16
click at [1500, 56] on icon "Cerrar ventana" at bounding box center [1499, 57] width 9 height 9
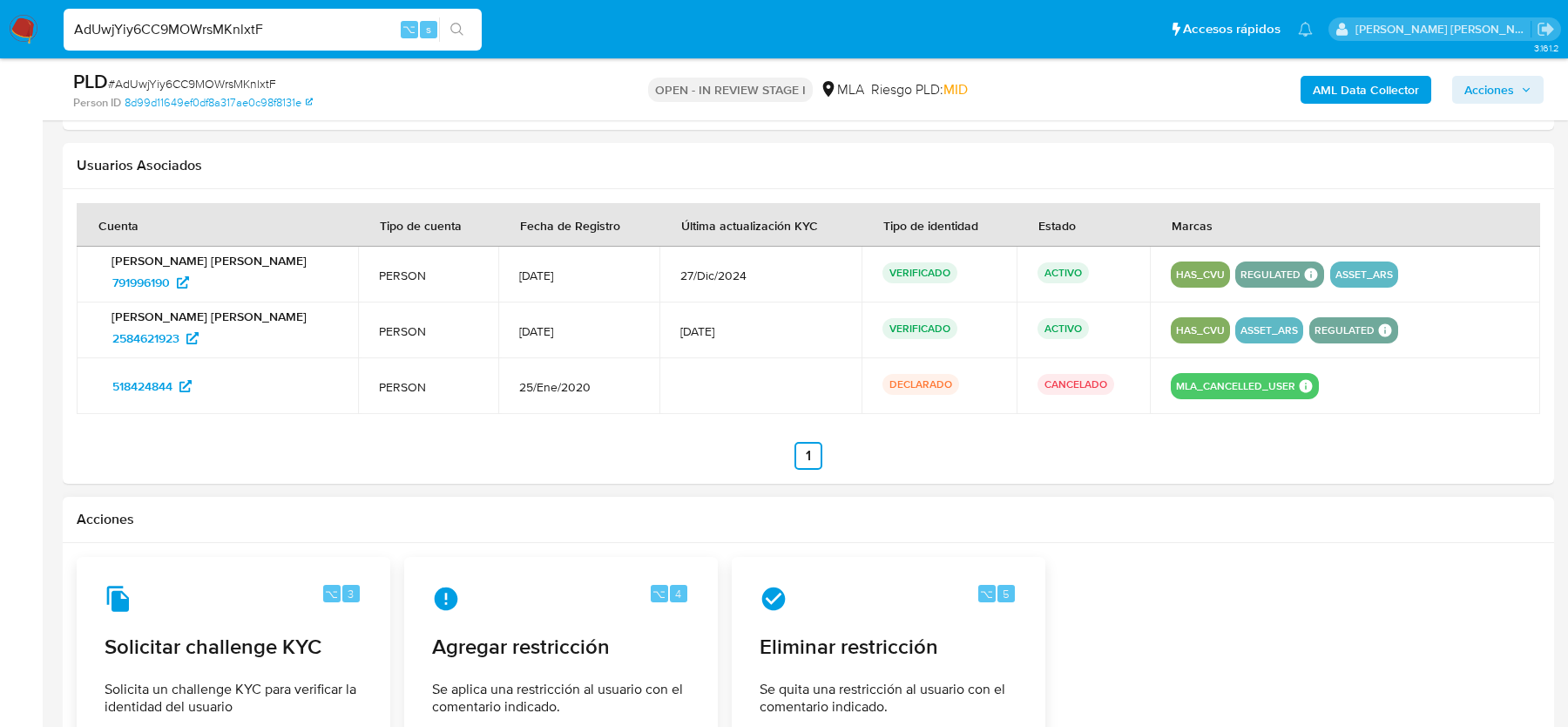
scroll to position [2768, 0]
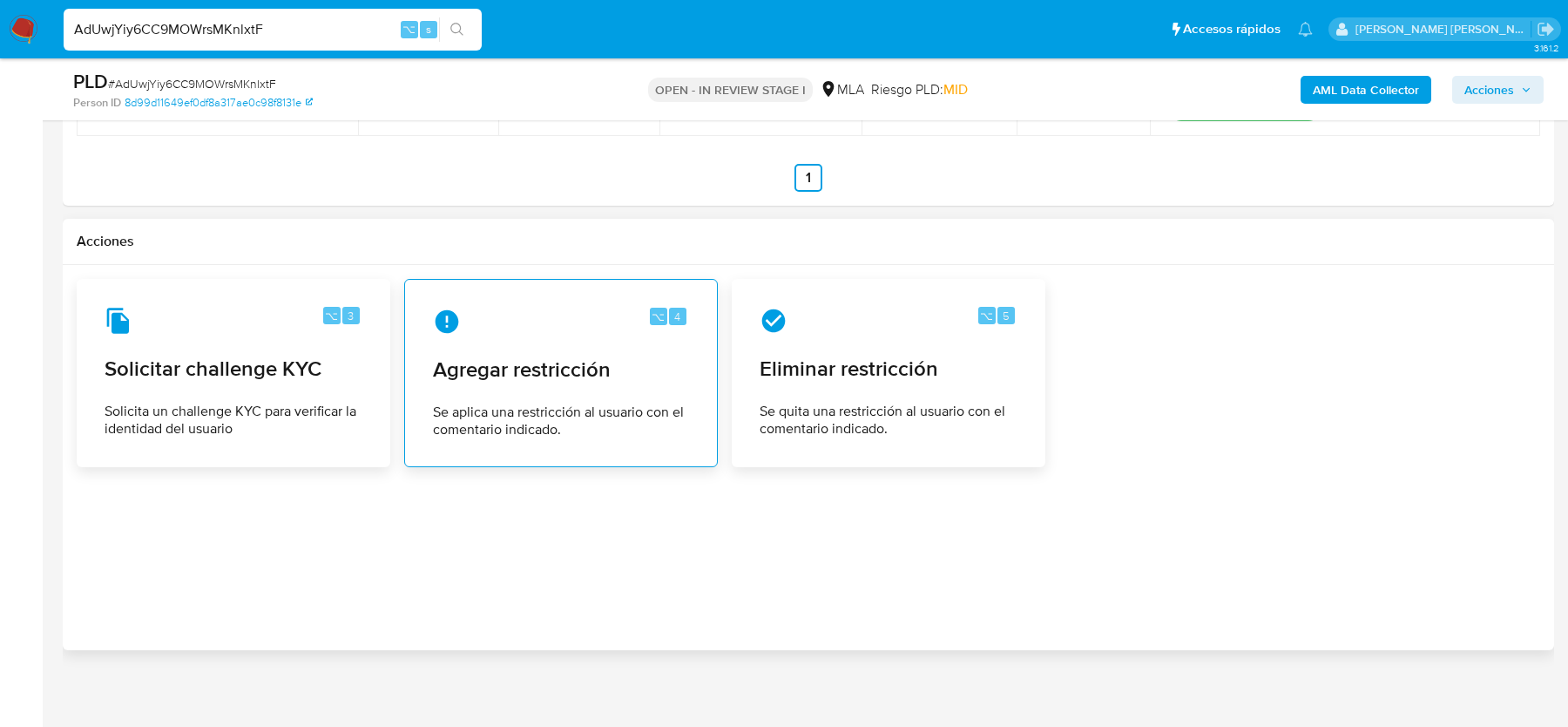
click at [579, 390] on div "⌥ 4 Agregar restricción Se aplica una restricción al usuario con el comentario …" at bounding box center [561, 373] width 284 height 158
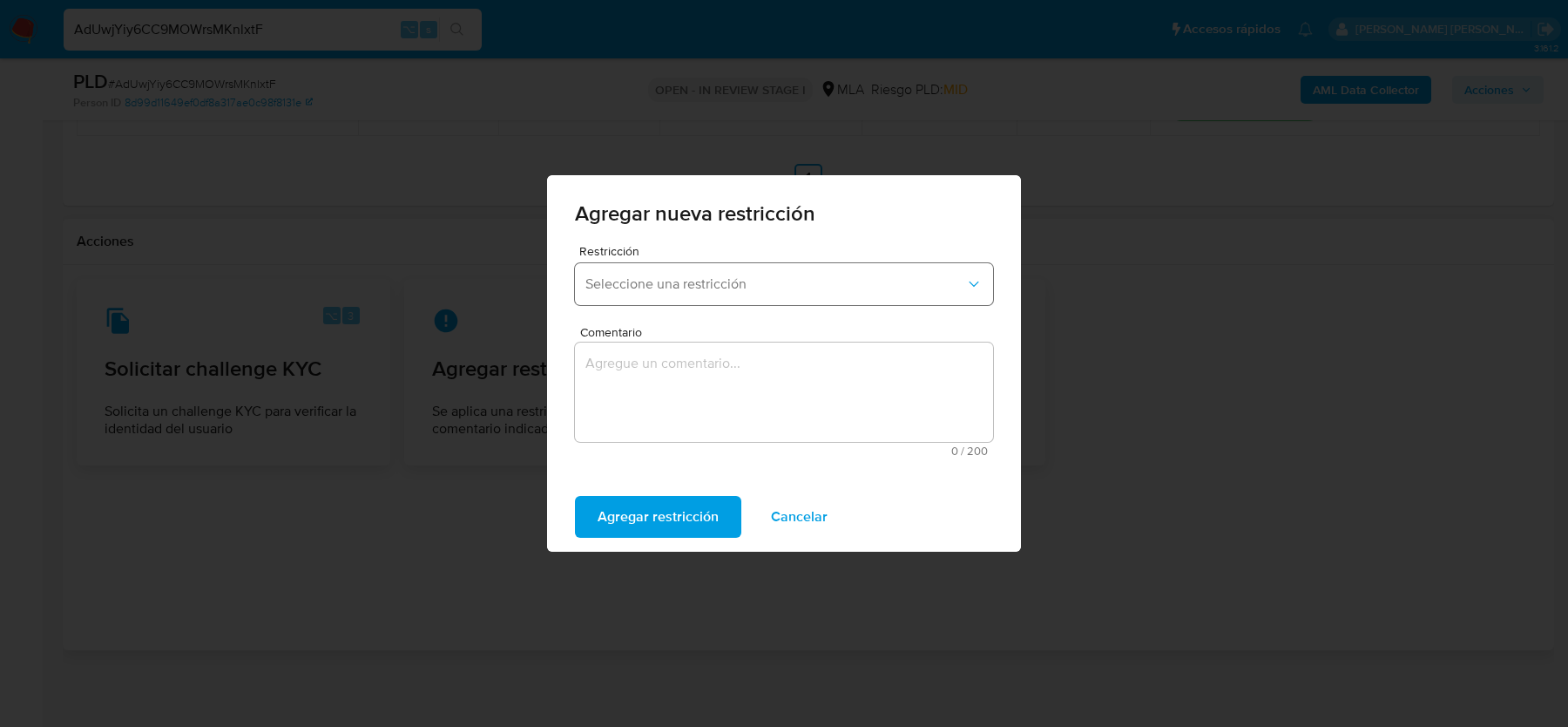
click at [634, 283] on span "Seleccione una restricción" at bounding box center [776, 284] width 380 height 18
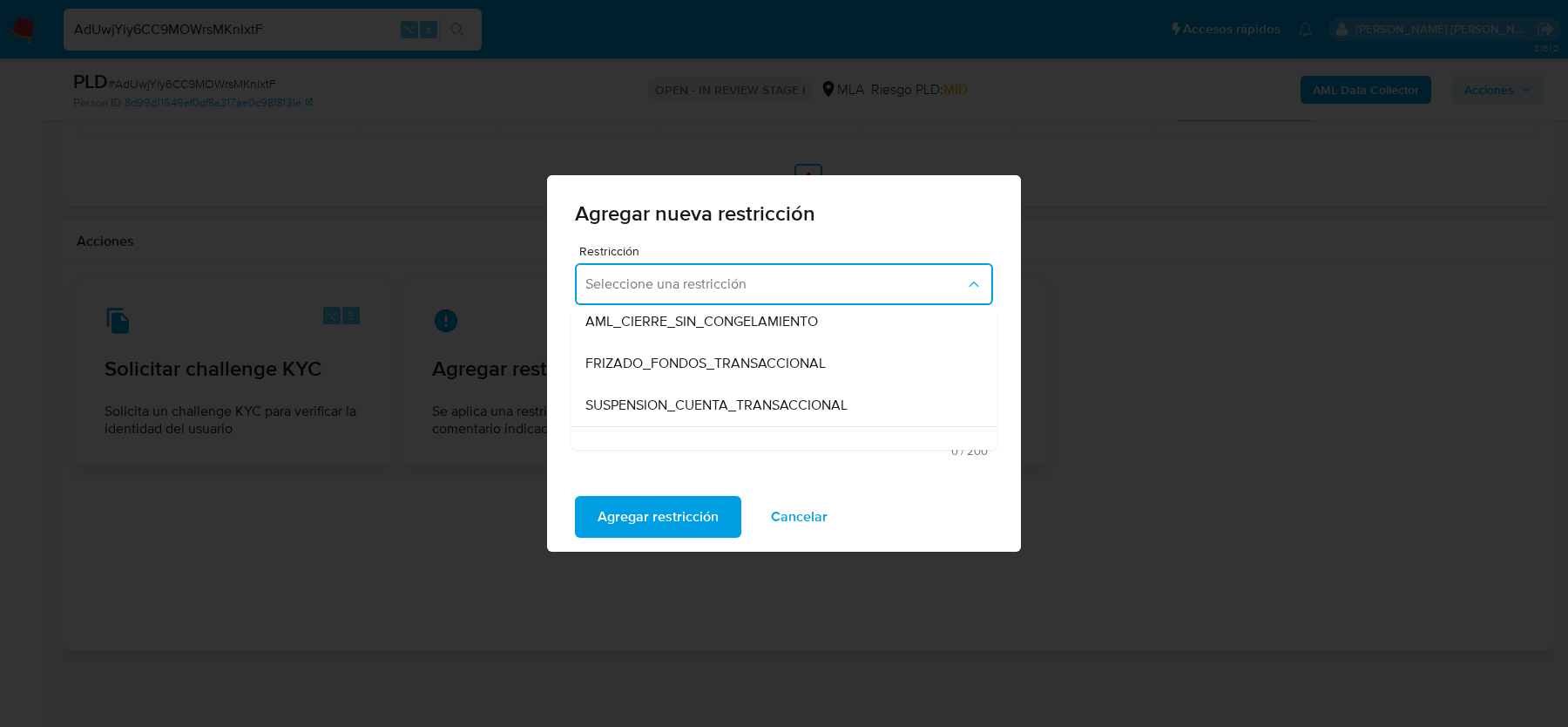
scroll to position [201, 0]
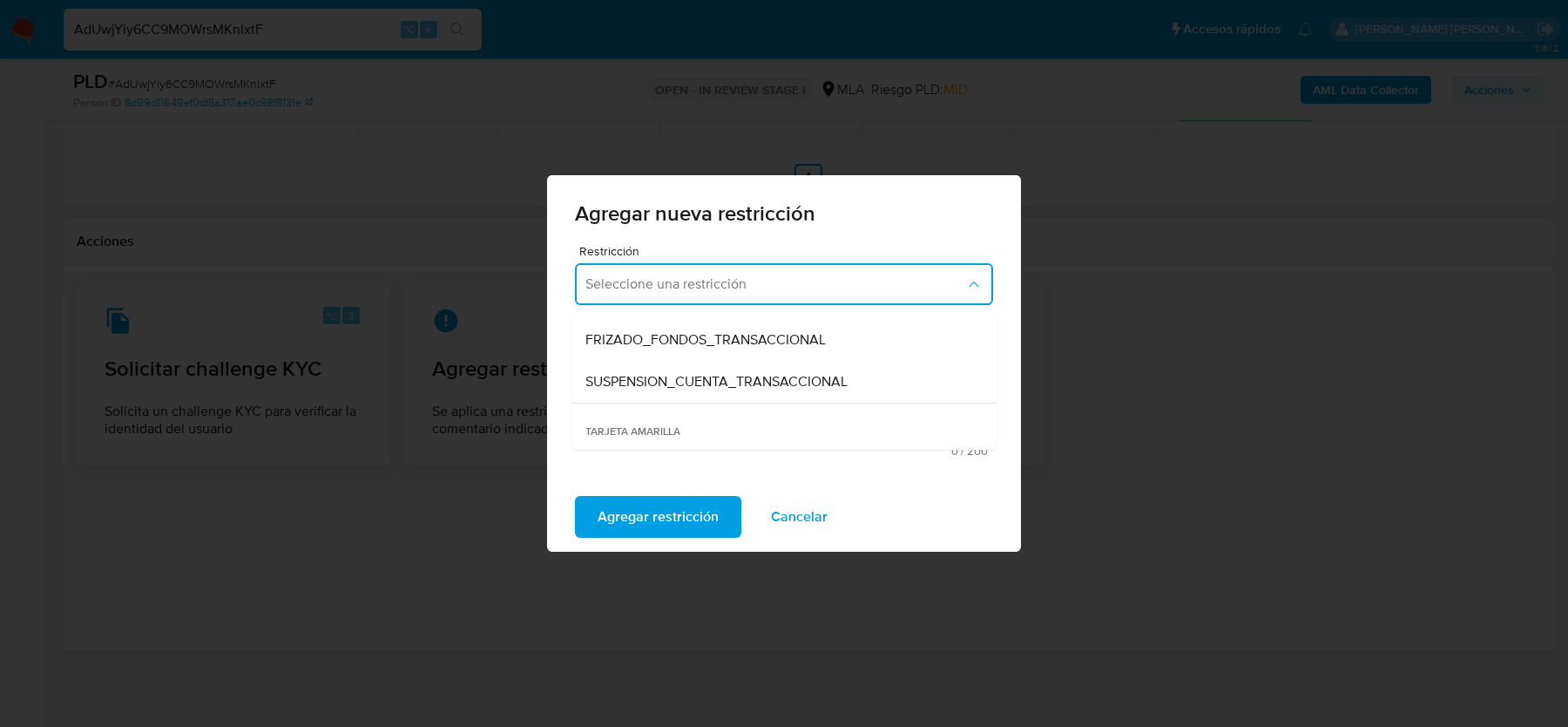
click at [659, 383] on span "SUSPENSION_CUENTA_TRANSACCIONAL" at bounding box center [717, 381] width 263 height 18
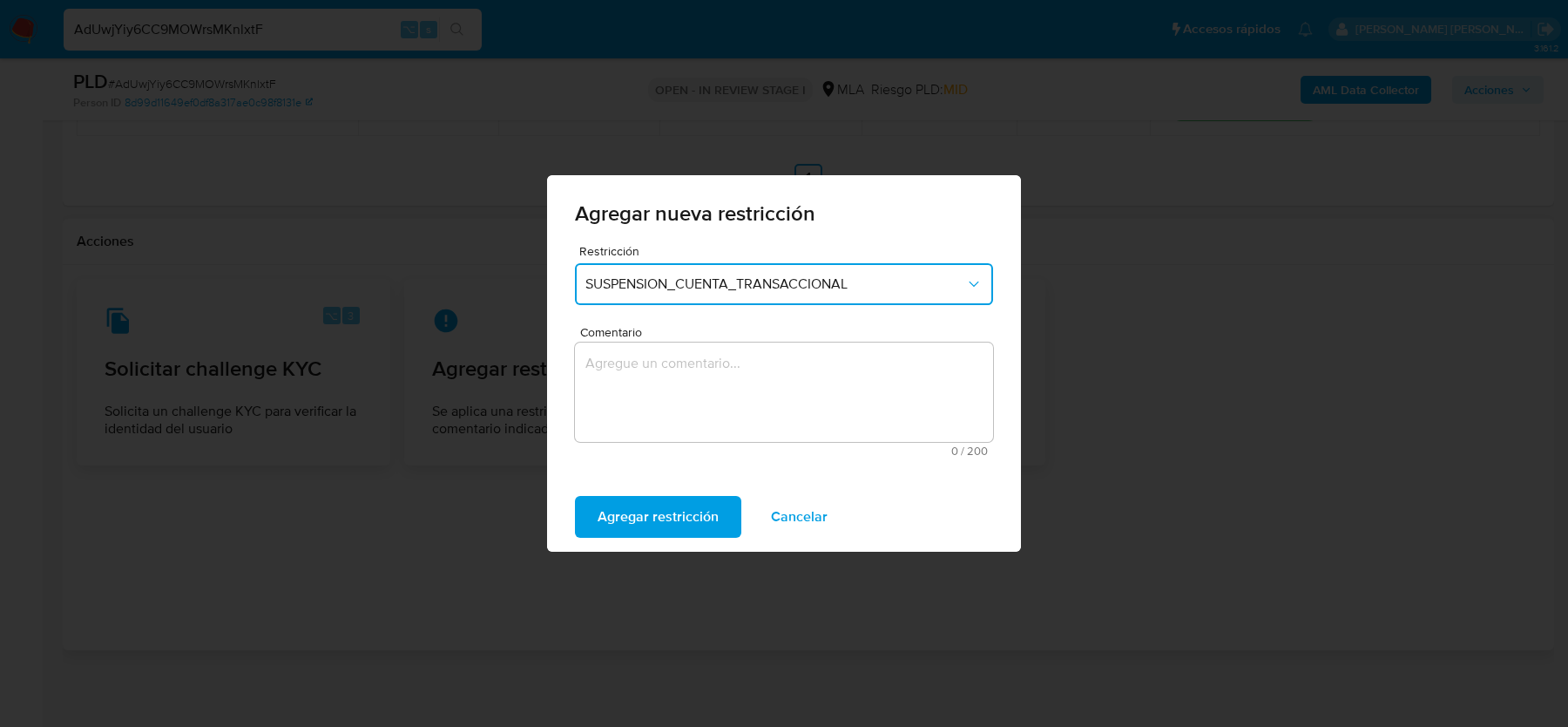
click at [659, 383] on textarea "Comentario" at bounding box center [784, 393] width 418 height 100
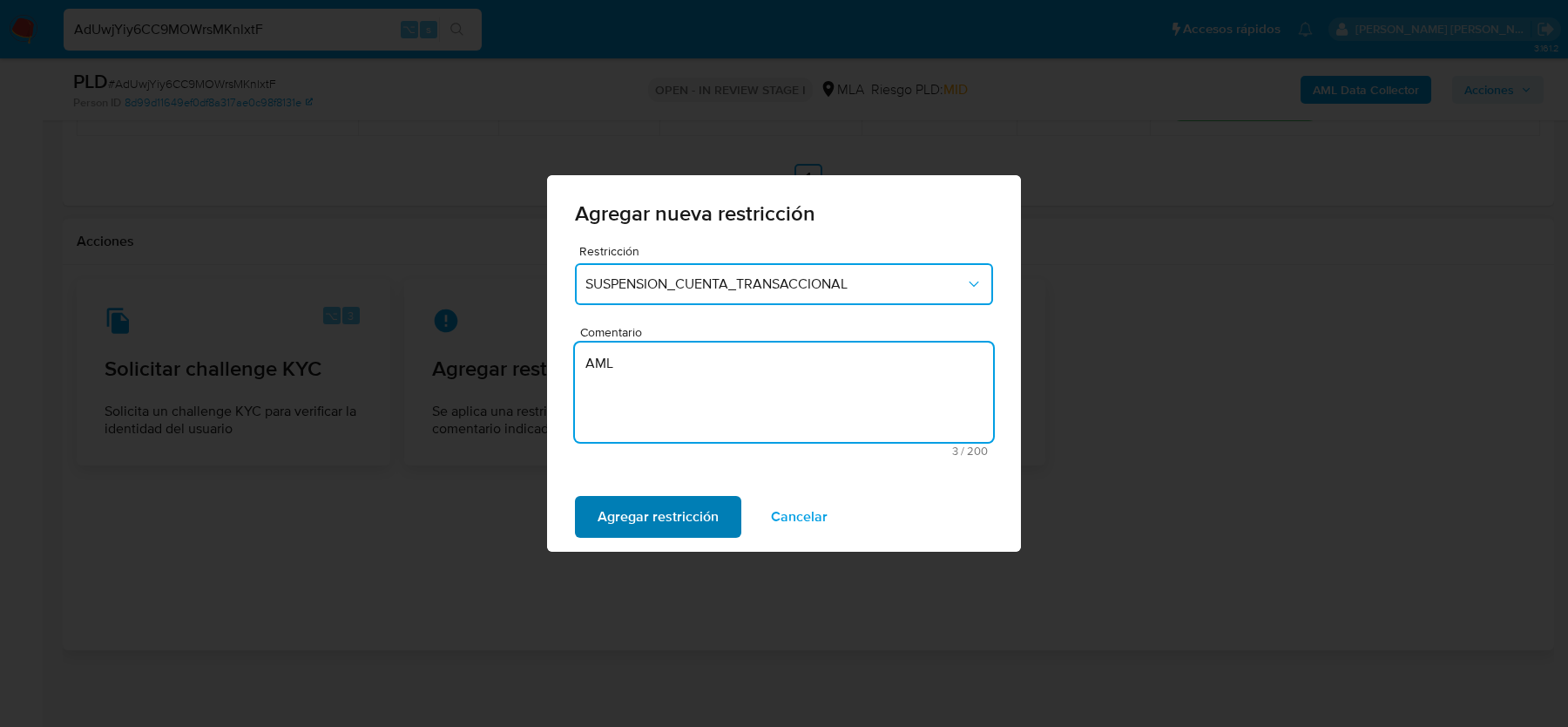
type textarea "AML"
click at [626, 505] on span "Agregar restricción" at bounding box center [658, 517] width 121 height 39
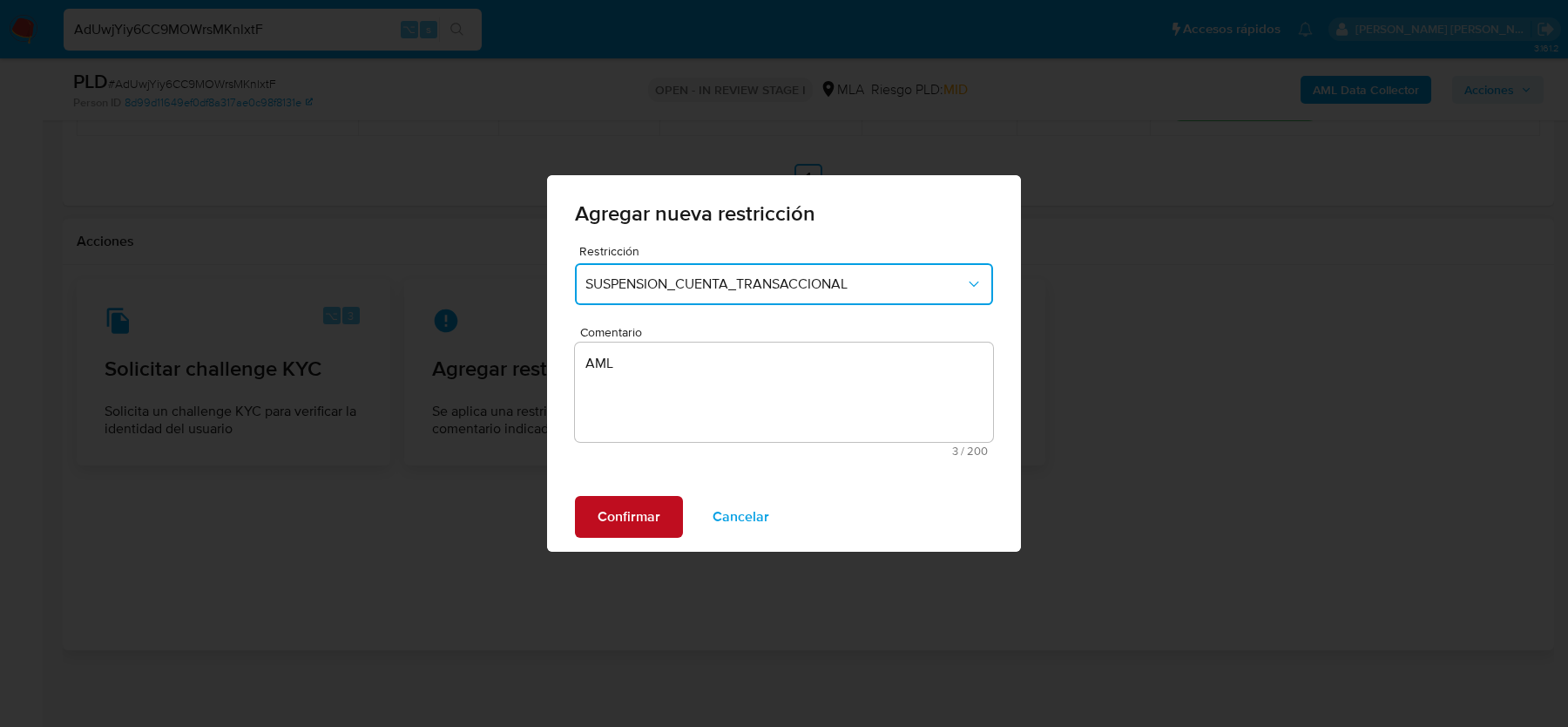
click at [634, 516] on span "Confirmar" at bounding box center [629, 517] width 63 height 39
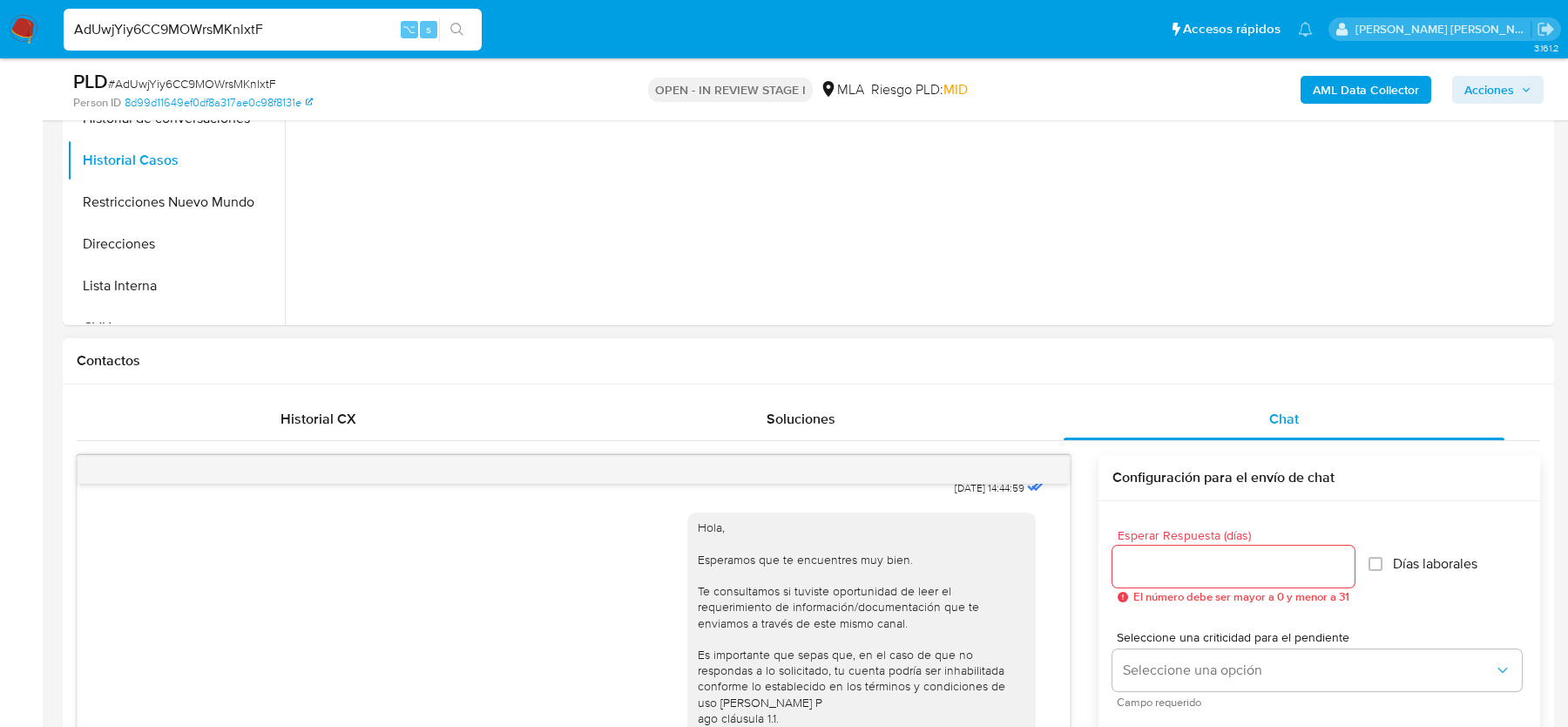
scroll to position [213, 0]
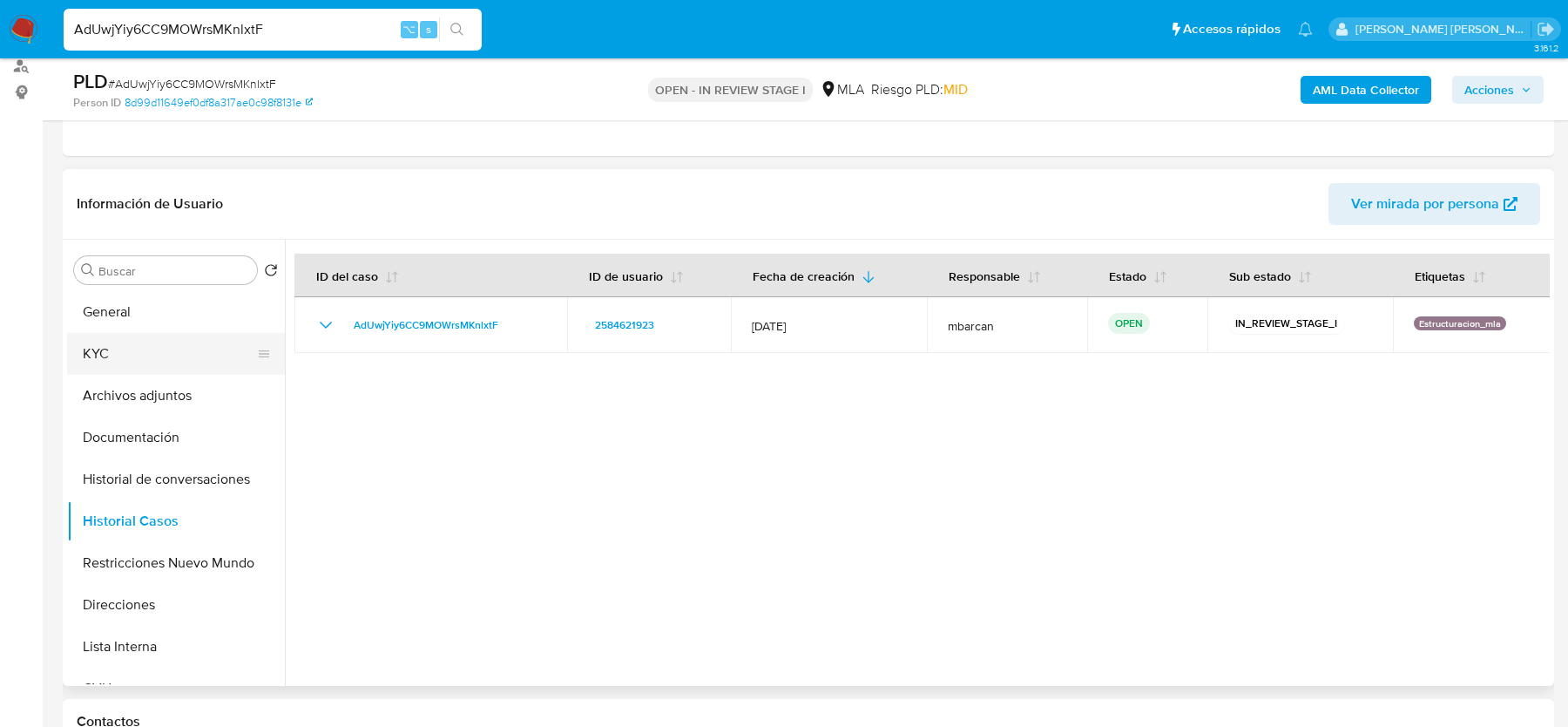
click at [175, 333] on button "KYC" at bounding box center [169, 353] width 204 height 41
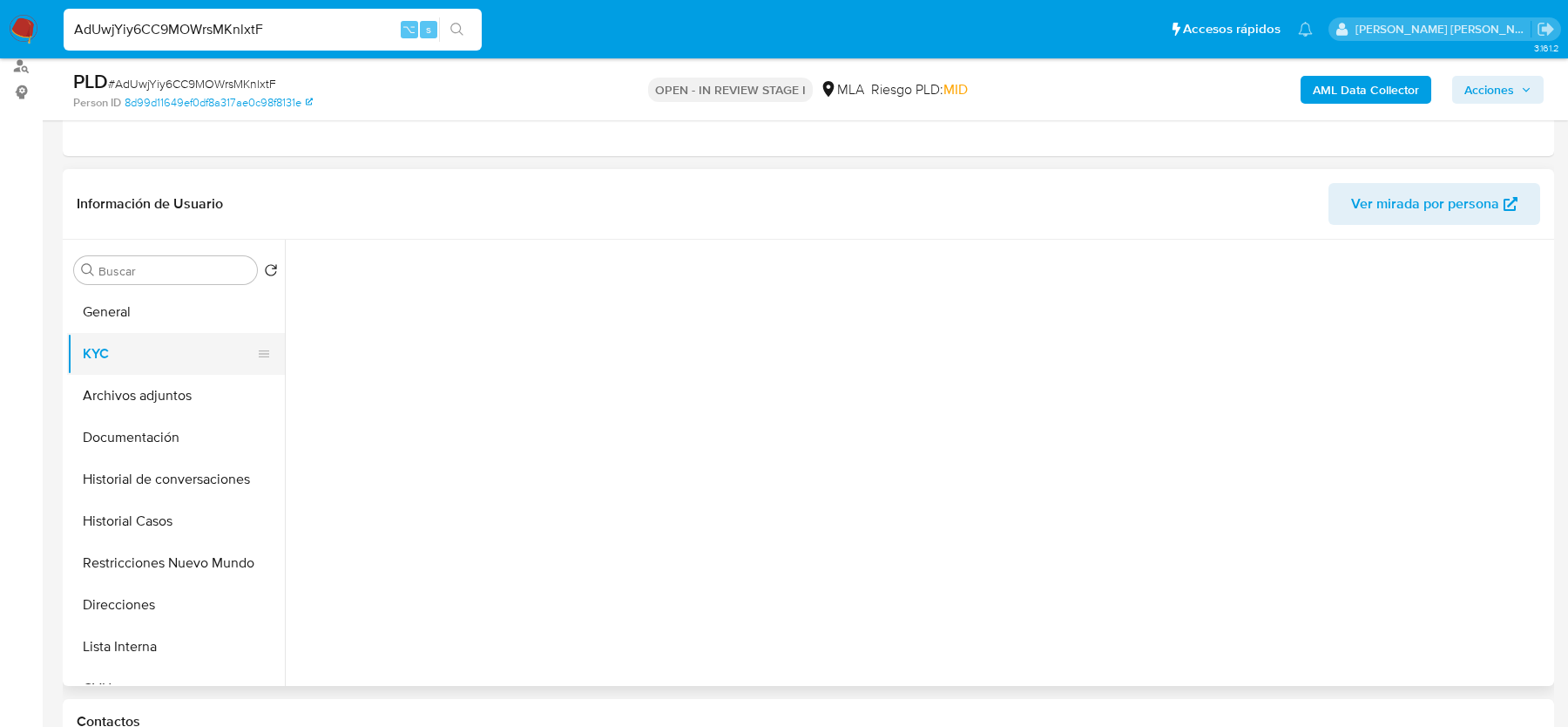
click at [175, 333] on button "KYC" at bounding box center [169, 353] width 204 height 41
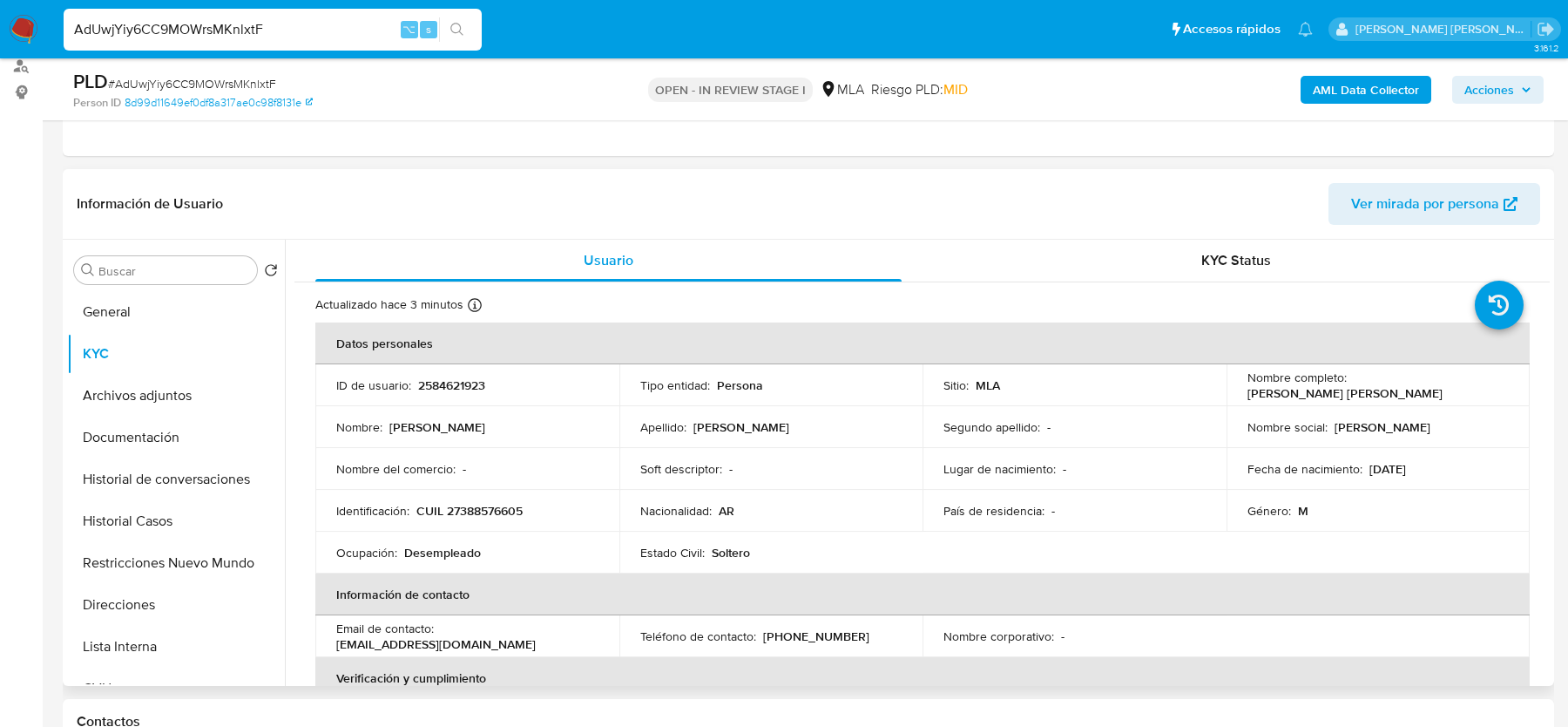
click at [474, 514] on p "CUIL 27388576605" at bounding box center [469, 510] width 106 height 16
copy p "27388576605"
click at [195, 85] on span "# AdUwjYiy6CC9MOWrsMKnlxtF" at bounding box center [192, 83] width 169 height 18
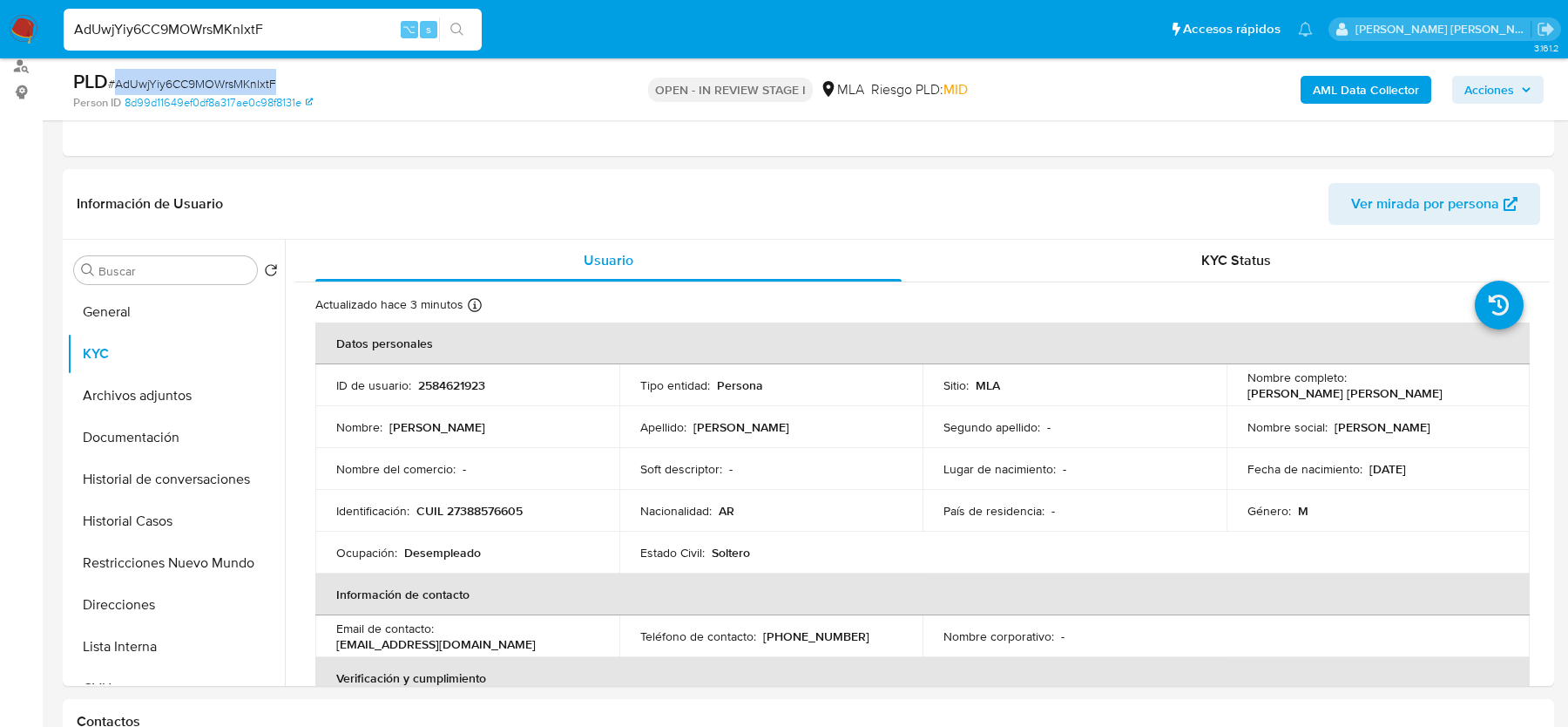
copy span "AdUwjYiy6CC9MOWrsMKnlxtF"
click at [111, 531] on button "Historial Casos" at bounding box center [169, 521] width 204 height 41
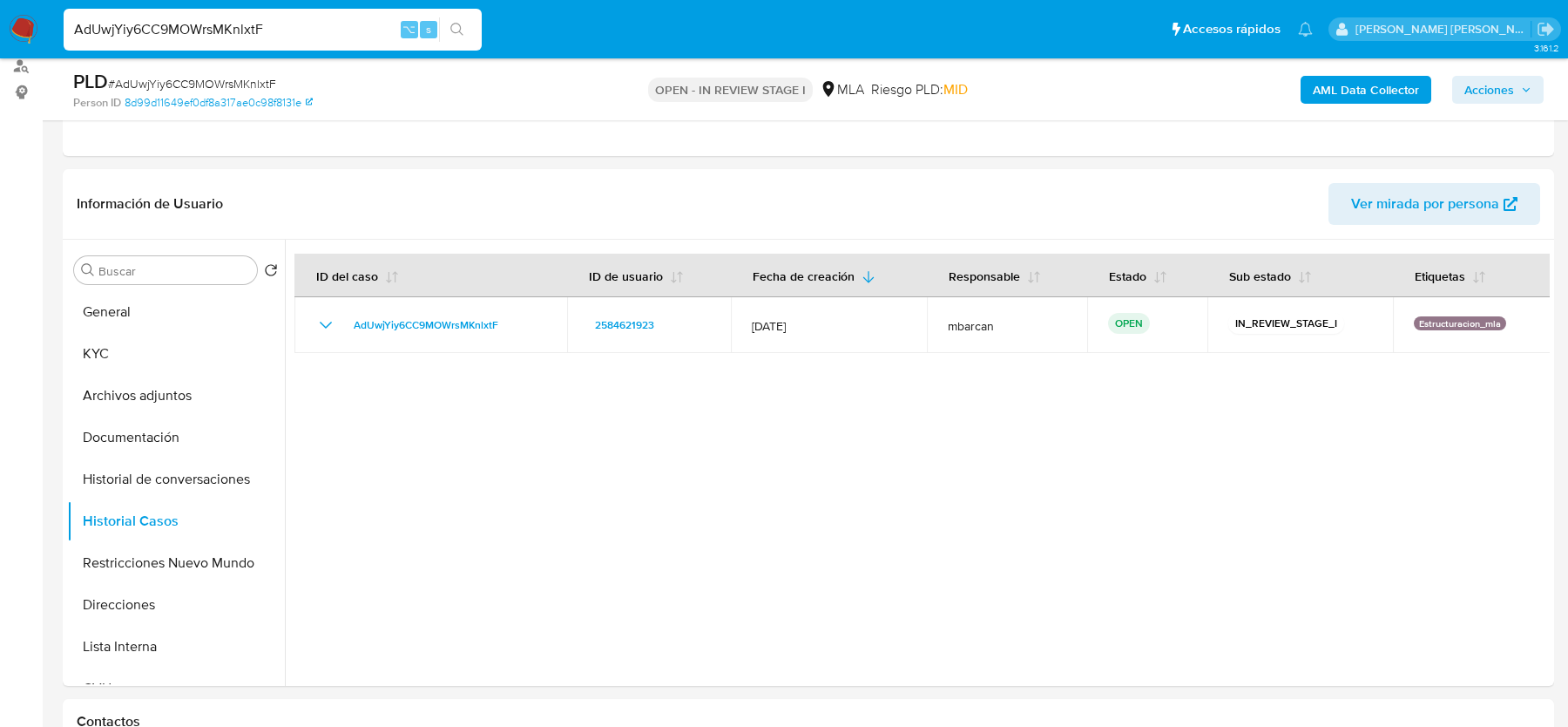
click at [216, 33] on input "AdUwjYiy6CC9MOWrsMKnlxtF" at bounding box center [273, 29] width 418 height 23
paste input "C29qJ1sTqDfAp3pdvGsccmVs"
type input "C29qJ1sTqDfAp3pdvGsccmVs"
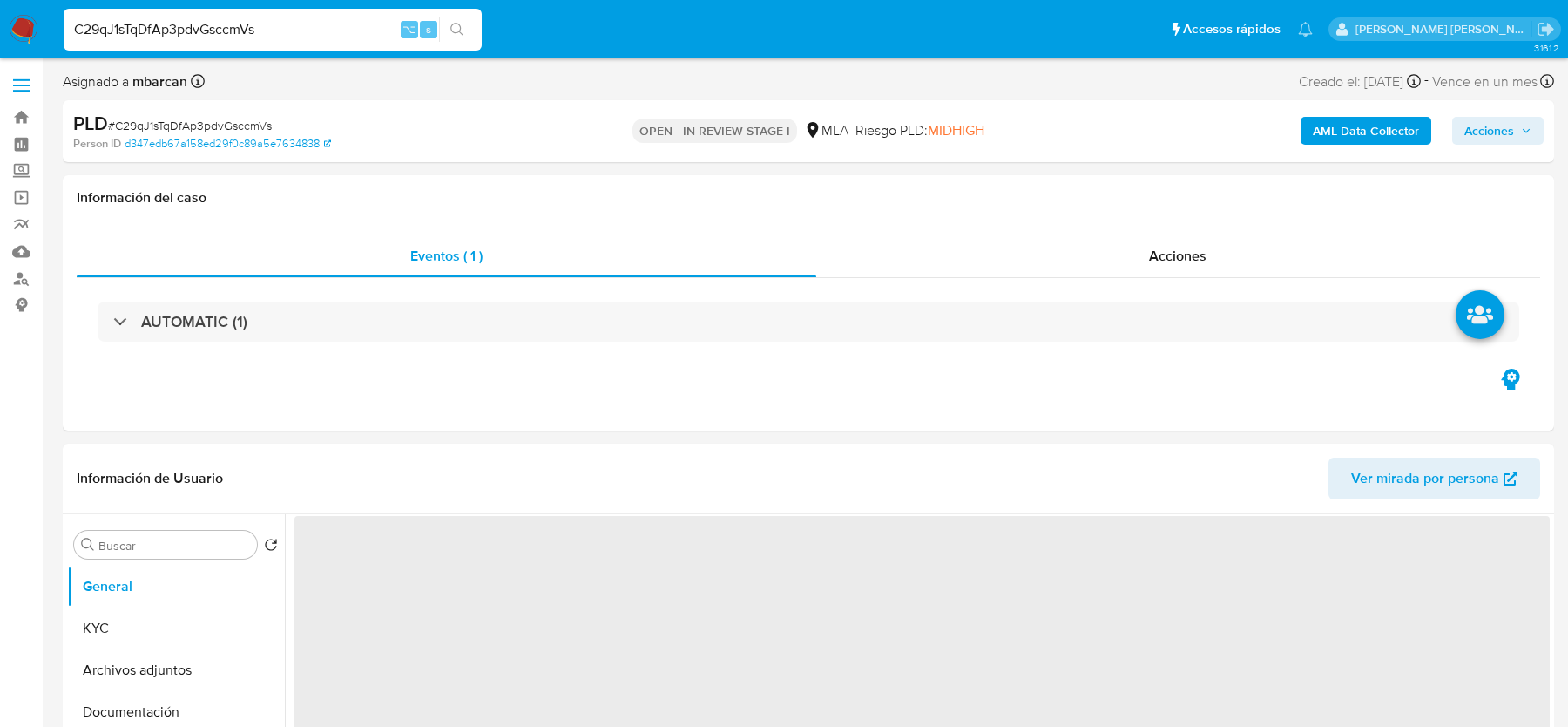
select select "10"
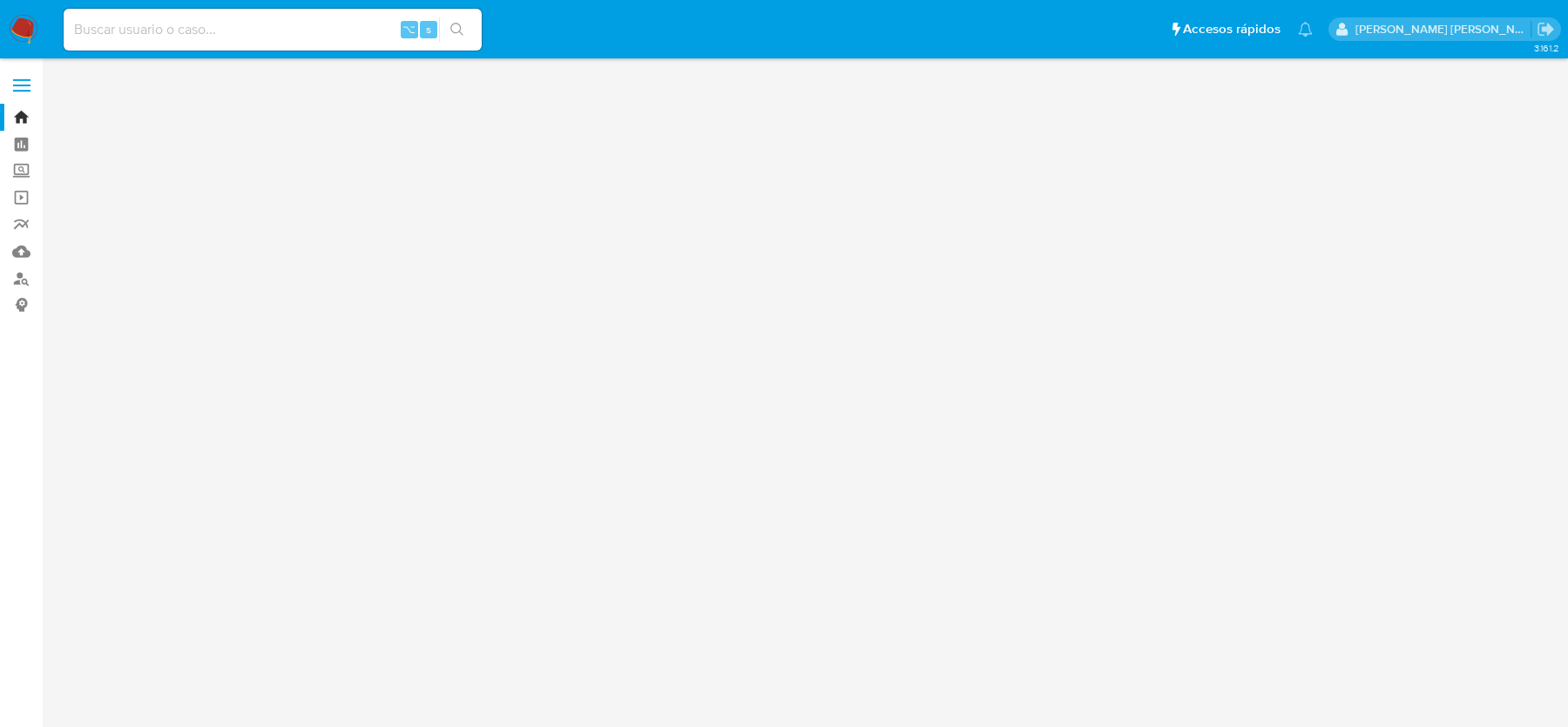
click at [239, 22] on input at bounding box center [273, 29] width 418 height 23
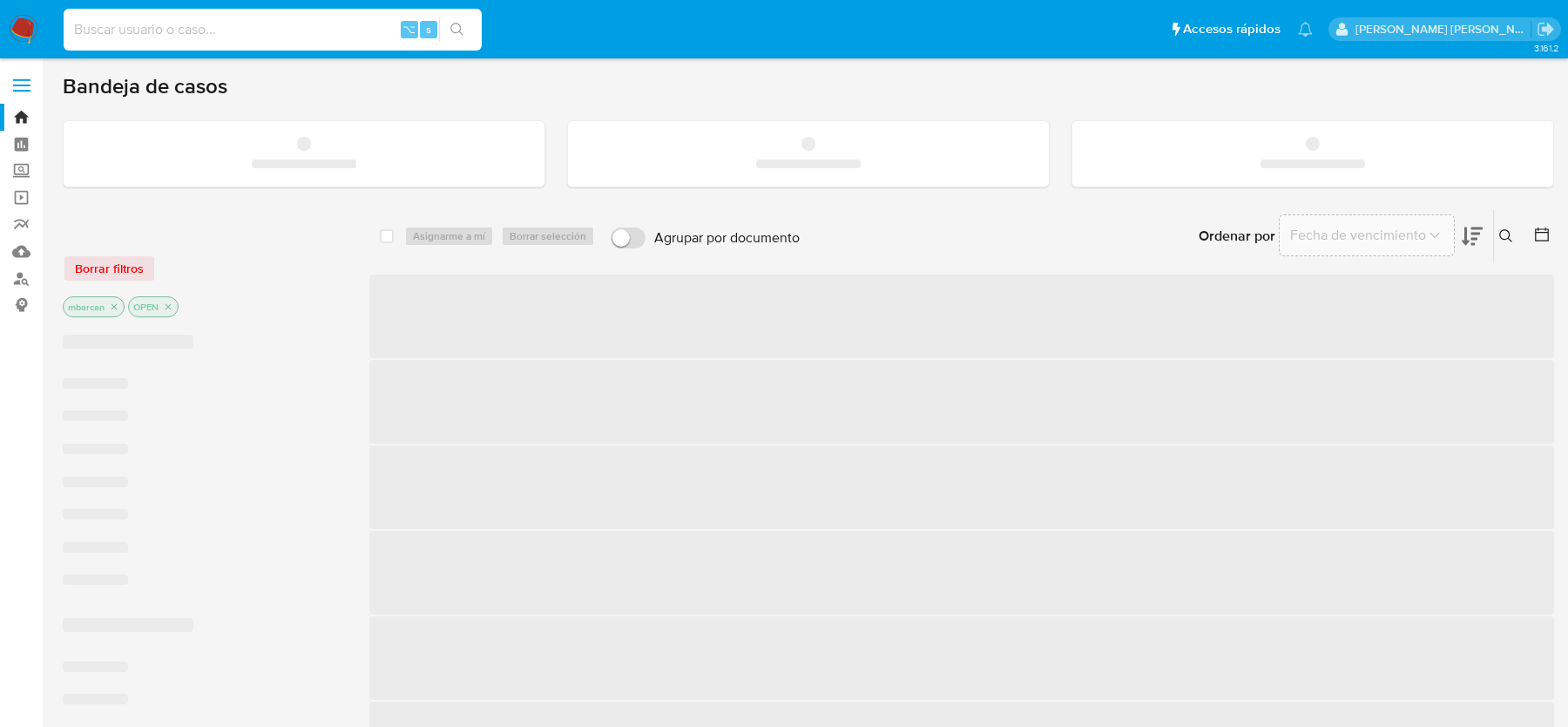
paste input "0WkA9kCGptZ8BvCocHyA6Kzq"
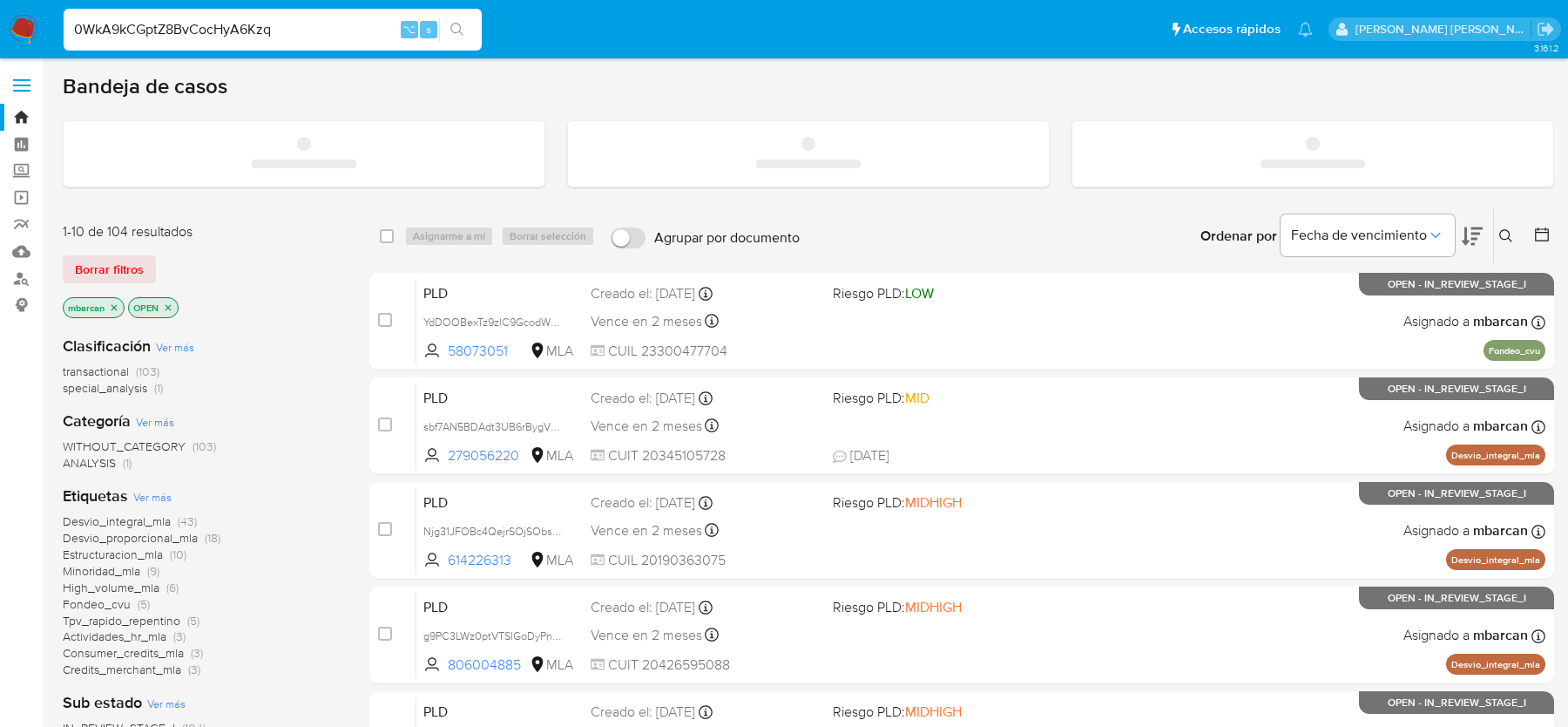
type input "0WkA9kCGptZ8BvCocHyA6Kzq"
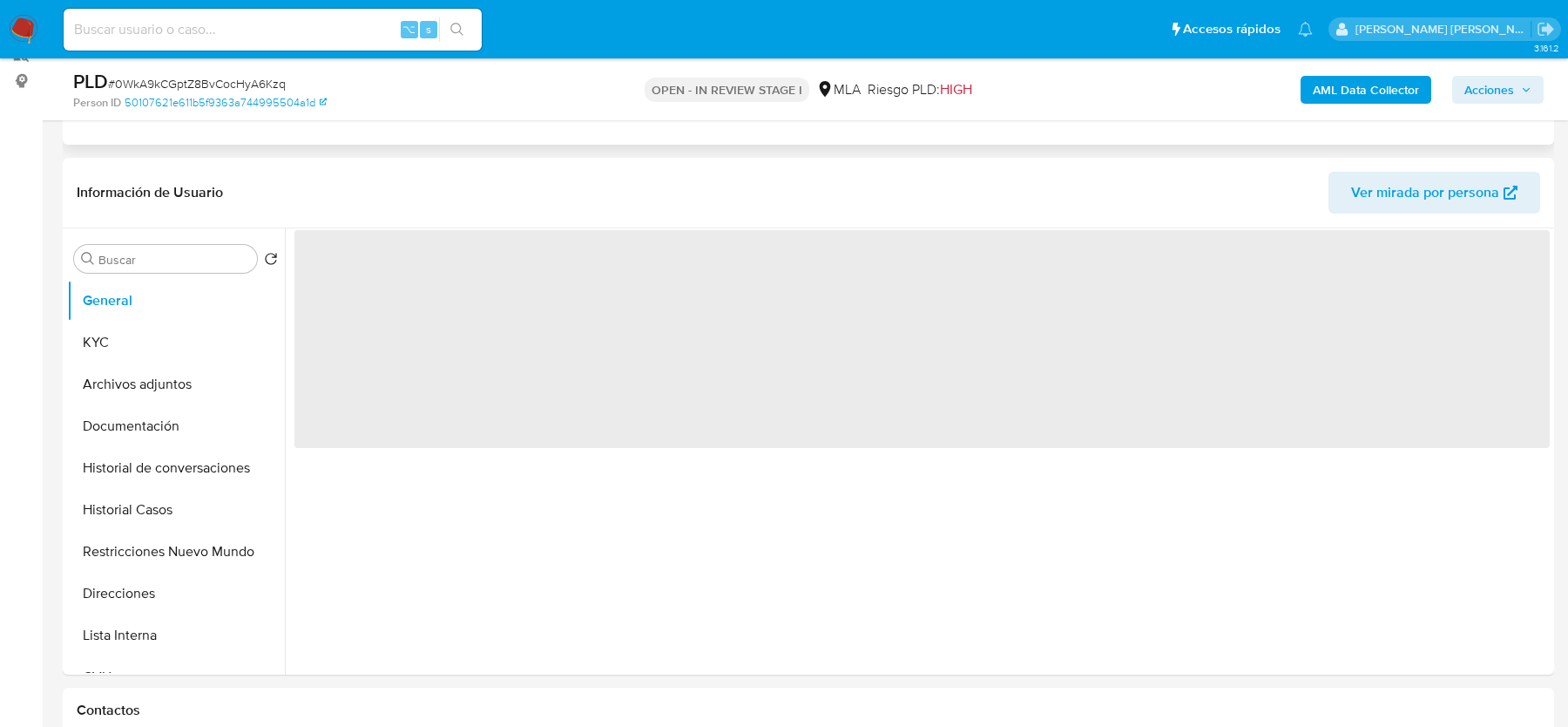
scroll to position [283, 0]
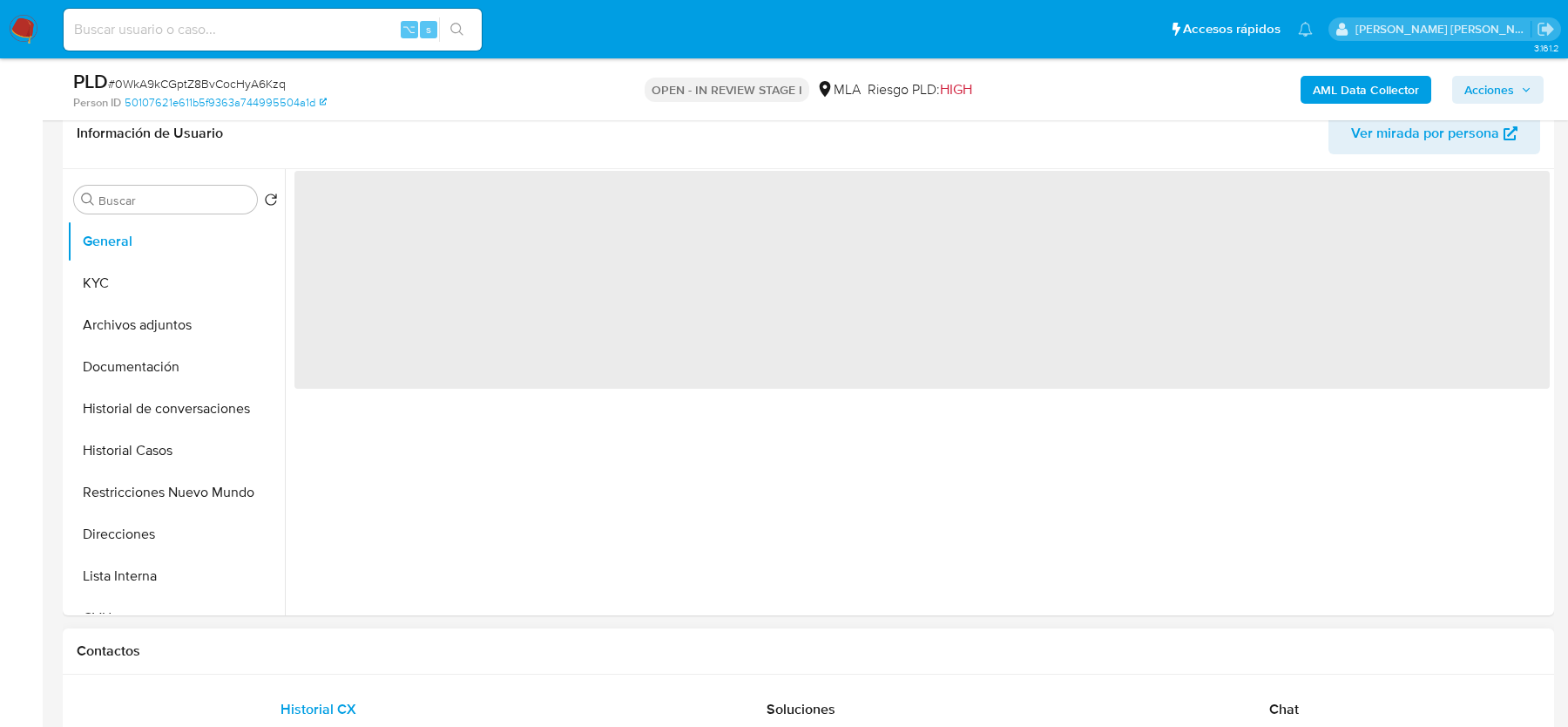
select select "10"
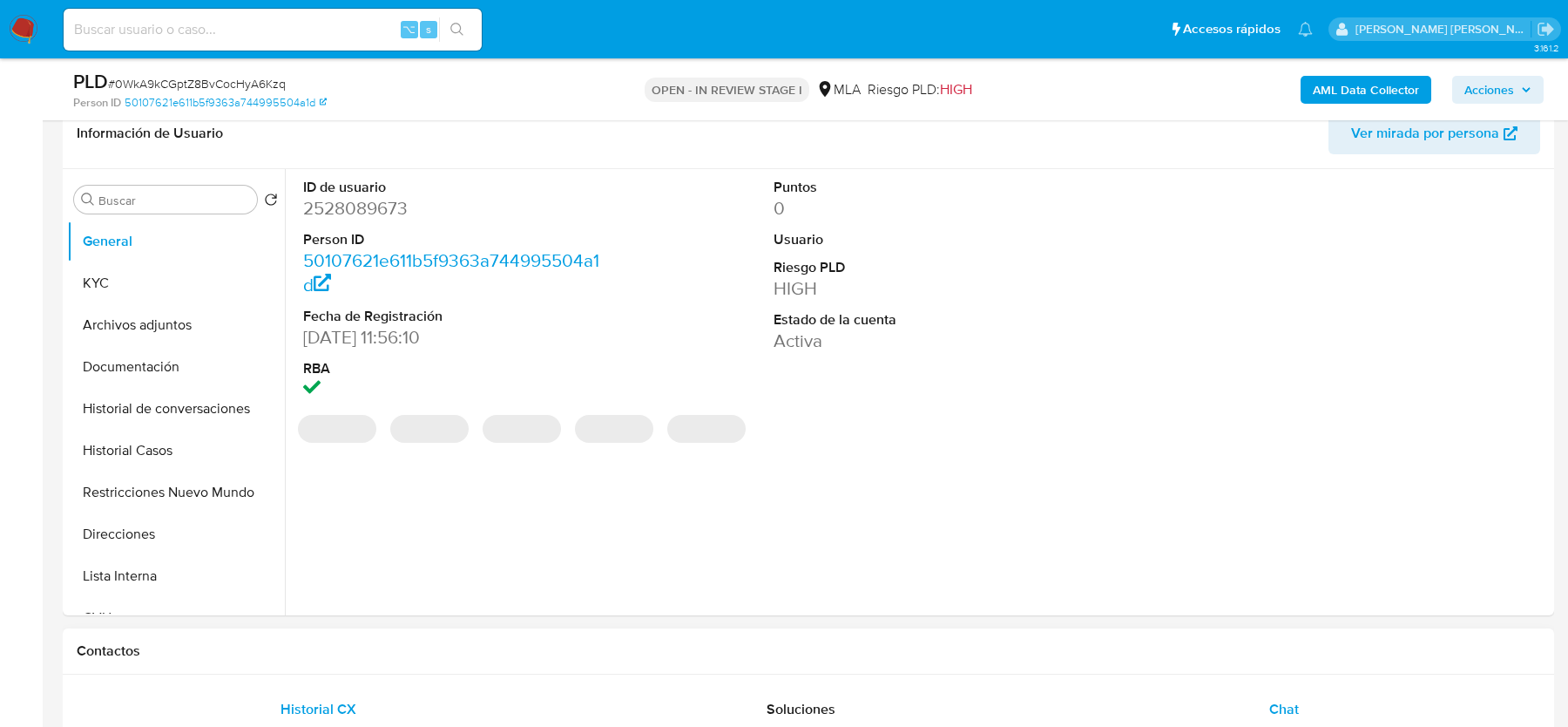
click at [1267, 691] on div "Chat" at bounding box center [1284, 709] width 441 height 41
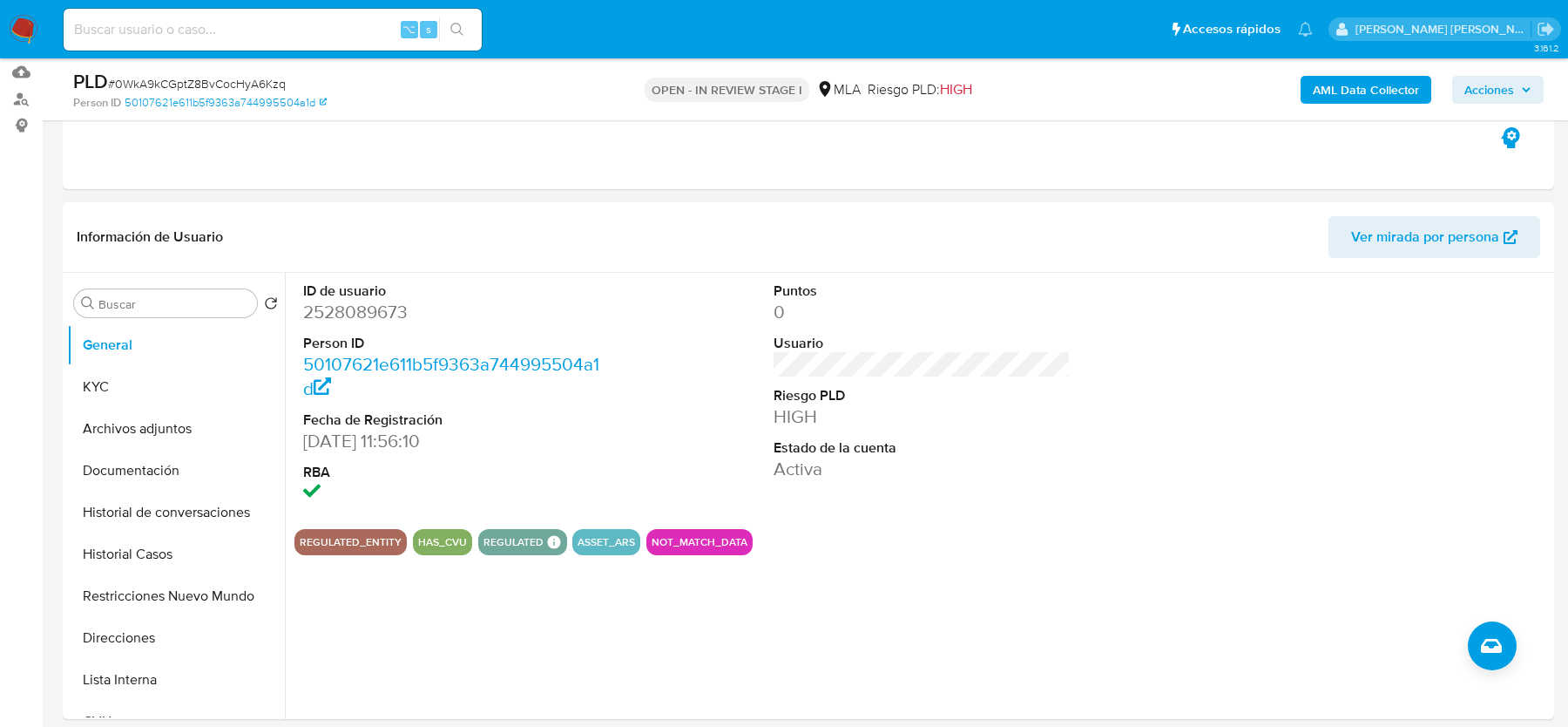
scroll to position [172, 0]
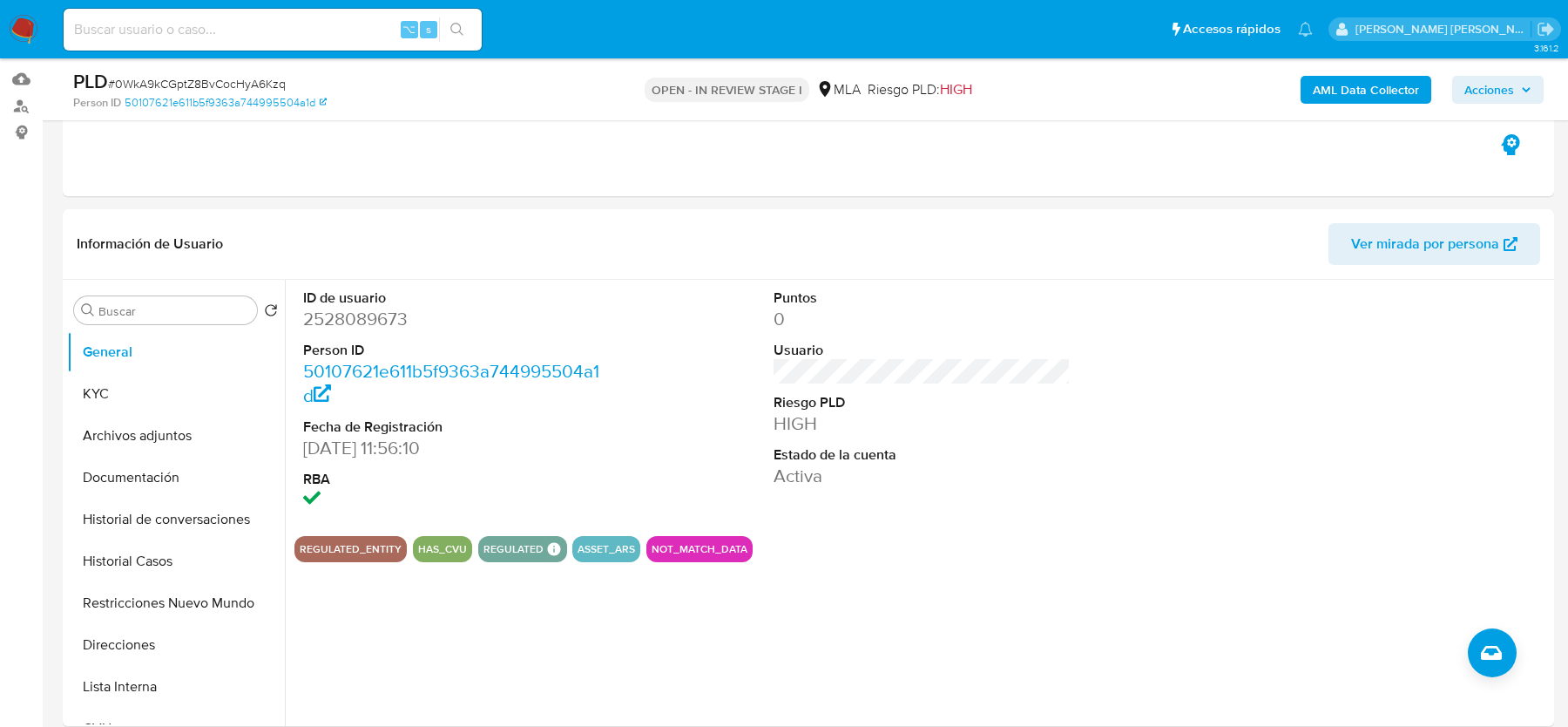
click at [284, 26] on input at bounding box center [273, 29] width 418 height 23
paste input "AdUwjYiy6CC9MOWrsMKnlxtF"
type input "AdUwjYiy6CC9MOWrsMKnlxtF"
